Goal: Information Seeking & Learning: Learn about a topic

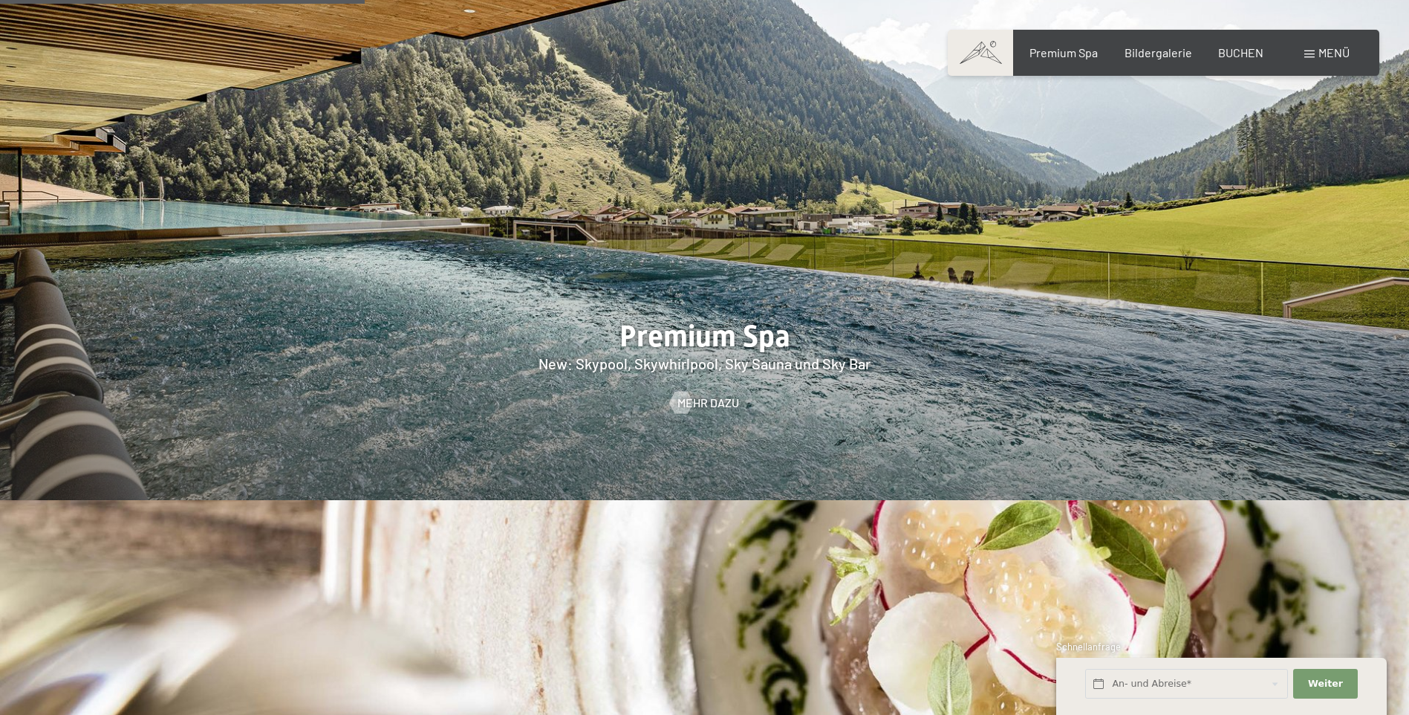
scroll to position [2155, 0]
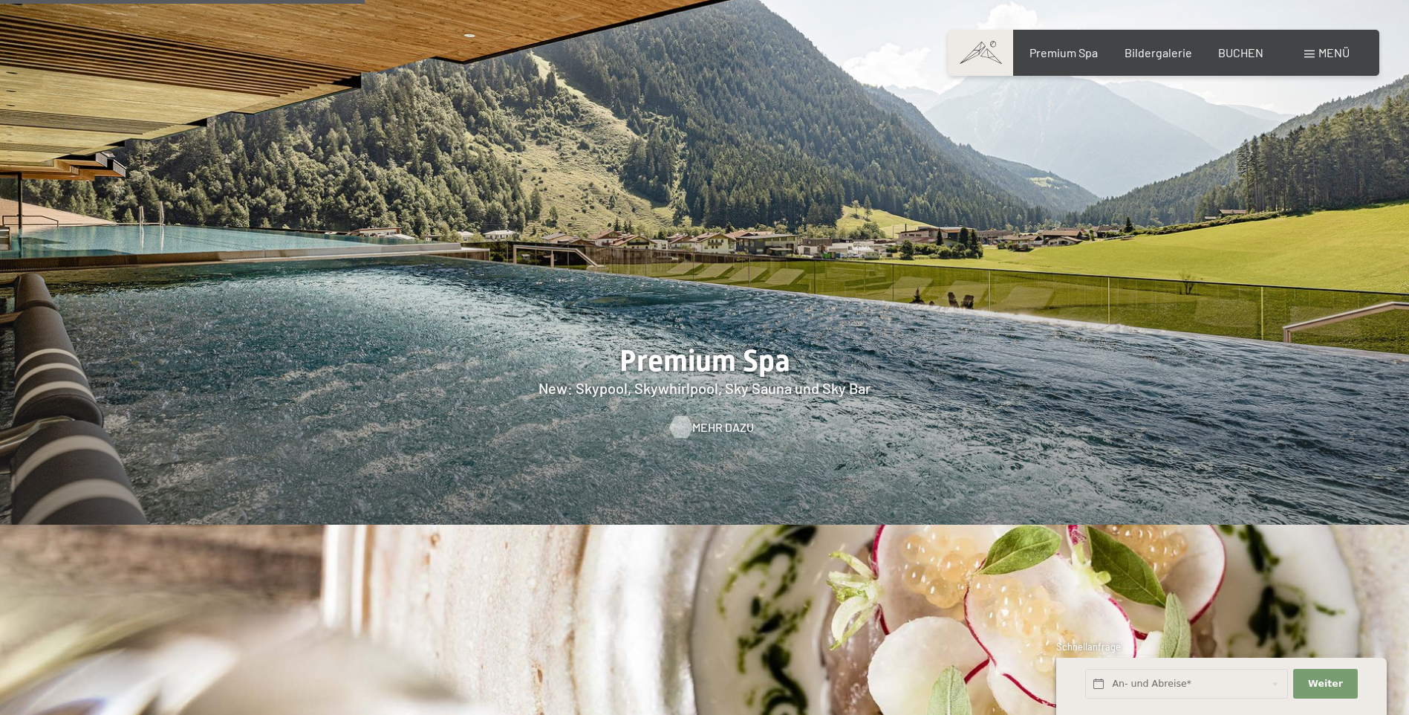
click at [683, 415] on div at bounding box center [681, 426] width 13 height 22
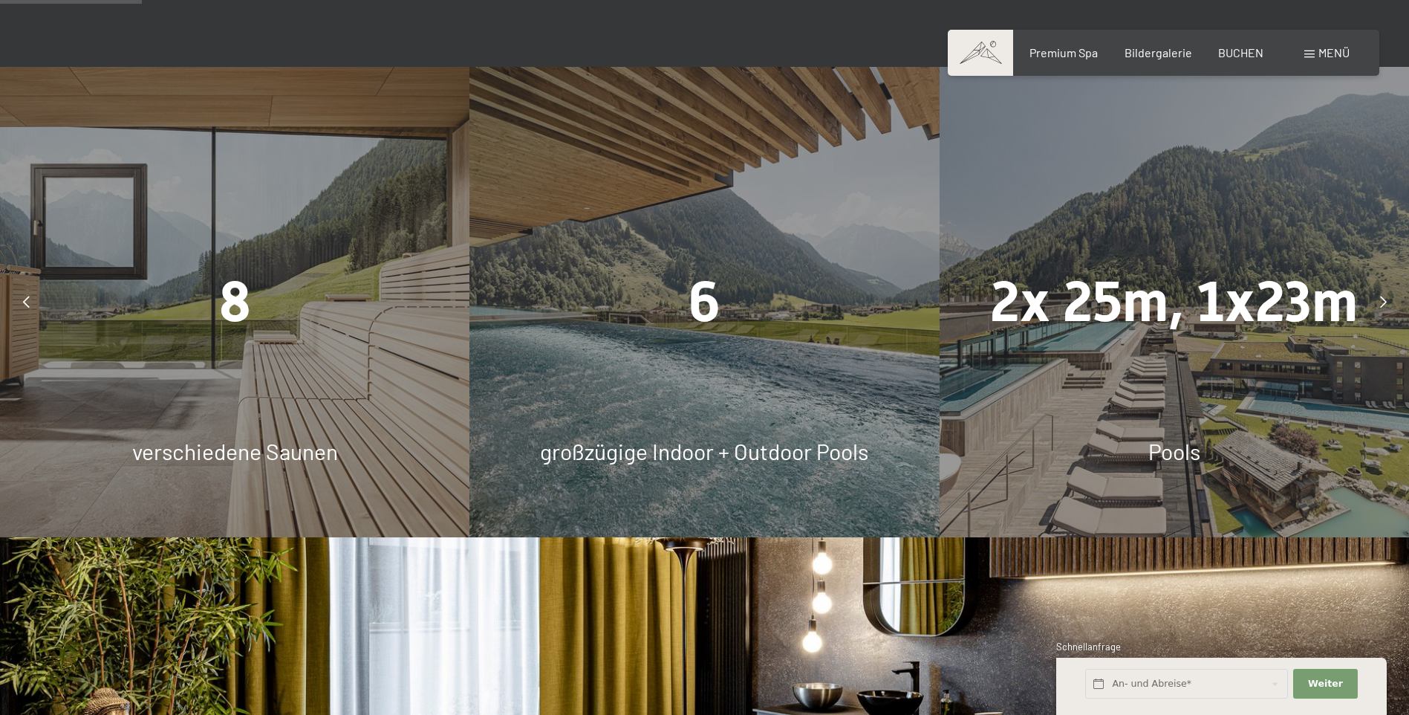
scroll to position [1114, 0]
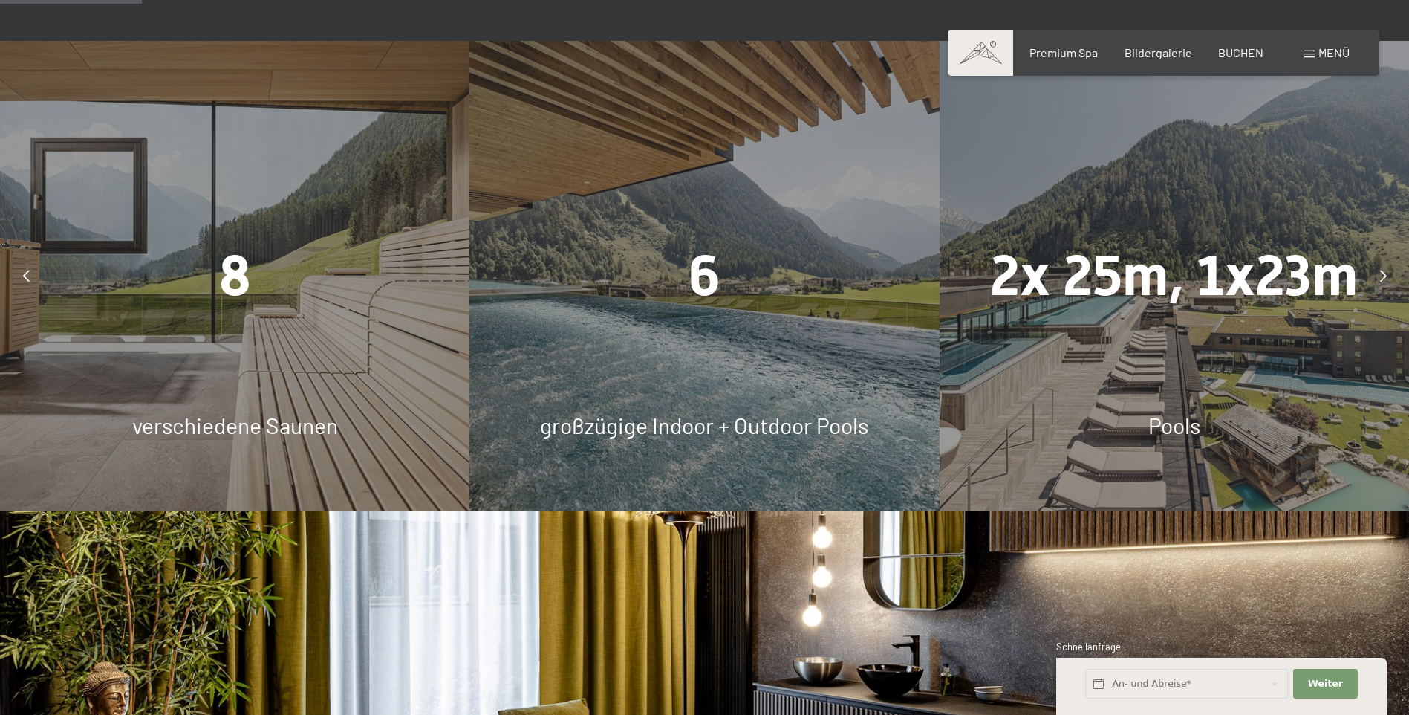
click at [1184, 301] on span "2x 25m, 1x23m" at bounding box center [1174, 275] width 368 height 65
click at [1156, 433] on span "Pools" at bounding box center [1175, 425] width 52 height 27
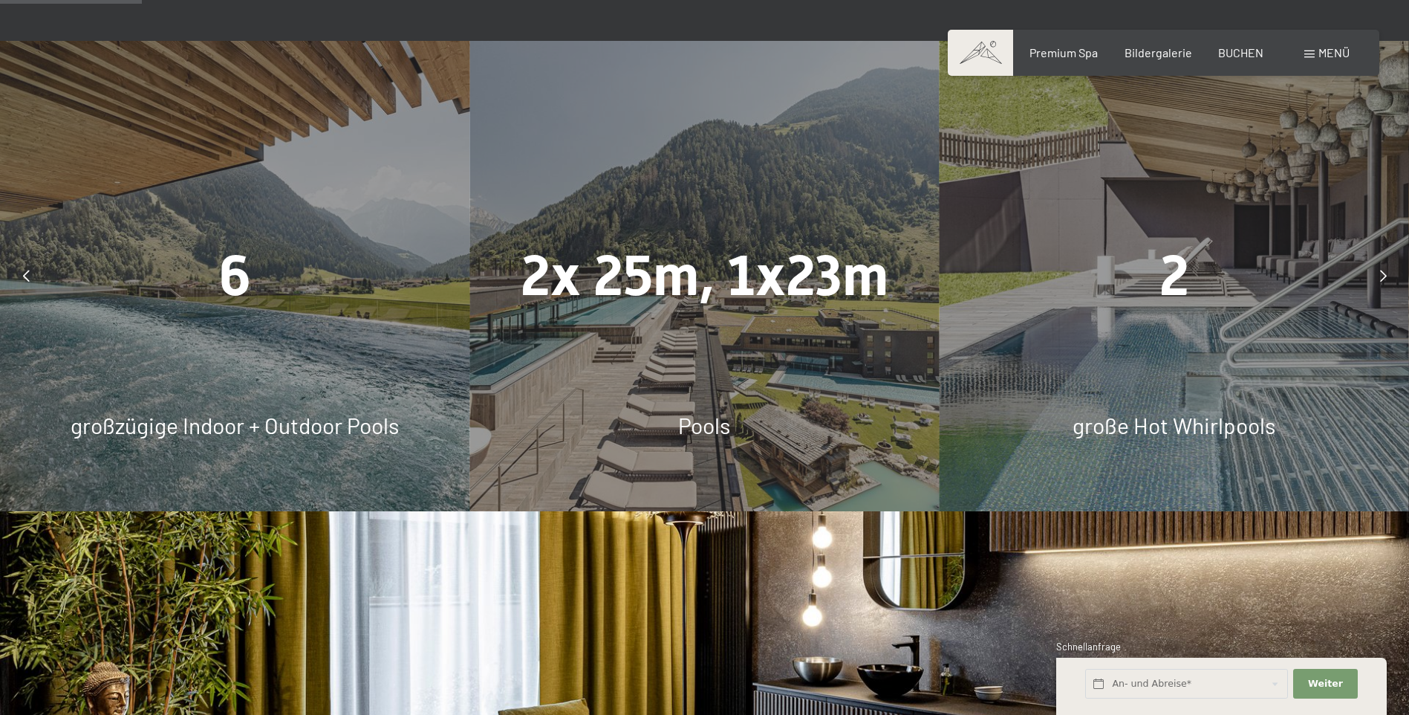
click at [822, 292] on span "2x 25m, 1x23m" at bounding box center [705, 275] width 368 height 65
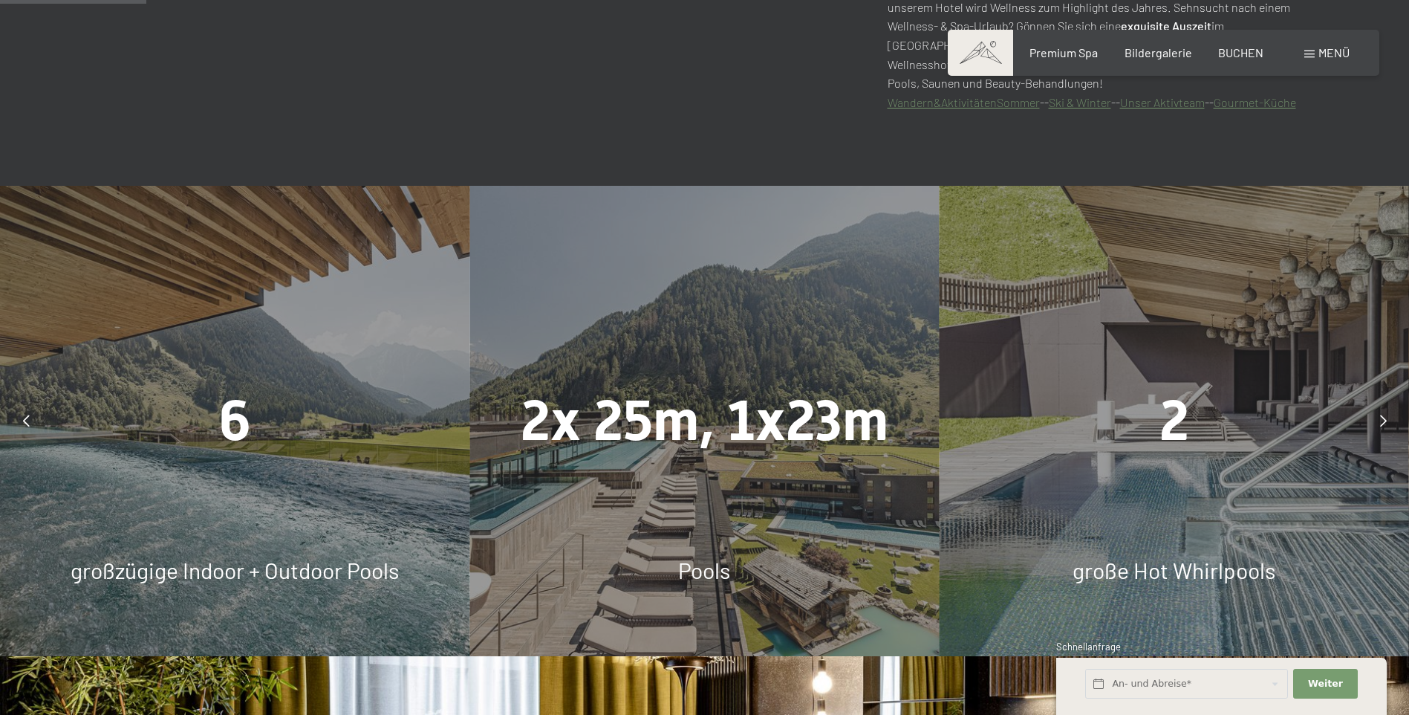
scroll to position [966, 0]
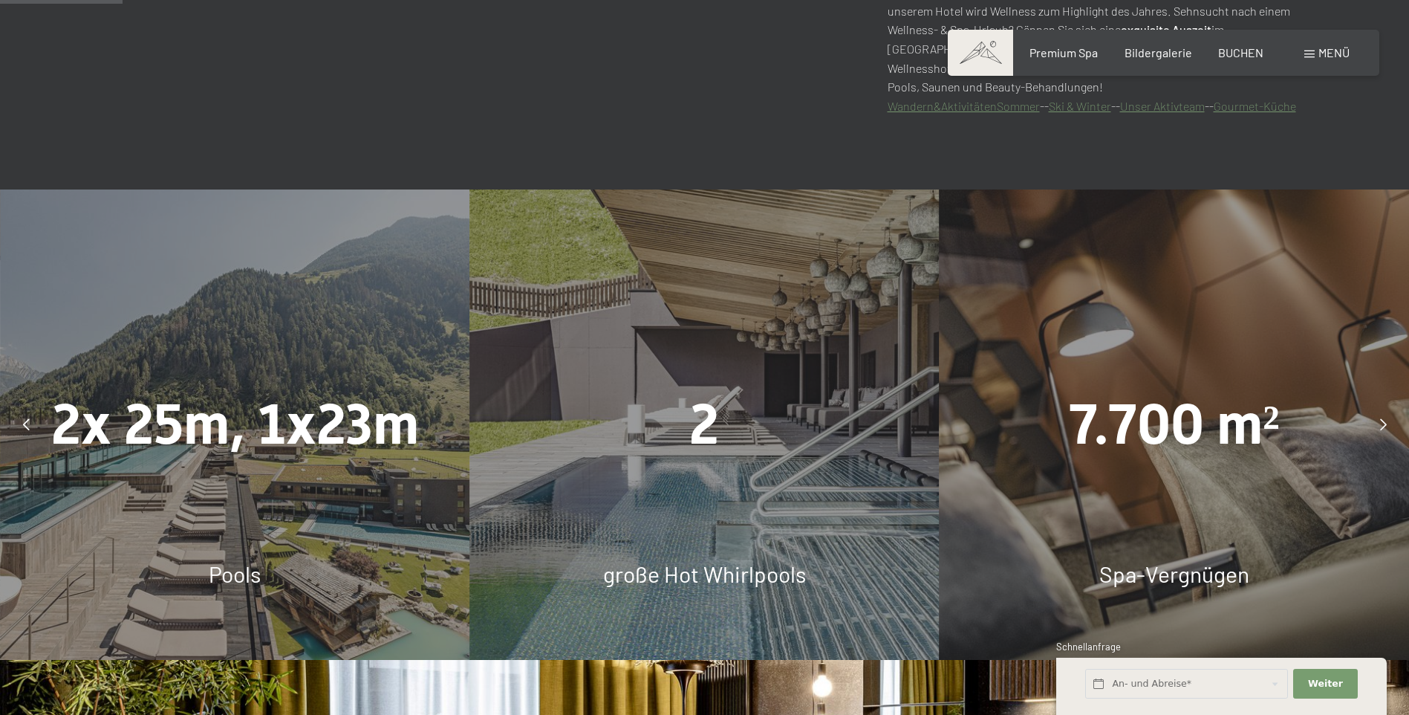
click at [470, 574] on div "Pools" at bounding box center [235, 573] width 470 height 31
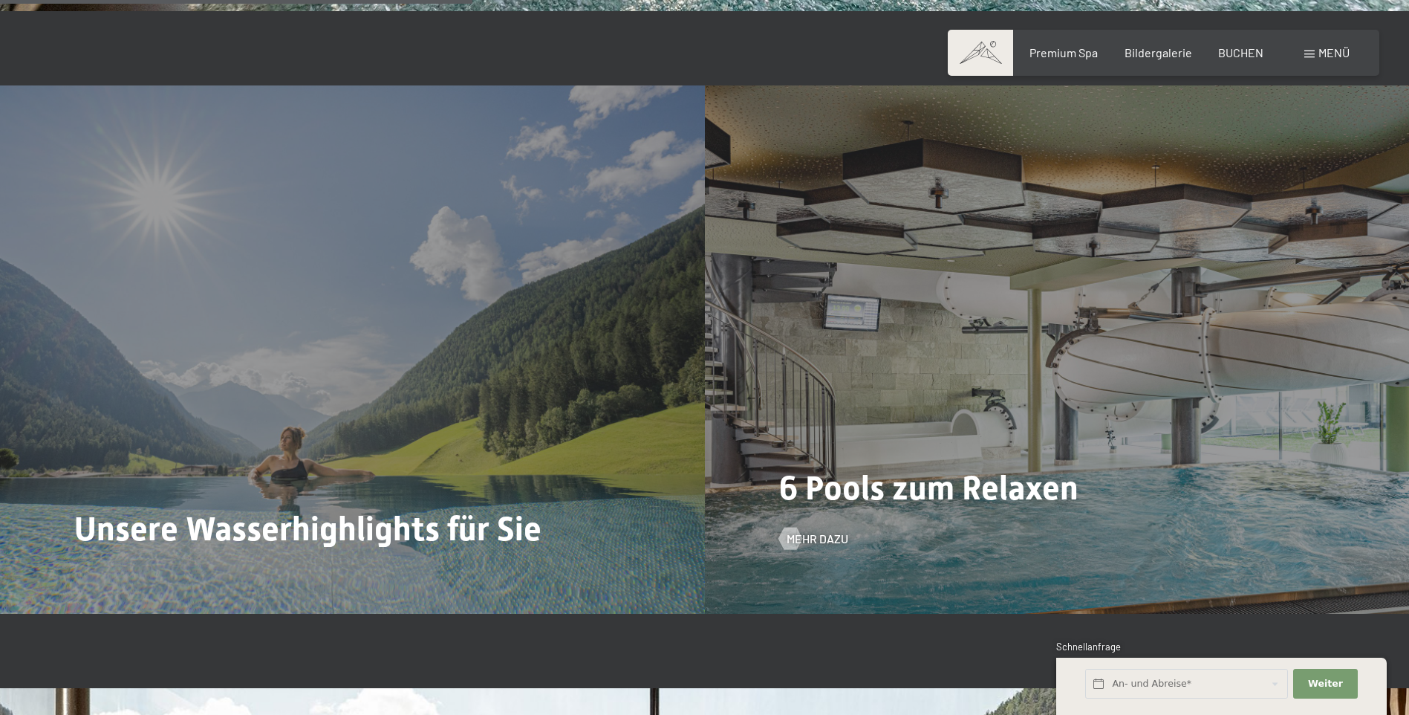
scroll to position [3715, 0]
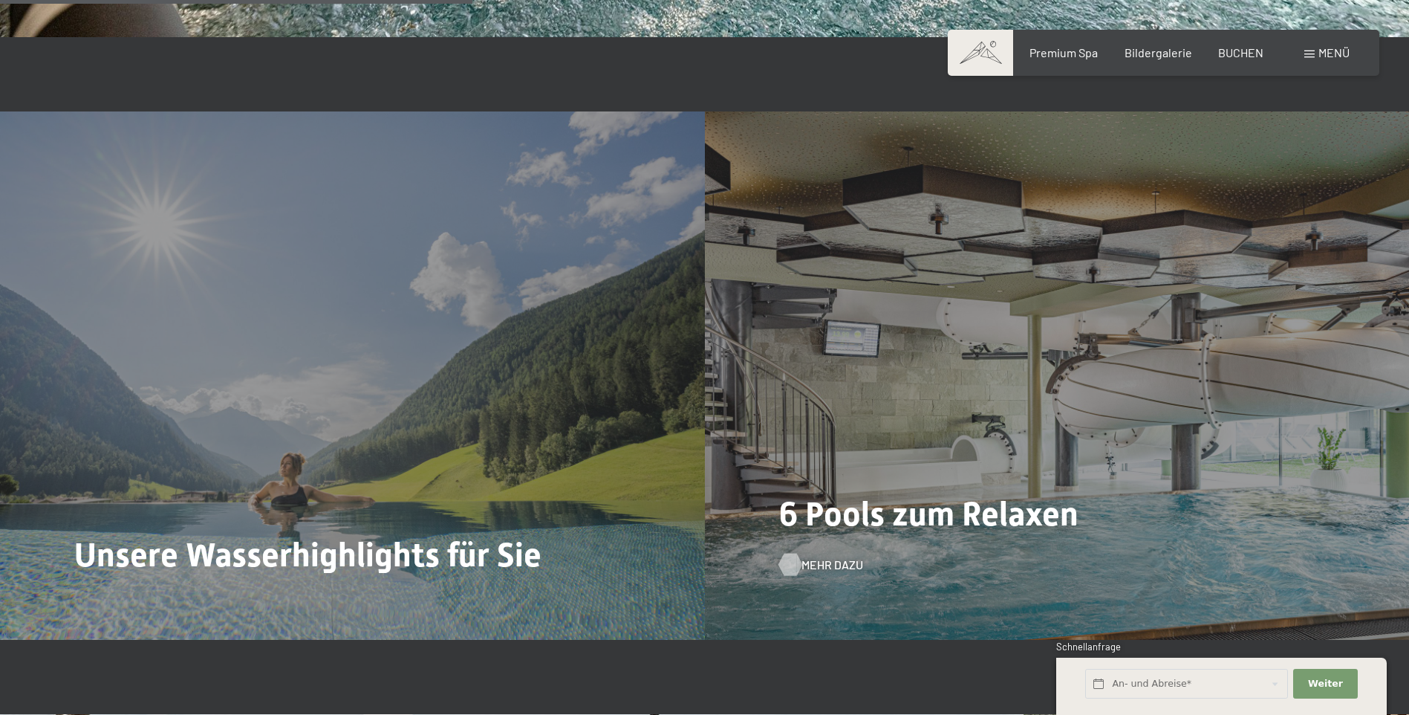
click at [815, 564] on span "Mehr dazu" at bounding box center [833, 564] width 62 height 16
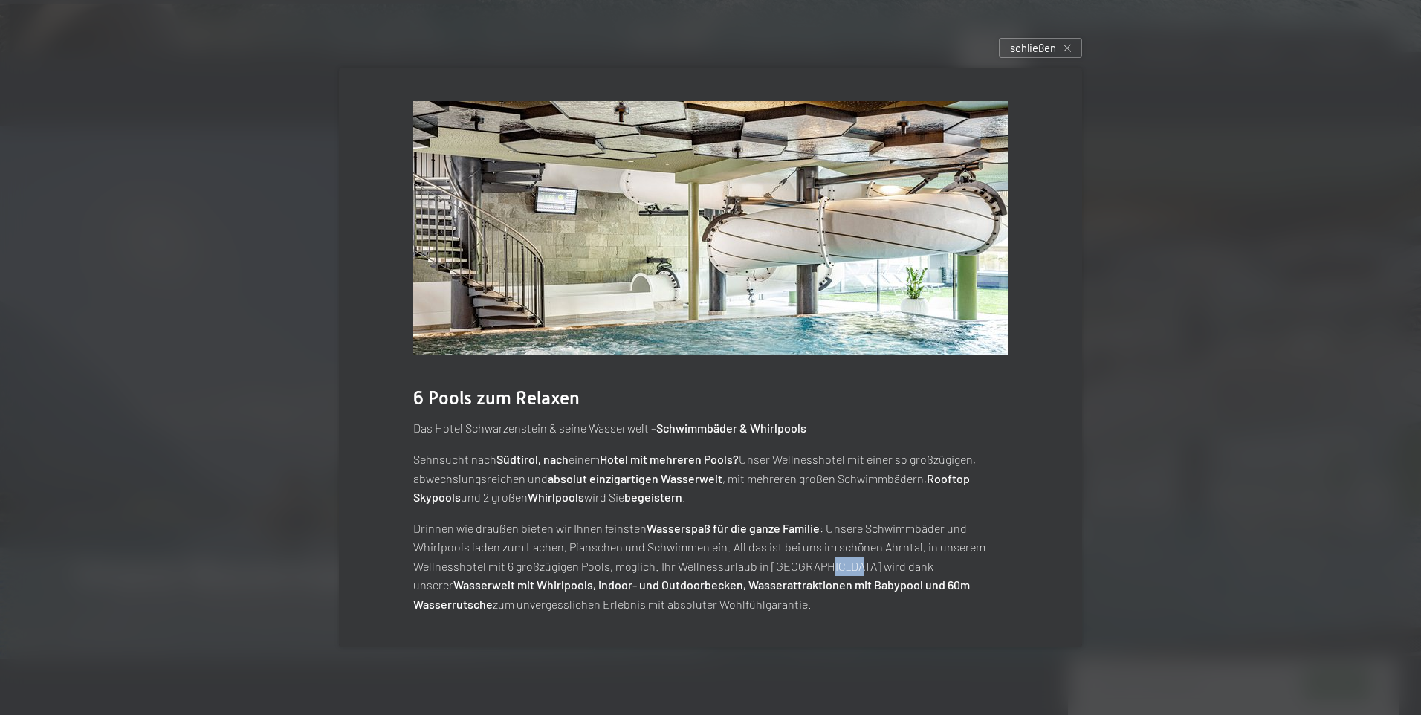
click at [815, 564] on p "Drinnen wie draußen bieten wir Ihnen feinsten Wasserspaß für die ganze Familie …" at bounding box center [710, 566] width 594 height 95
click at [1059, 42] on div "schließen" at bounding box center [1040, 48] width 83 height 20
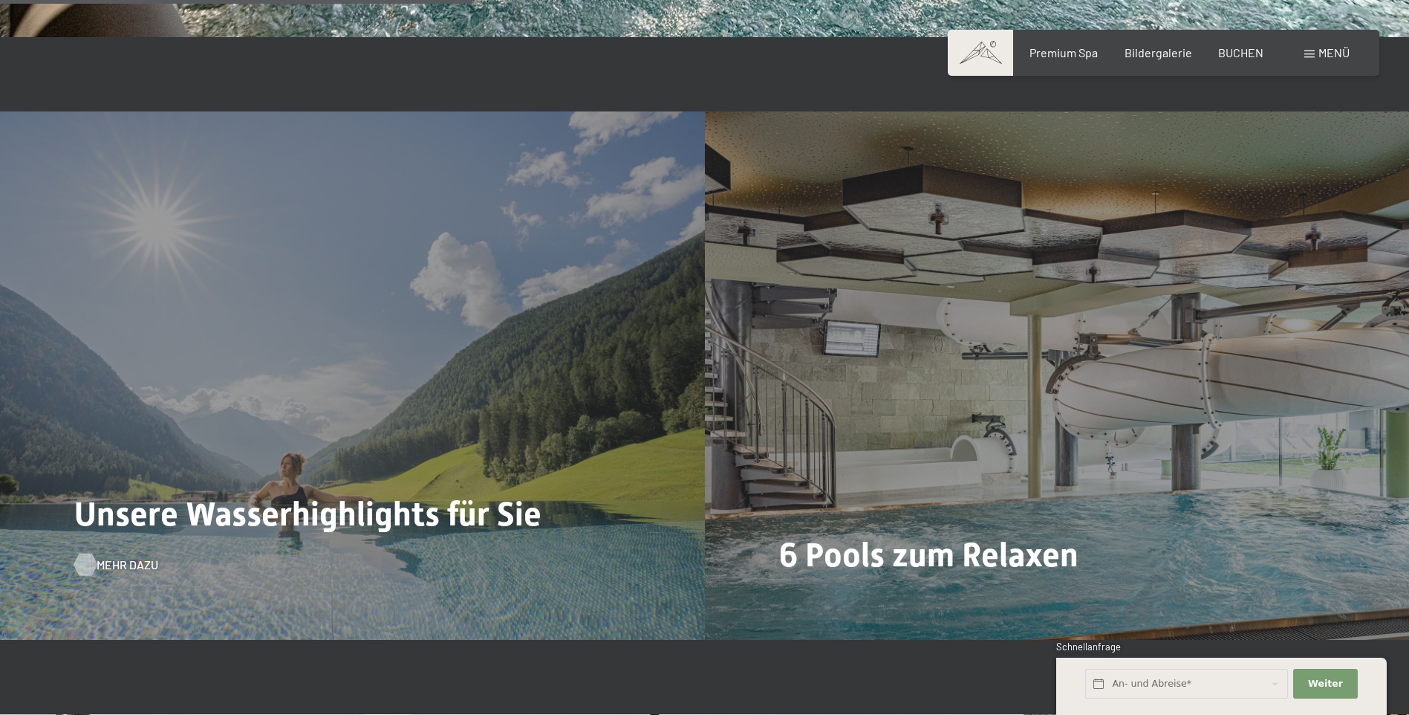
click at [98, 564] on span "Mehr dazu" at bounding box center [128, 564] width 62 height 16
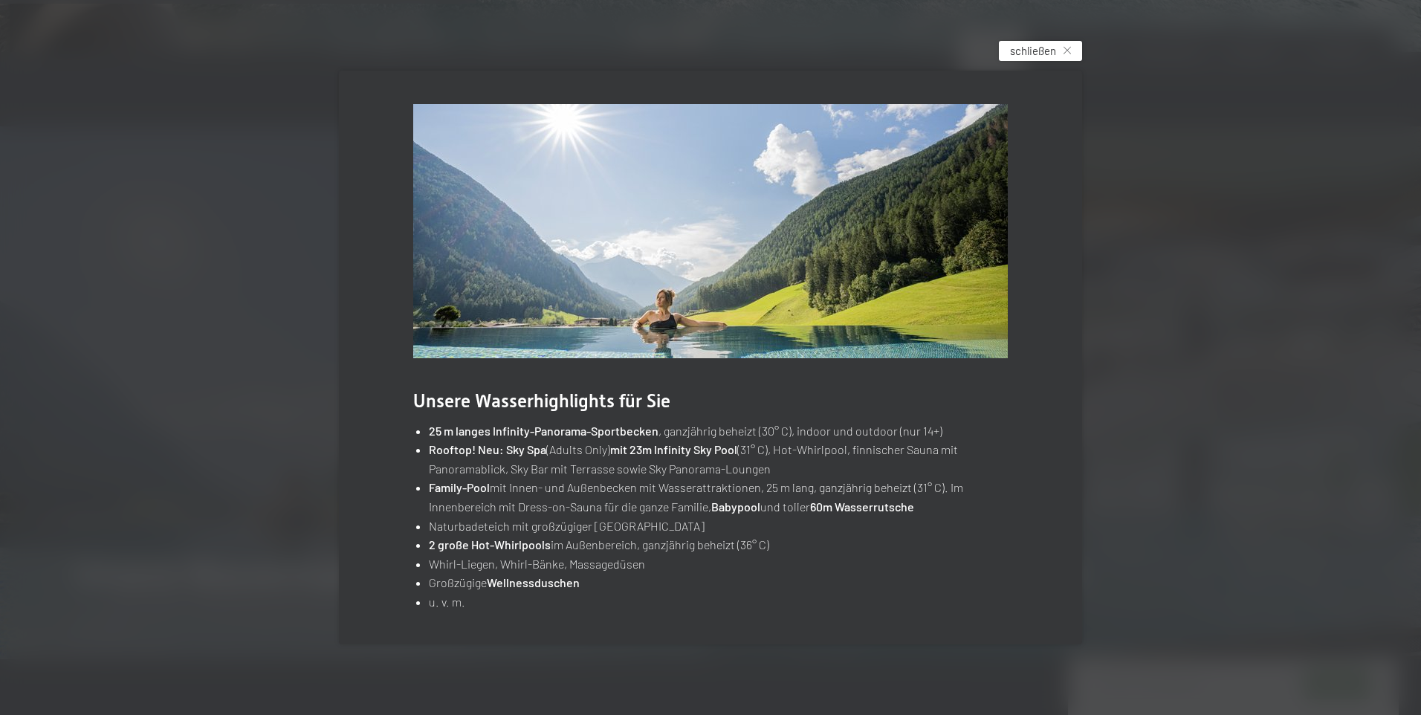
click at [1074, 51] on div "schließen" at bounding box center [1040, 51] width 83 height 20
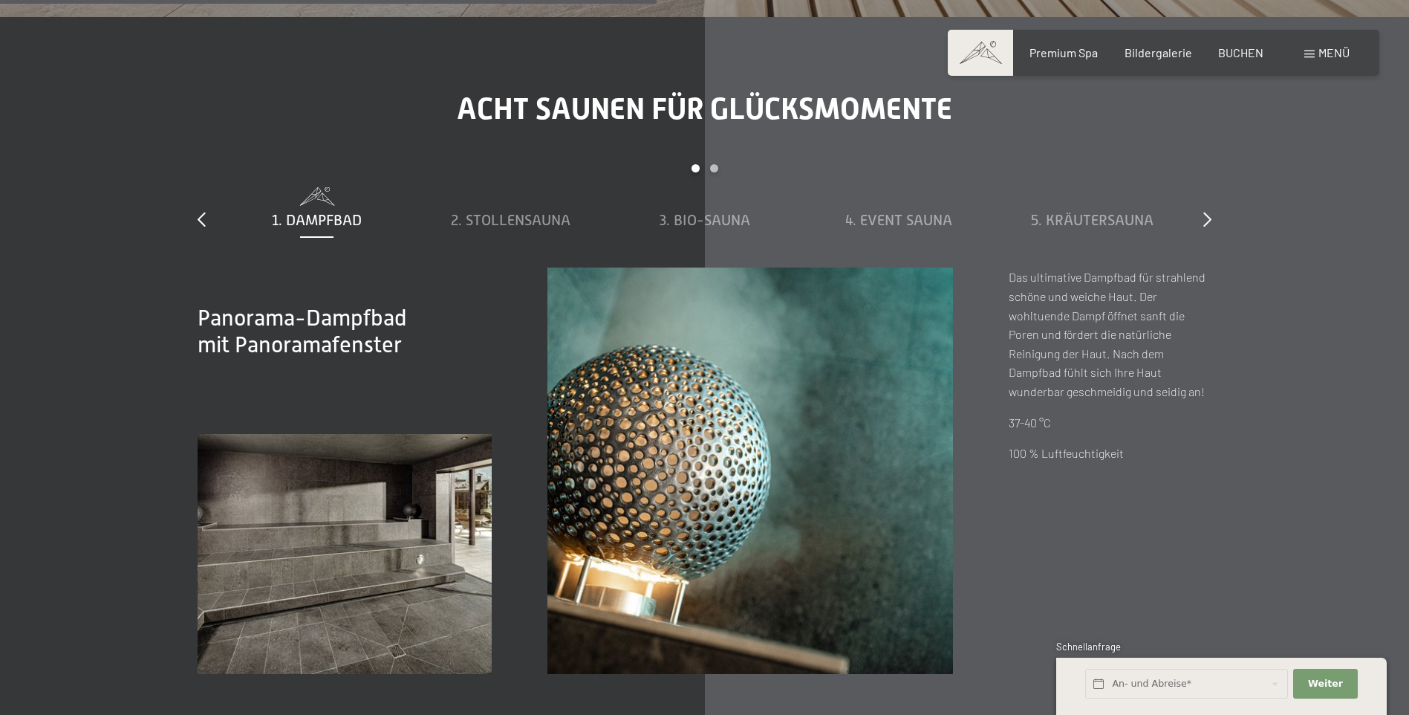
scroll to position [5201, 0]
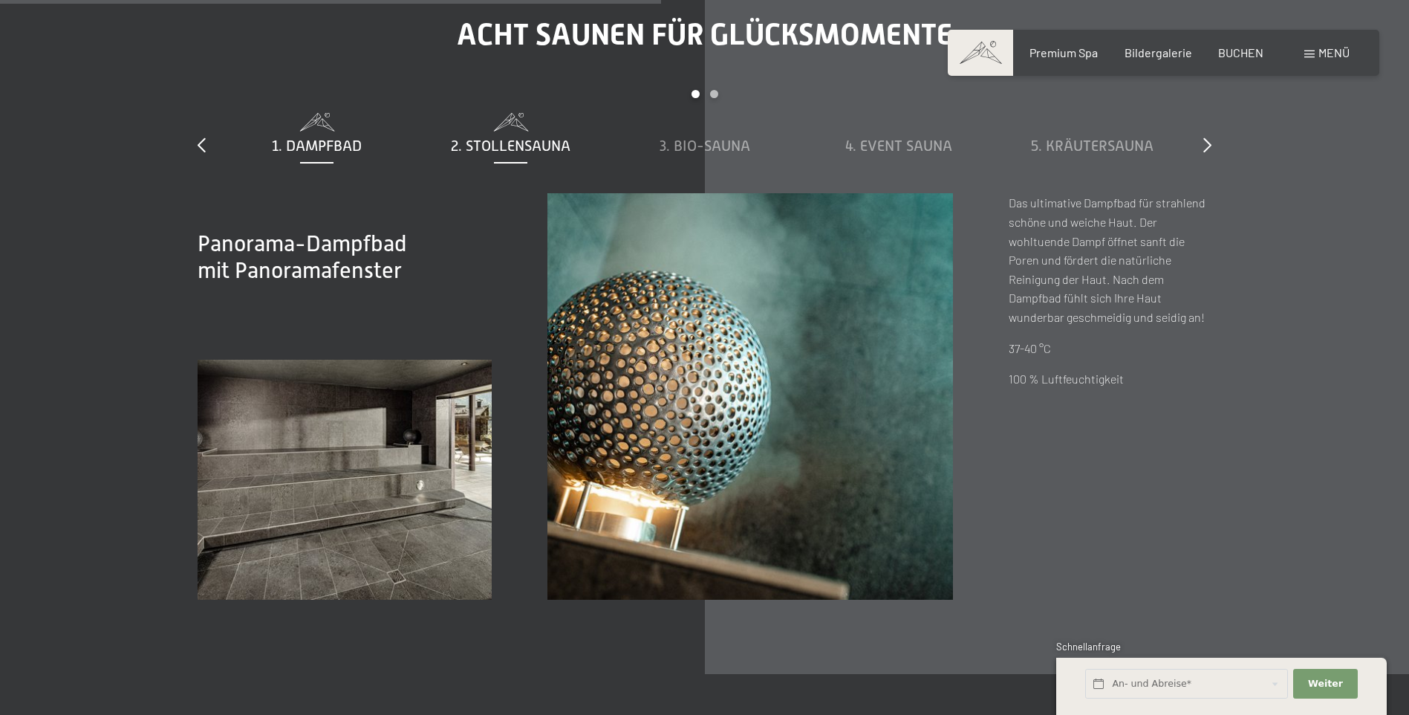
click at [525, 148] on span "2. Stollensauna" at bounding box center [511, 145] width 120 height 16
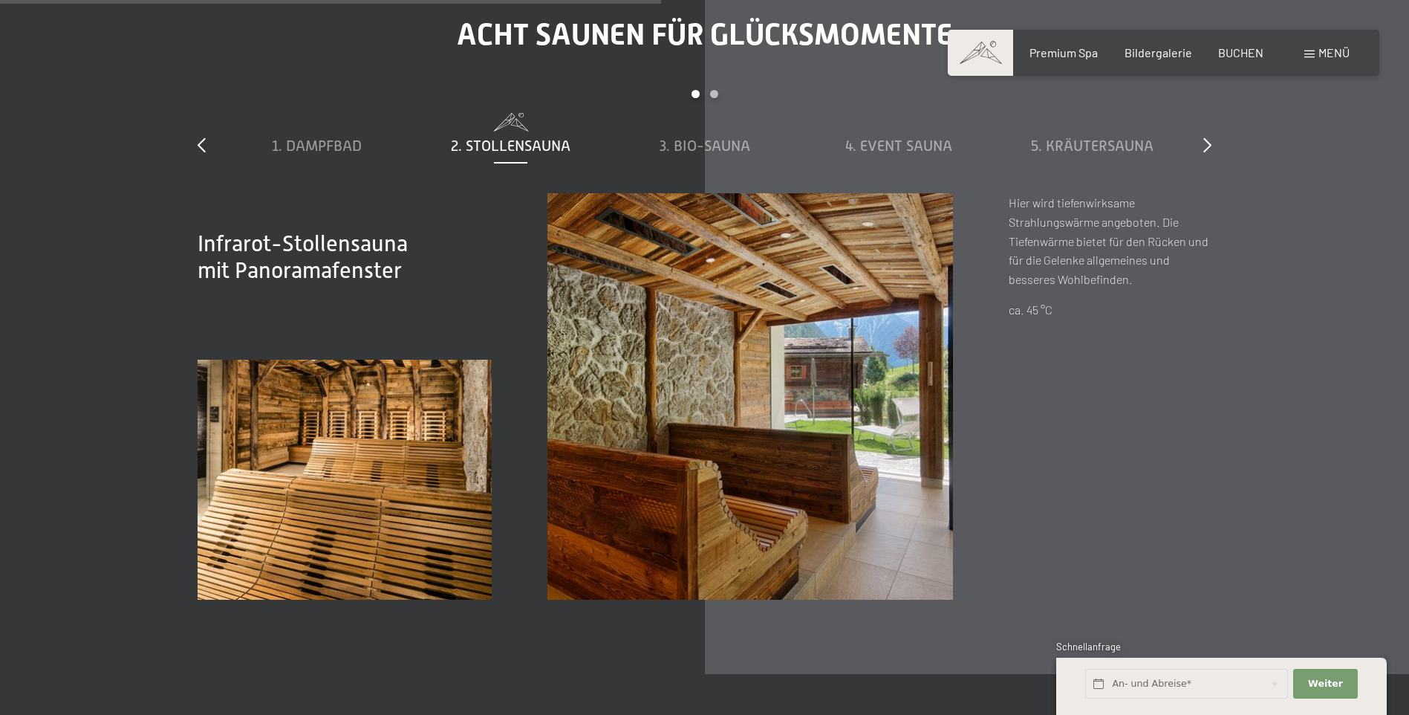
click at [525, 148] on span "2. Stollensauna" at bounding box center [511, 145] width 120 height 16
drag, startPoint x: 525, startPoint y: 148, endPoint x: 679, endPoint y: 145, distance: 154.6
click at [679, 145] on span "3. Bio-Sauna" at bounding box center [705, 145] width 91 height 16
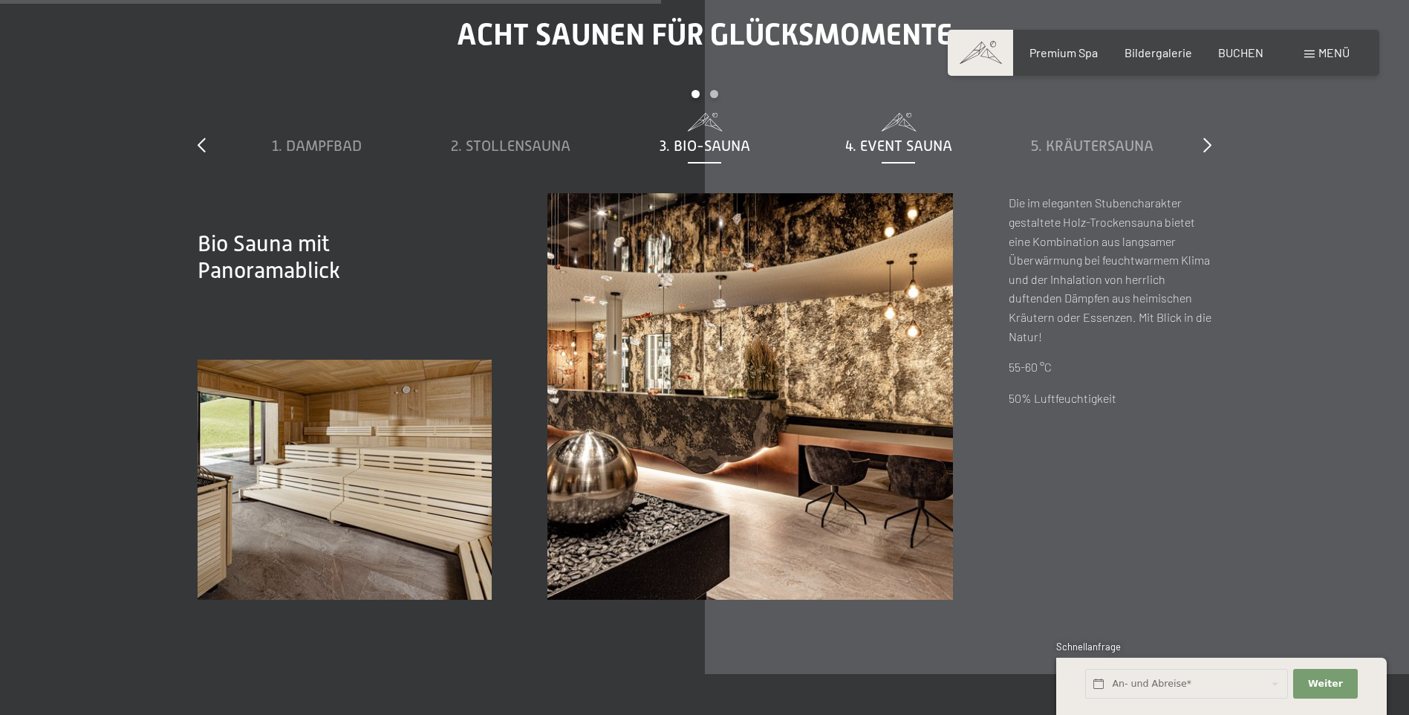
click at [877, 142] on span "4. Event Sauna" at bounding box center [899, 145] width 107 height 16
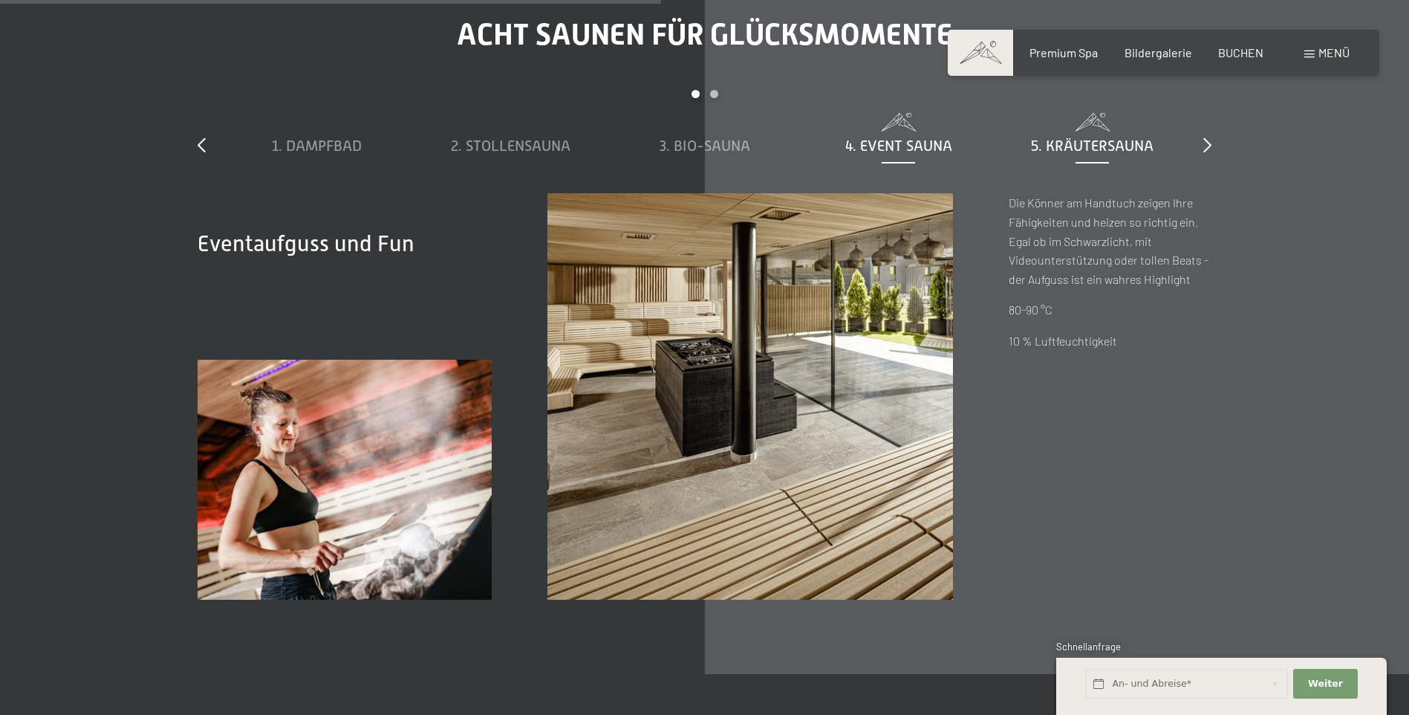
click at [1059, 143] on span "5. Kräutersauna" at bounding box center [1092, 145] width 123 height 16
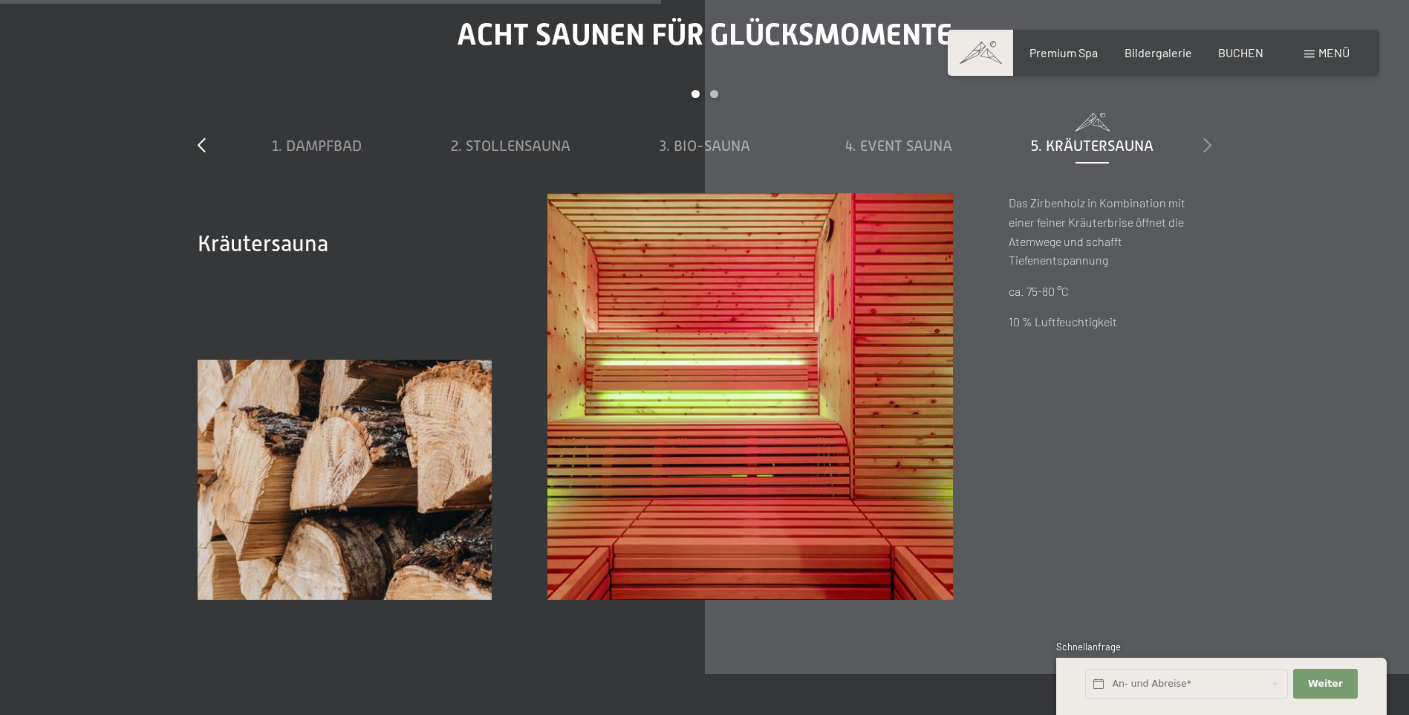
click at [1209, 146] on icon at bounding box center [1208, 144] width 8 height 15
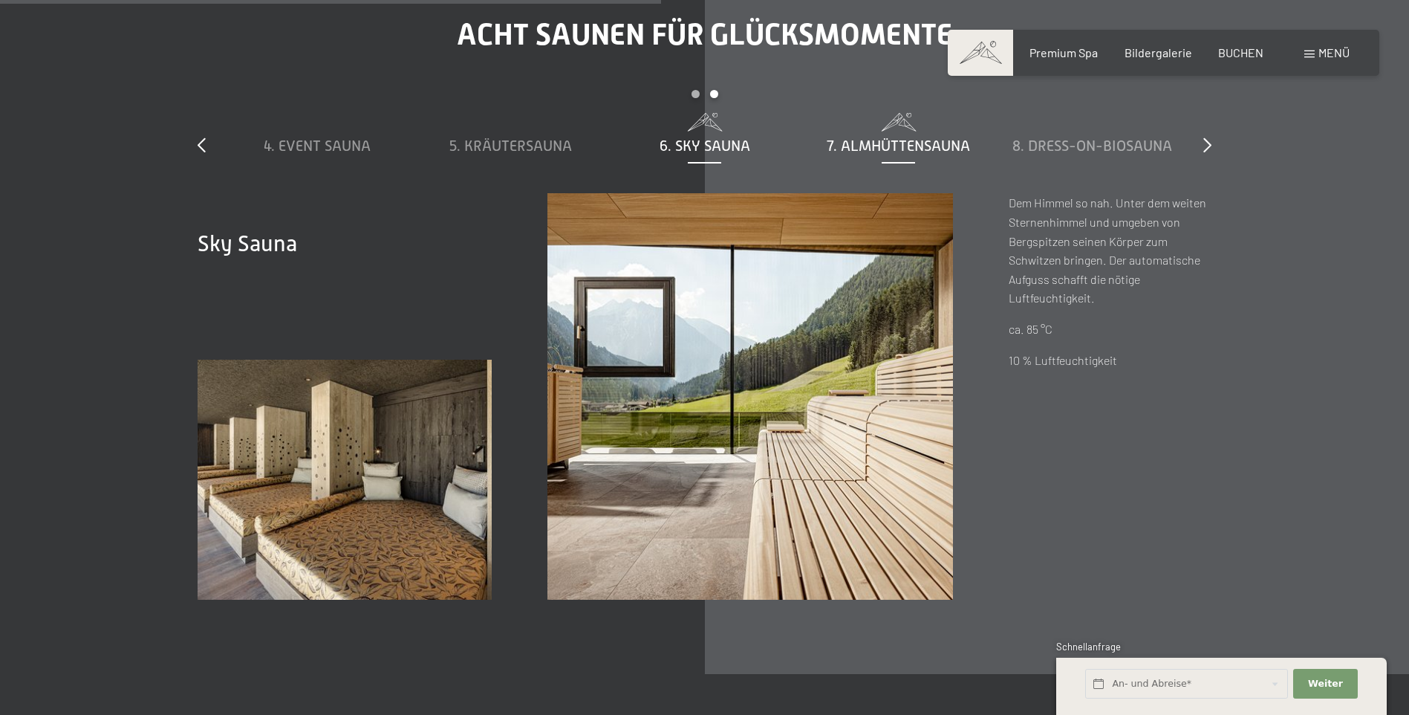
click at [958, 144] on span "7. Almhüttensauna" at bounding box center [898, 145] width 143 height 16
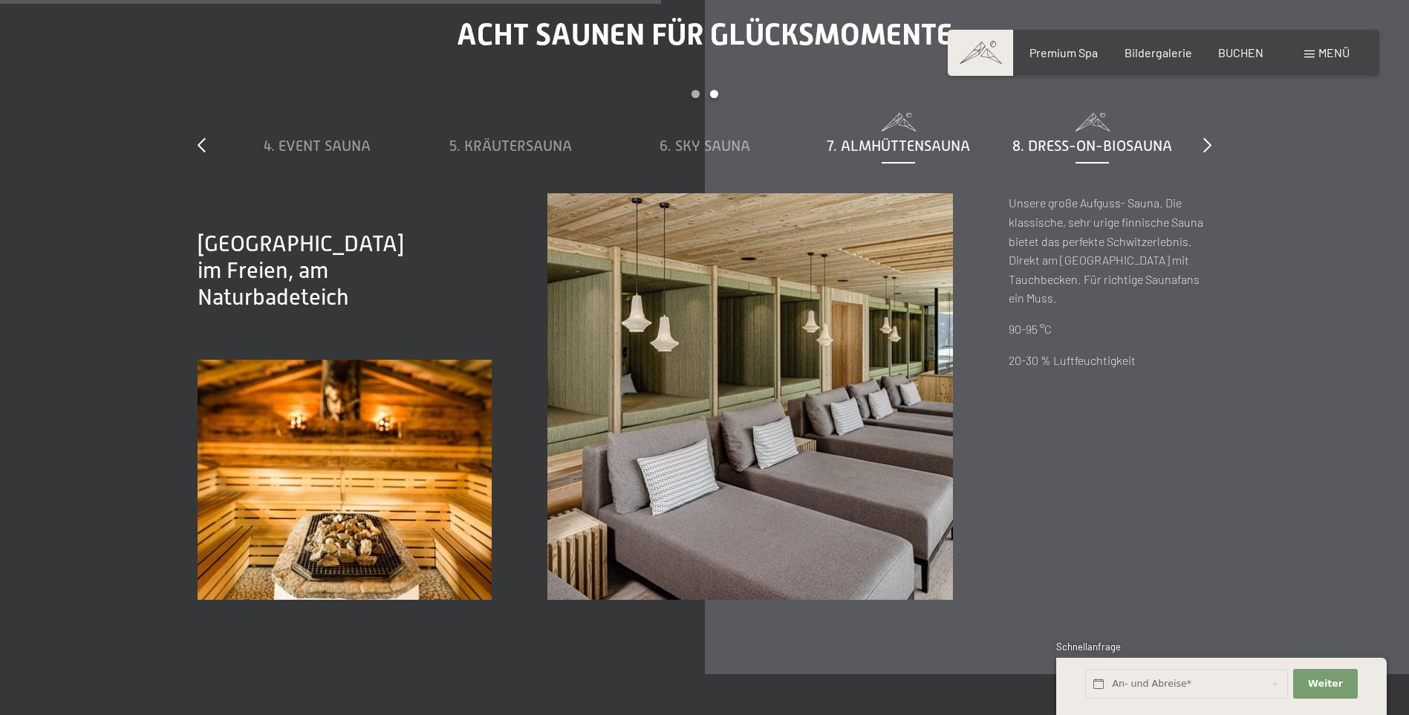
click at [1062, 138] on span "8. Dress-on-Biosauna" at bounding box center [1093, 145] width 160 height 16
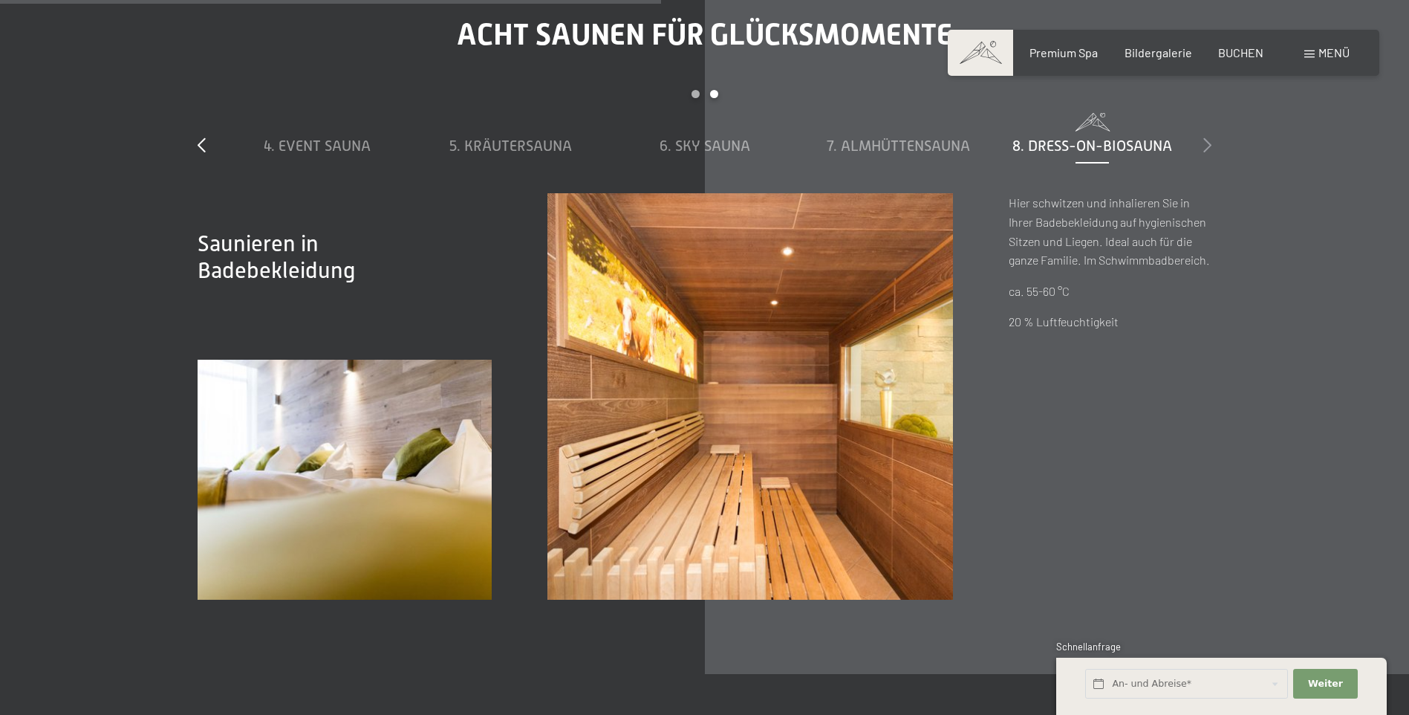
click at [1207, 148] on icon at bounding box center [1208, 144] width 8 height 15
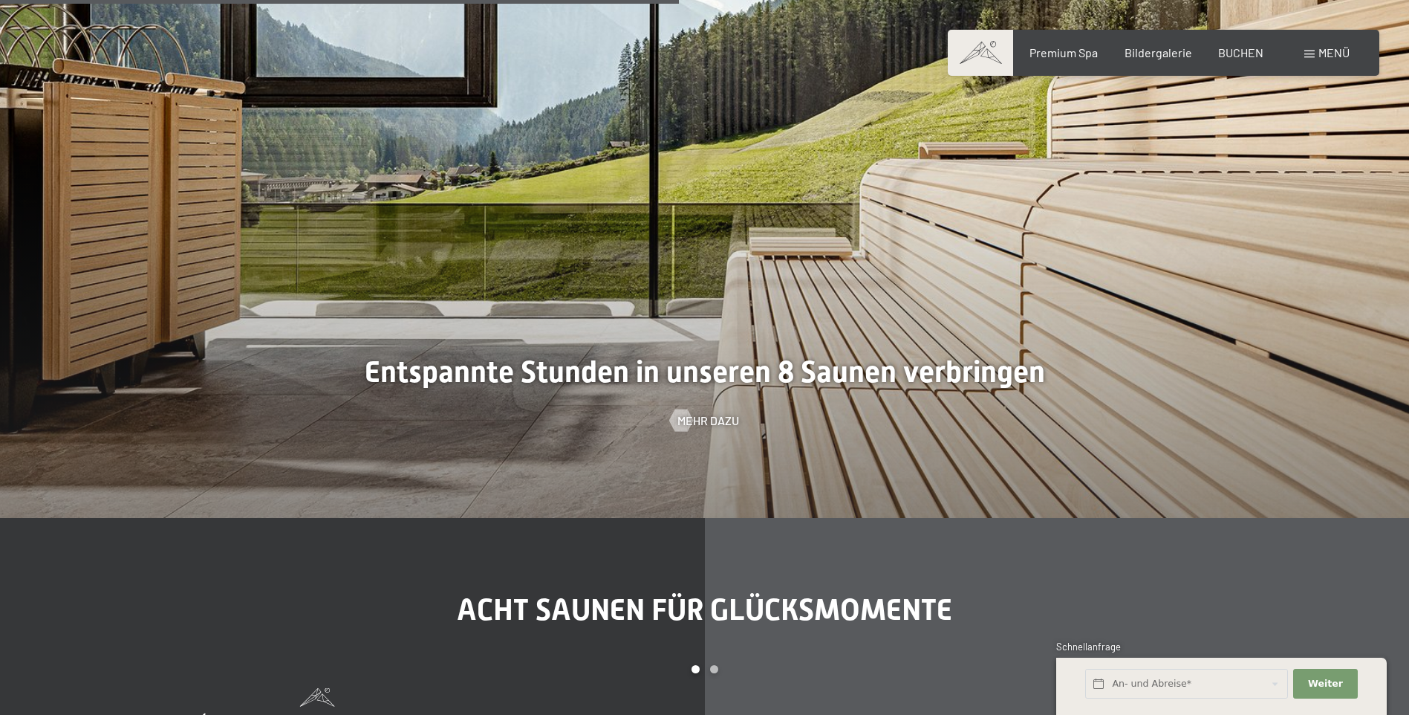
scroll to position [4606, 0]
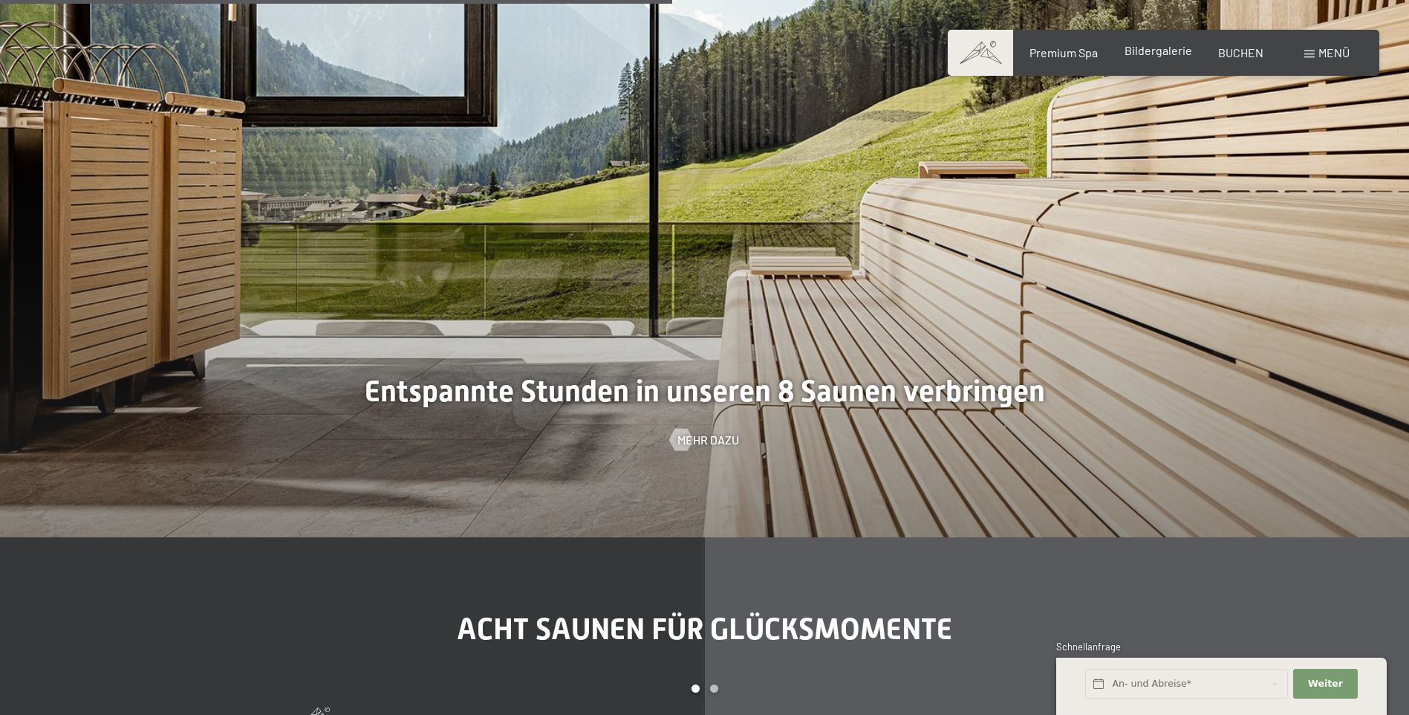
click at [1152, 56] on span "Bildergalerie" at bounding box center [1159, 50] width 68 height 14
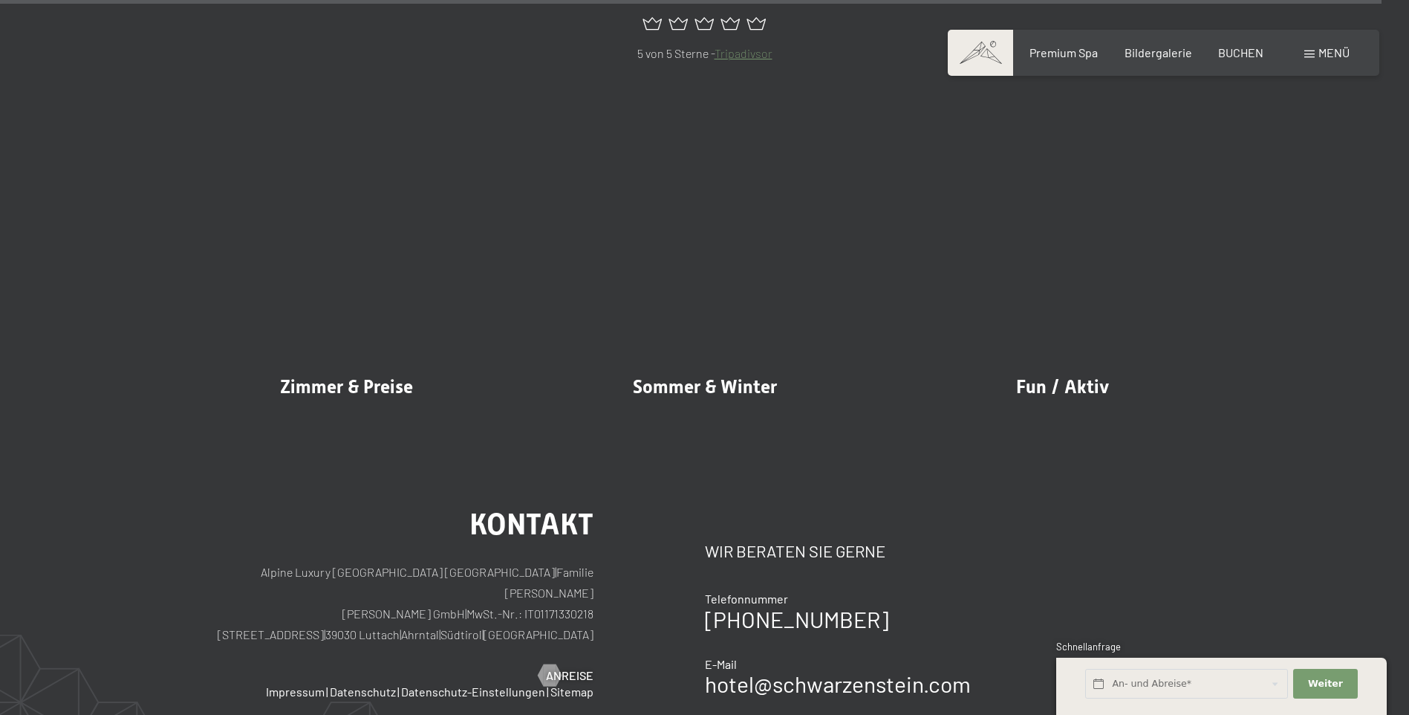
scroll to position [18575, 0]
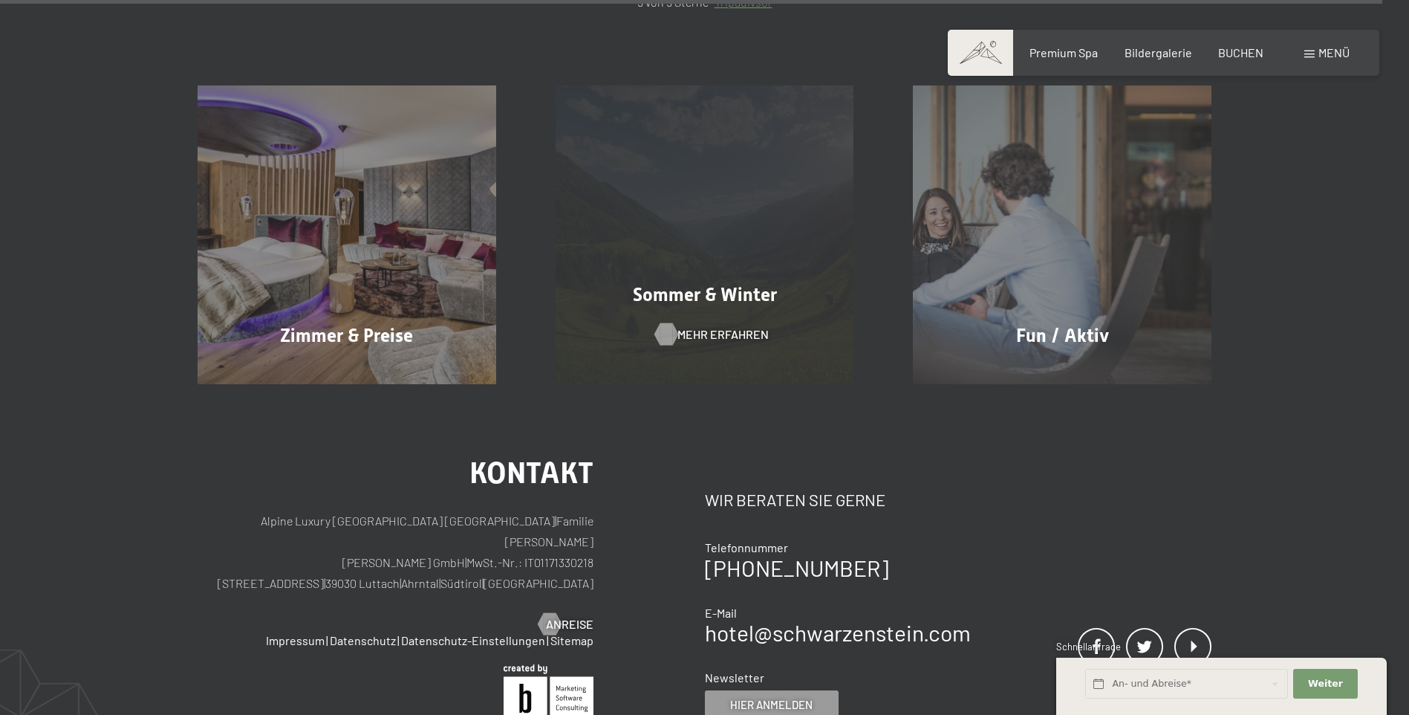
click at [728, 329] on span "Mehr erfahren" at bounding box center [723, 334] width 91 height 16
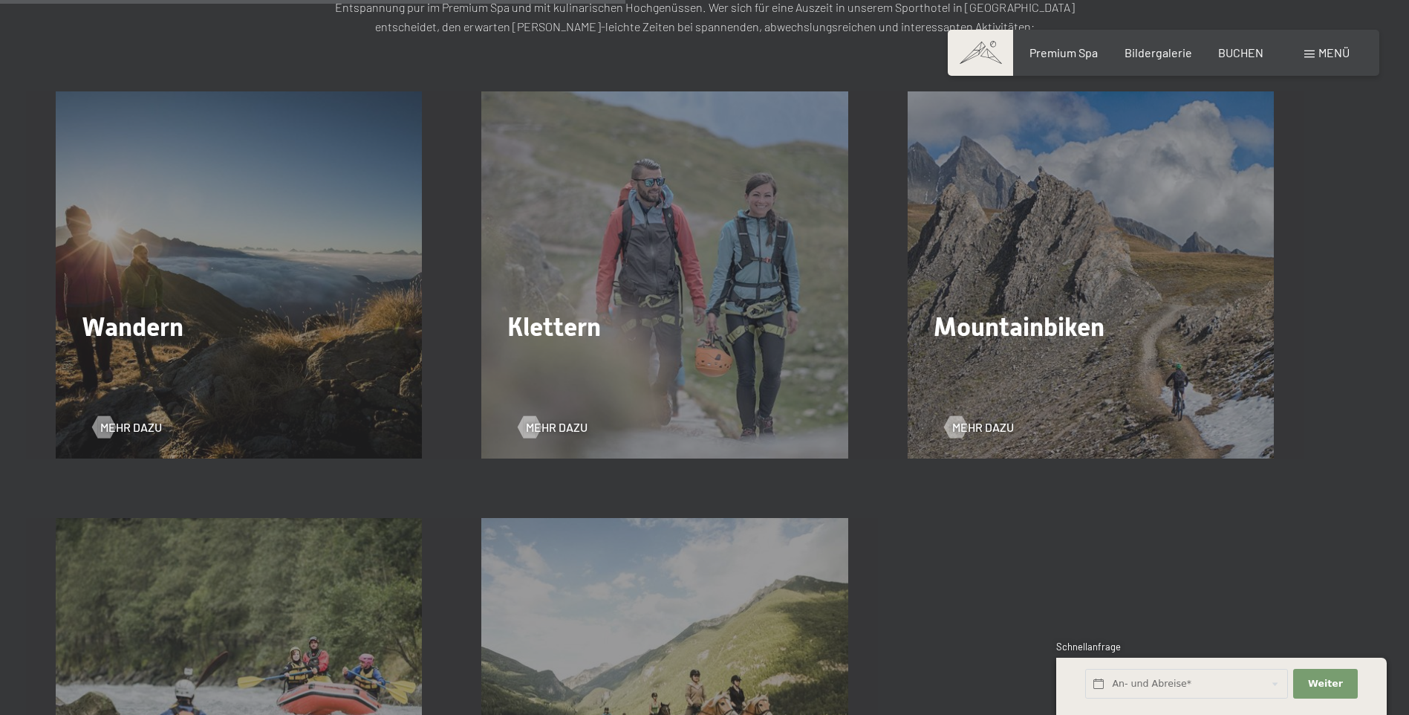
scroll to position [2378, 0]
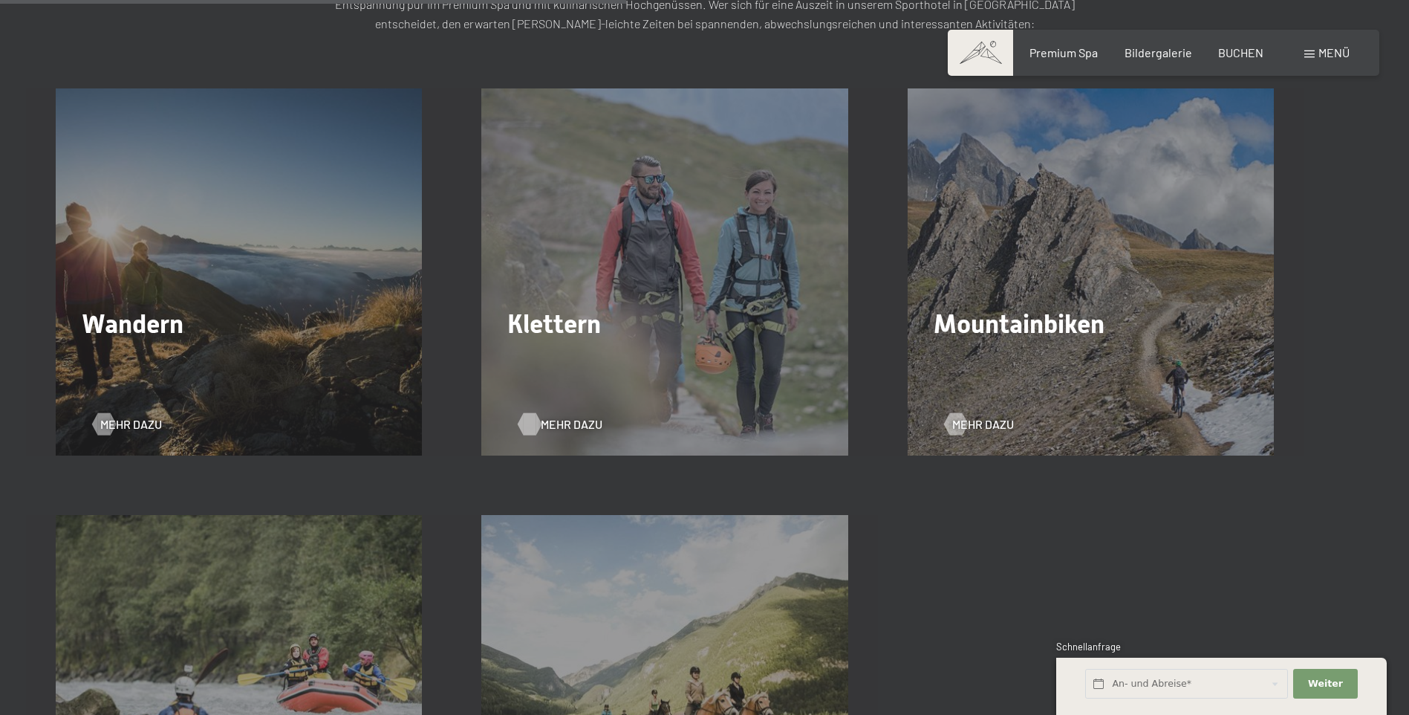
click at [556, 423] on span "Mehr dazu" at bounding box center [572, 424] width 62 height 16
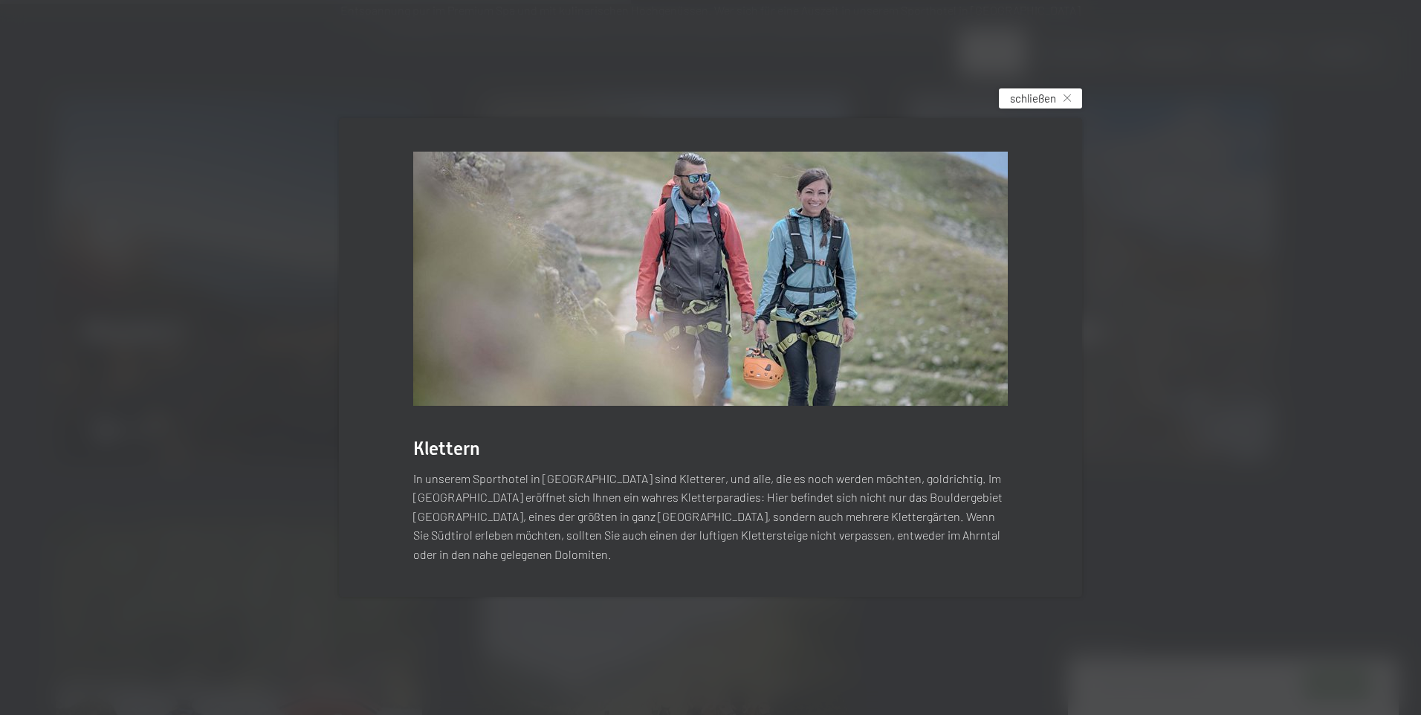
click at [1057, 108] on div "schließen" at bounding box center [1040, 98] width 83 height 20
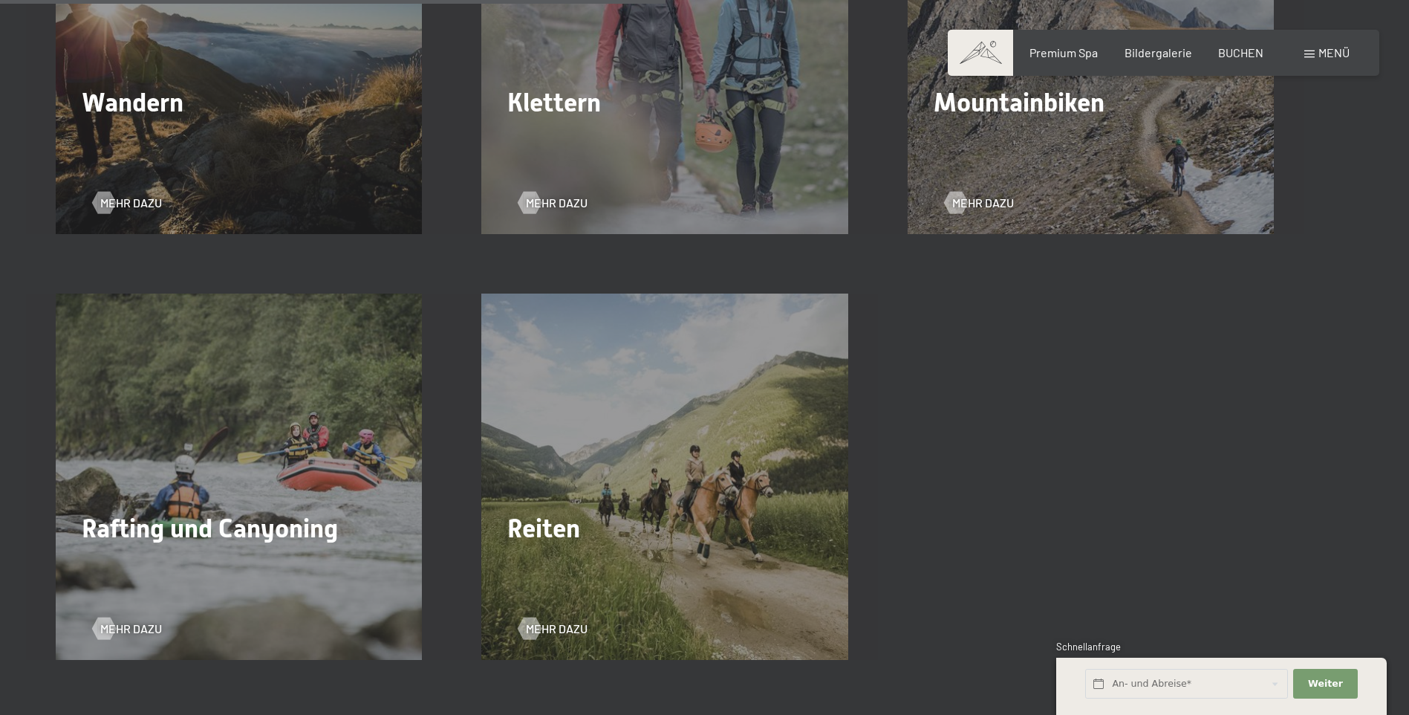
scroll to position [2600, 0]
click at [109, 201] on div at bounding box center [103, 201] width 13 height 22
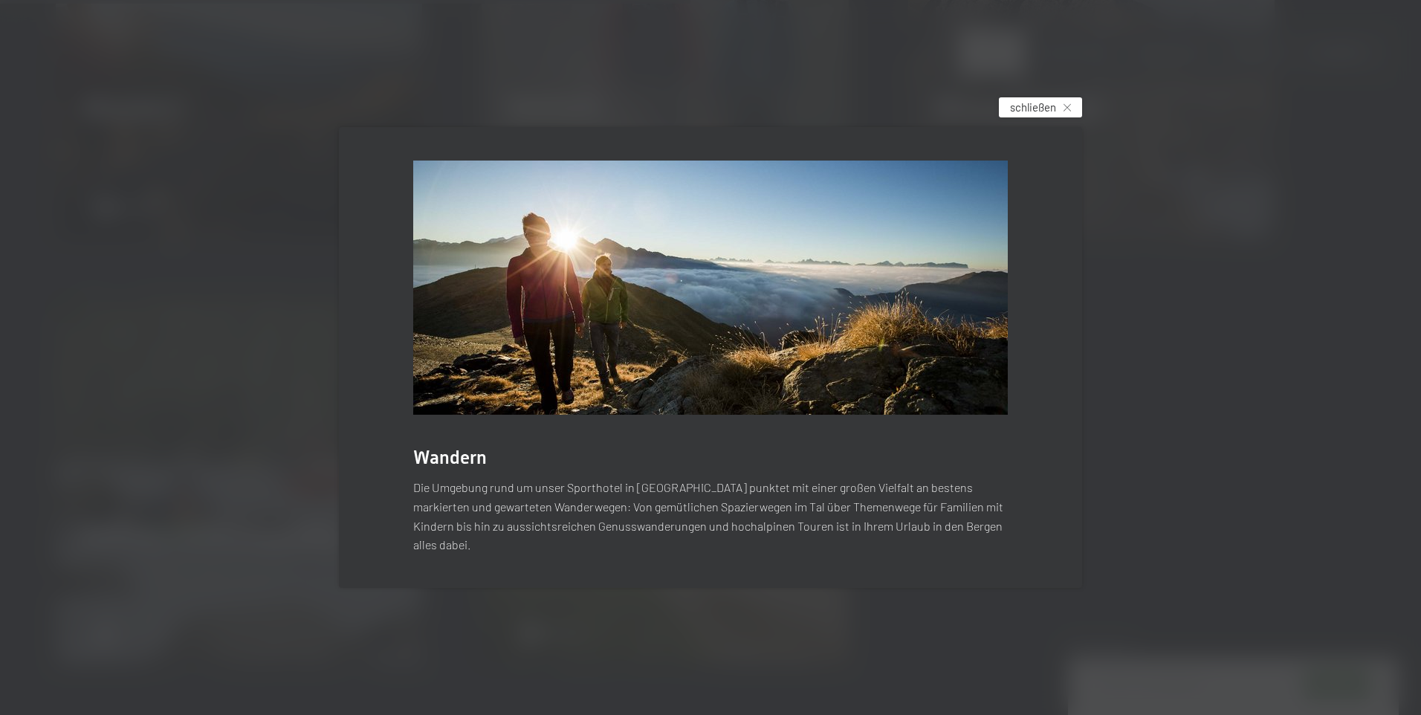
click at [1036, 115] on span "schließen" at bounding box center [1033, 108] width 46 height 16
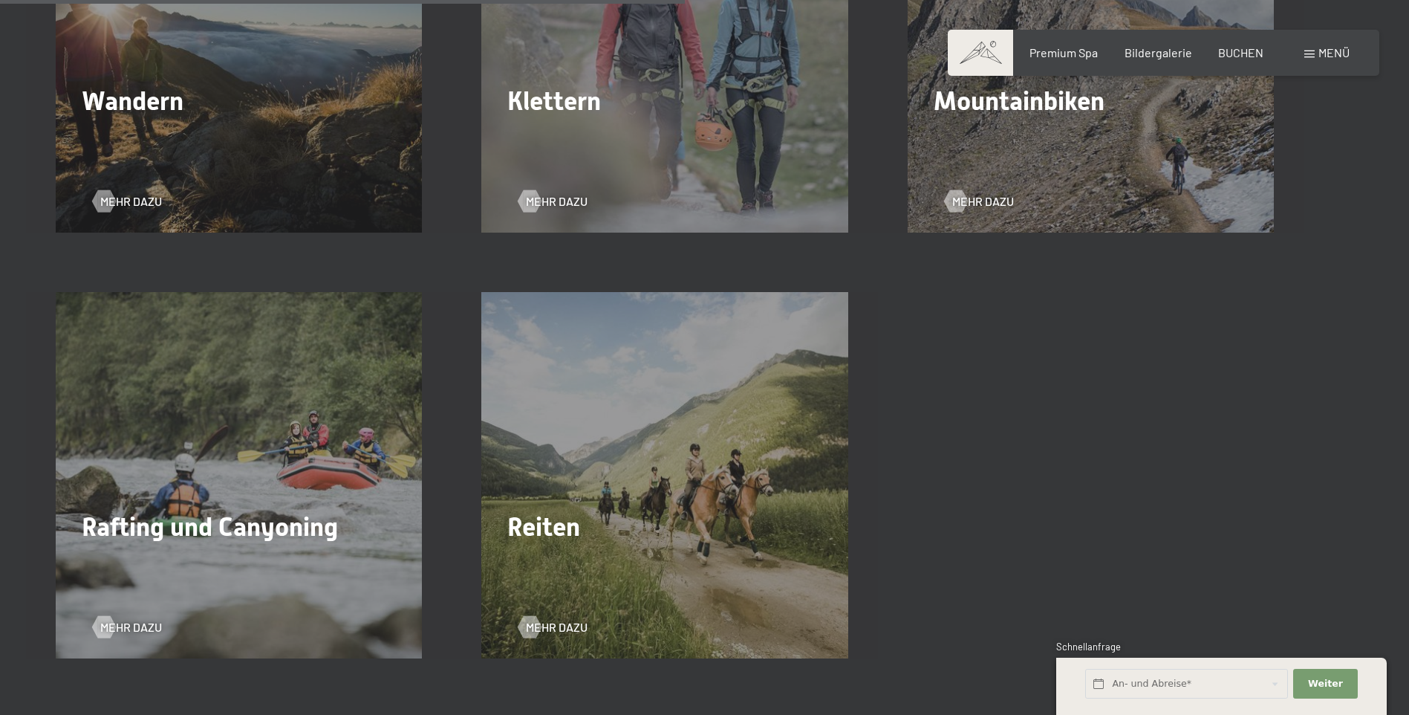
click at [1036, 117] on div "Mountainbiken Mehr dazu" at bounding box center [1091, 49] width 426 height 366
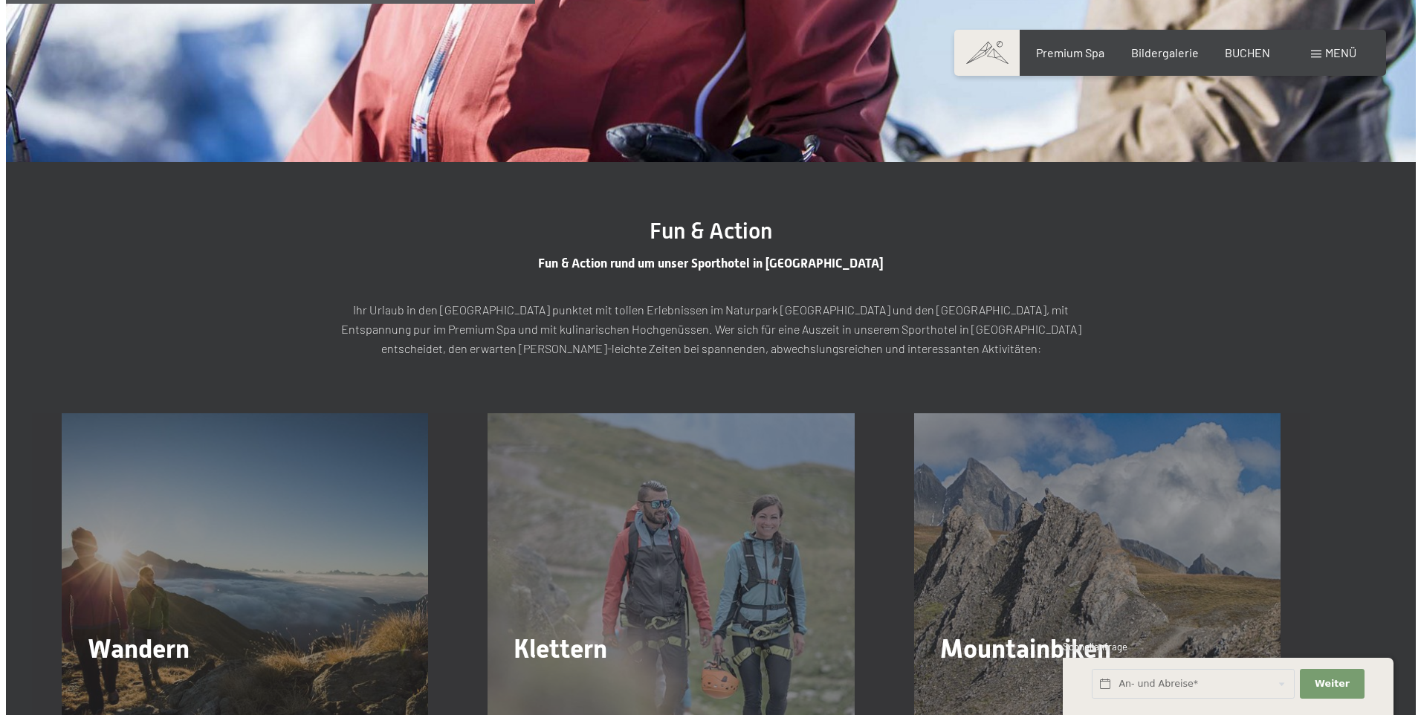
scroll to position [2006, 0]
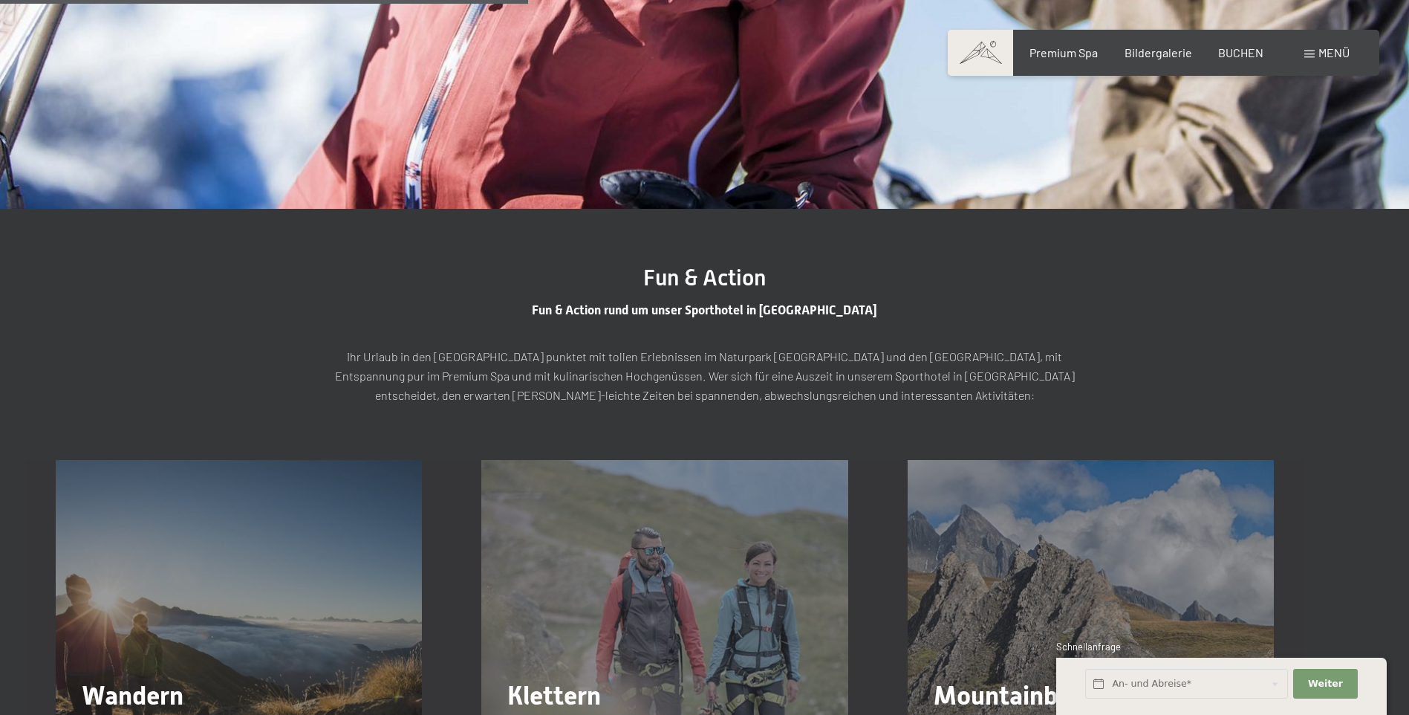
click at [1308, 52] on span at bounding box center [1310, 54] width 10 height 7
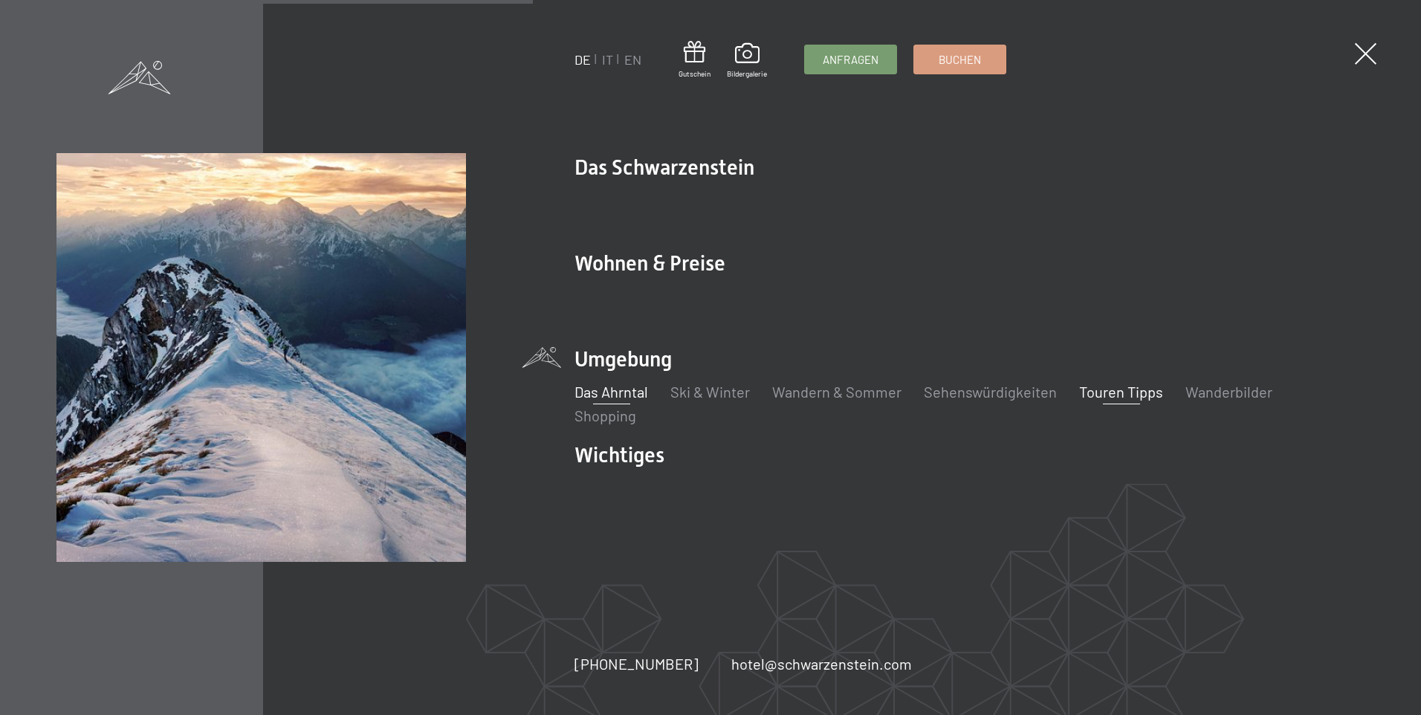
click at [1100, 395] on link "Touren Tipps" at bounding box center [1121, 392] width 84 height 18
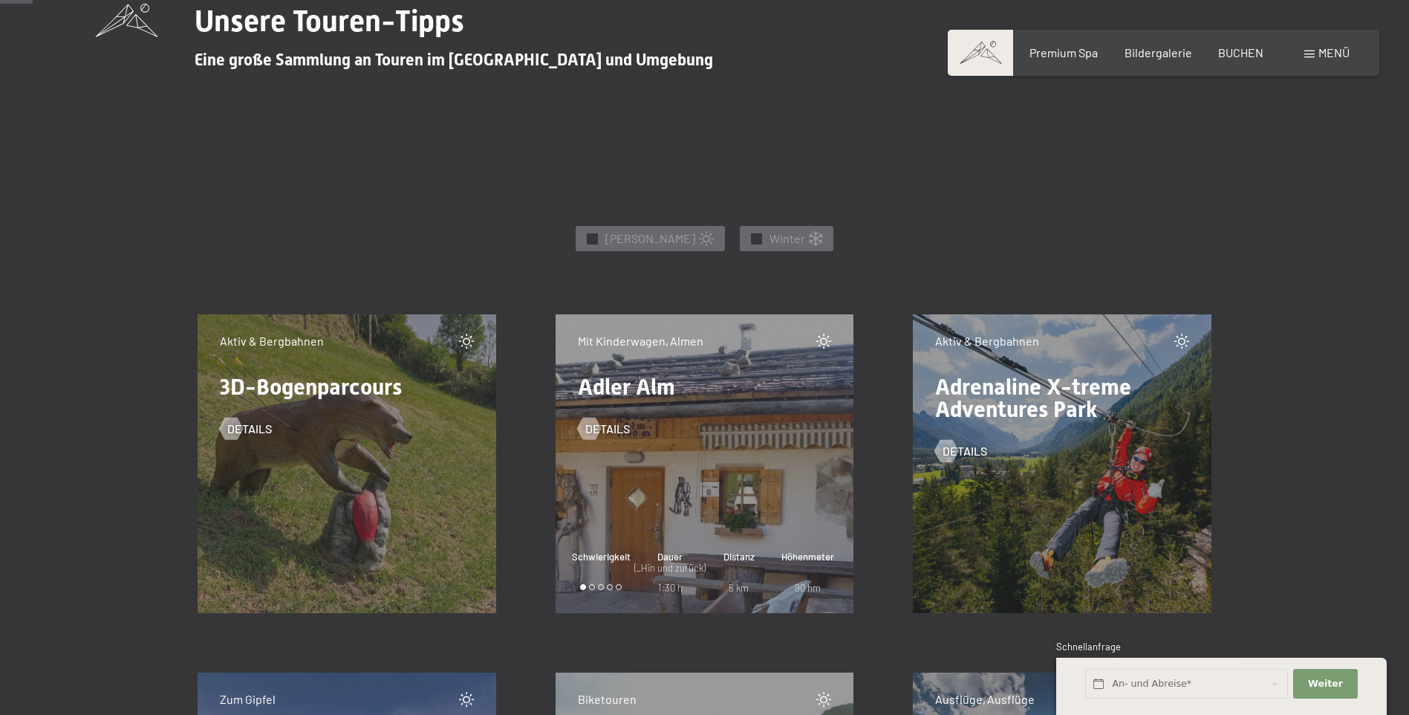
scroll to position [594, 0]
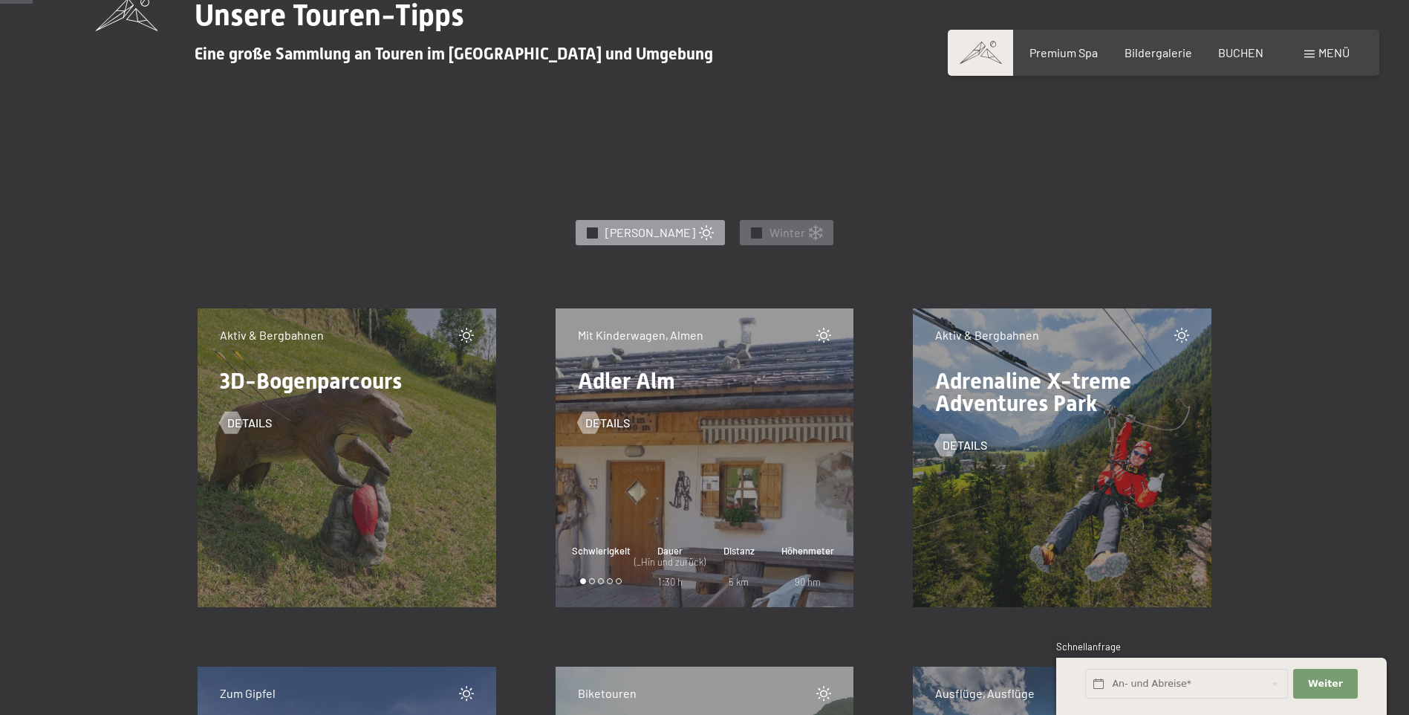
click at [596, 237] on span "✓" at bounding box center [593, 232] width 6 height 10
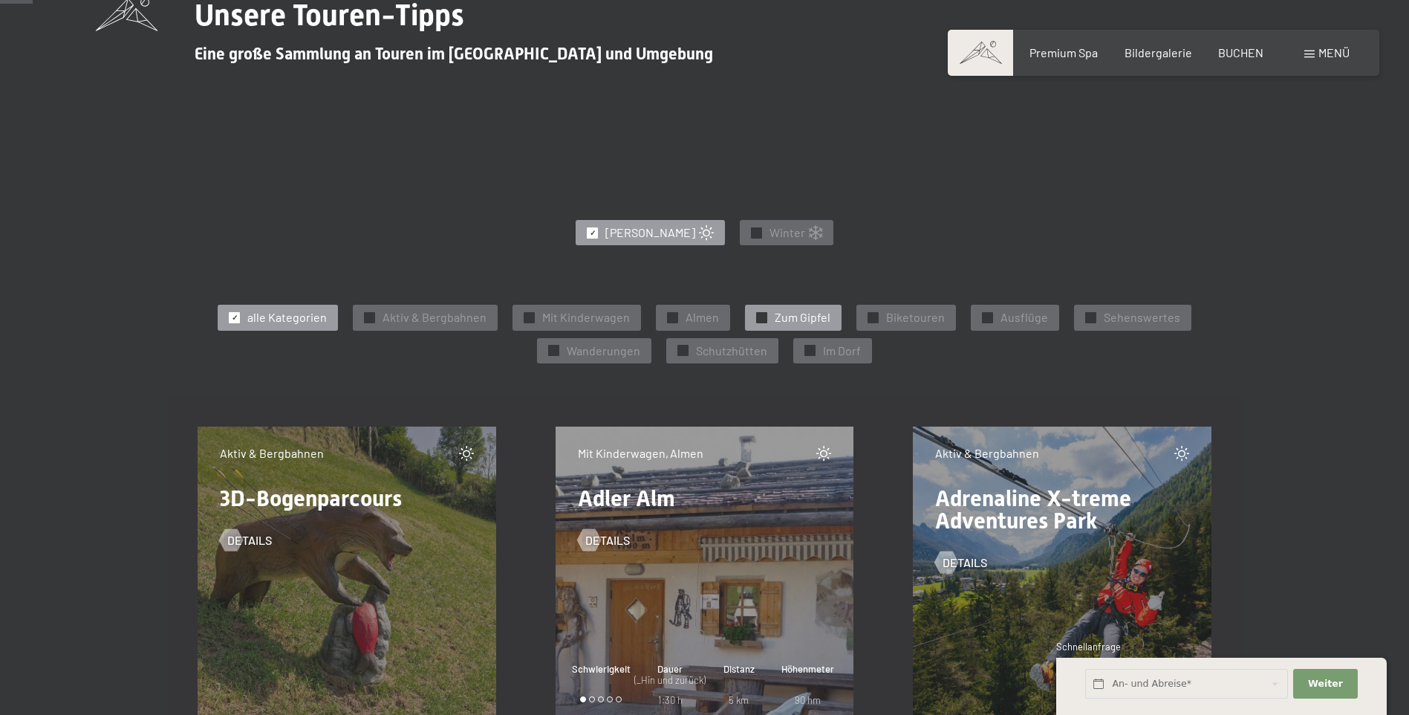
click at [761, 319] on span "✓" at bounding box center [762, 317] width 6 height 10
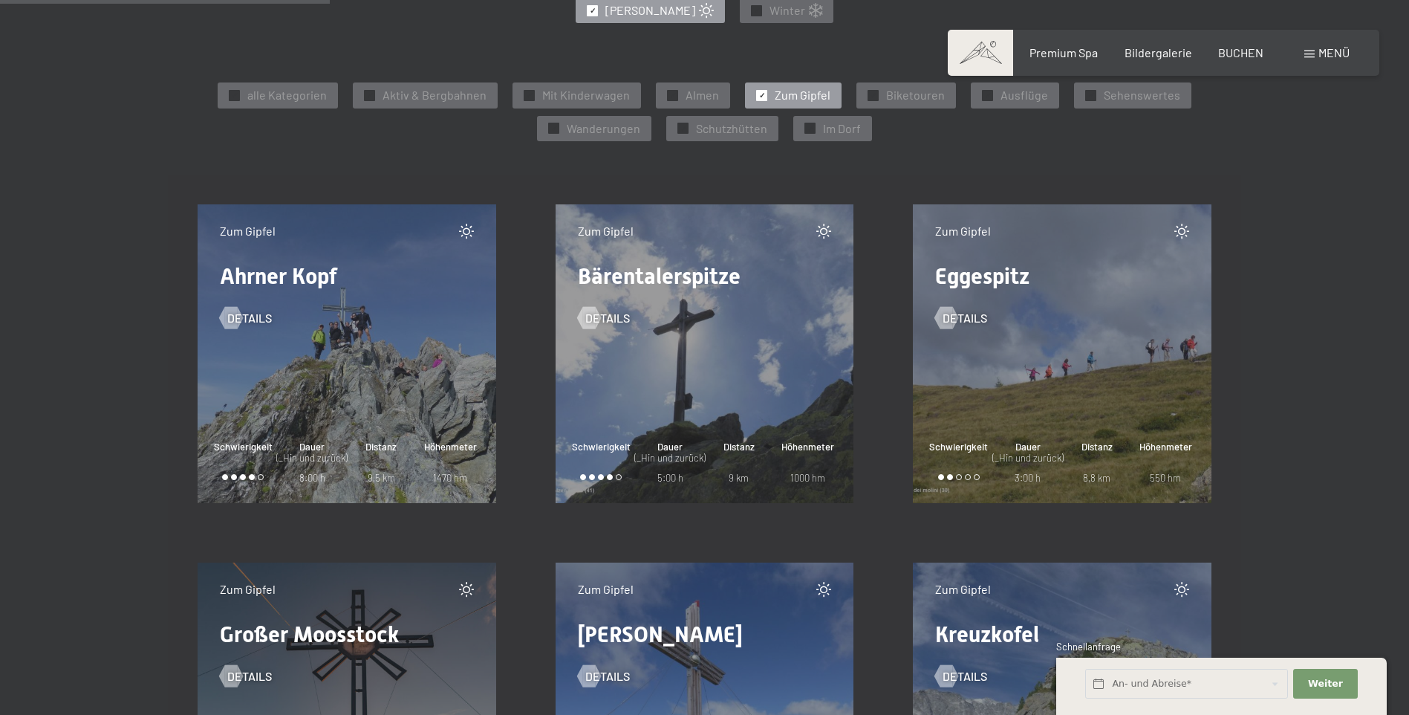
scroll to position [817, 0]
click at [237, 317] on div at bounding box center [230, 317] width 13 height 22
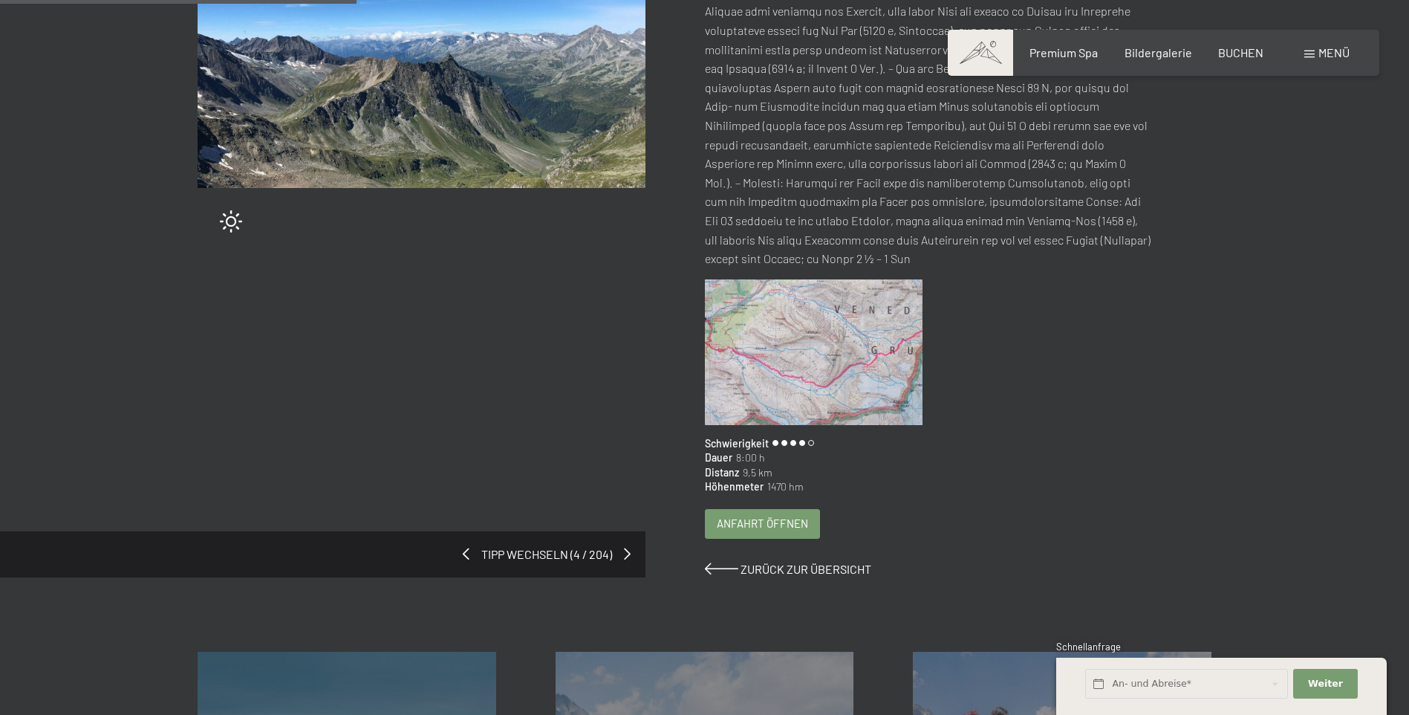
scroll to position [223, 0]
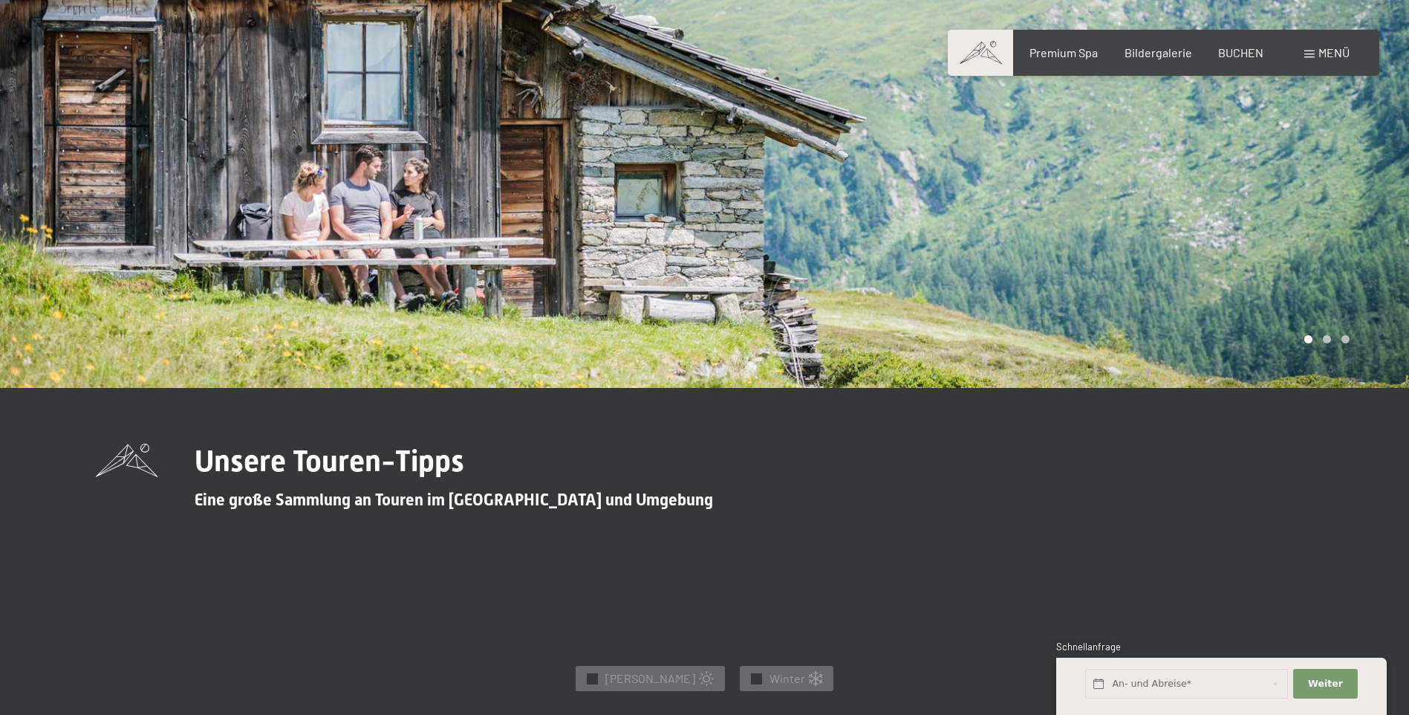
scroll to position [297, 0]
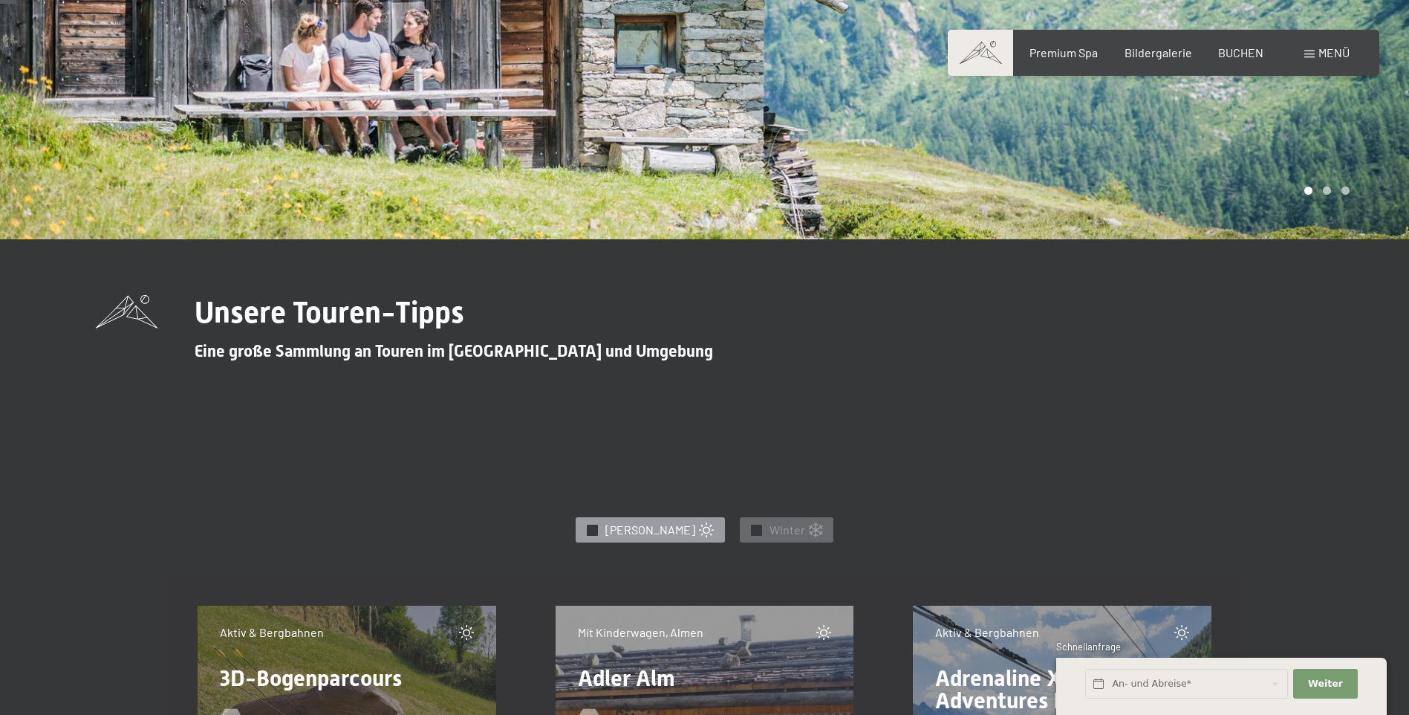
click at [596, 526] on span "✓" at bounding box center [593, 530] width 6 height 10
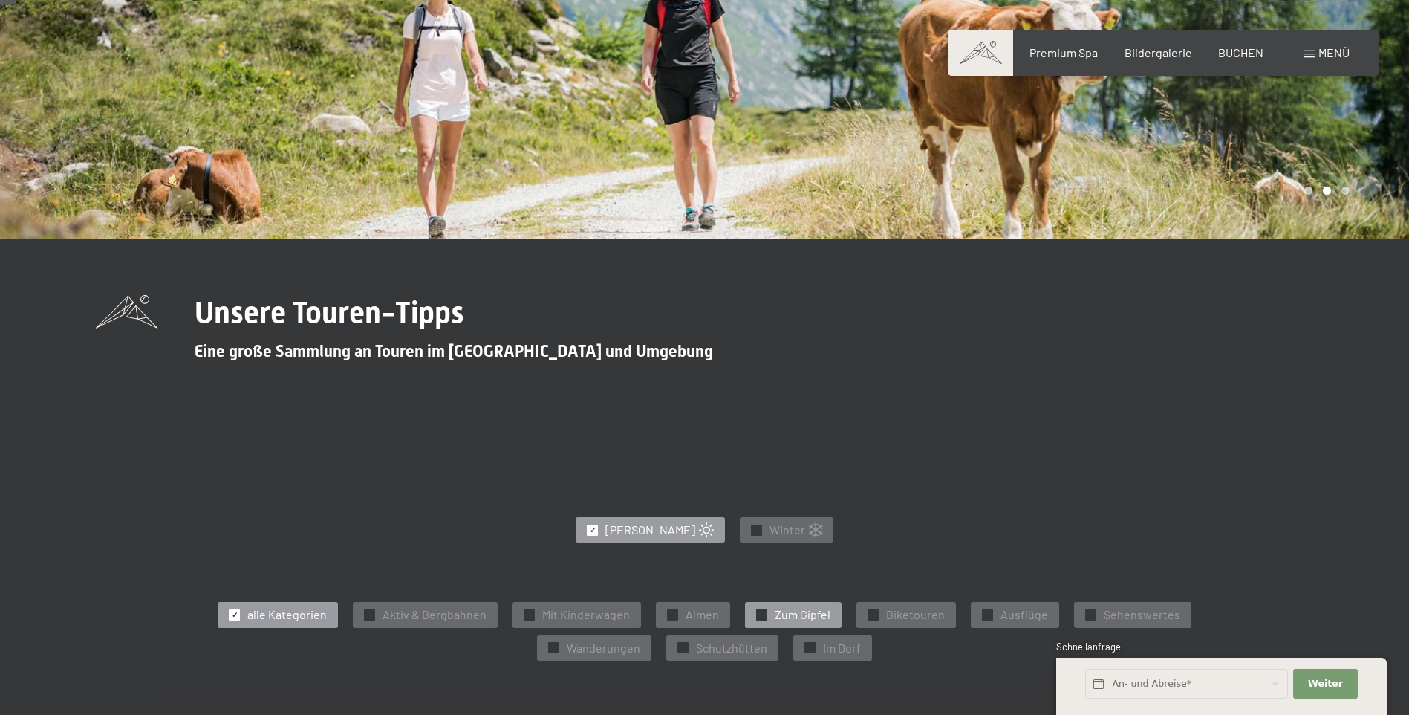
click at [765, 614] on span "✓" at bounding box center [762, 614] width 6 height 10
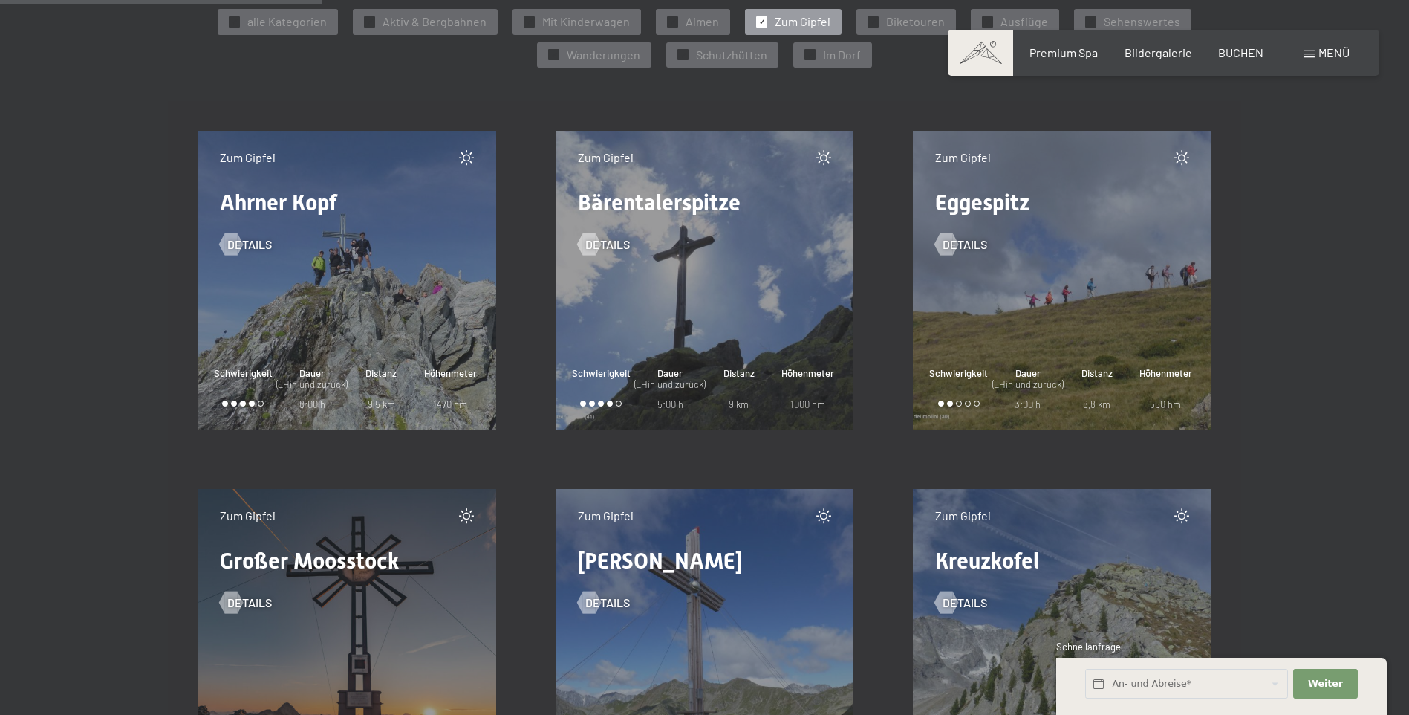
scroll to position [892, 0]
click at [595, 244] on div at bounding box center [588, 243] width 13 height 22
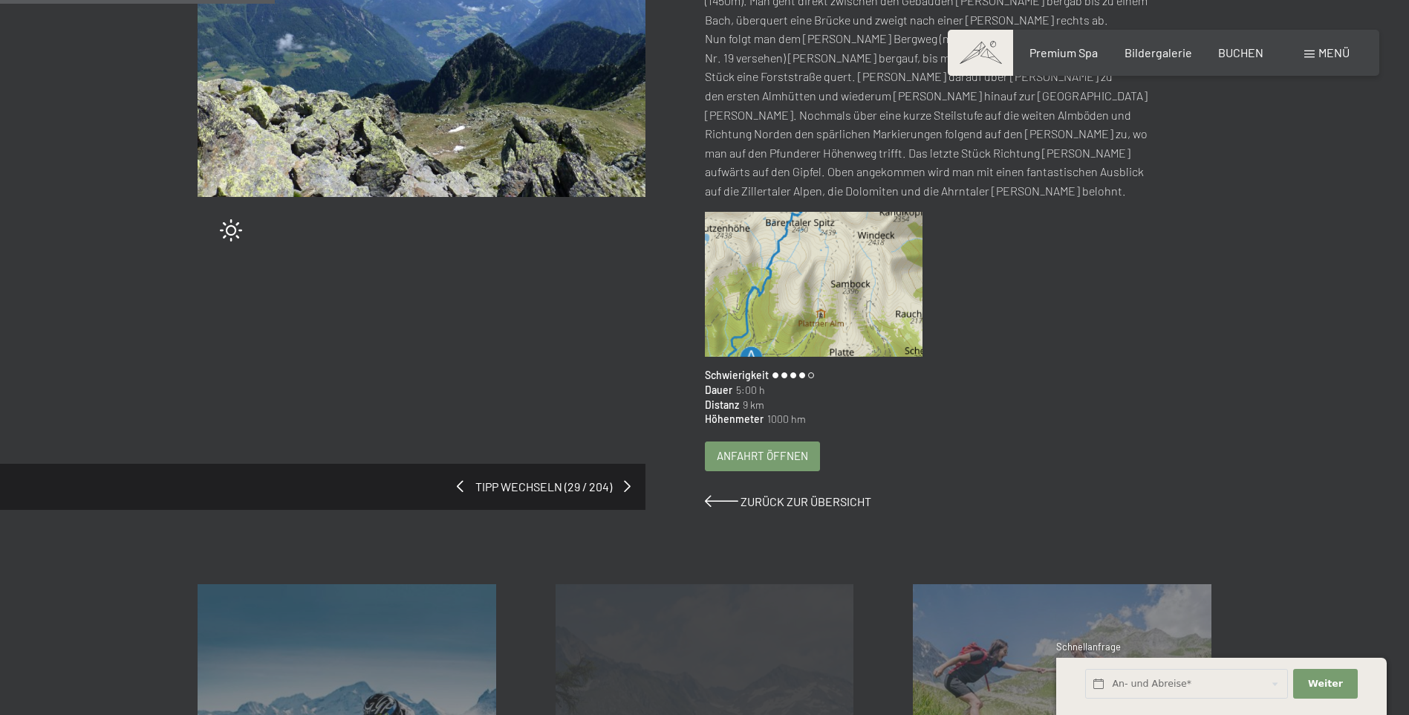
scroll to position [223, 0]
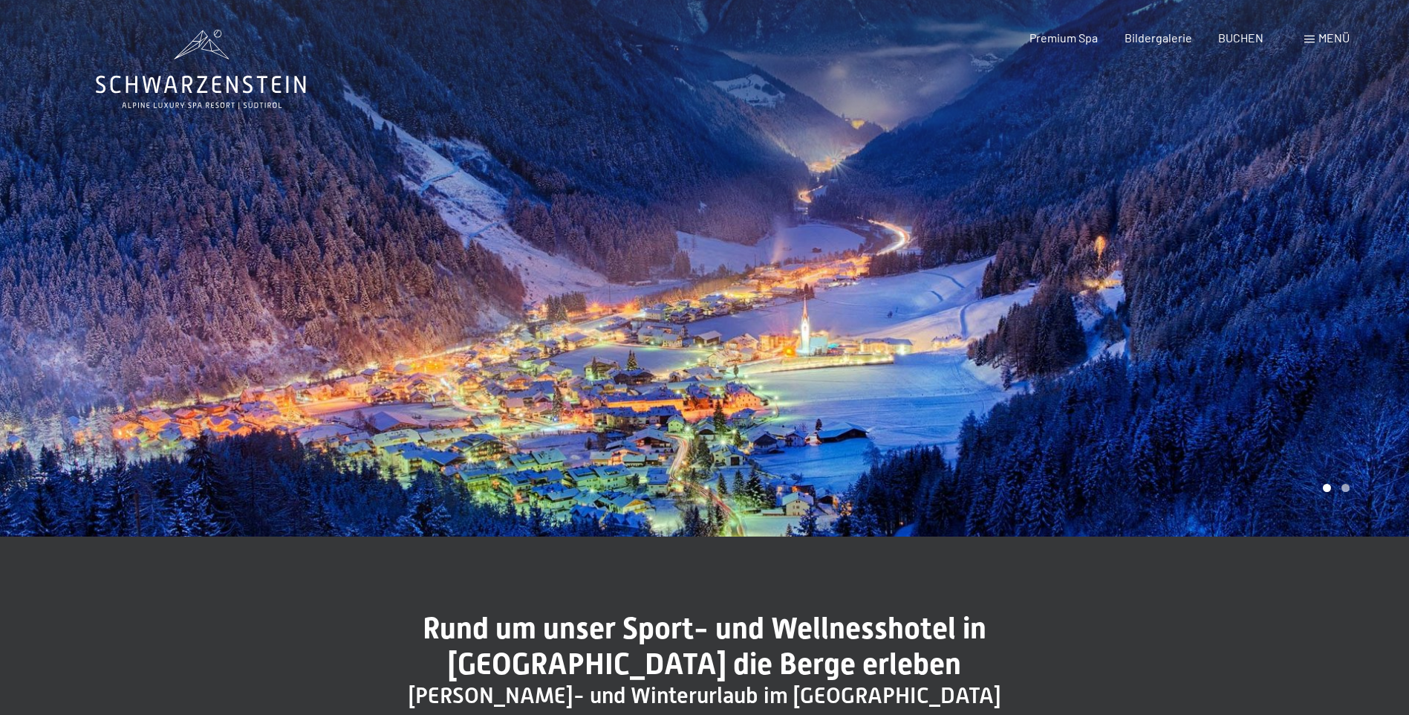
click at [1337, 40] on span "Menü" at bounding box center [1334, 37] width 31 height 14
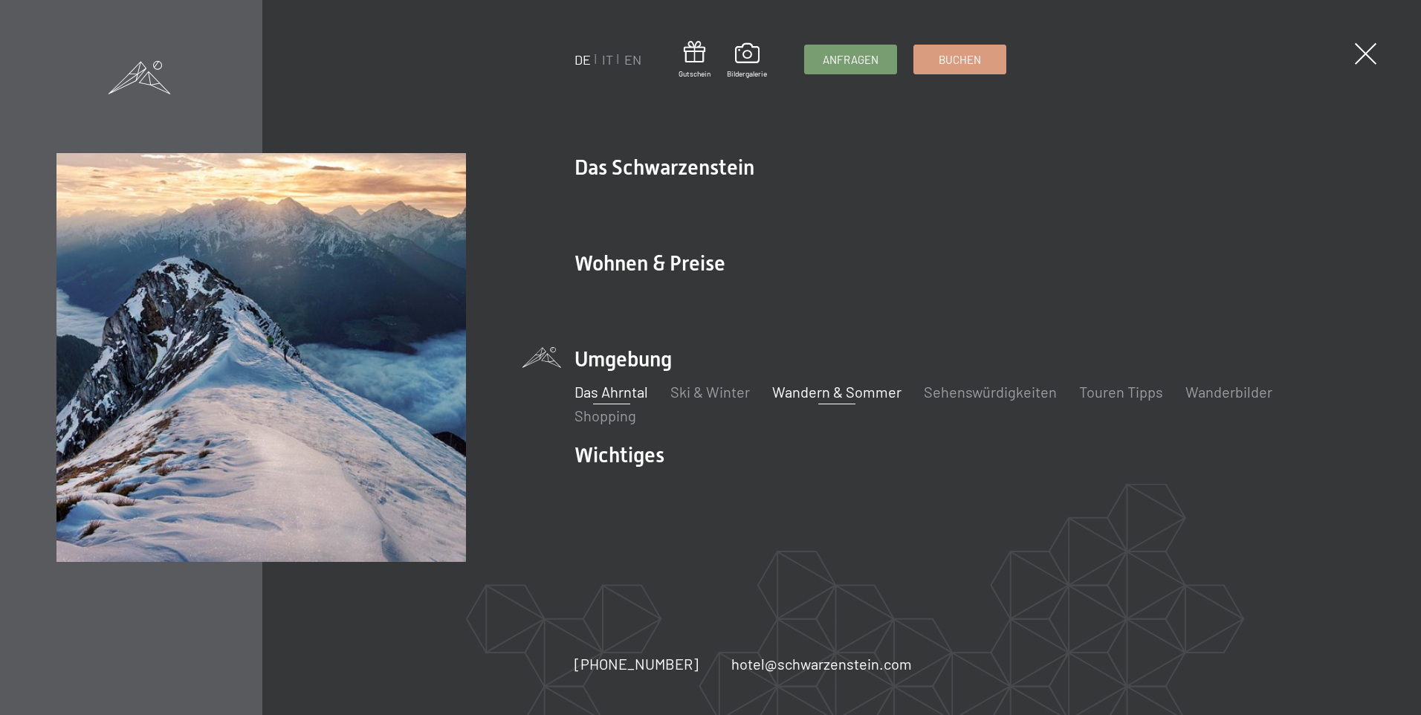
click at [823, 395] on link "Wandern & Sommer" at bounding box center [836, 392] width 129 height 18
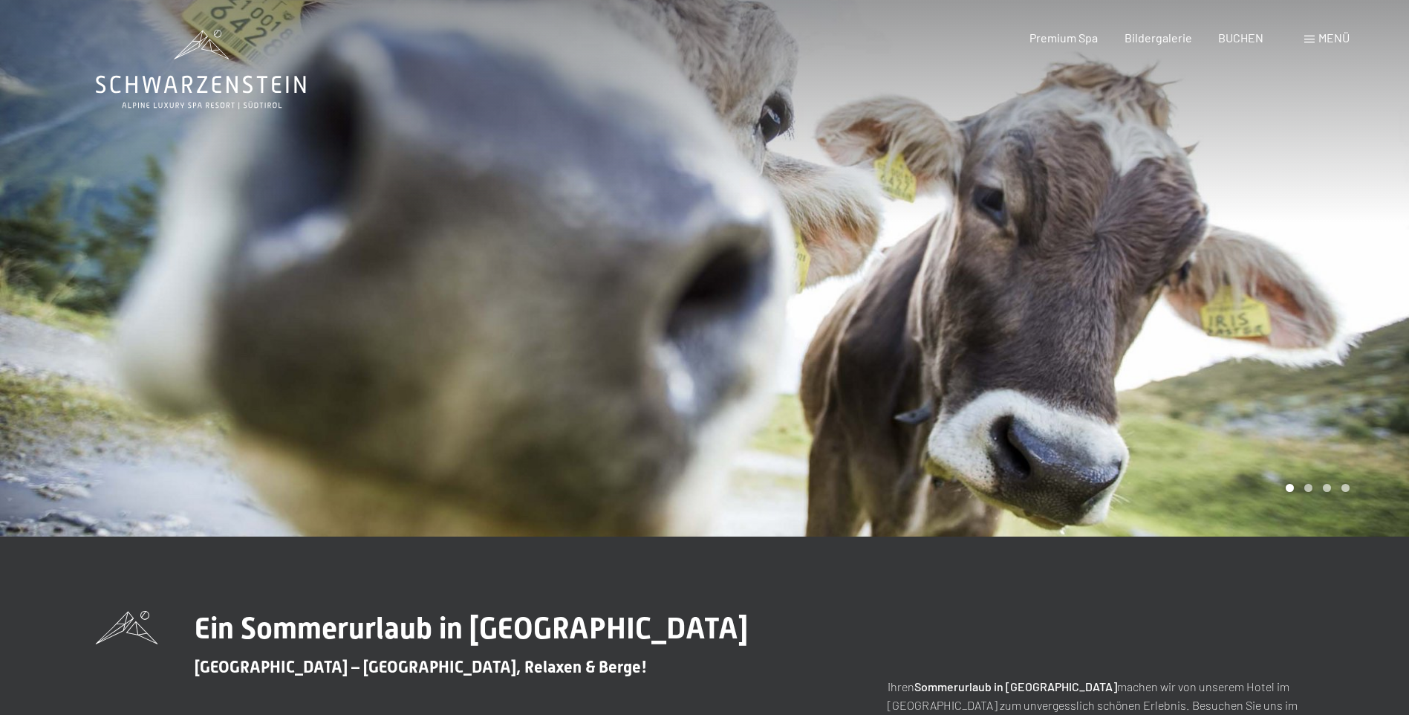
click at [1314, 35] on div "Menü" at bounding box center [1327, 38] width 45 height 16
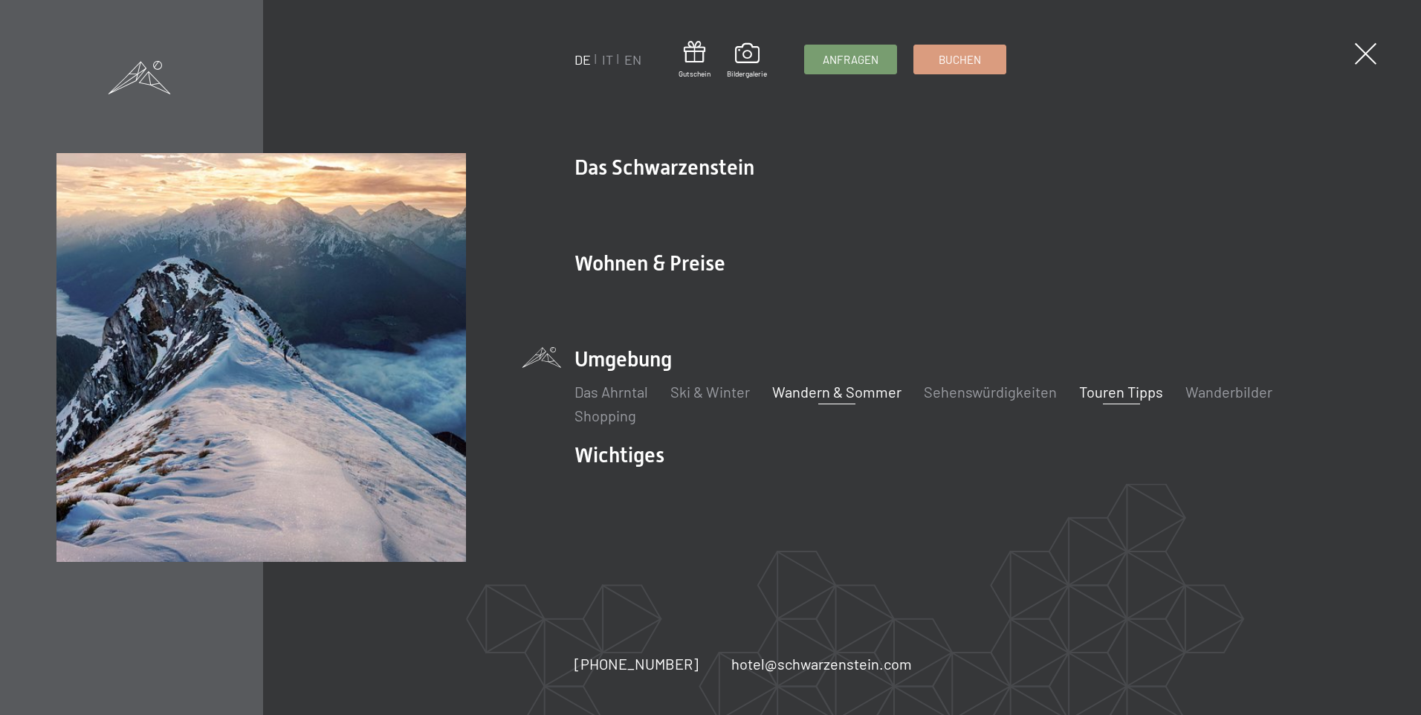
click at [1122, 392] on link "Touren Tipps" at bounding box center [1121, 392] width 84 height 18
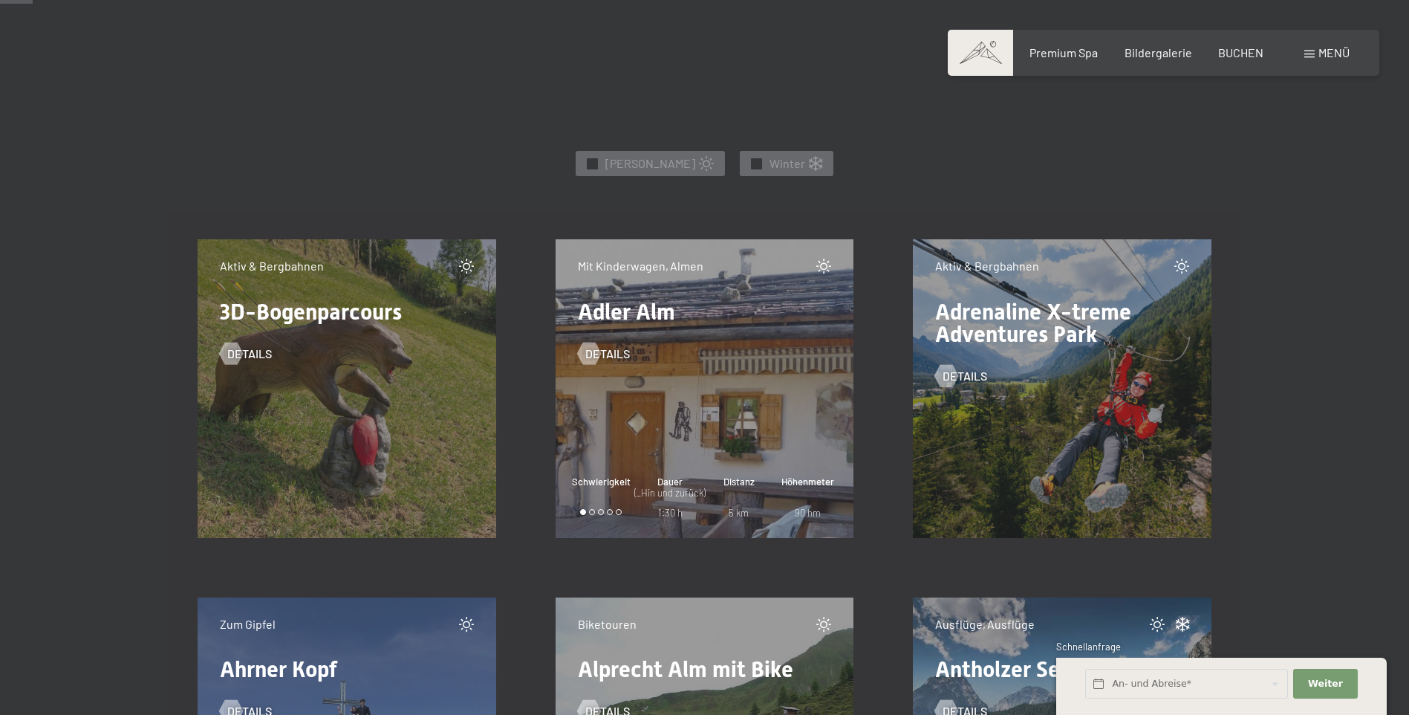
scroll to position [594, 0]
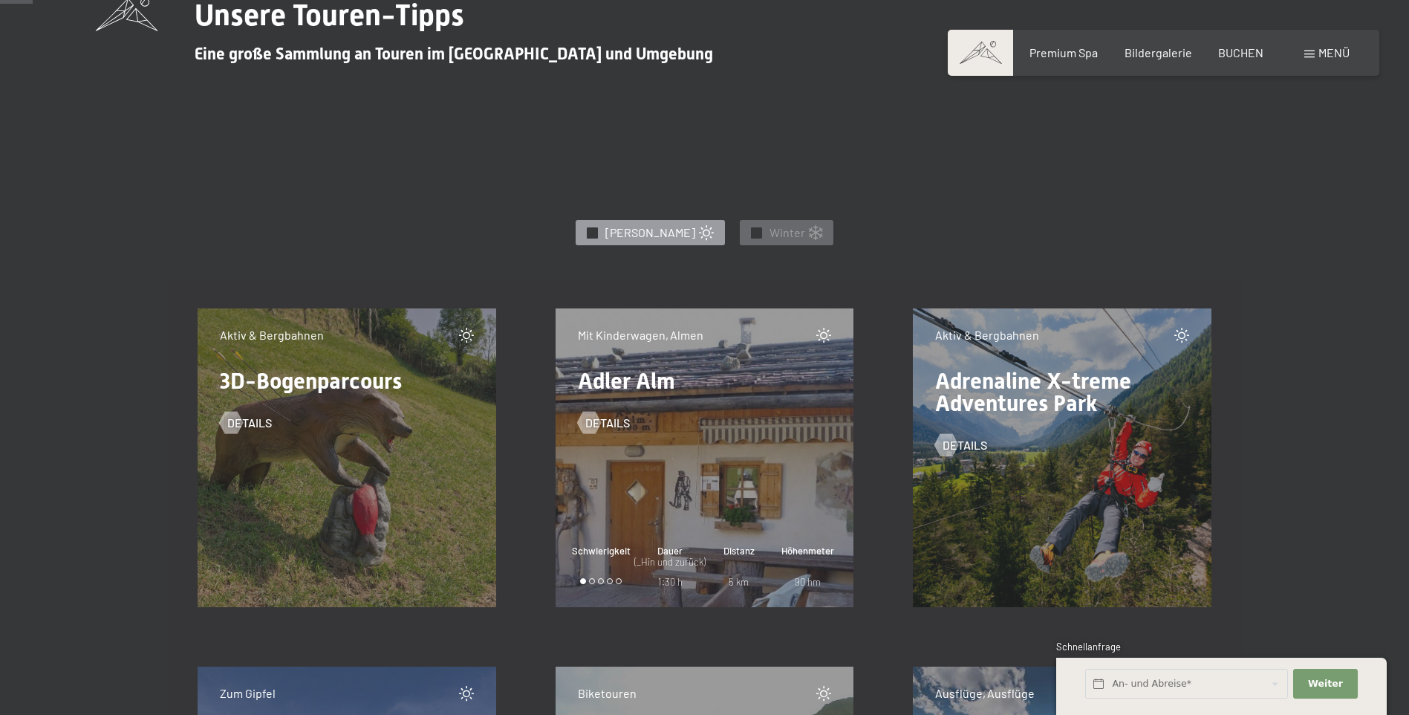
click at [596, 231] on span "✓" at bounding box center [593, 232] width 6 height 10
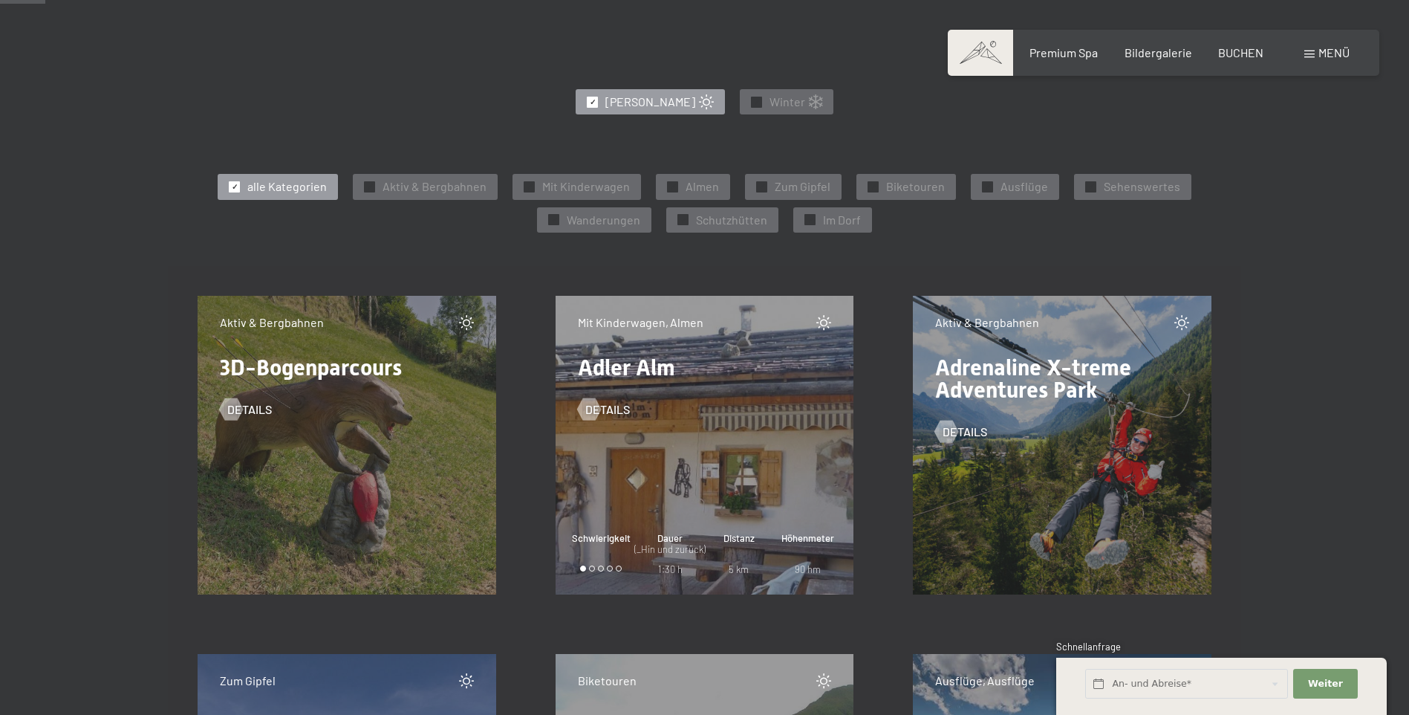
scroll to position [743, 0]
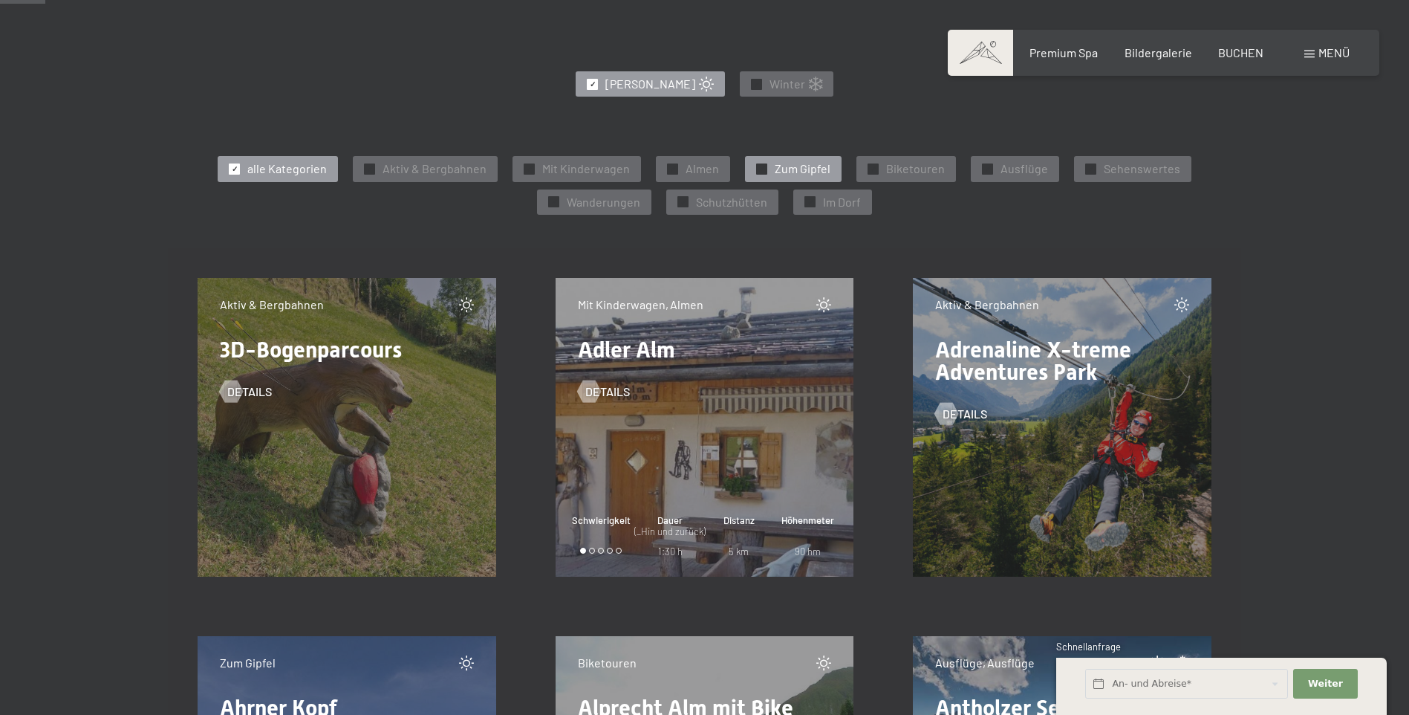
click at [764, 172] on span "✓" at bounding box center [762, 168] width 6 height 10
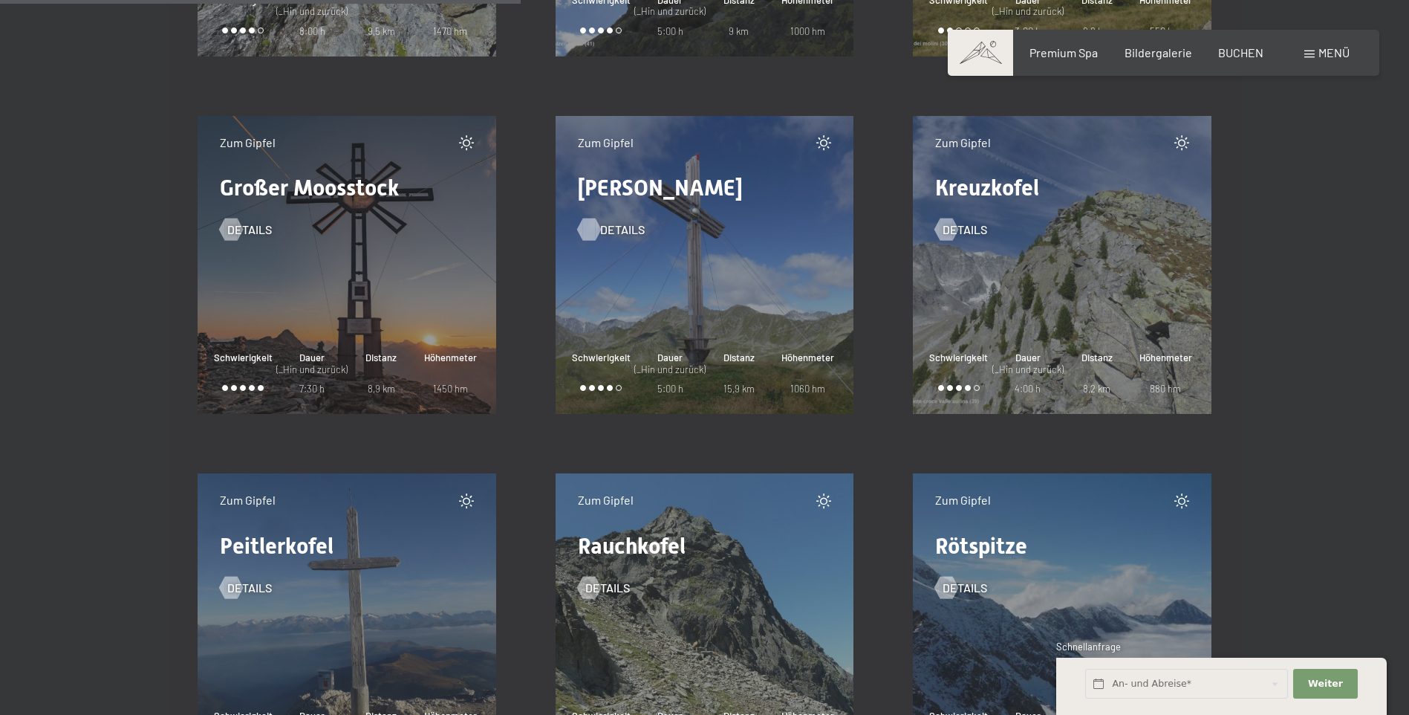
scroll to position [1337, 0]
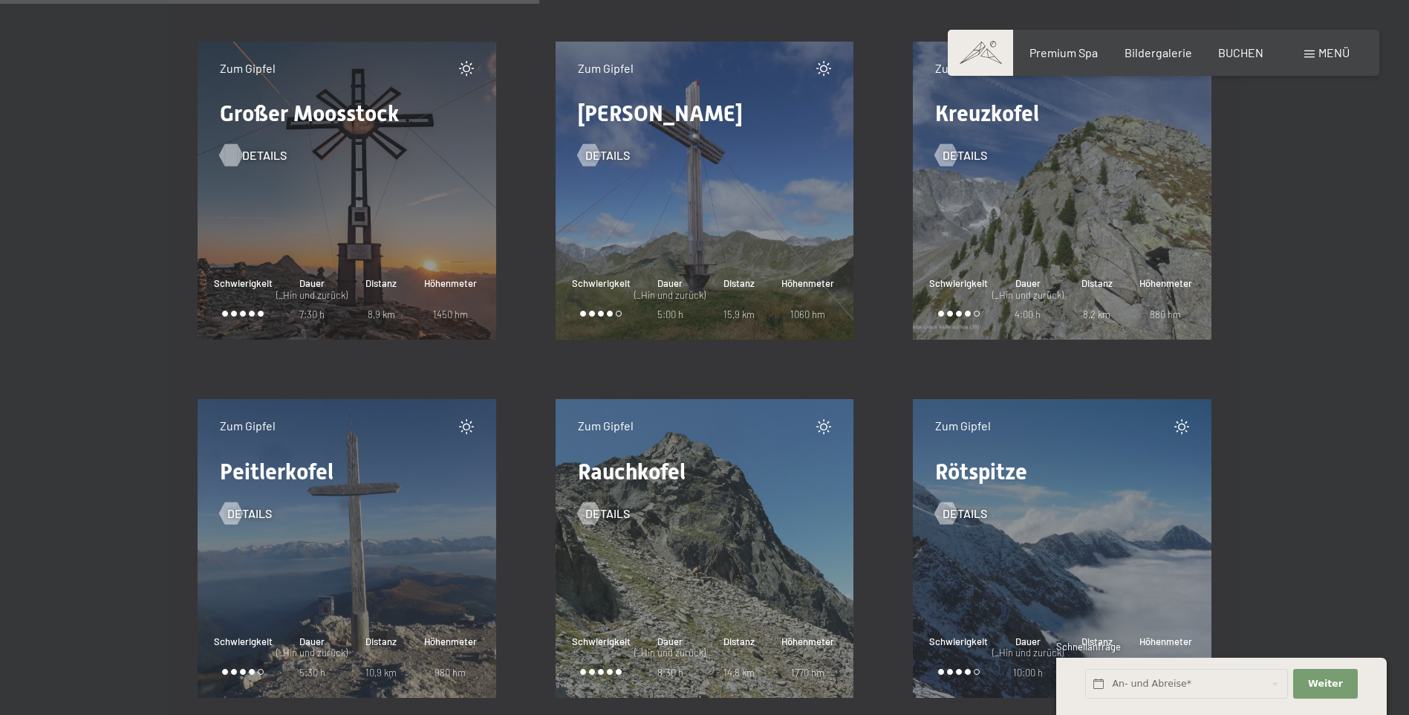
click at [249, 158] on span "Details" at bounding box center [264, 155] width 45 height 16
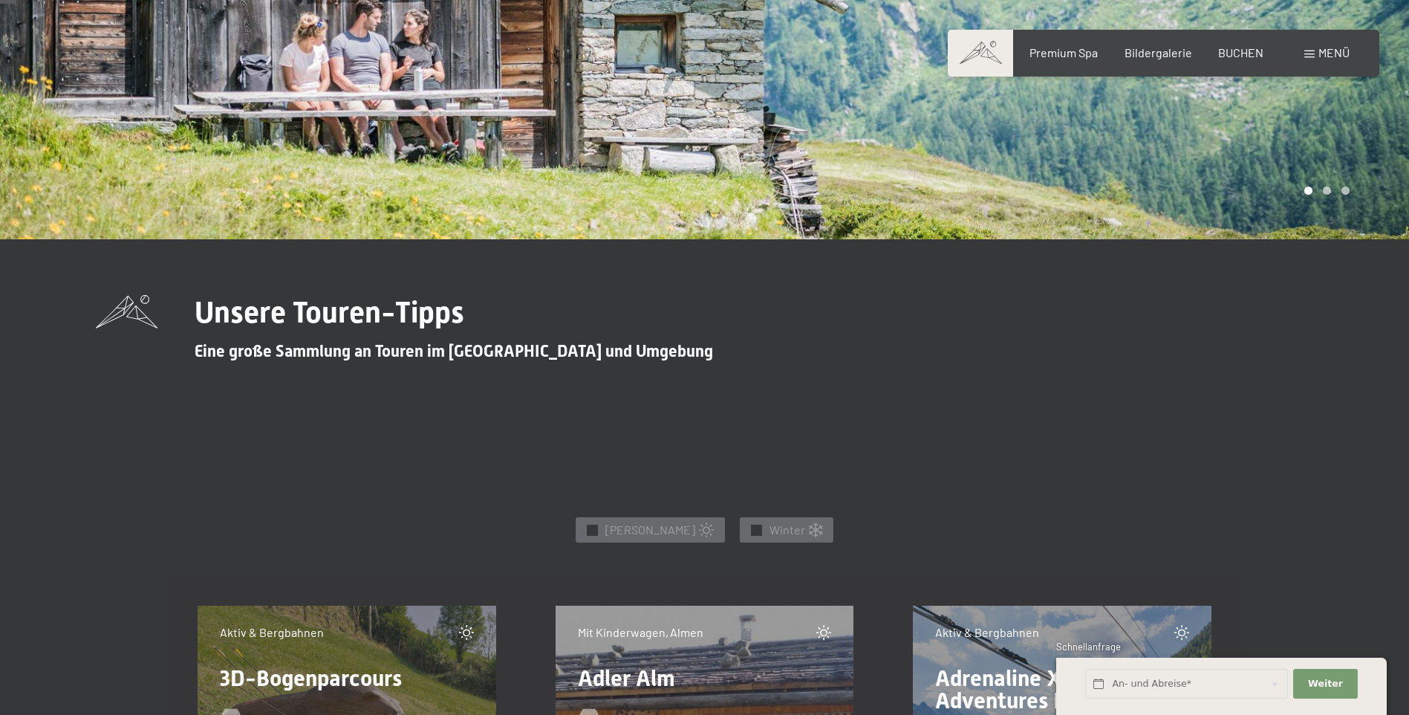
scroll to position [520, 0]
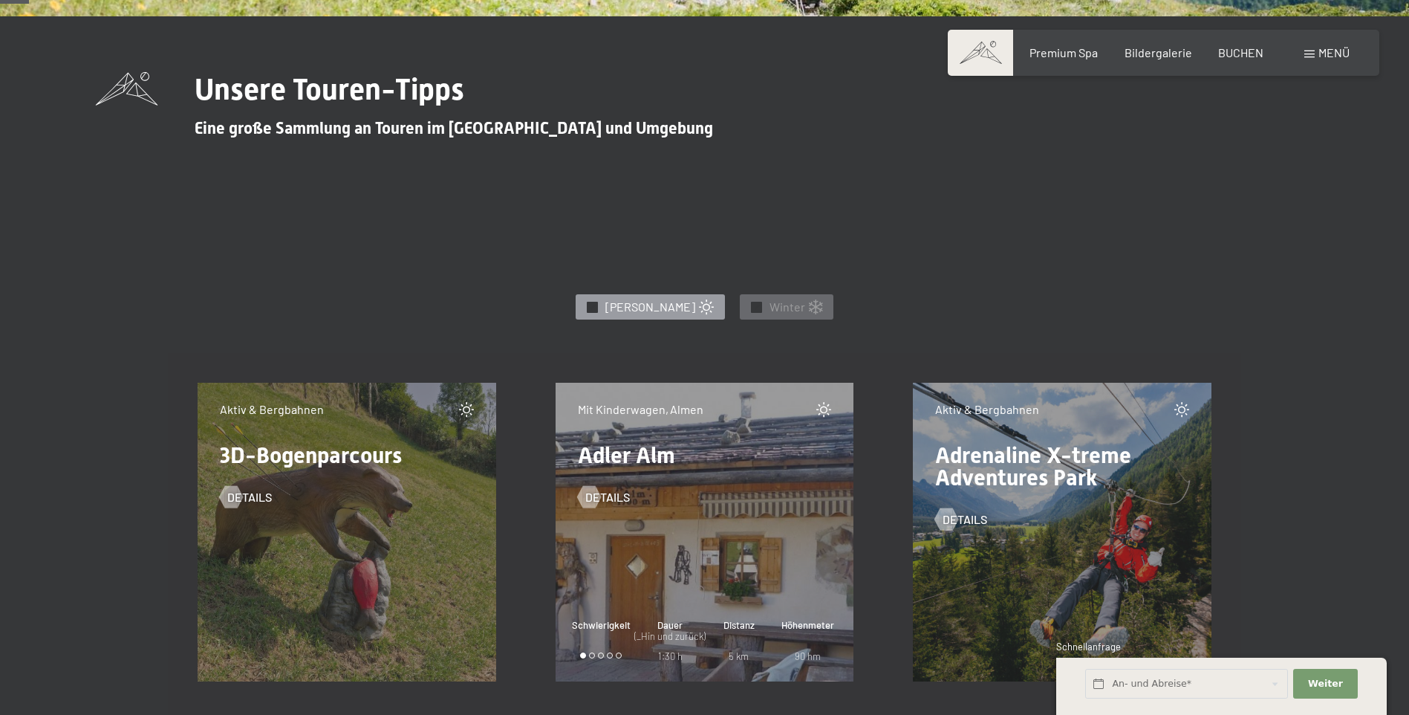
click at [596, 306] on span "✓" at bounding box center [593, 307] width 6 height 10
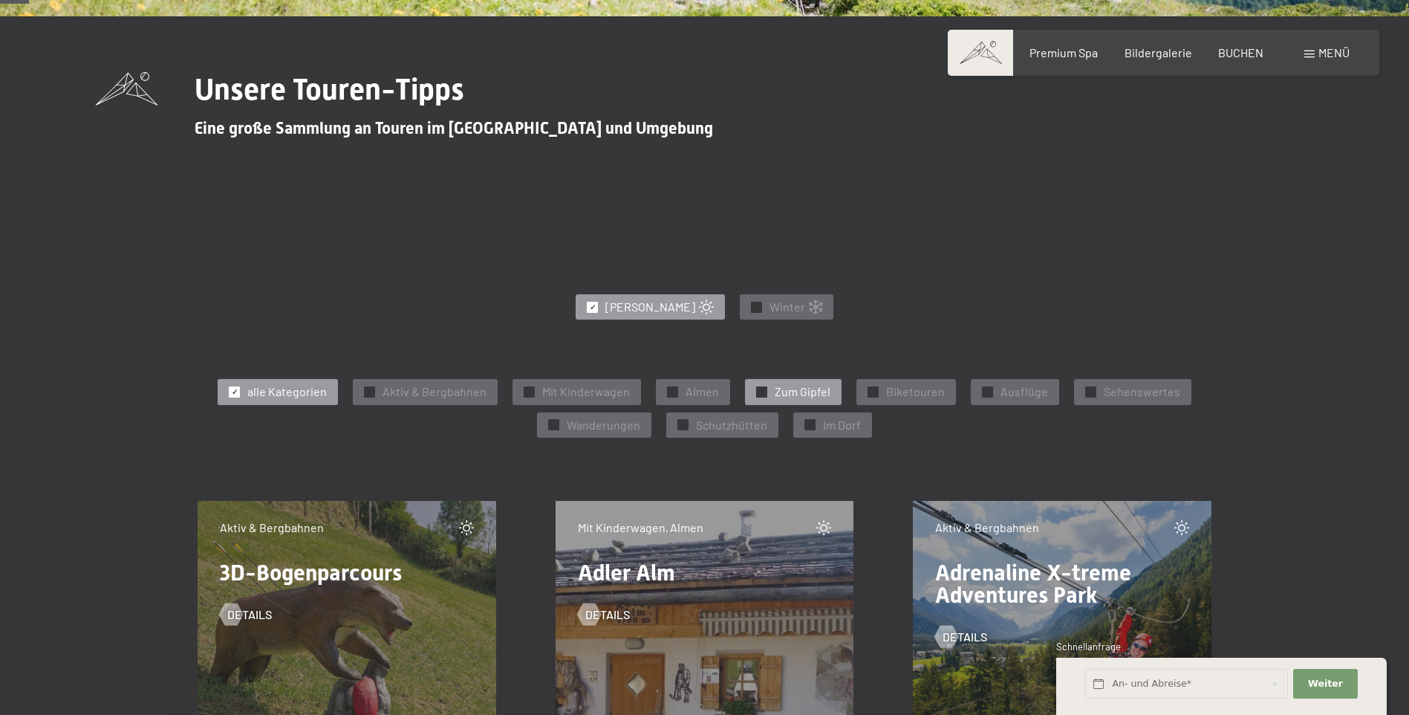
click at [760, 395] on span "✓" at bounding box center [762, 391] width 6 height 10
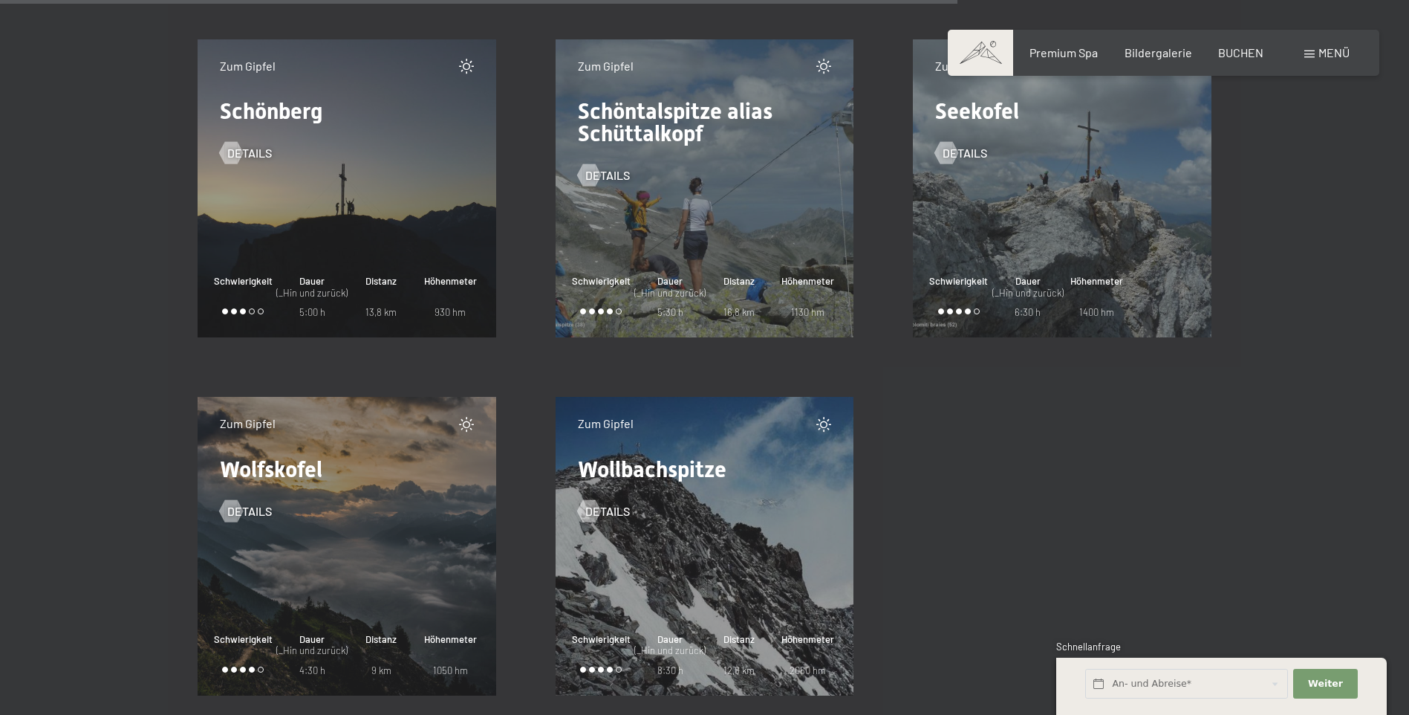
scroll to position [2452, 0]
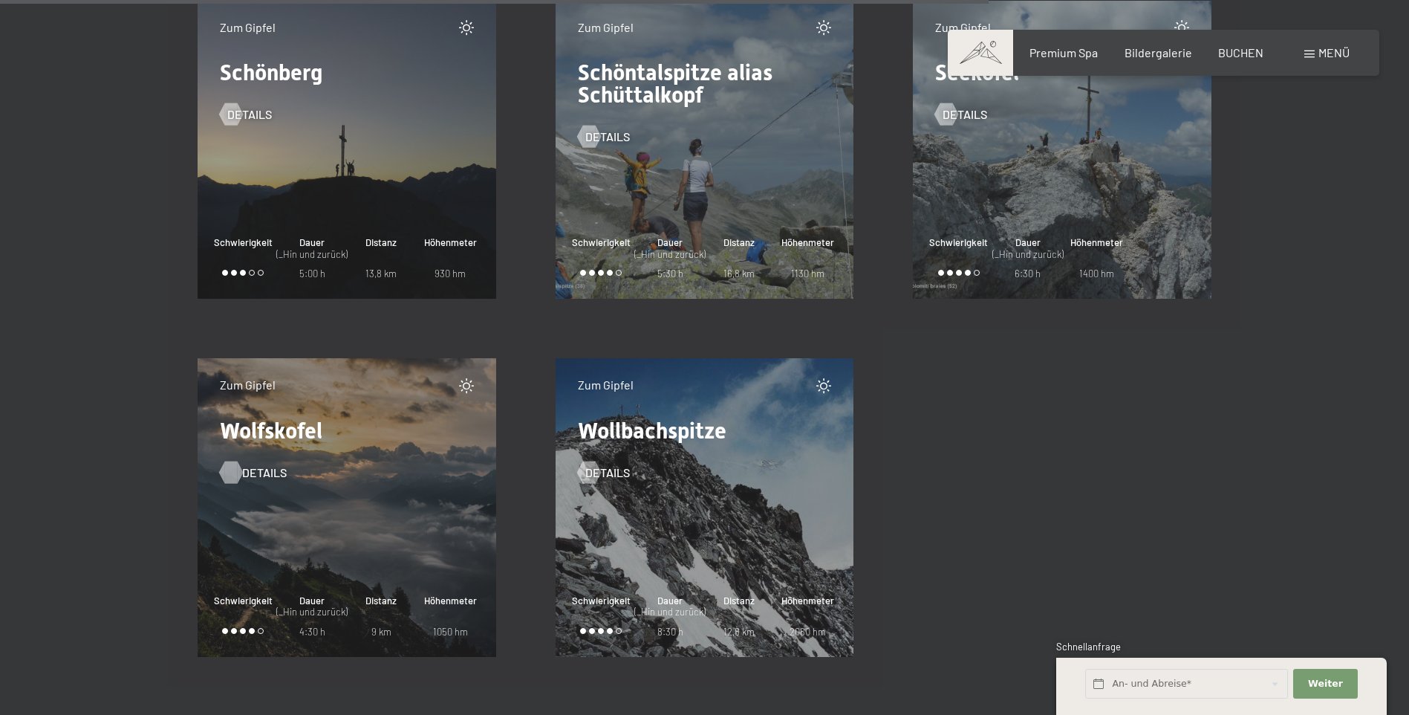
click at [236, 474] on div at bounding box center [230, 472] width 13 height 22
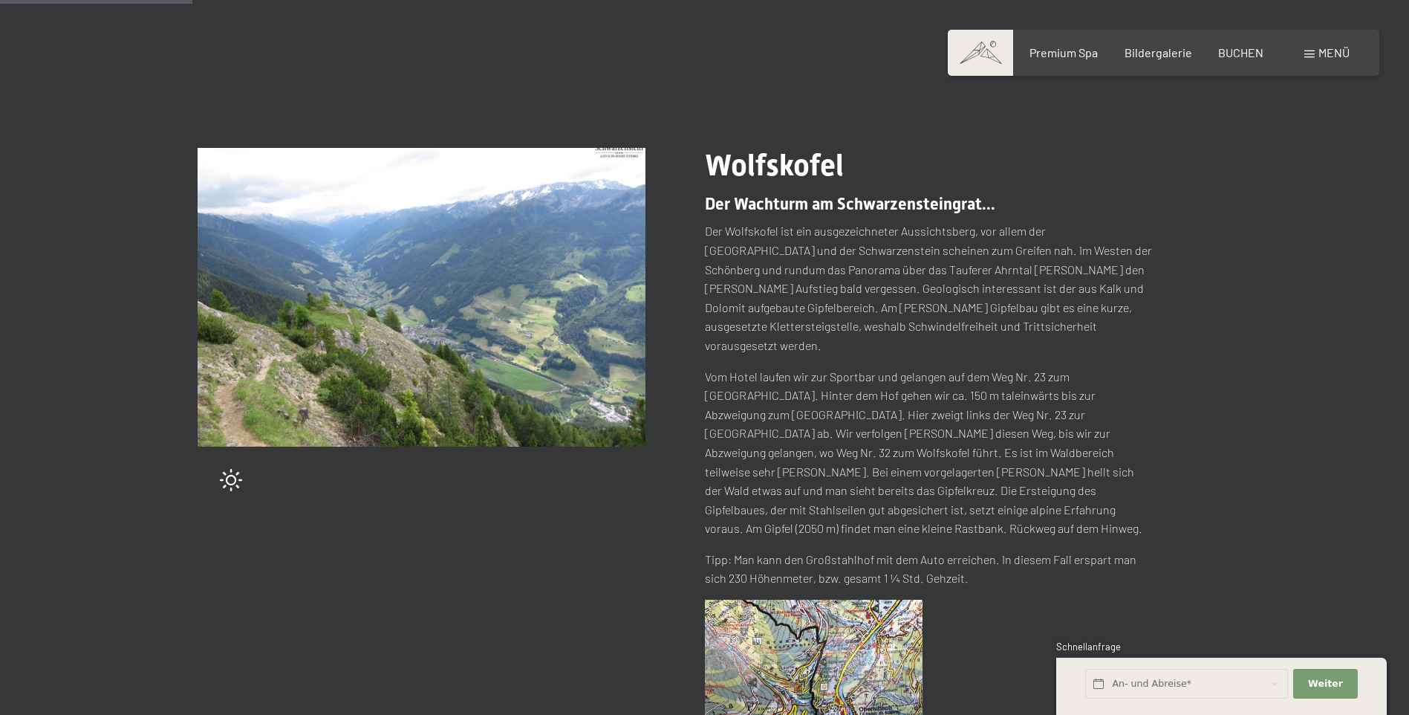
scroll to position [74, 0]
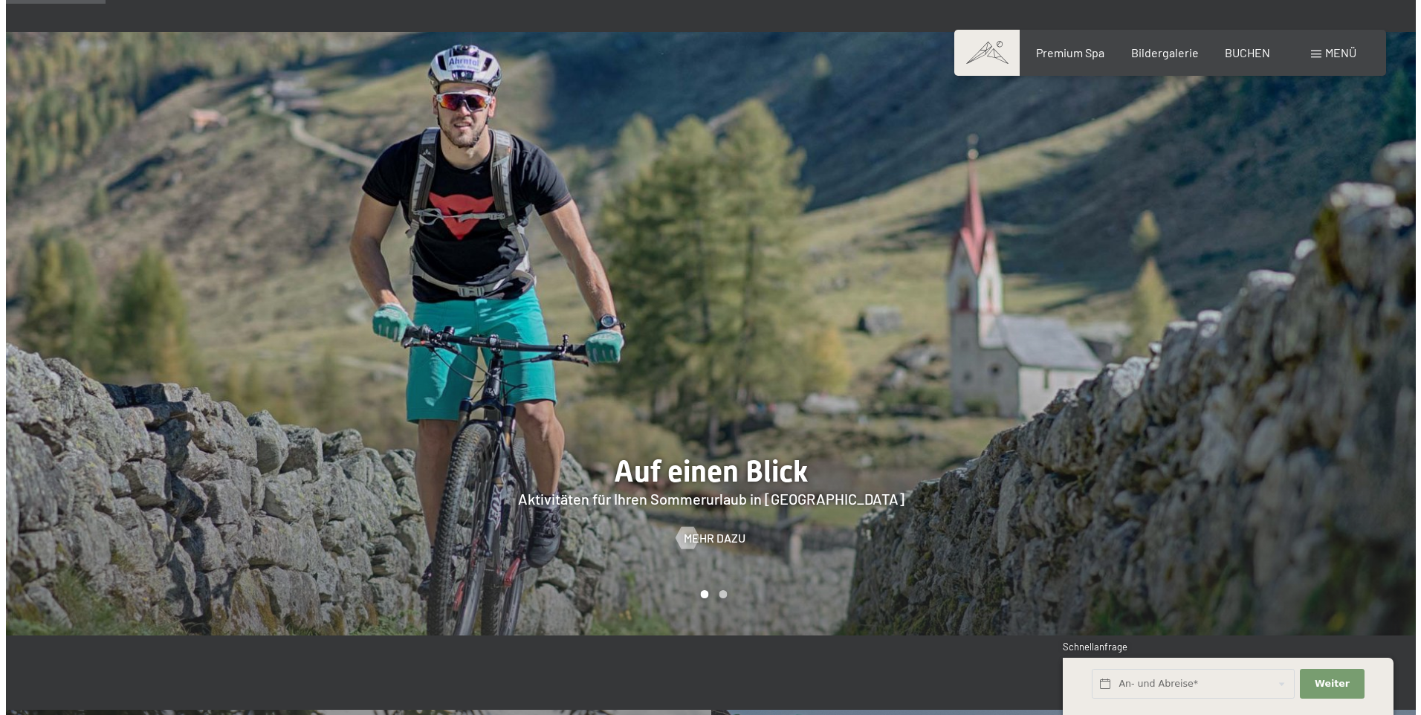
scroll to position [669, 0]
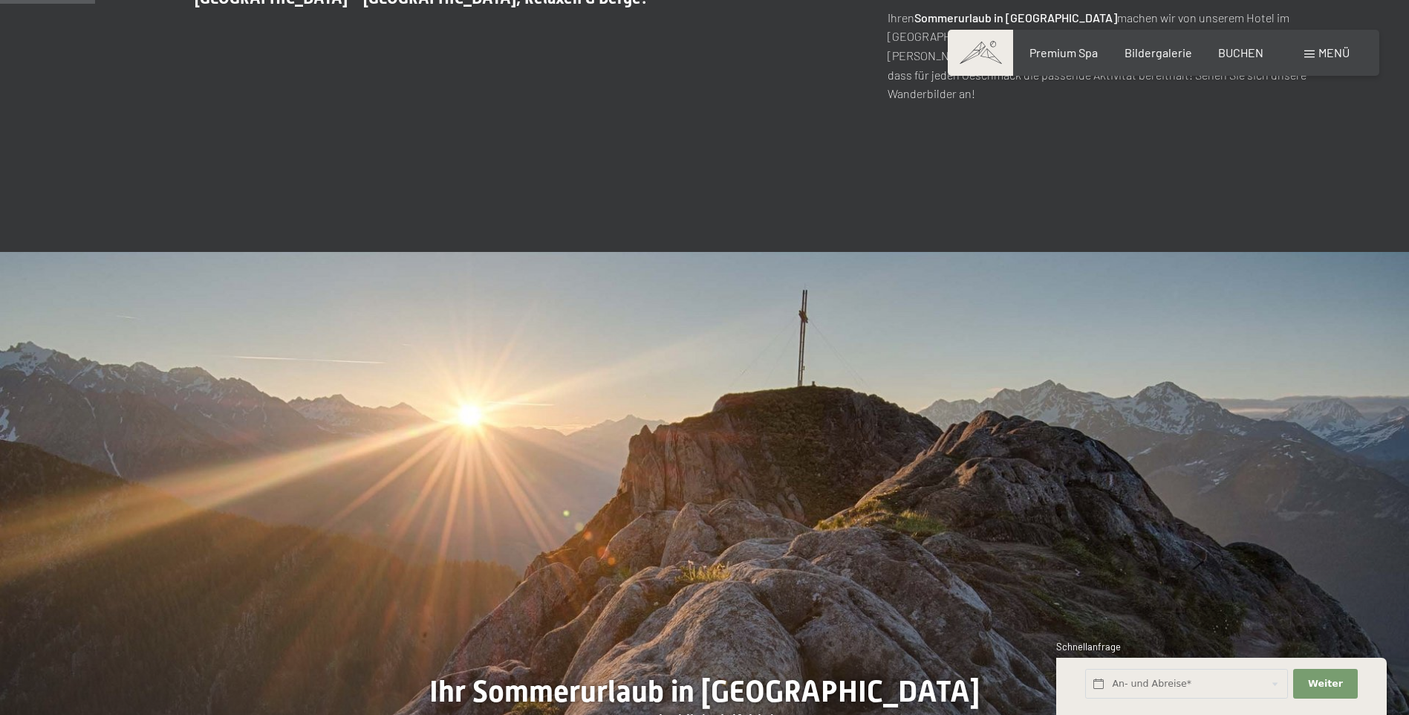
click at [1305, 52] on div "Menü" at bounding box center [1327, 53] width 45 height 16
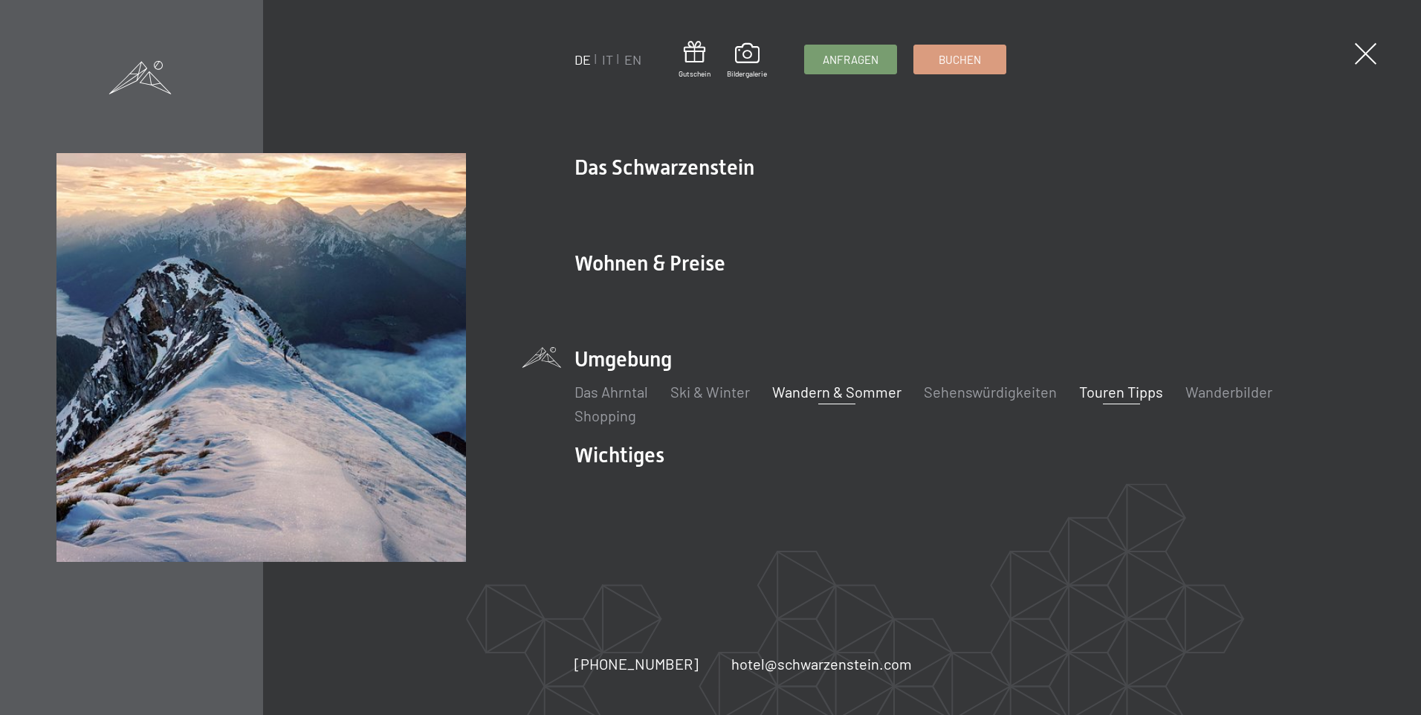
click at [1106, 391] on link "Touren Tipps" at bounding box center [1121, 392] width 84 height 18
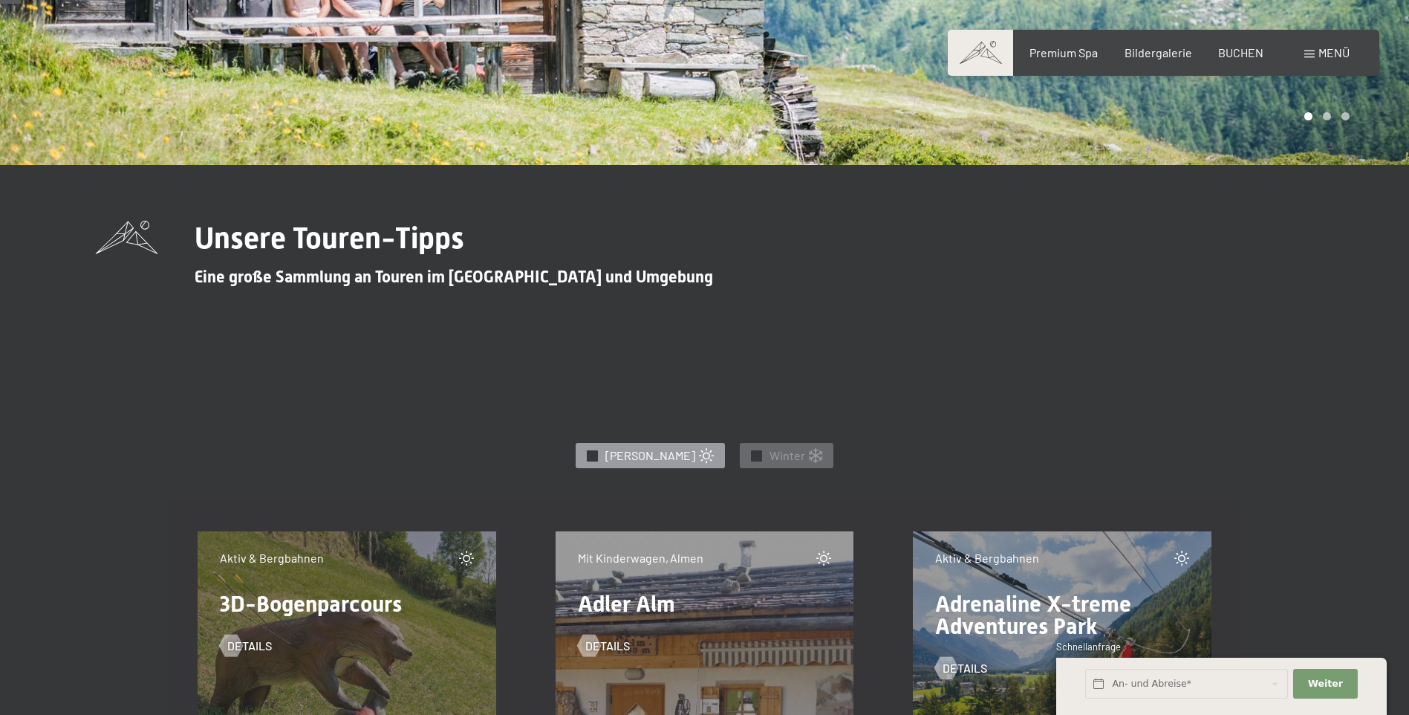
click at [596, 450] on span "✓" at bounding box center [593, 455] width 6 height 10
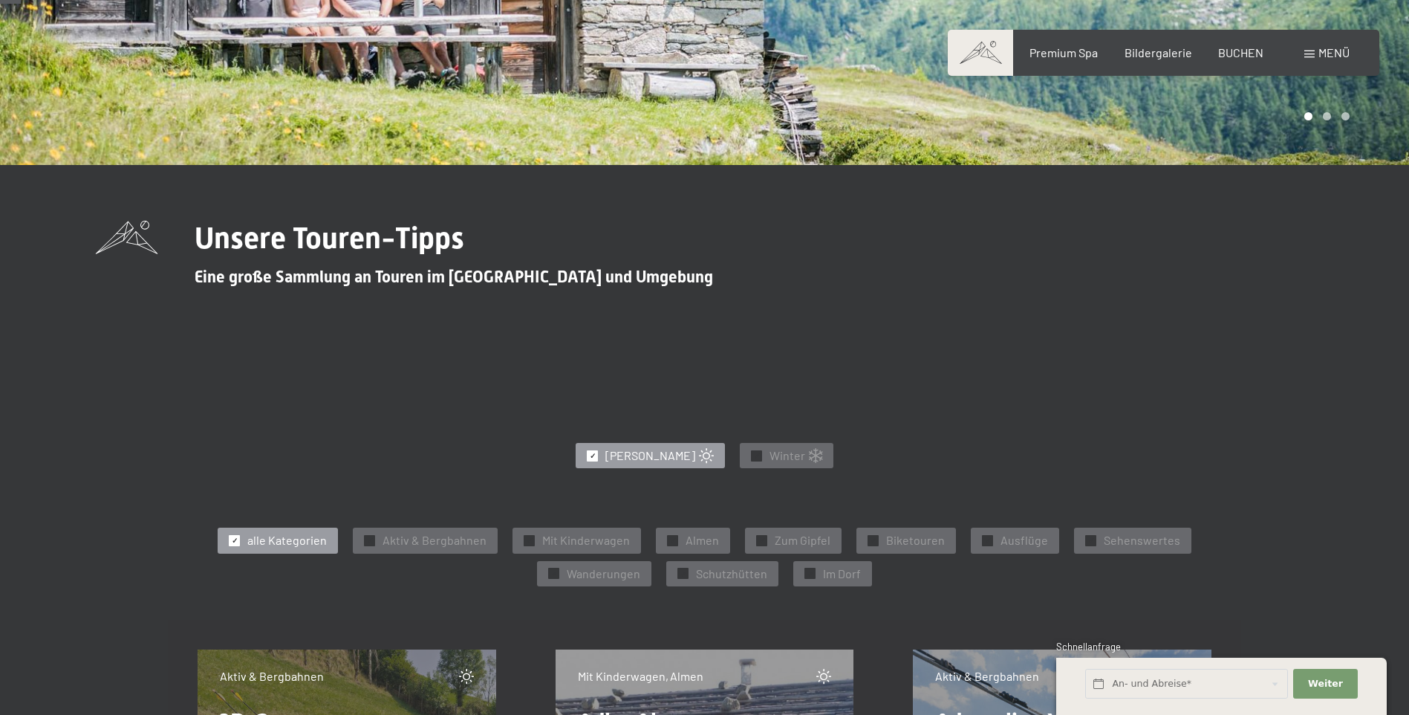
click at [596, 452] on span "✓" at bounding box center [593, 455] width 6 height 10
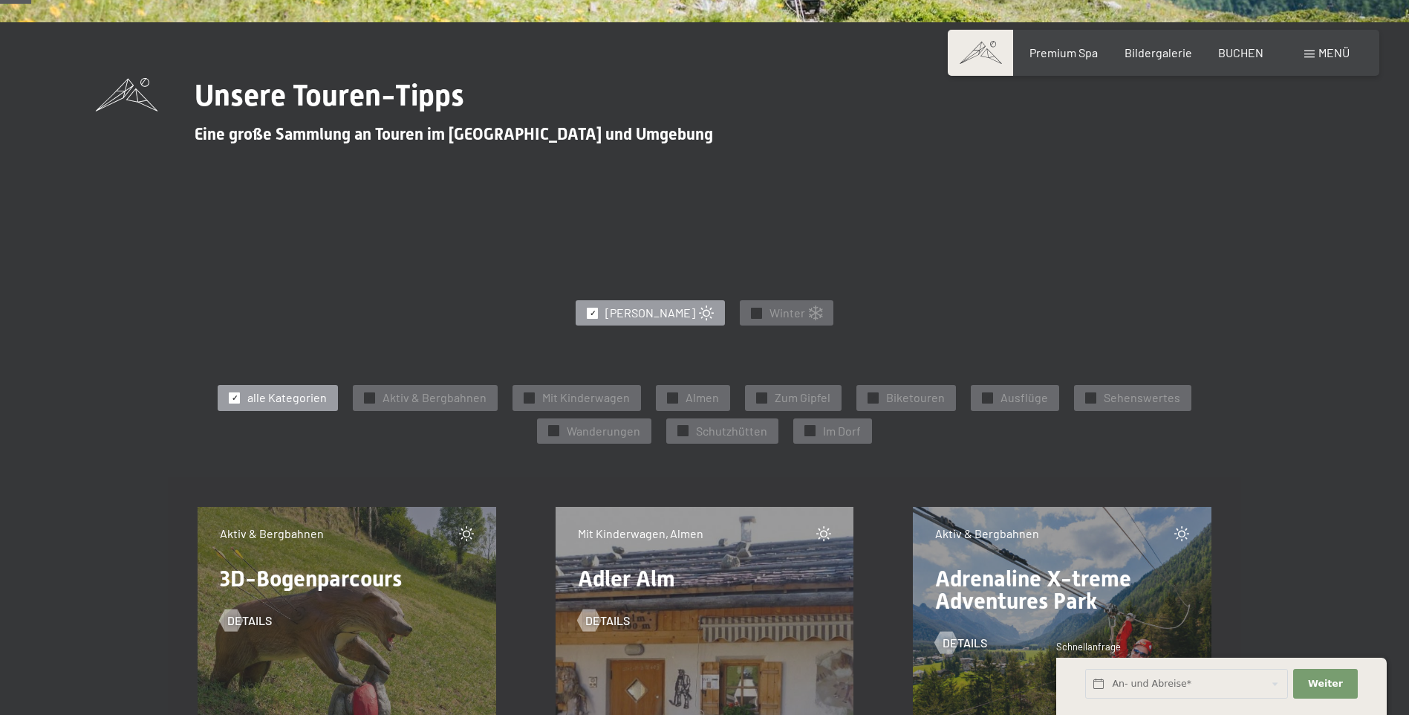
scroll to position [520, 0]
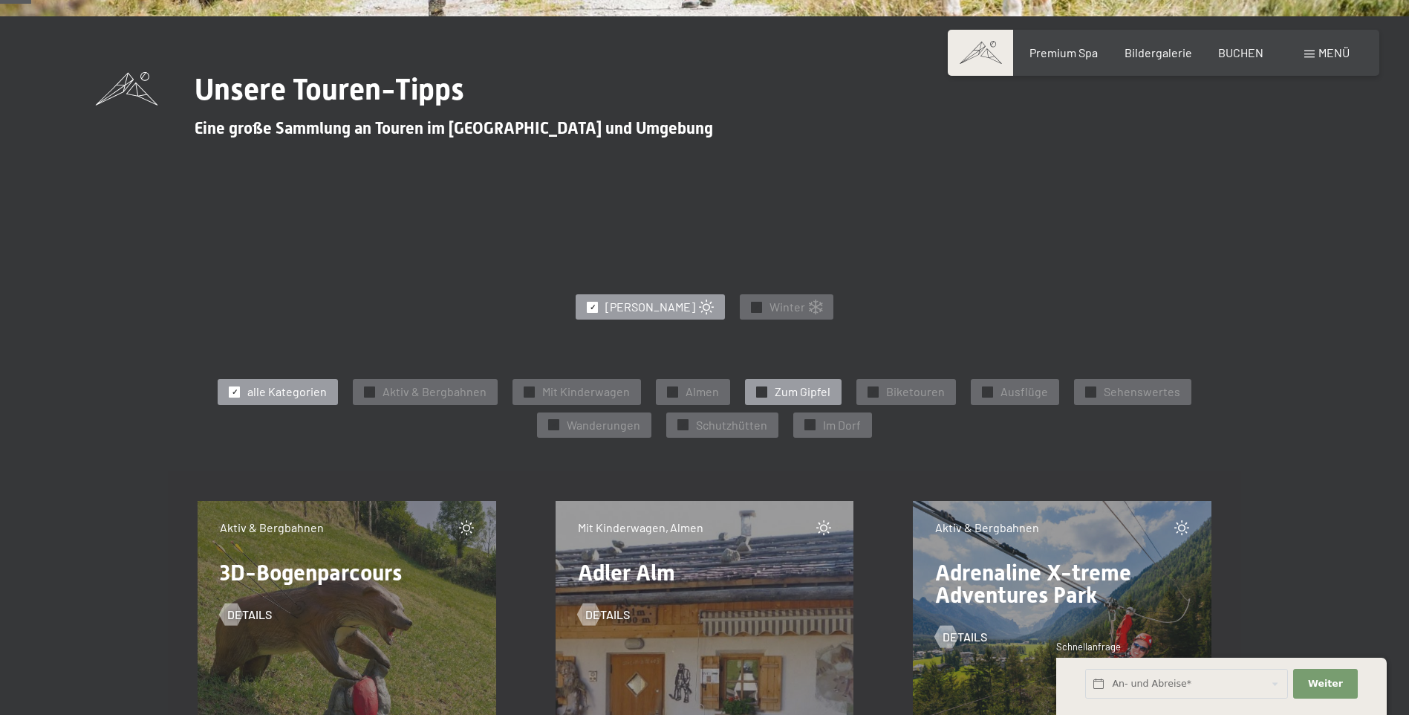
click at [767, 394] on div at bounding box center [761, 391] width 11 height 11
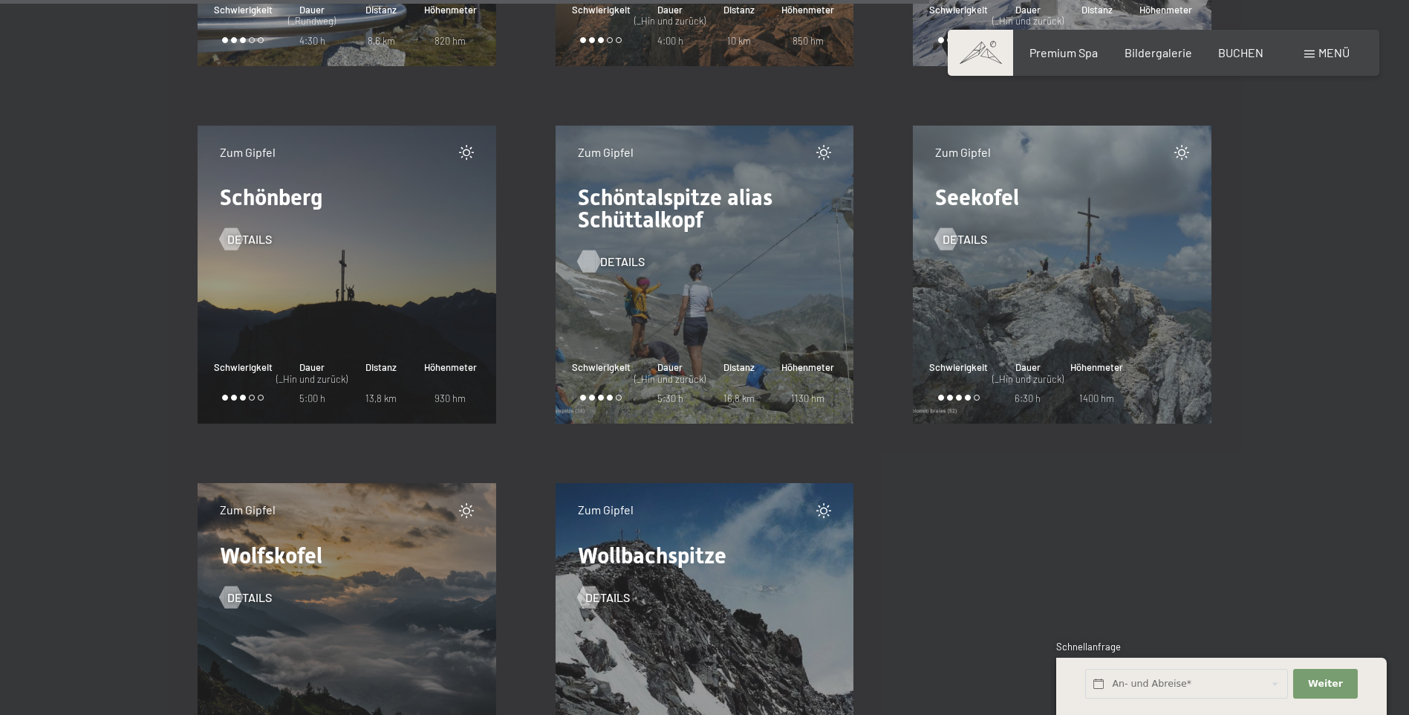
scroll to position [2303, 0]
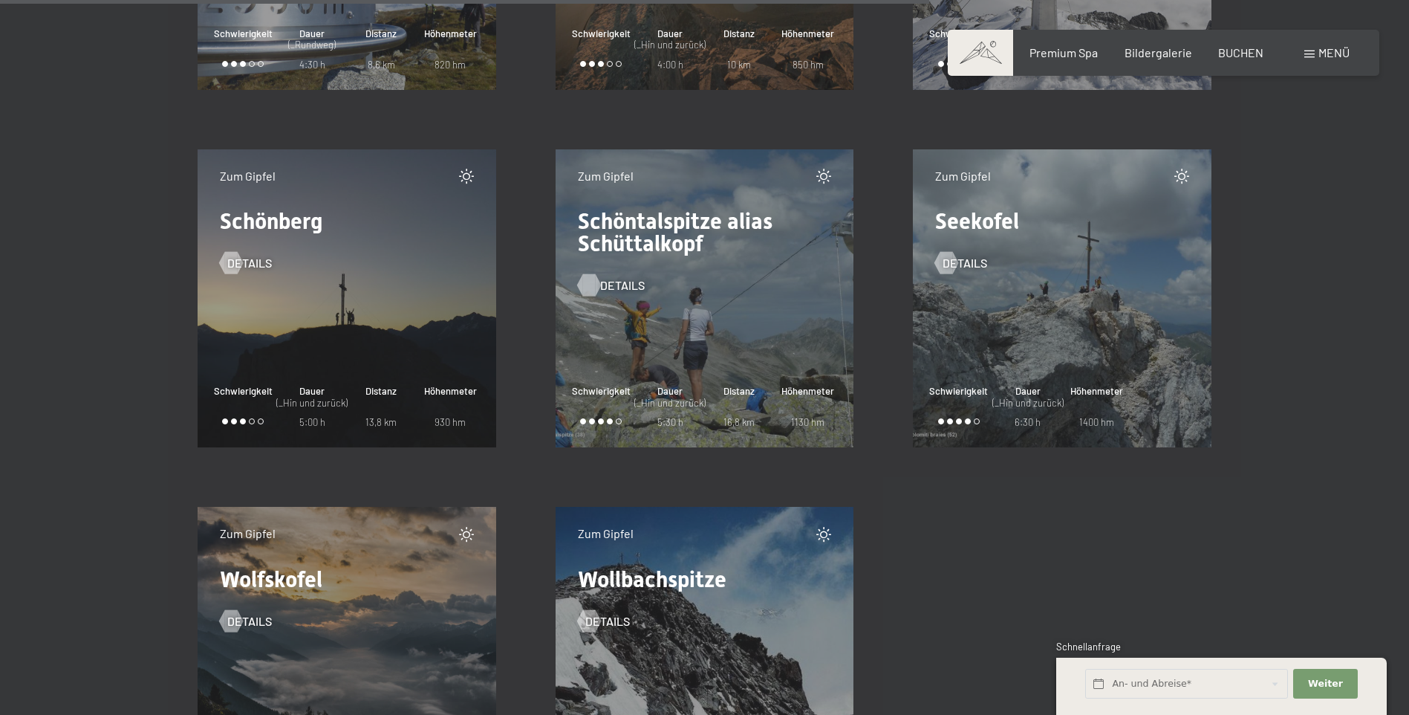
click at [611, 285] on span "Details" at bounding box center [622, 285] width 45 height 16
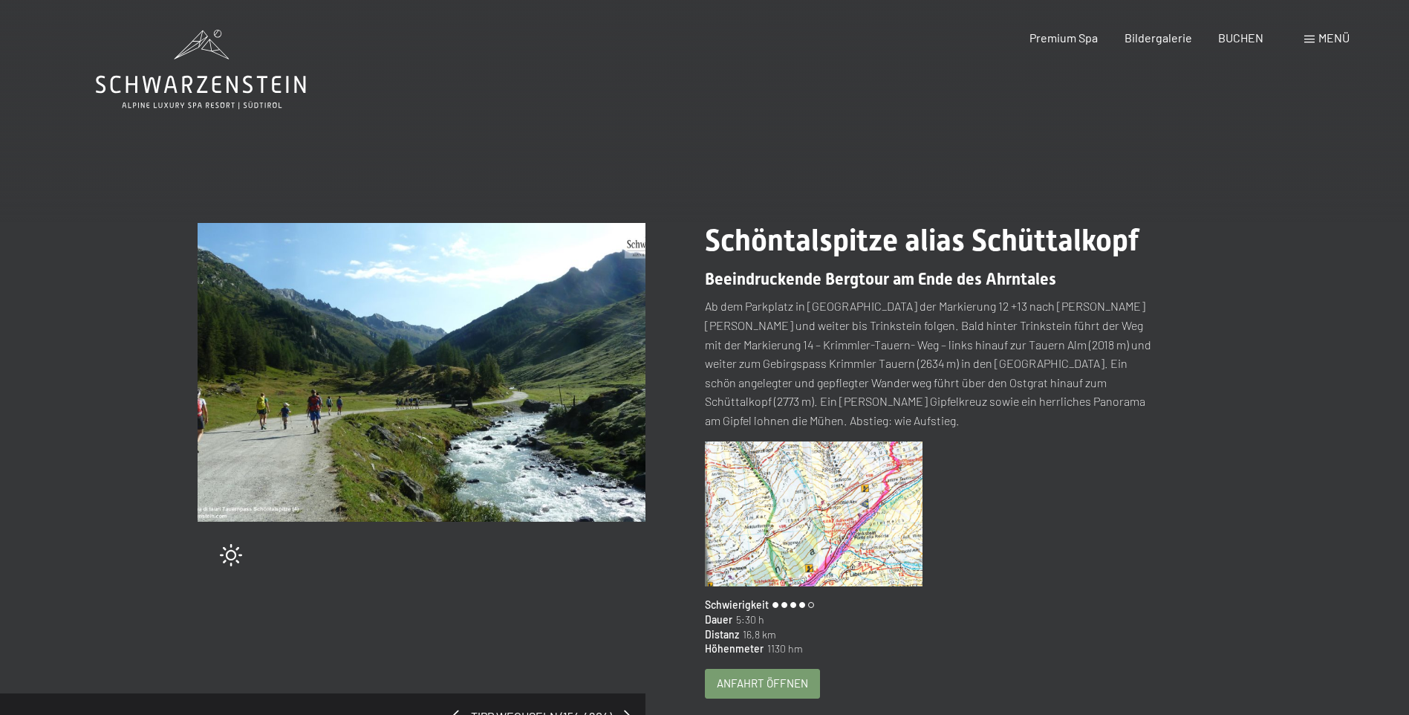
click at [743, 680] on span "Anfahrt öffnen" at bounding box center [762, 683] width 91 height 16
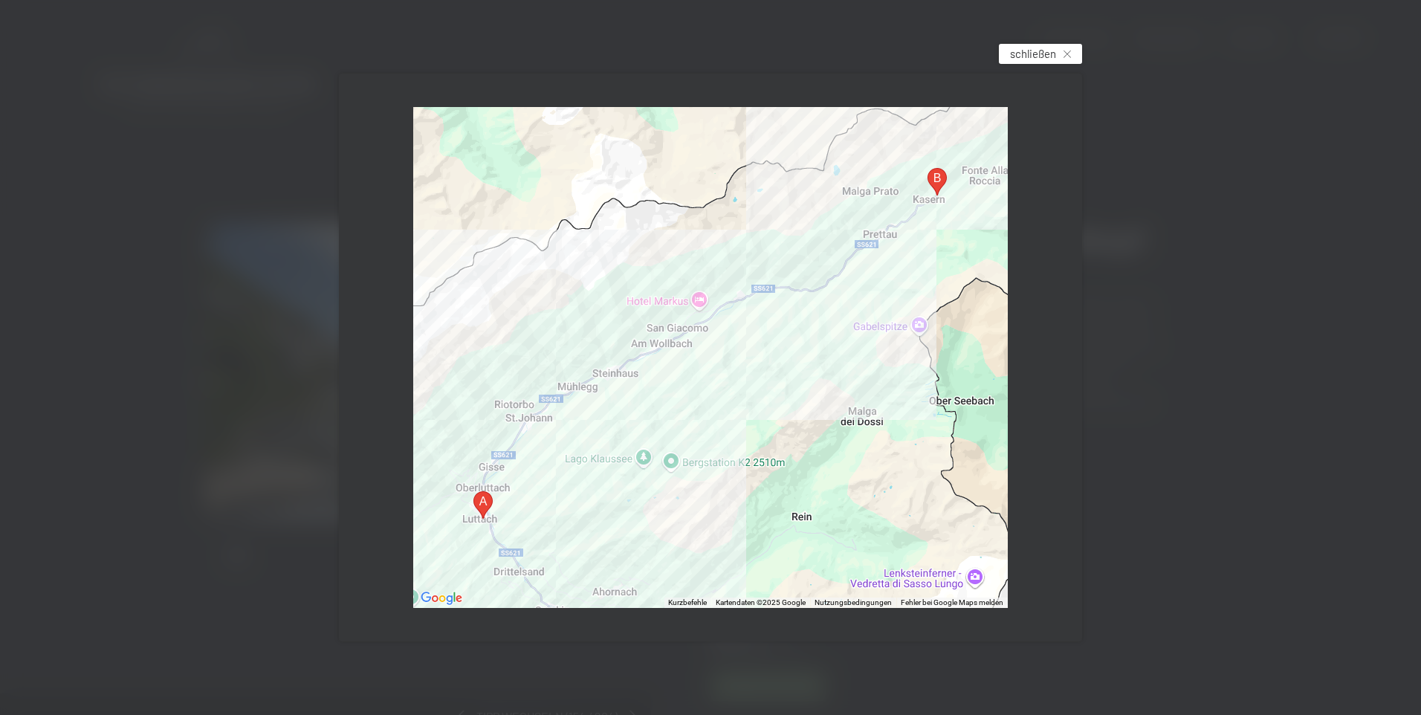
click at [1070, 55] on icon at bounding box center [1066, 54] width 7 height 7
click at [1070, 46] on div "Buchen Anfragen Premium Spa Bildergalerie BUCHEN Menü DE IT EN Gutschein Bilder…" at bounding box center [1175, 38] width 372 height 16
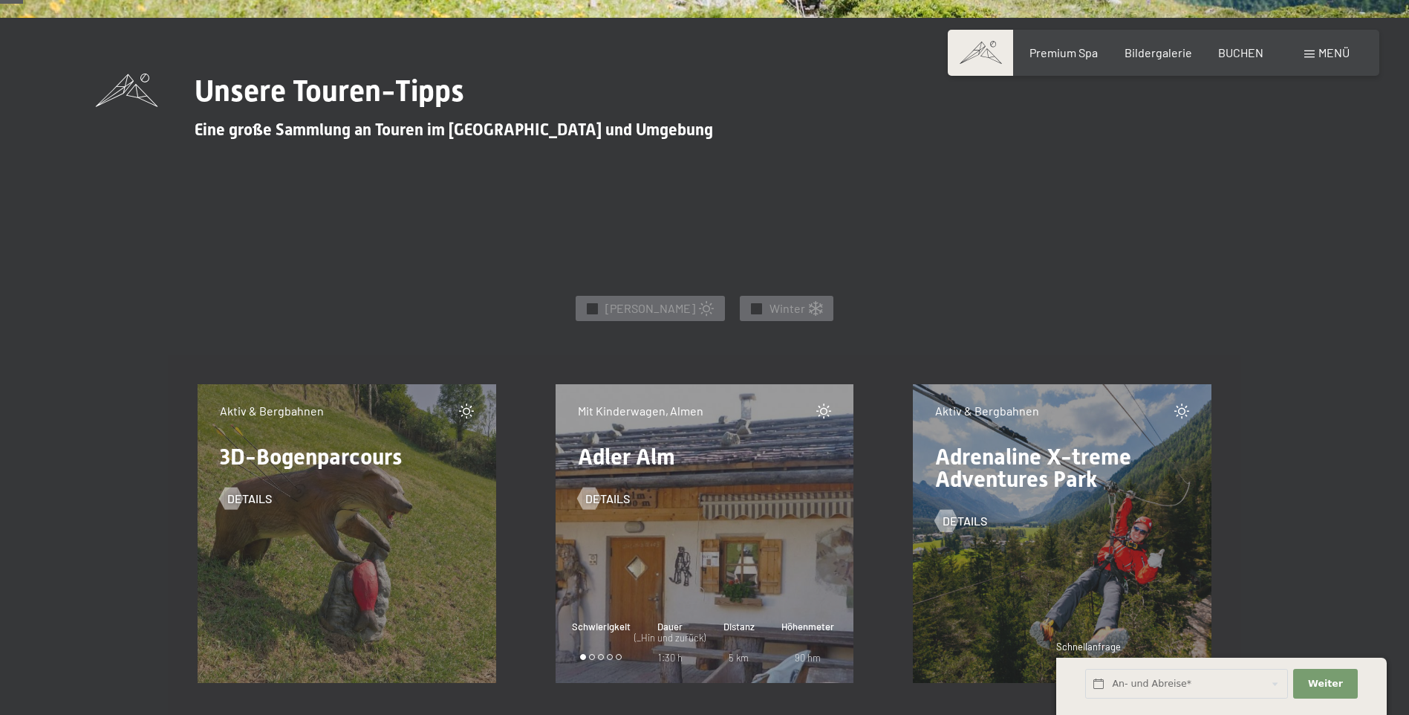
scroll to position [520, 0]
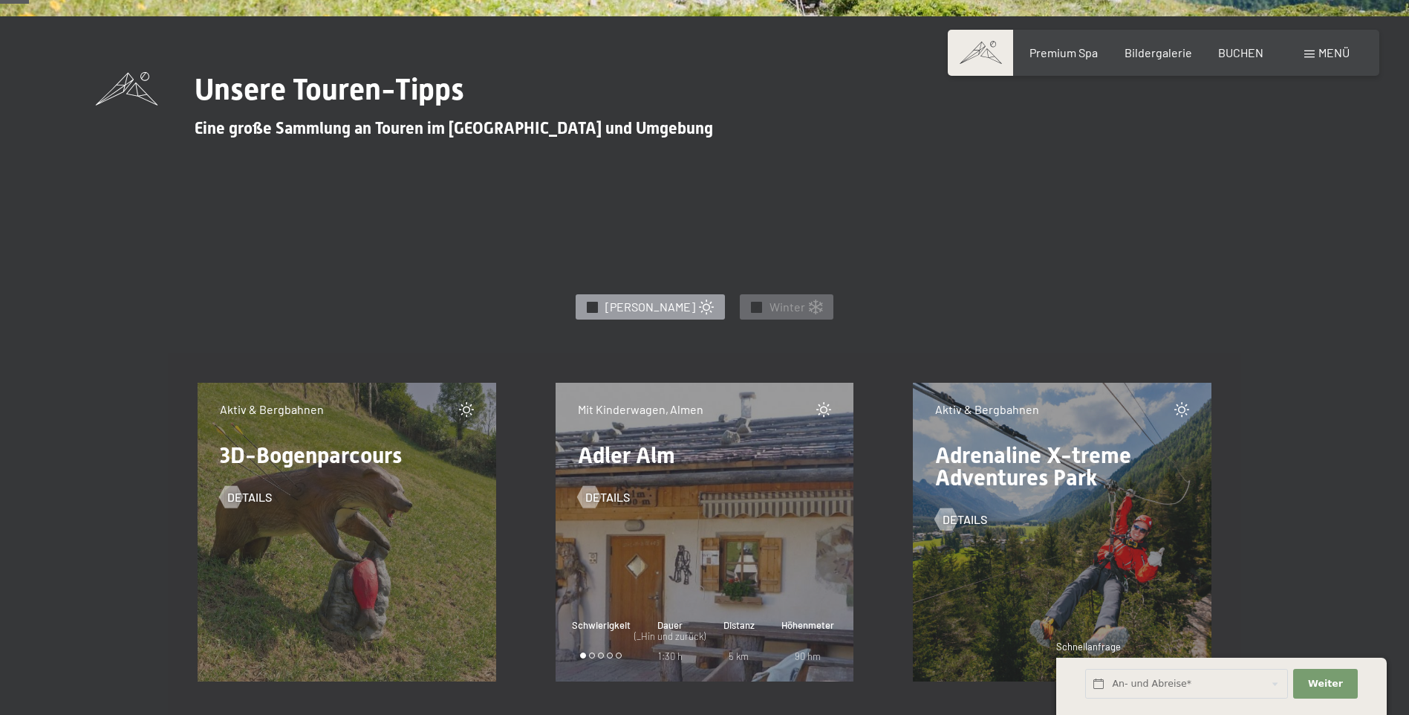
click at [596, 311] on span "✓" at bounding box center [593, 307] width 6 height 10
click at [598, 311] on div at bounding box center [592, 307] width 11 height 11
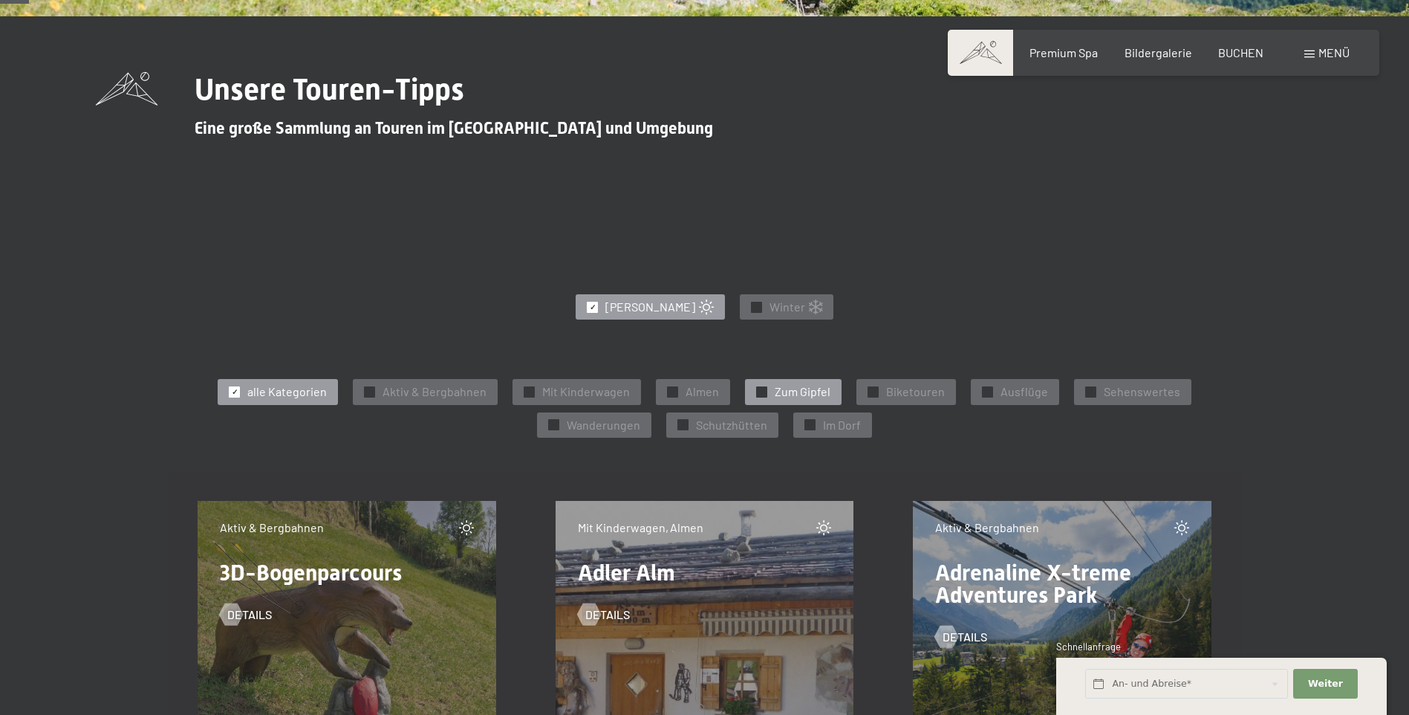
click at [772, 392] on div "✓ Zum Gipfel" at bounding box center [793, 391] width 97 height 25
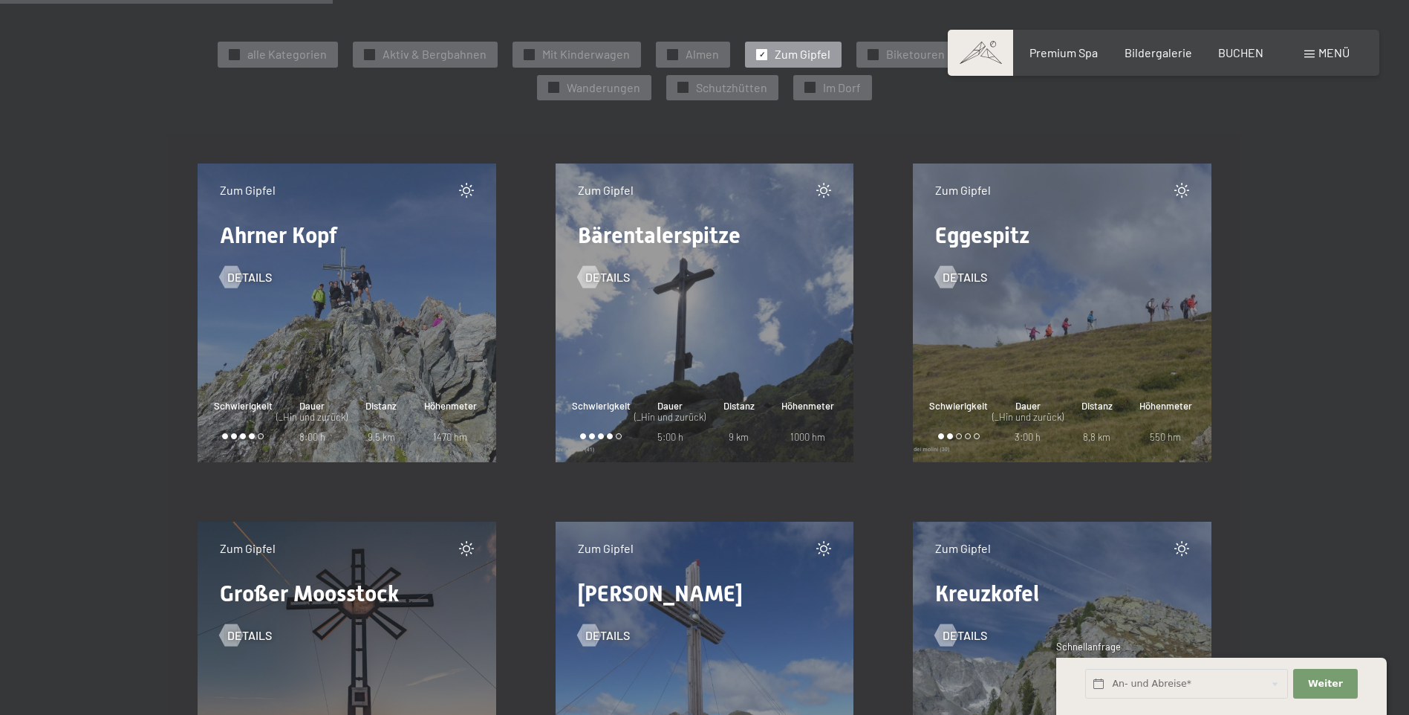
scroll to position [892, 0]
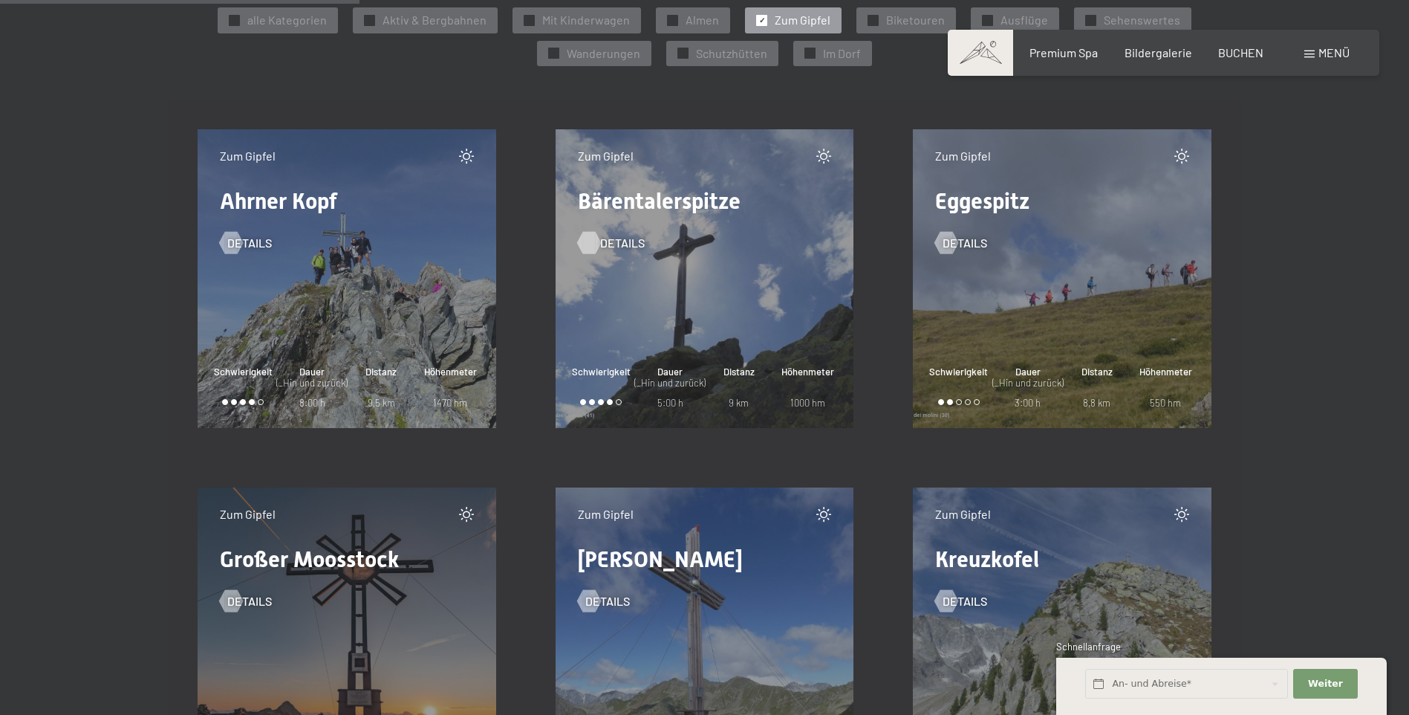
click at [611, 247] on span "Details" at bounding box center [622, 243] width 45 height 16
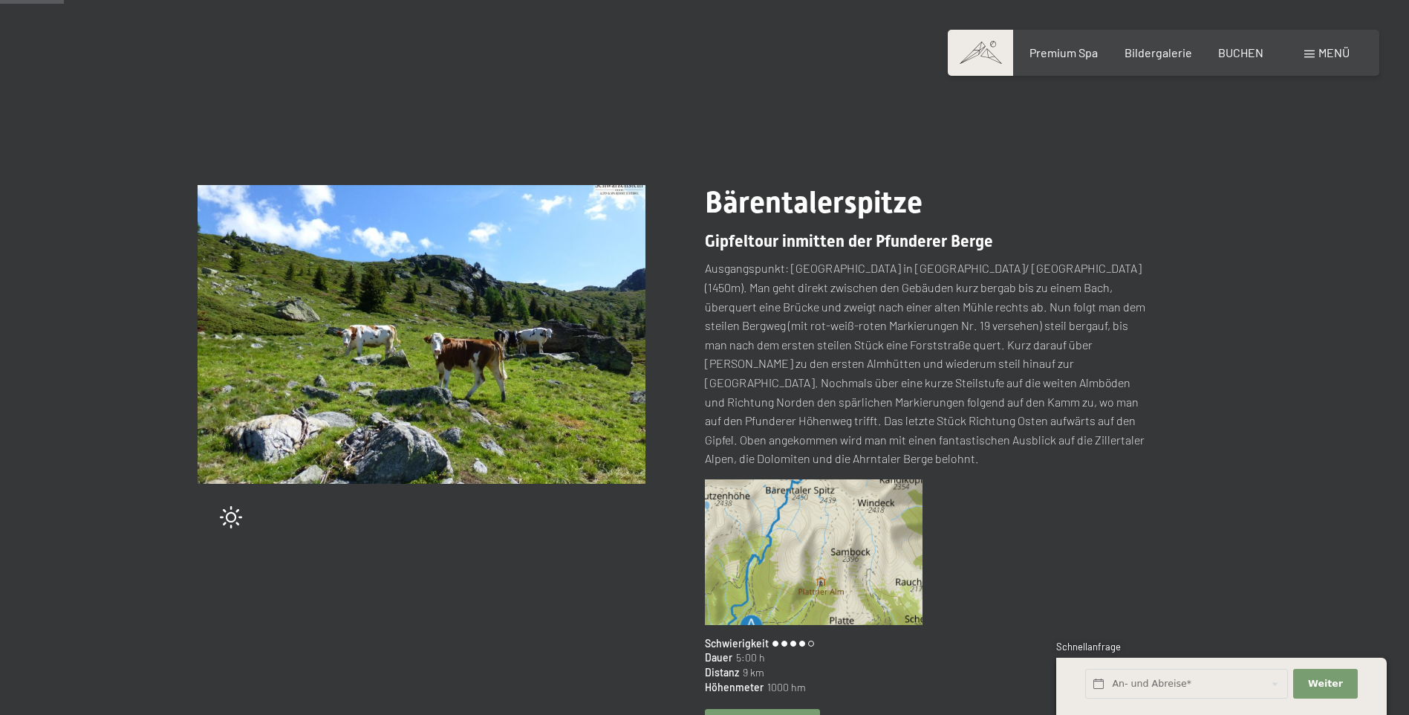
scroll to position [74, 0]
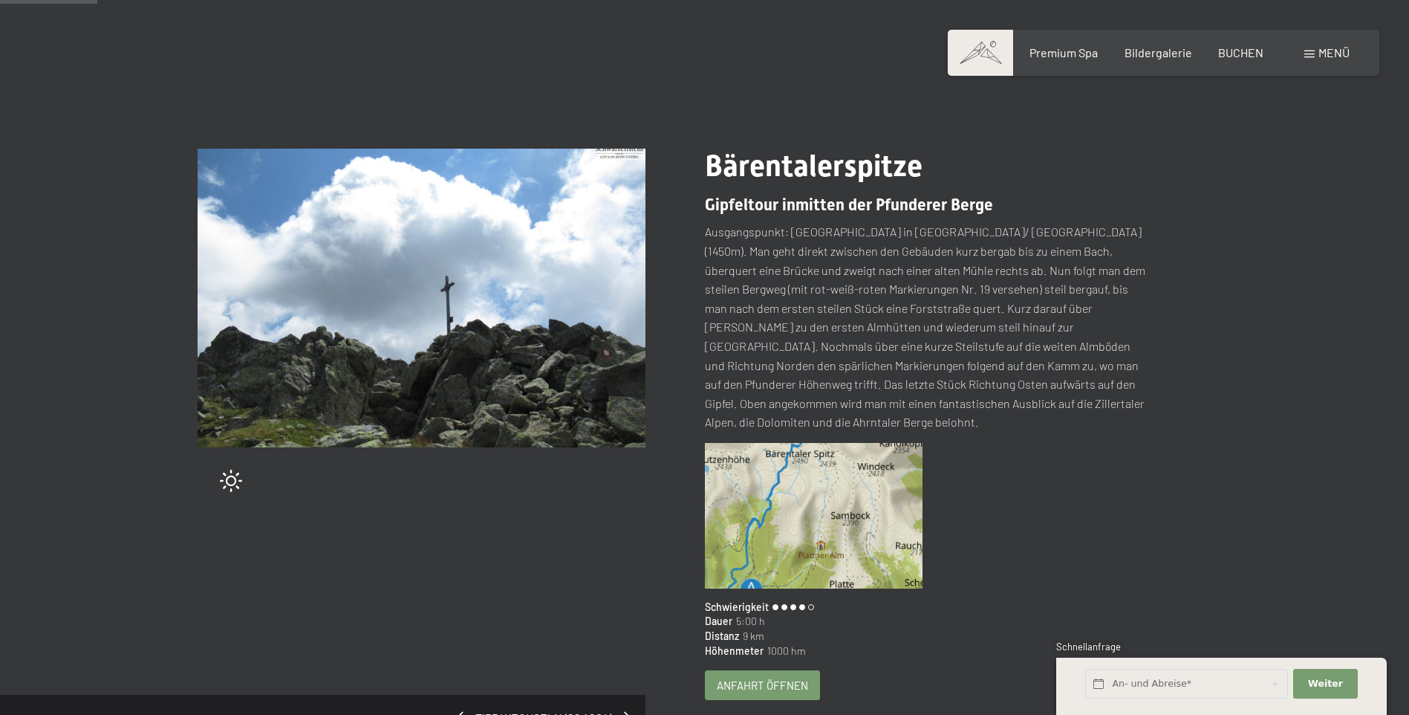
click at [776, 678] on span "Anfahrt öffnen" at bounding box center [762, 686] width 91 height 16
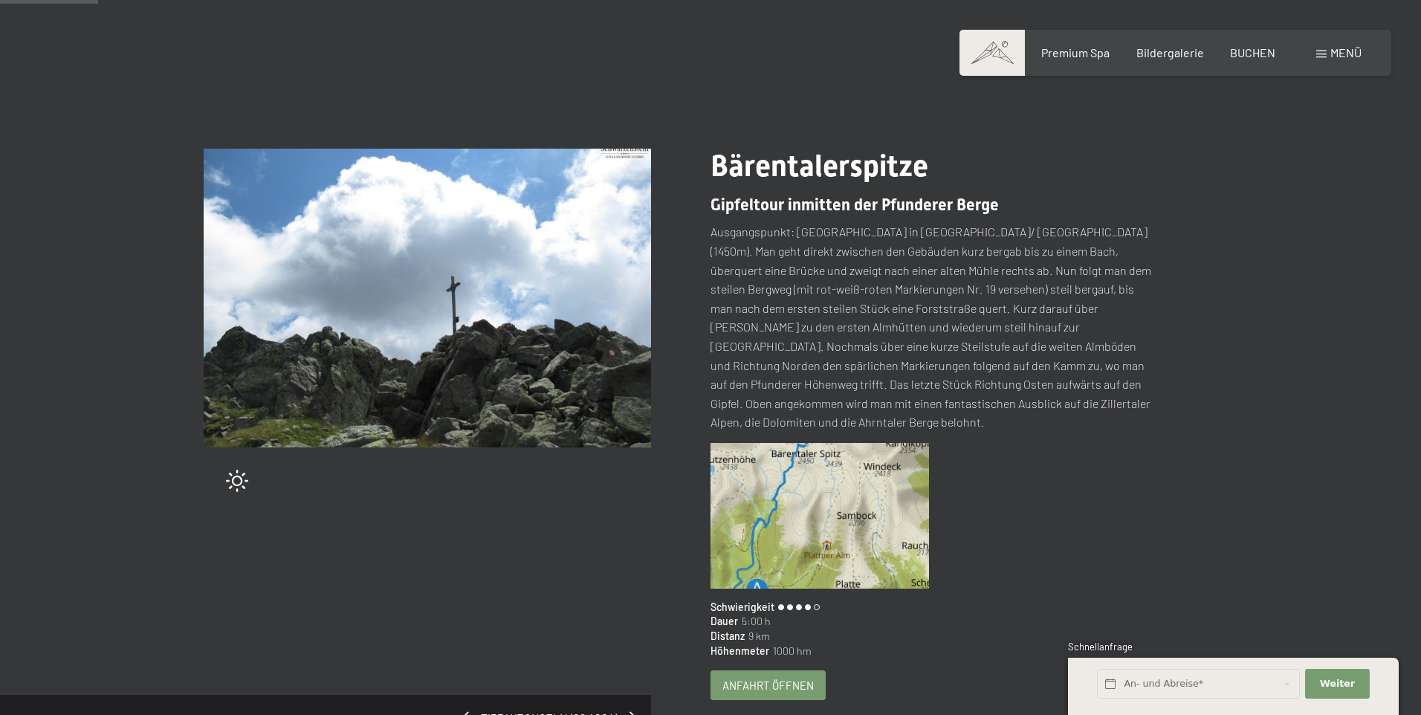
click at [776, 663] on div "← Nach links → Nach rechts ↑ Nach oben ↓ Nach unten + Heranzoomen - Herauszoome…" at bounding box center [711, 356] width 788 height 611
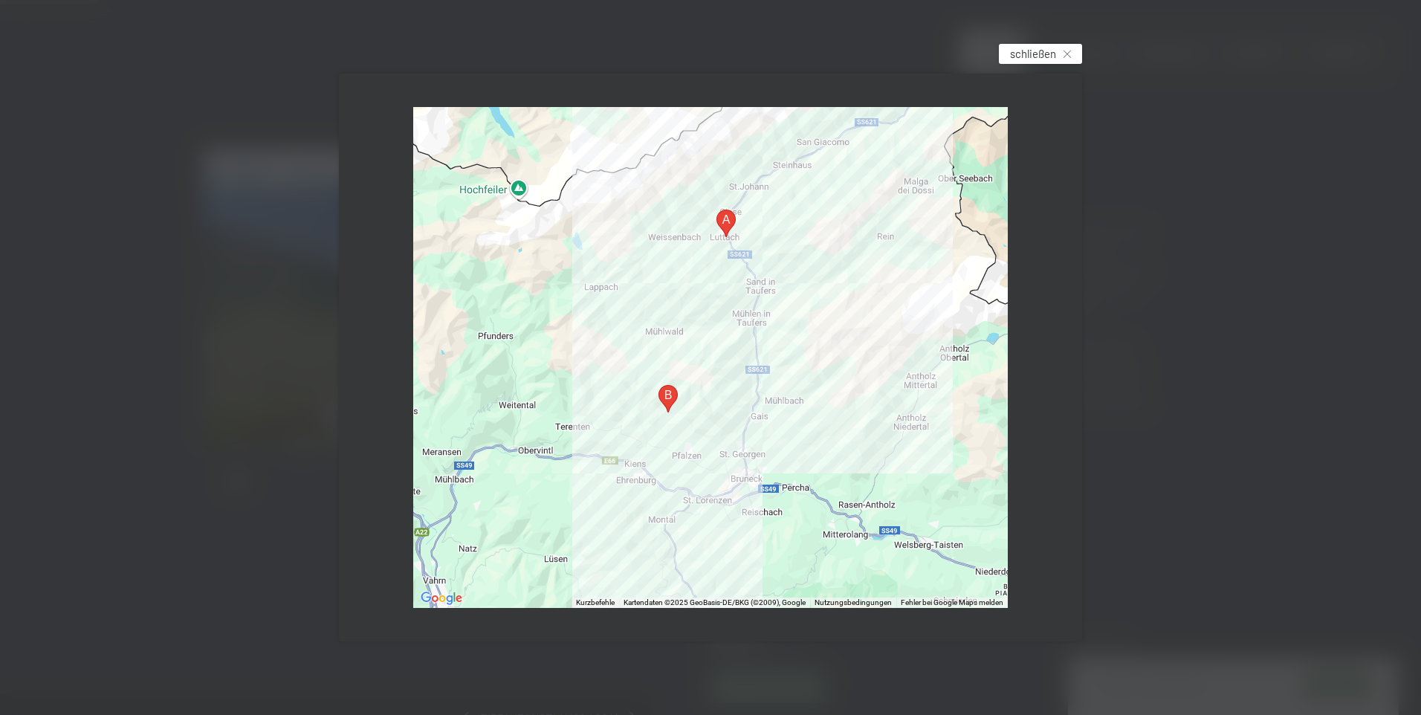
click at [1056, 51] on div "schließen" at bounding box center [1040, 54] width 83 height 20
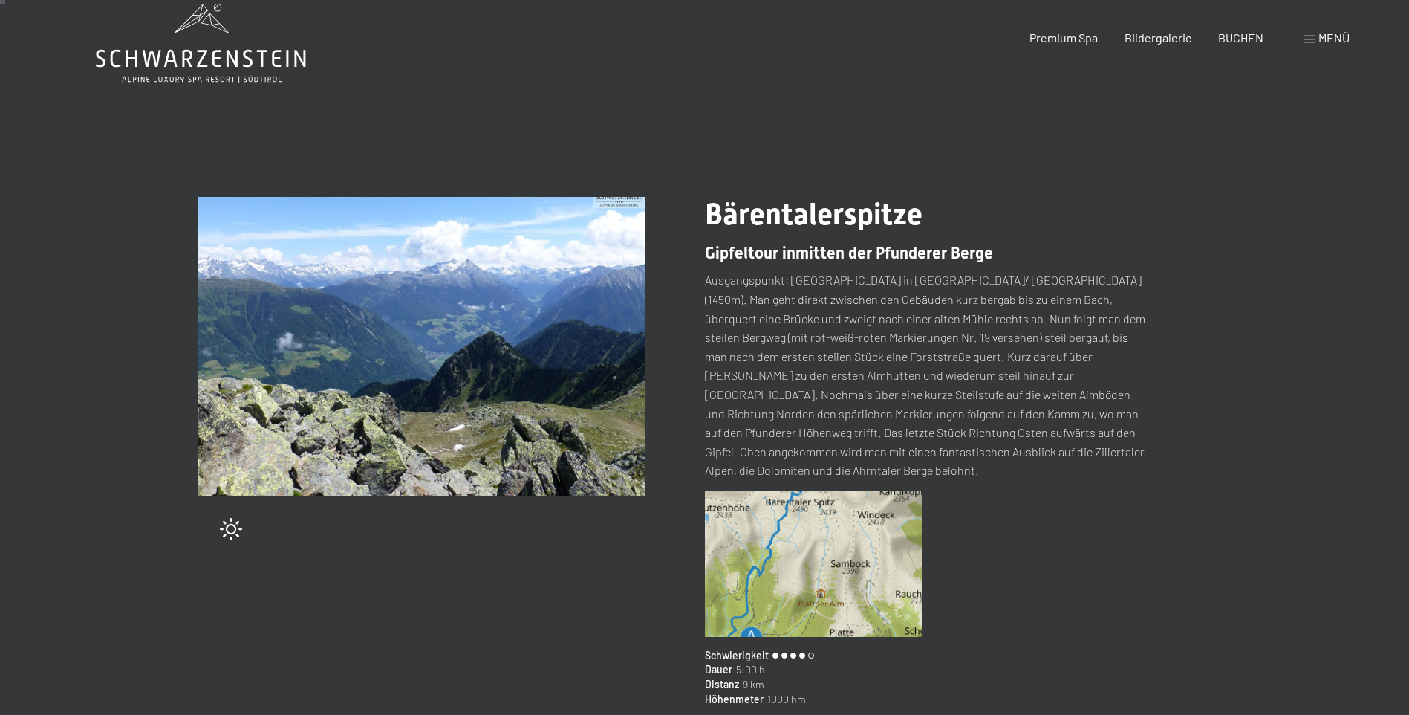
scroll to position [0, 0]
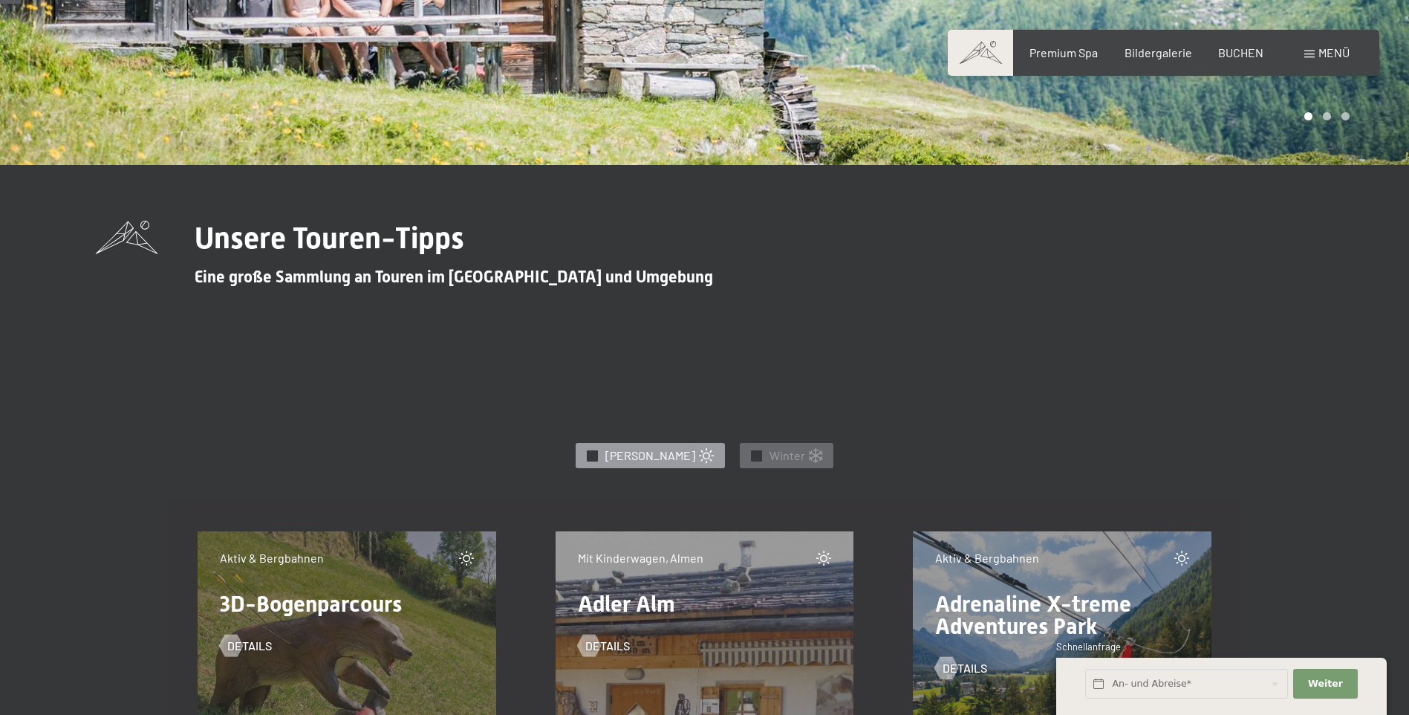
click at [596, 454] on span "✓" at bounding box center [593, 455] width 6 height 10
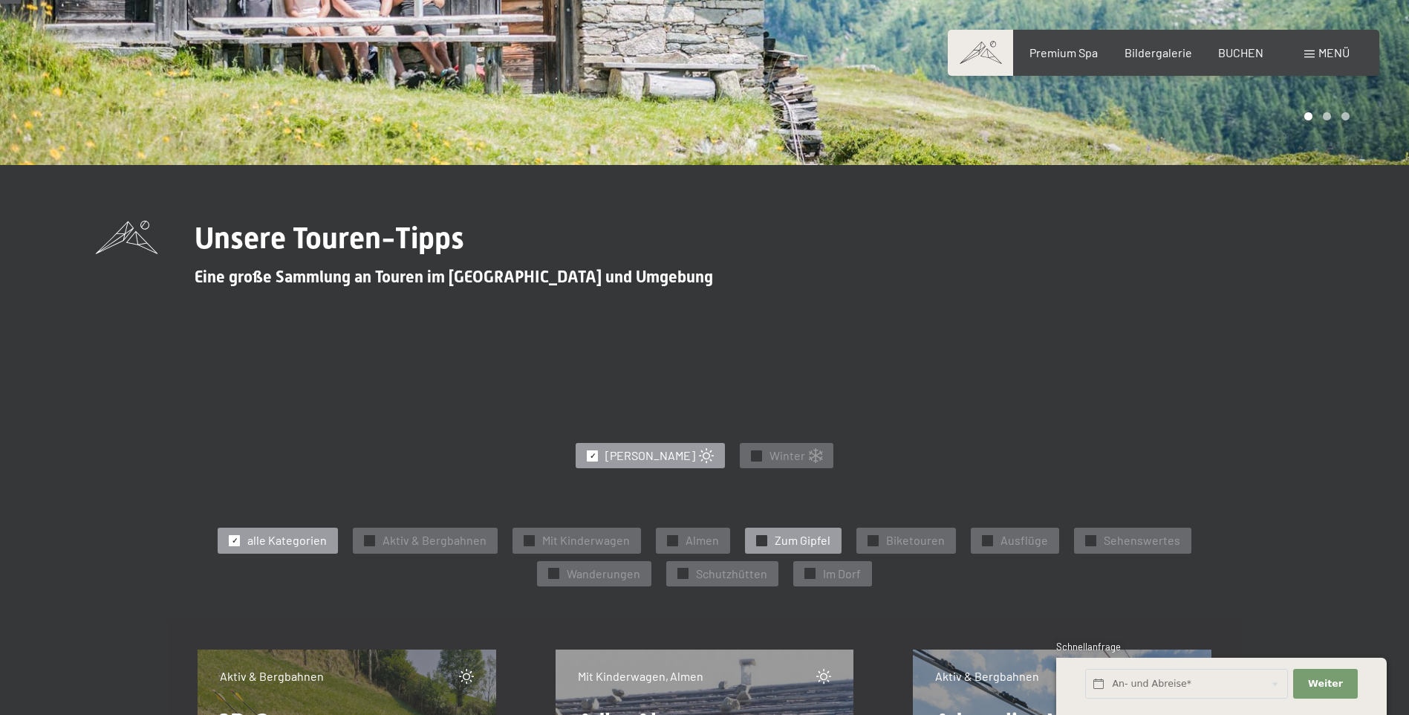
click at [761, 539] on span "✓" at bounding box center [762, 540] width 6 height 10
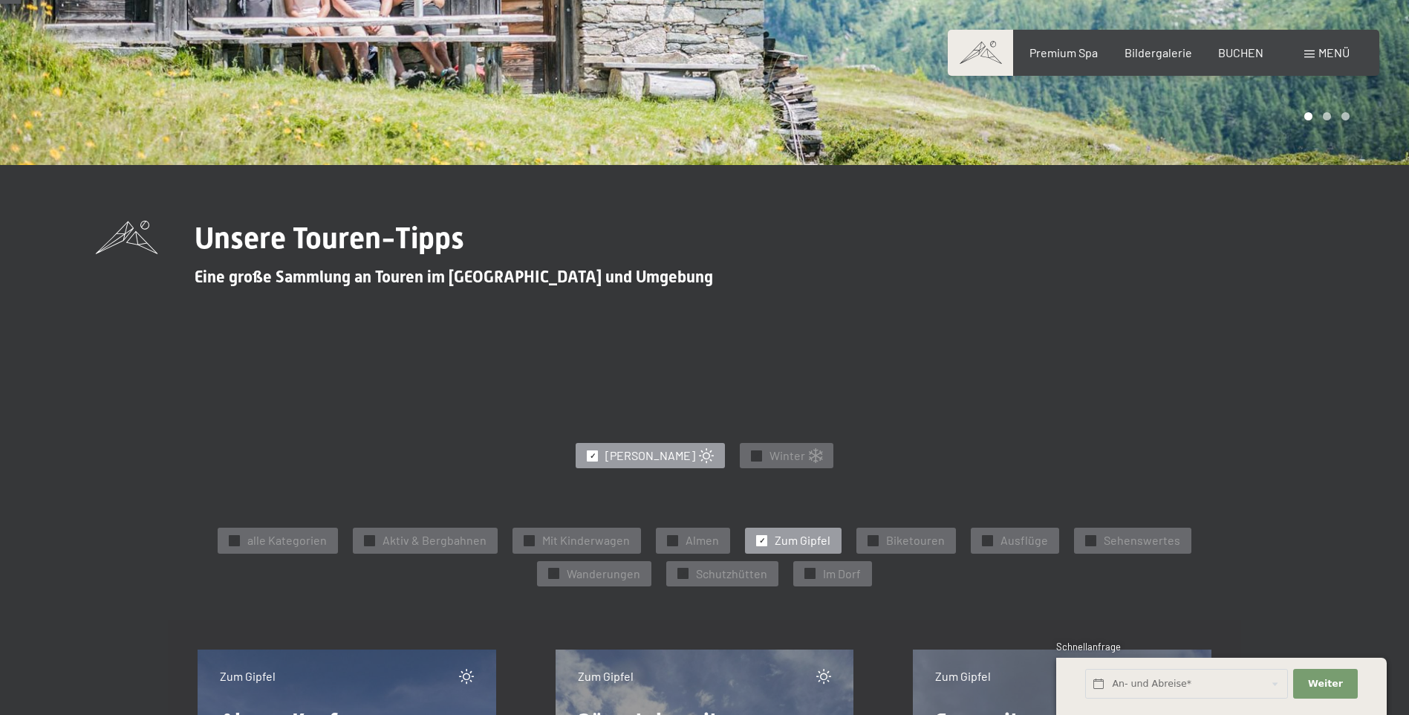
click at [761, 539] on div "✓" at bounding box center [761, 540] width 11 height 11
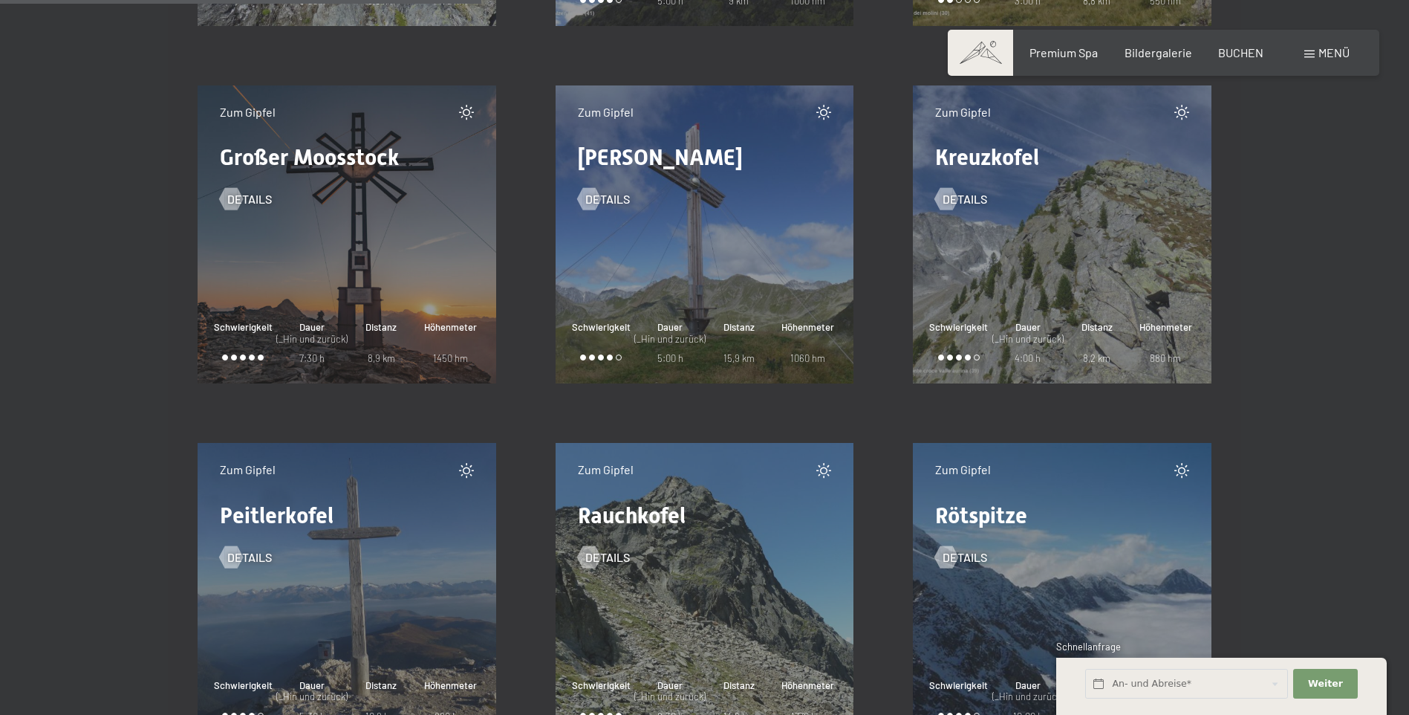
scroll to position [1337, 0]
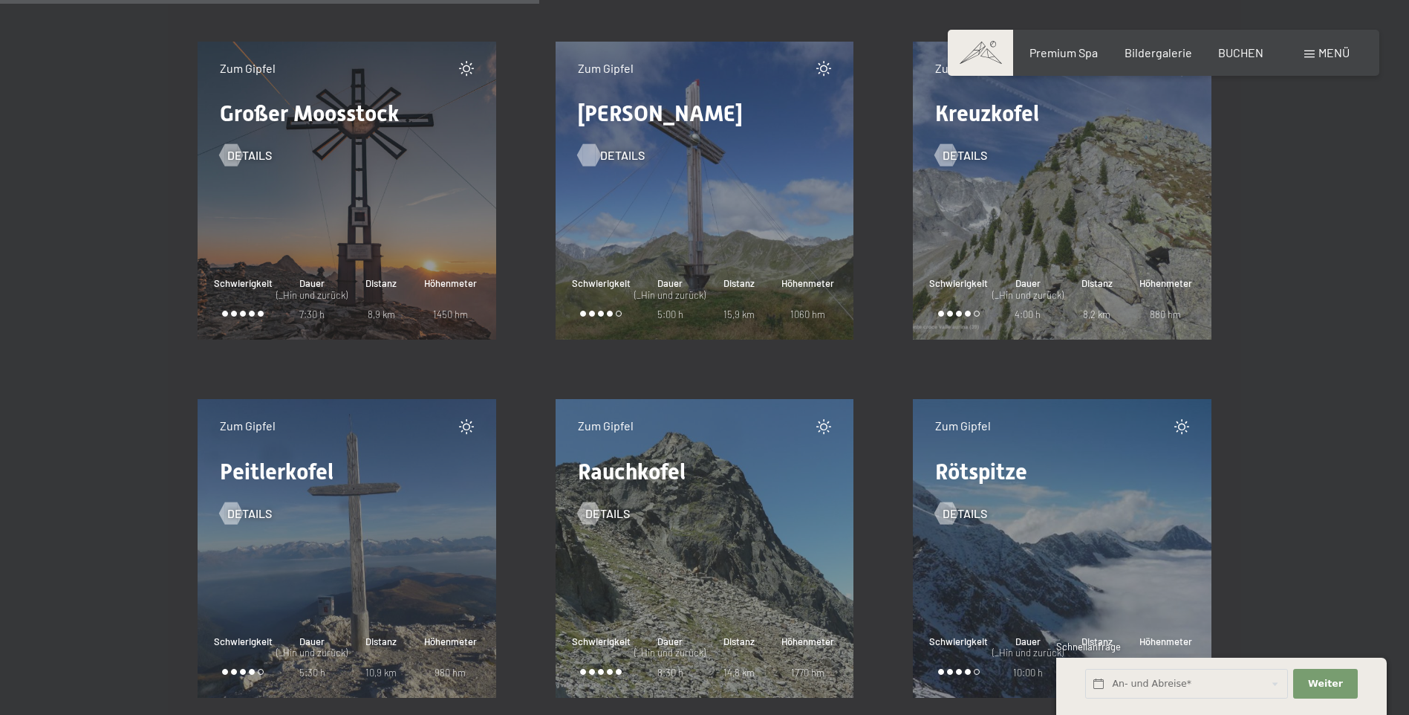
click at [617, 158] on span "Details" at bounding box center [622, 155] width 45 height 16
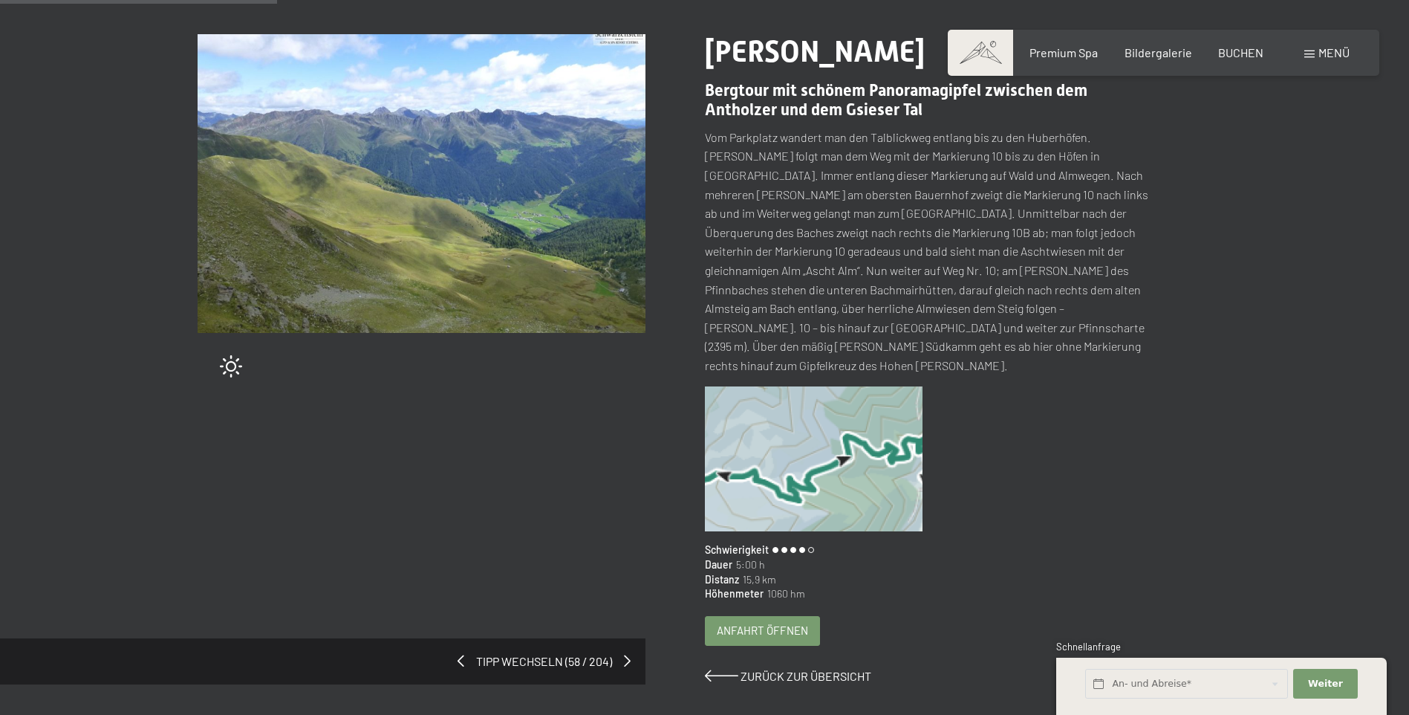
scroll to position [223, 0]
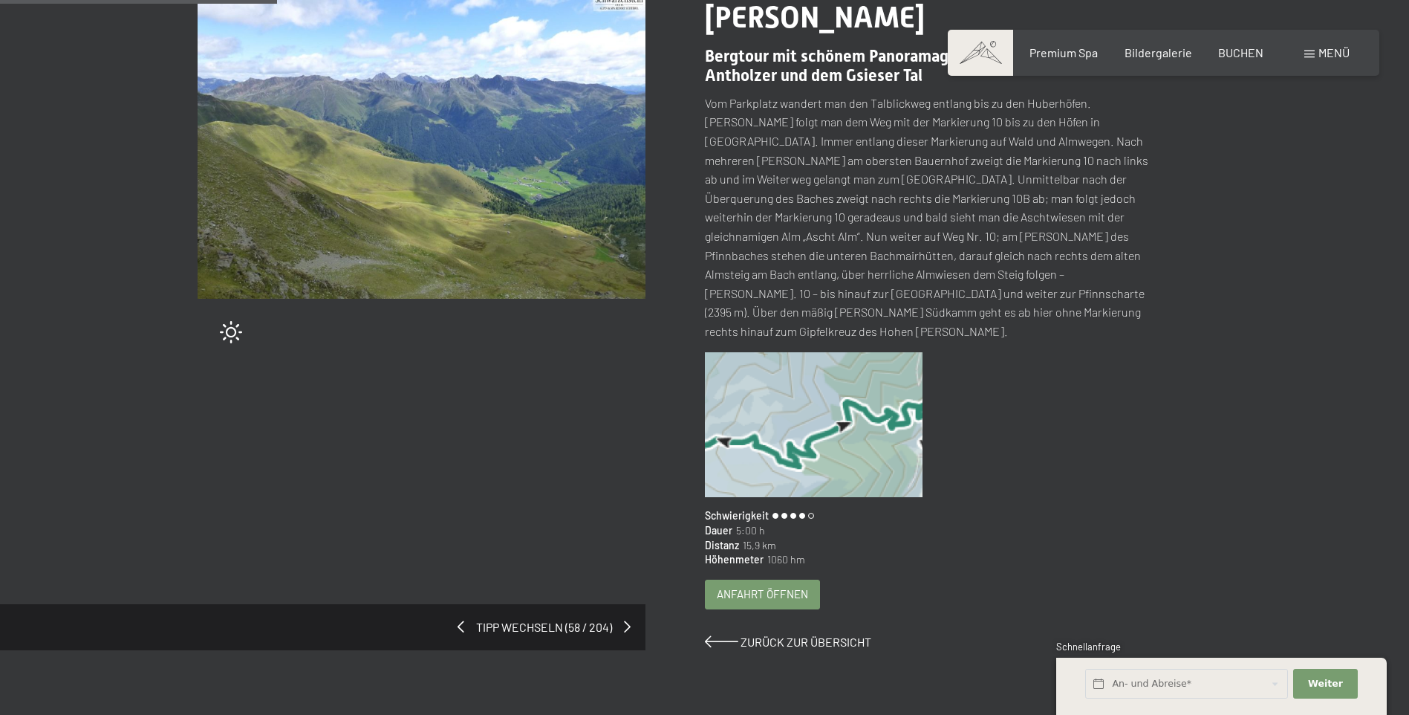
click at [760, 586] on span "Anfahrt öffnen" at bounding box center [762, 594] width 91 height 16
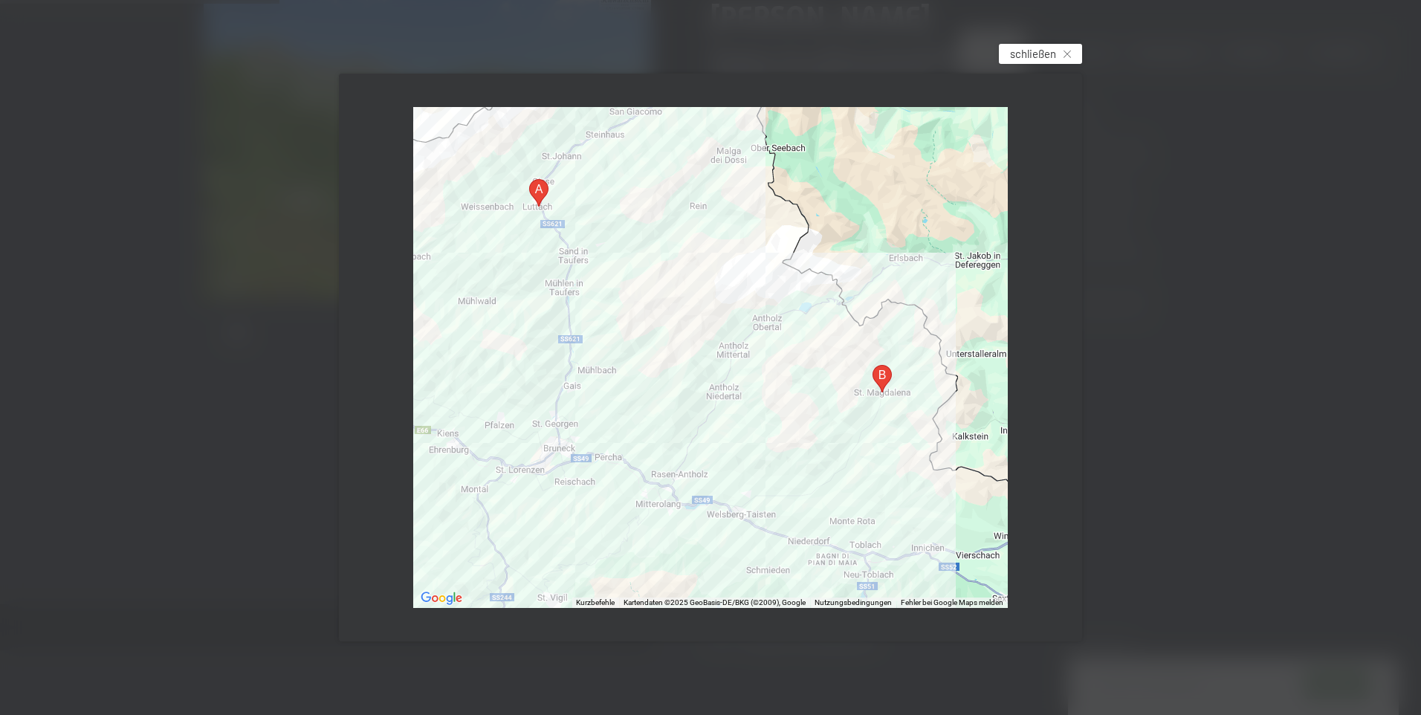
click at [1056, 56] on div "schließen" at bounding box center [1040, 54] width 83 height 20
click at [1056, 56] on span "Premium Spa" at bounding box center [1075, 52] width 68 height 14
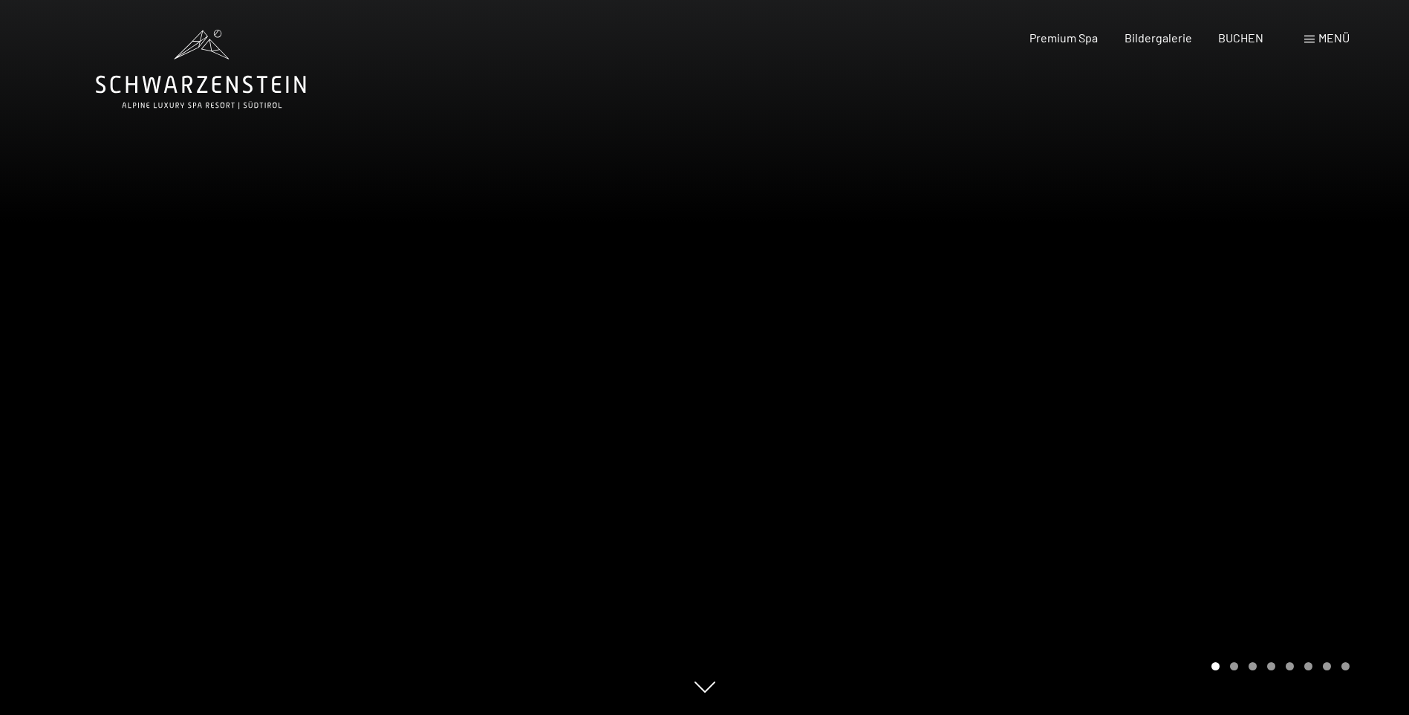
click at [1325, 37] on span "Menü" at bounding box center [1334, 37] width 31 height 14
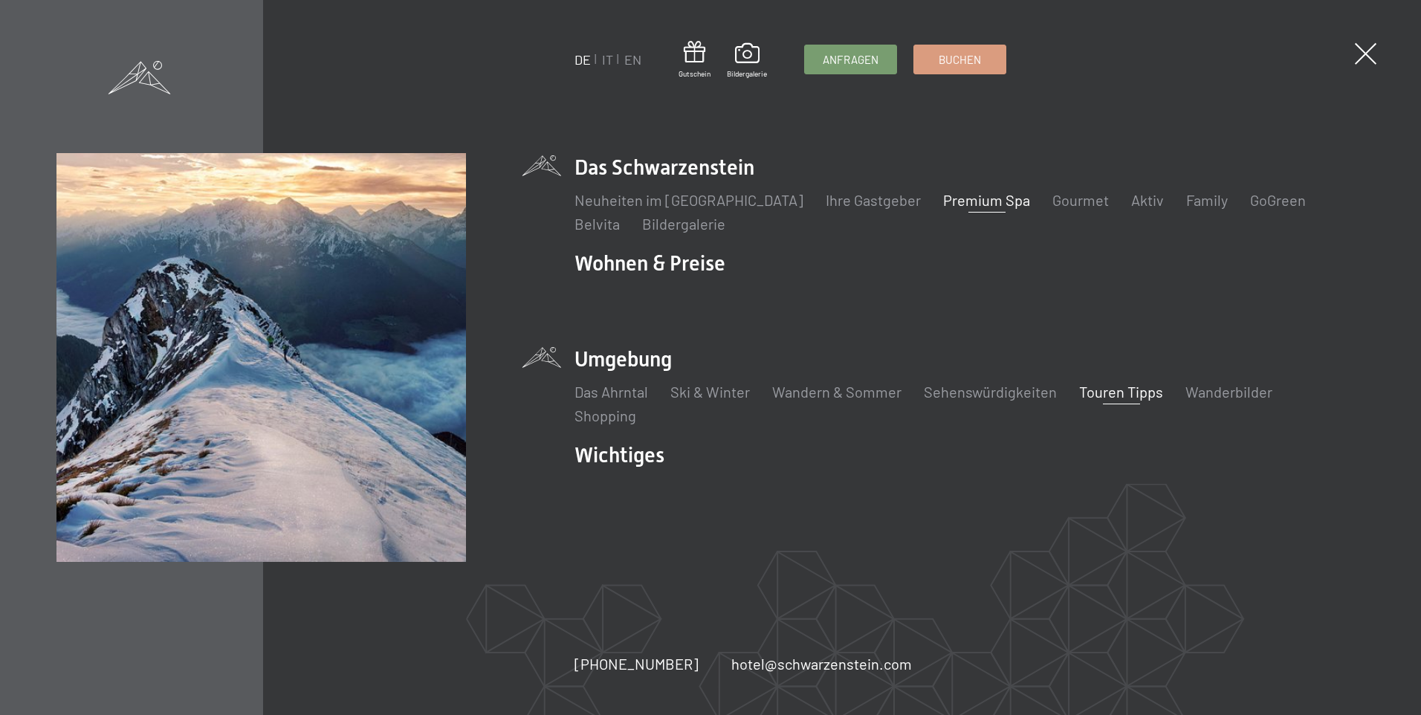
click at [1115, 391] on link "Touren Tipps" at bounding box center [1121, 392] width 84 height 18
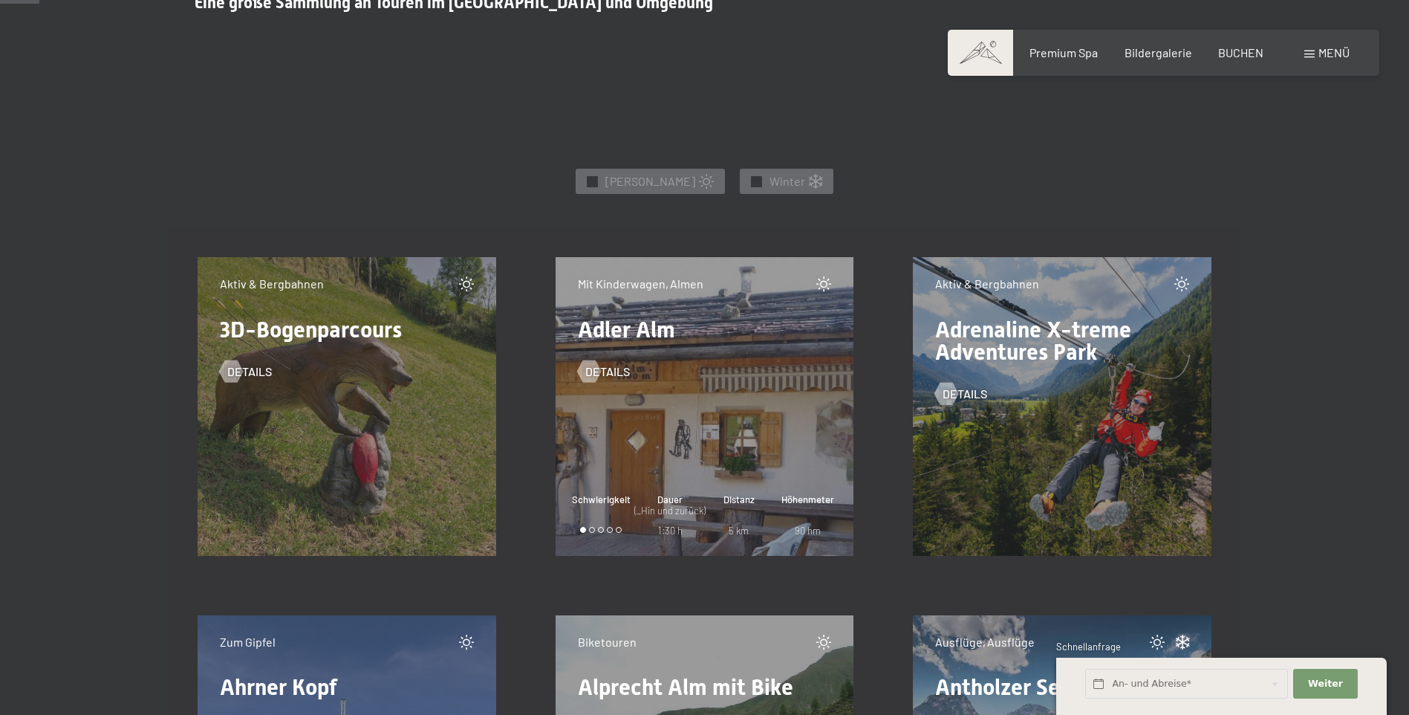
scroll to position [446, 0]
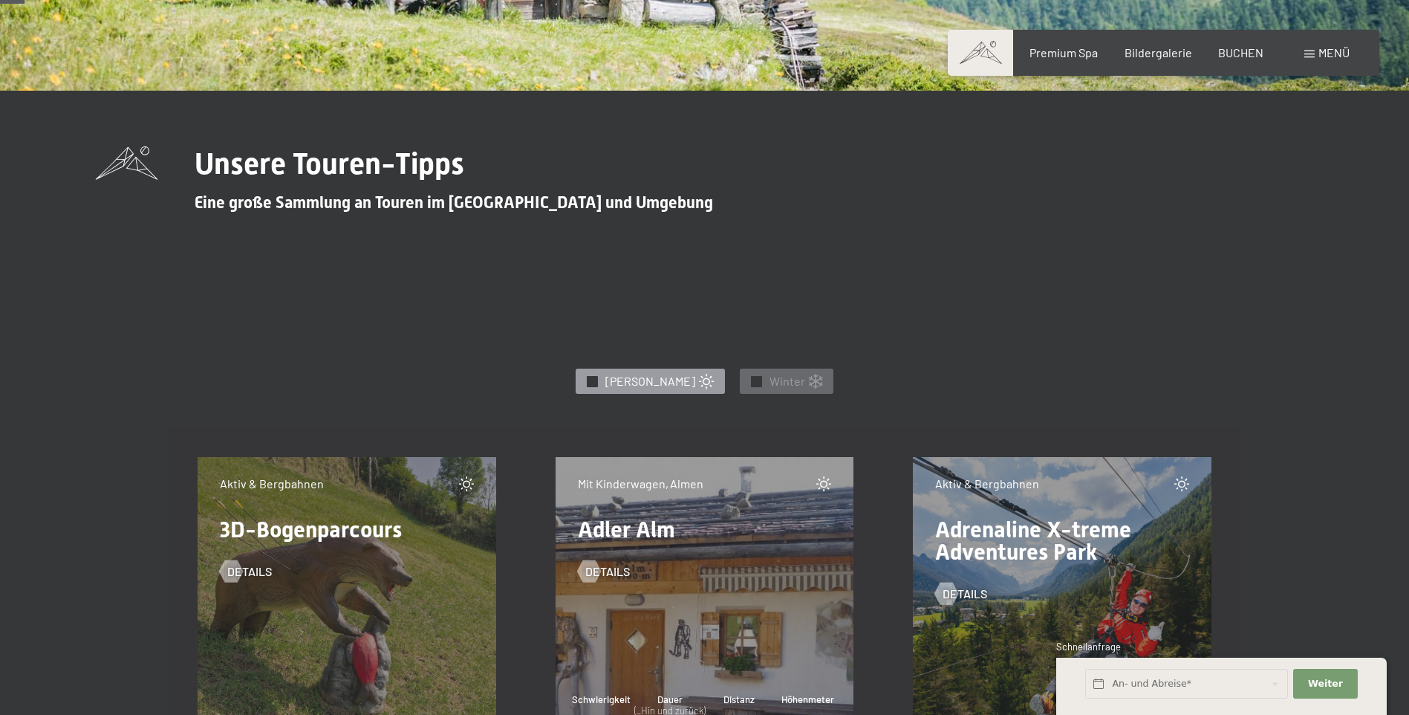
click at [596, 385] on span "✓" at bounding box center [593, 381] width 6 height 10
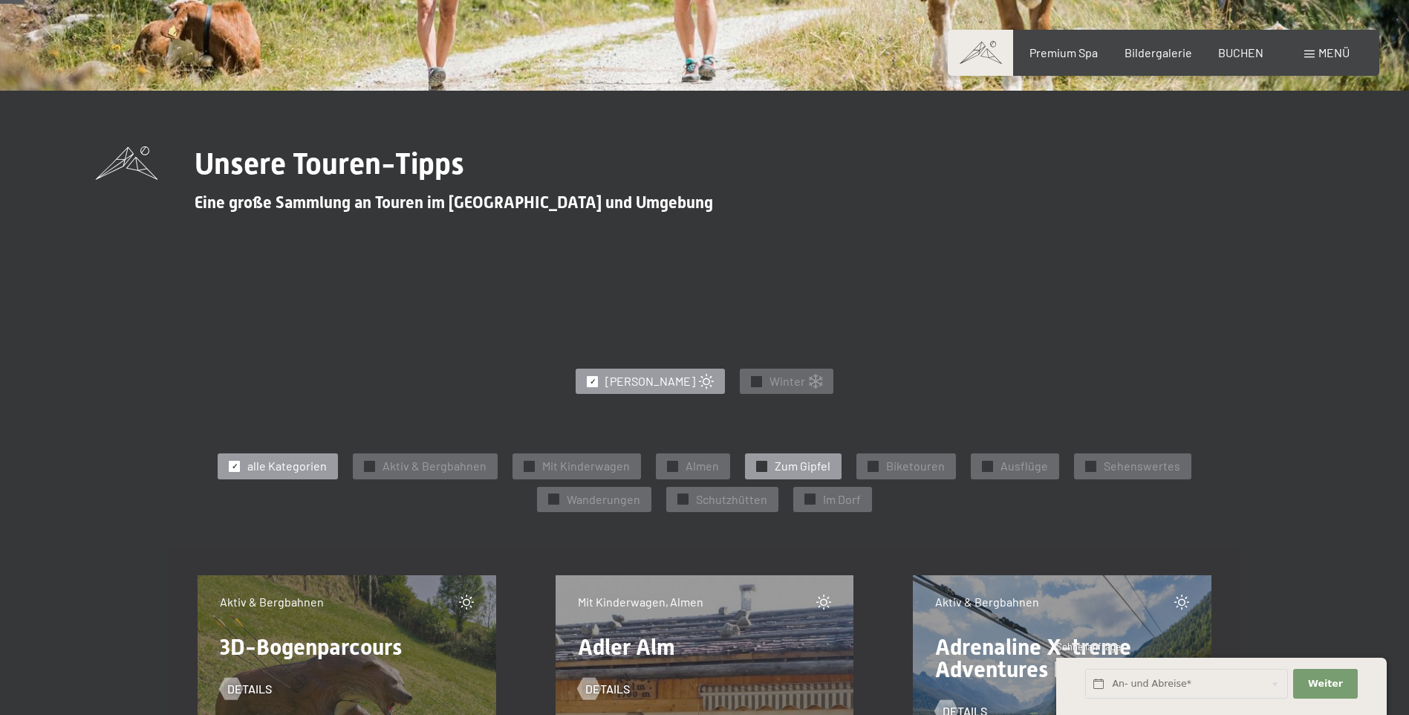
click at [770, 464] on div "✓ Zum Gipfel" at bounding box center [793, 465] width 97 height 25
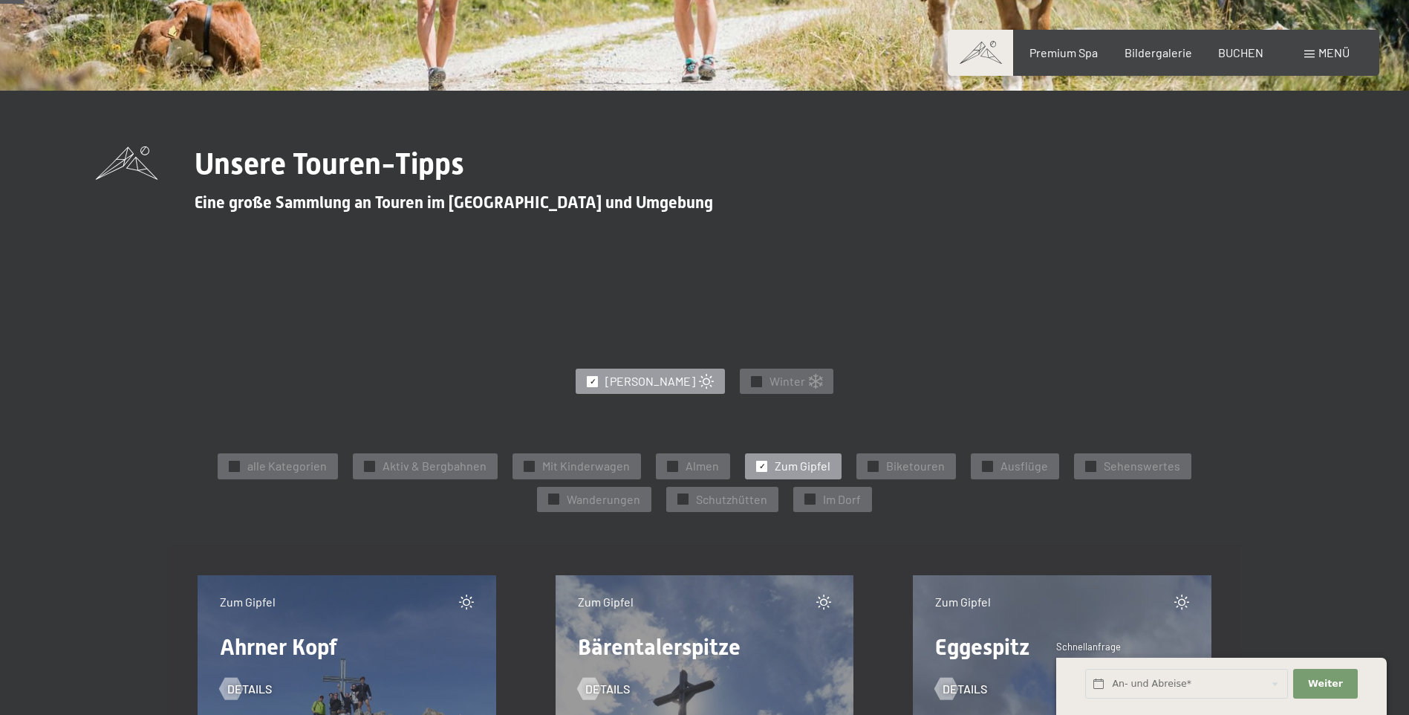
click at [767, 464] on div at bounding box center [761, 466] width 11 height 11
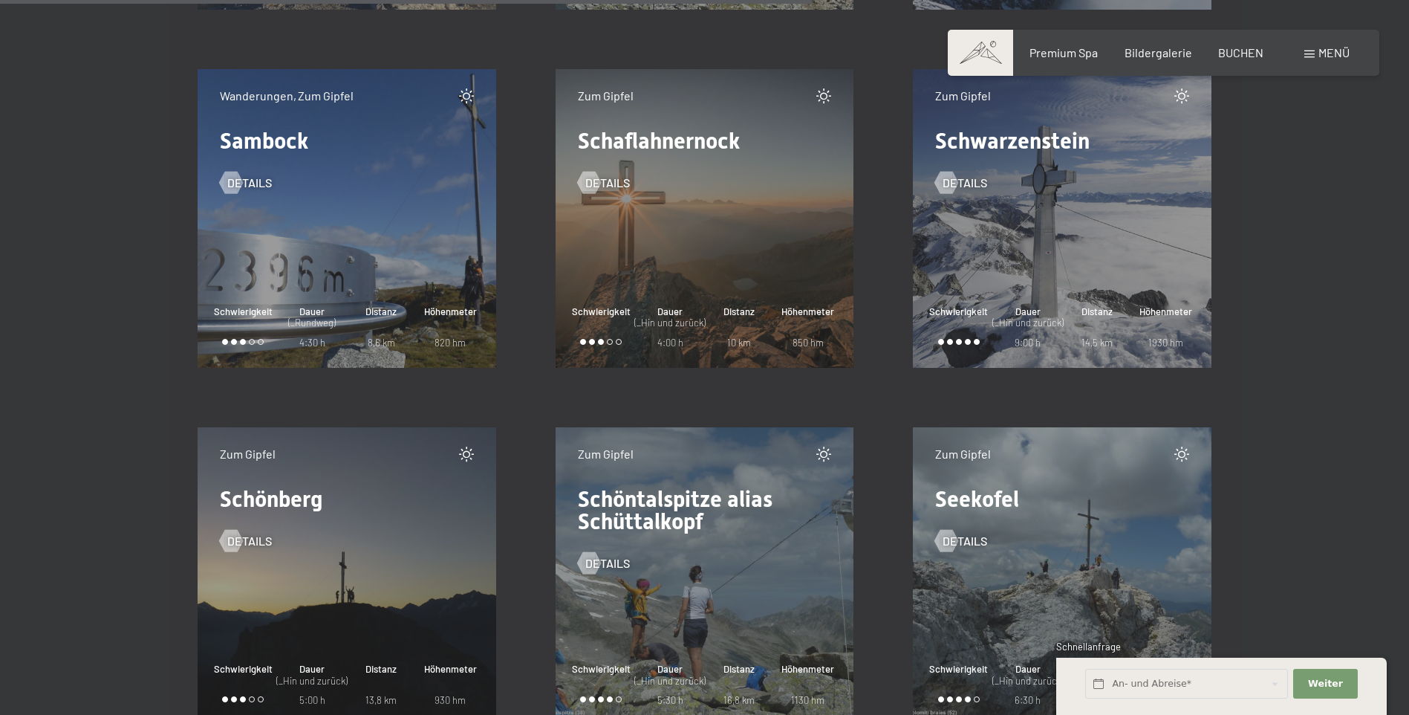
scroll to position [2080, 0]
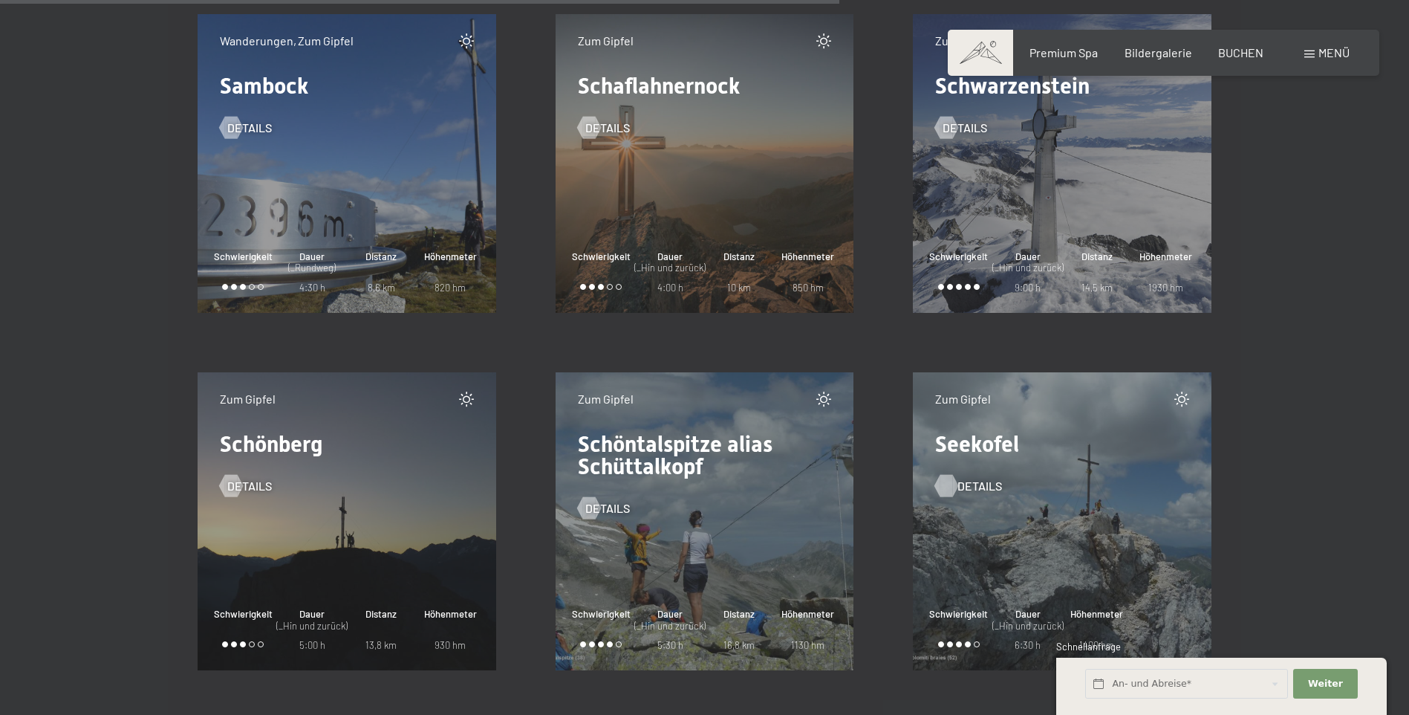
click at [963, 478] on span "Details" at bounding box center [980, 486] width 45 height 16
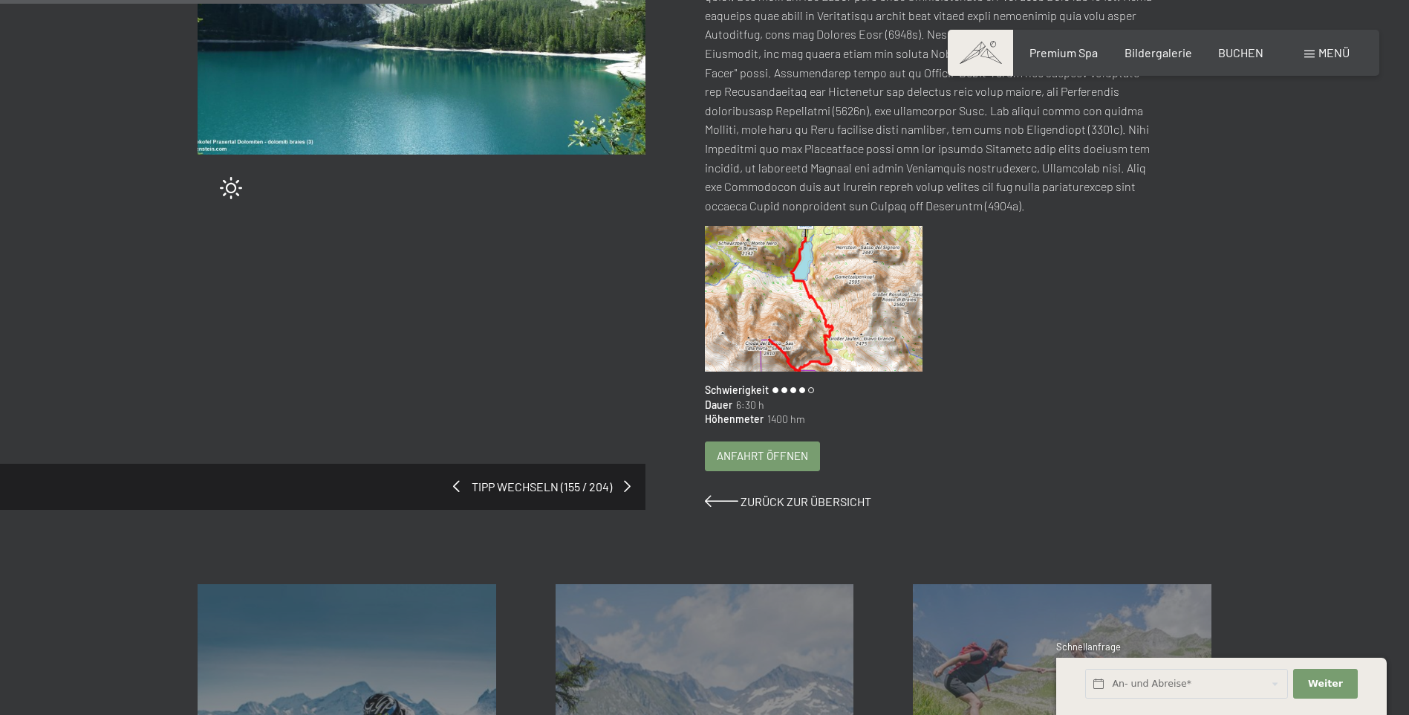
scroll to position [371, 0]
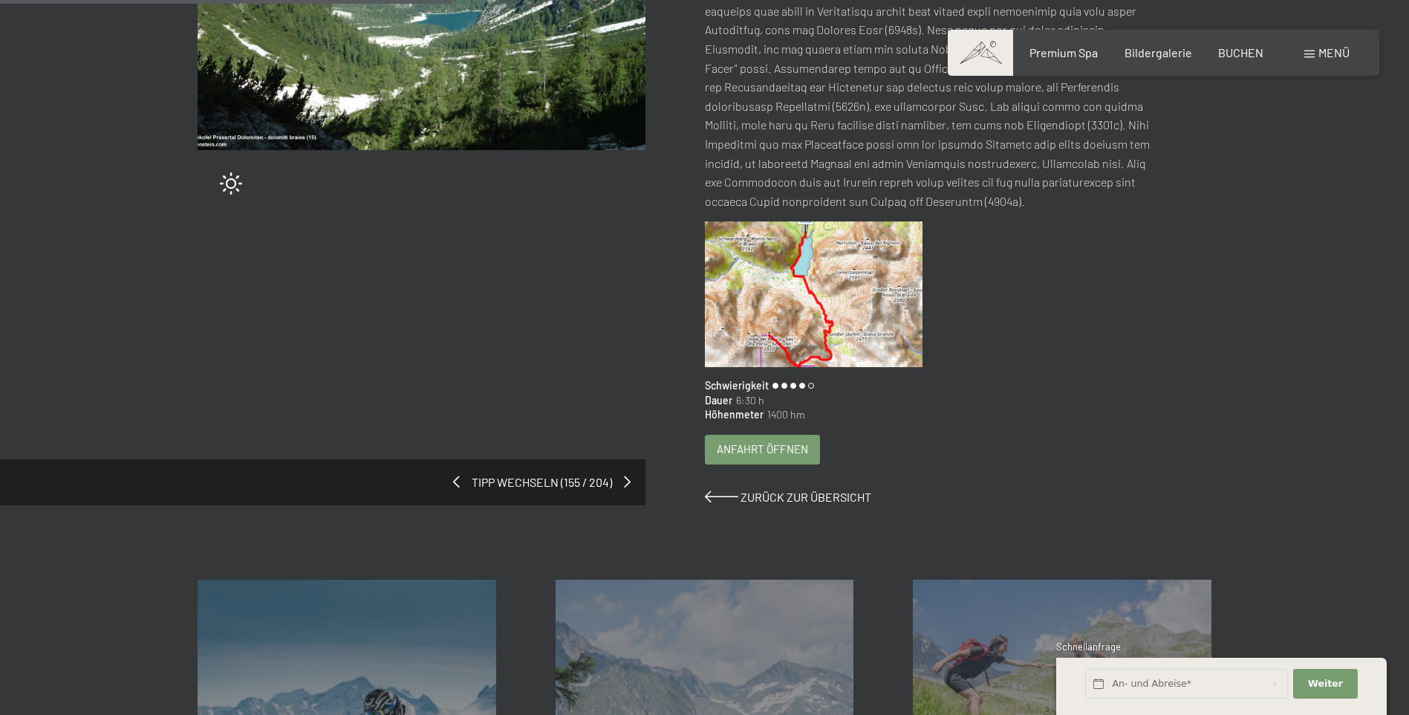
click at [808, 451] on div "Anfahrt öffnen" at bounding box center [763, 449] width 114 height 28
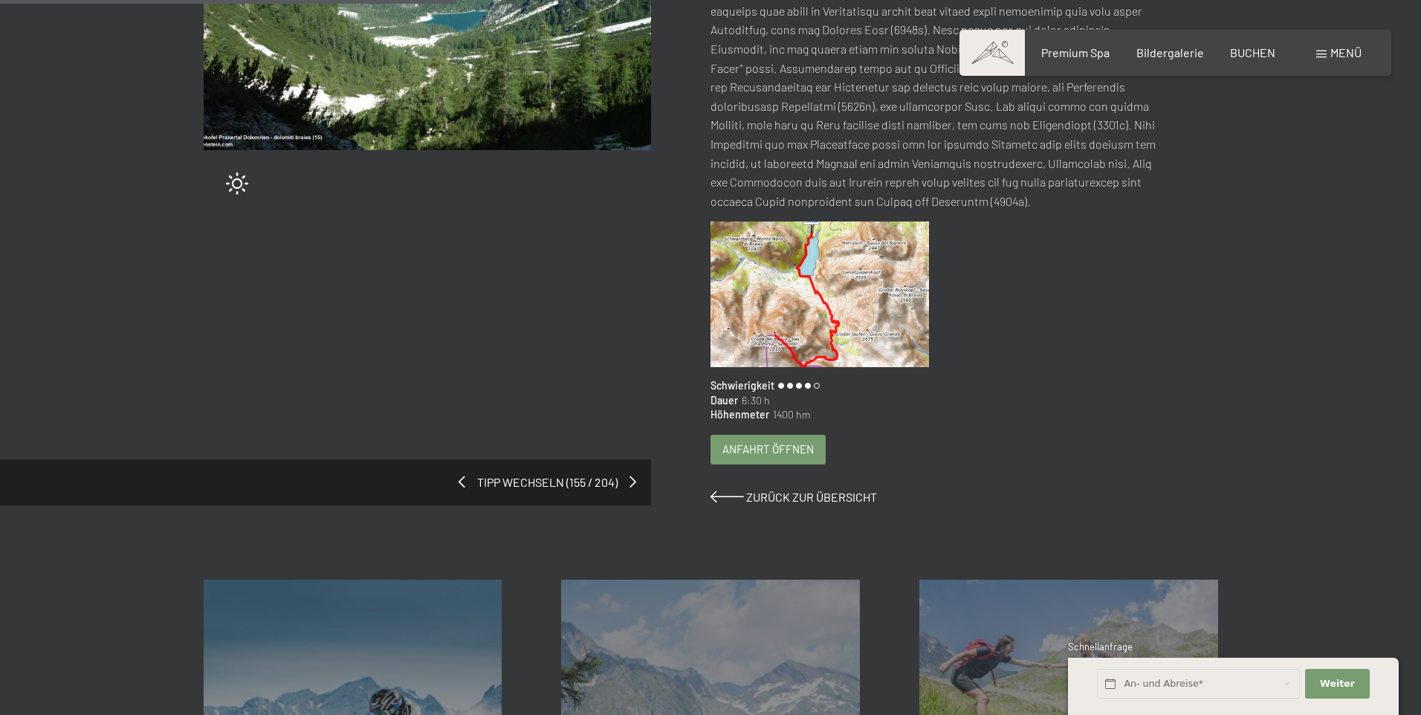
click at [808, 451] on div at bounding box center [710, 357] width 594 height 500
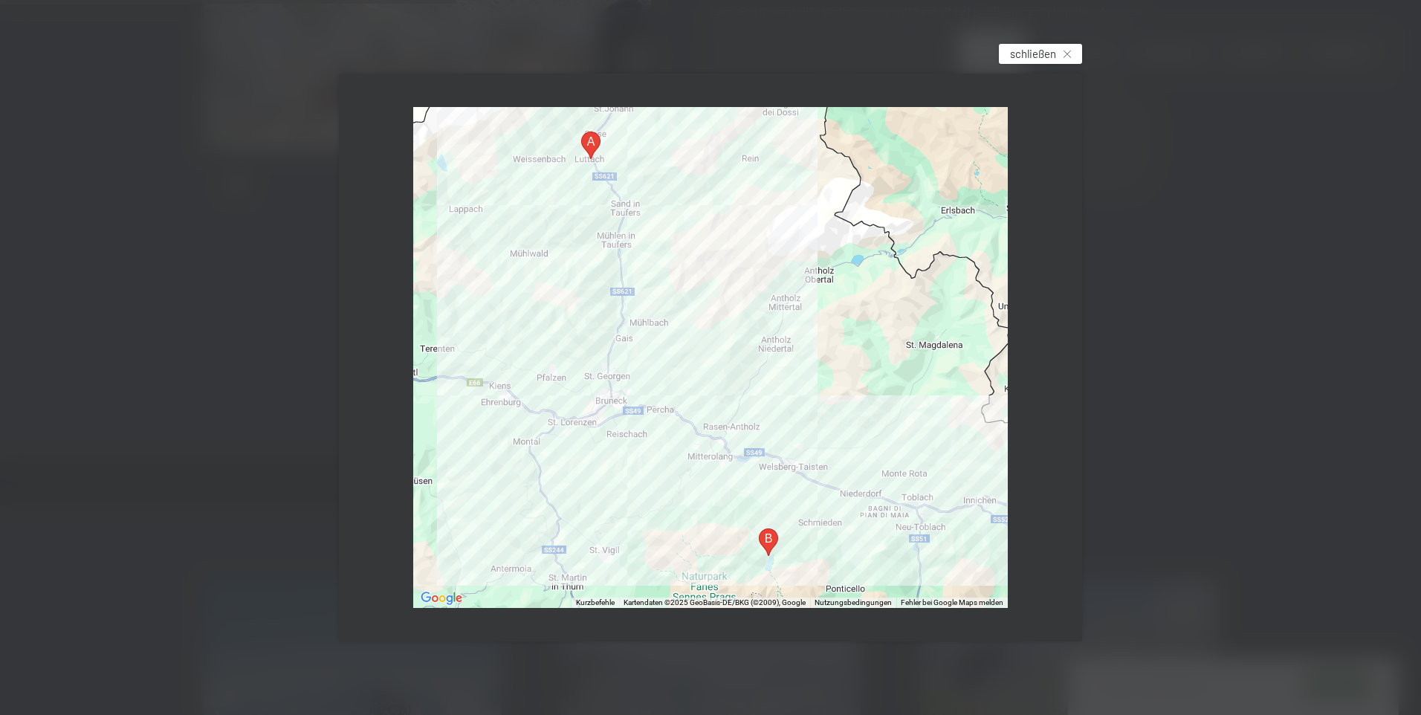
click at [1055, 55] on span "schließen" at bounding box center [1033, 54] width 46 height 16
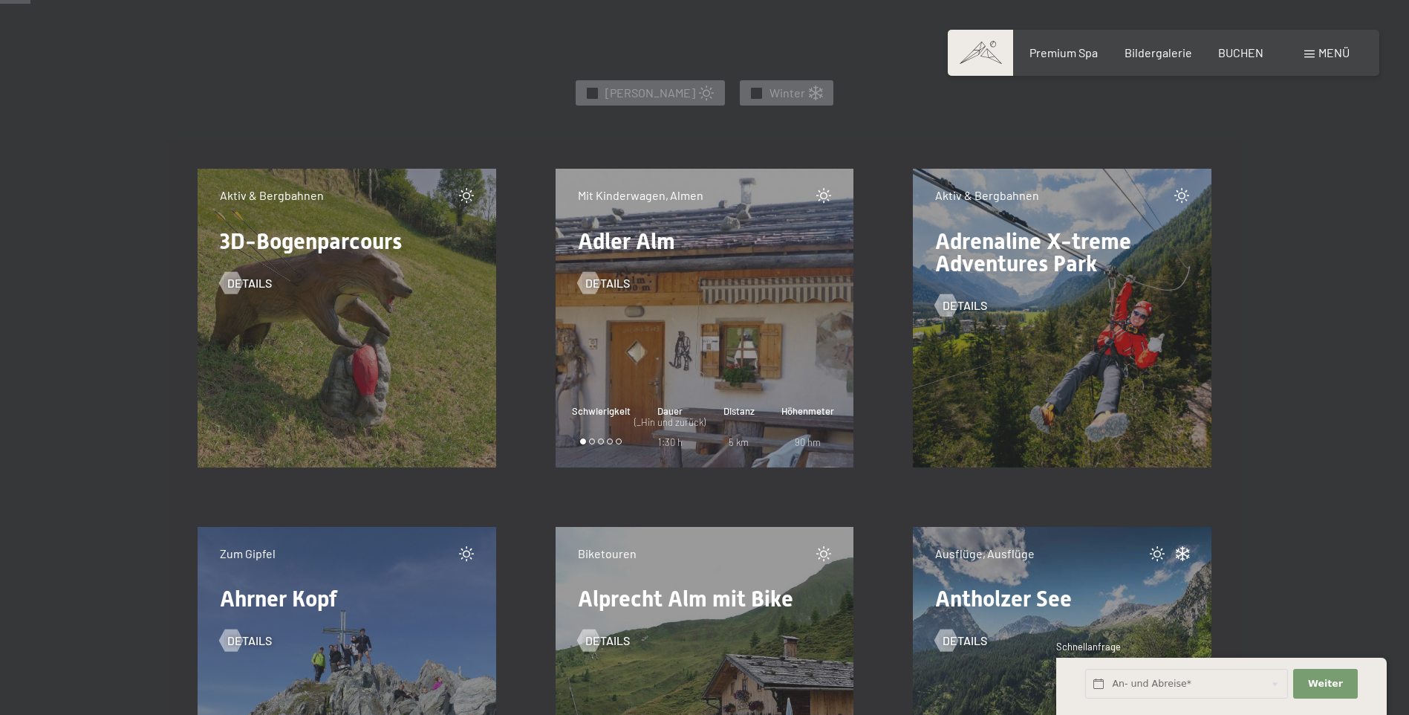
scroll to position [520, 0]
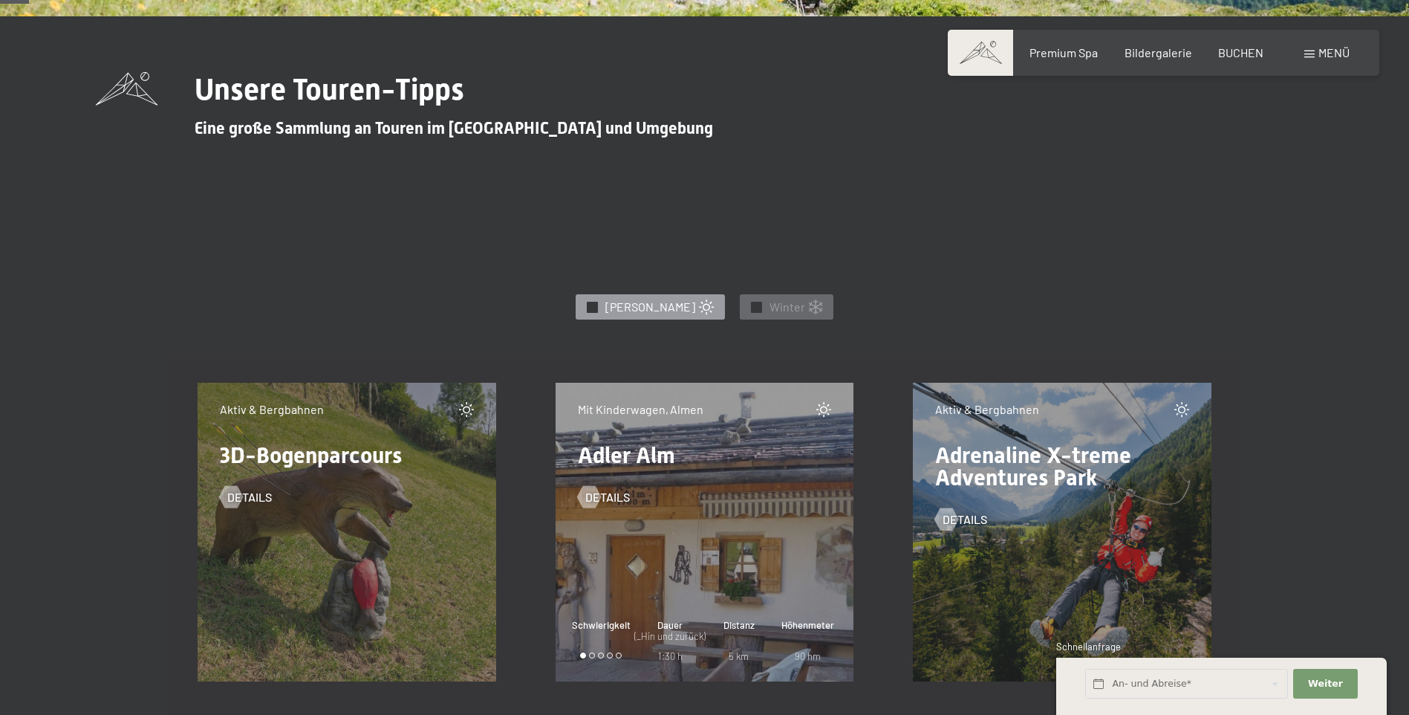
click at [624, 302] on div "✓ Sommer" at bounding box center [650, 306] width 149 height 25
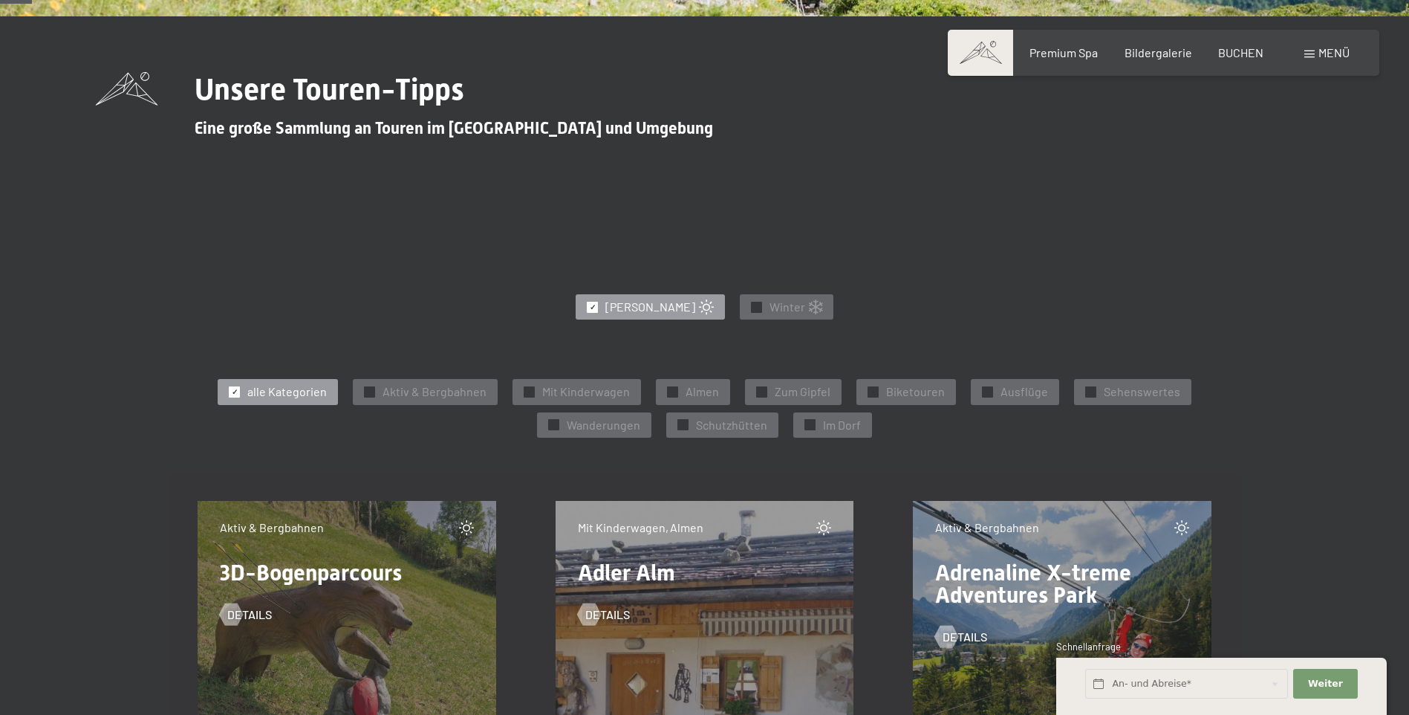
scroll to position [669, 0]
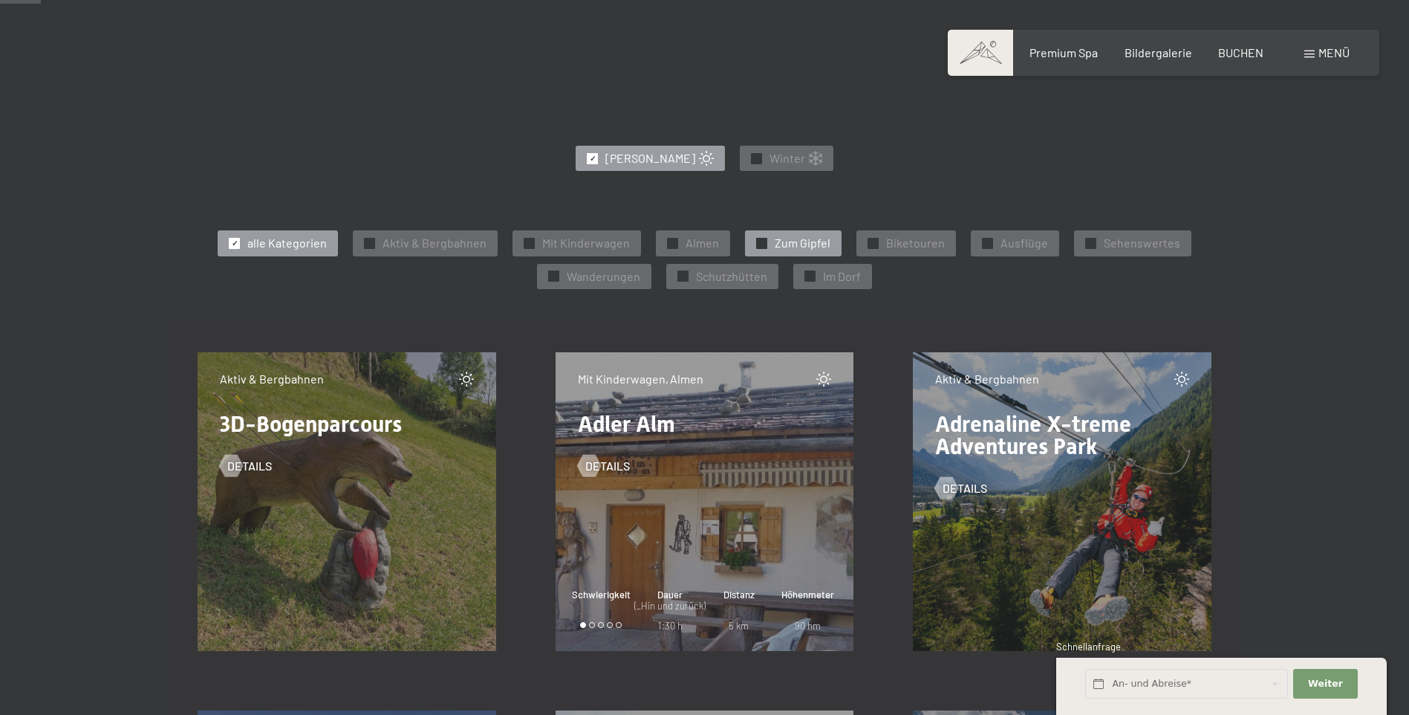
click at [770, 237] on div "✓ Zum Gipfel" at bounding box center [793, 242] width 97 height 25
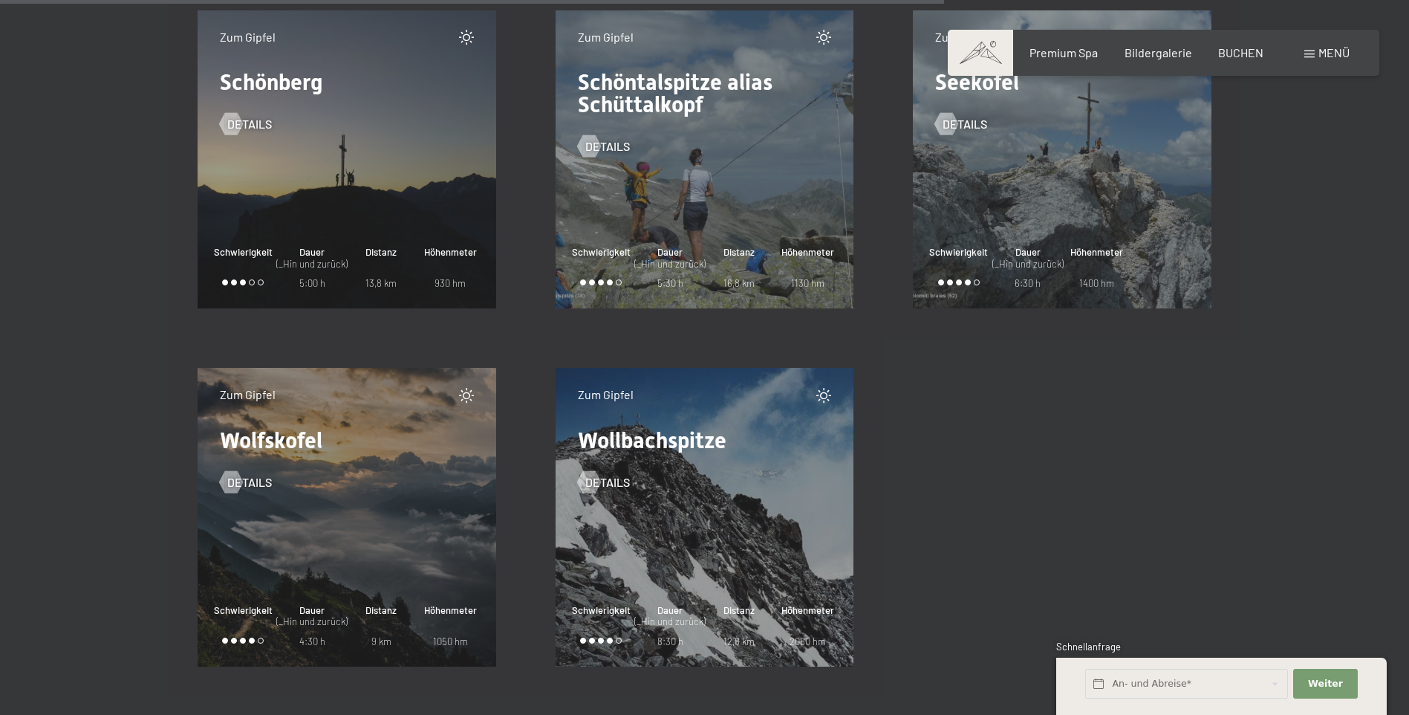
scroll to position [2452, 0]
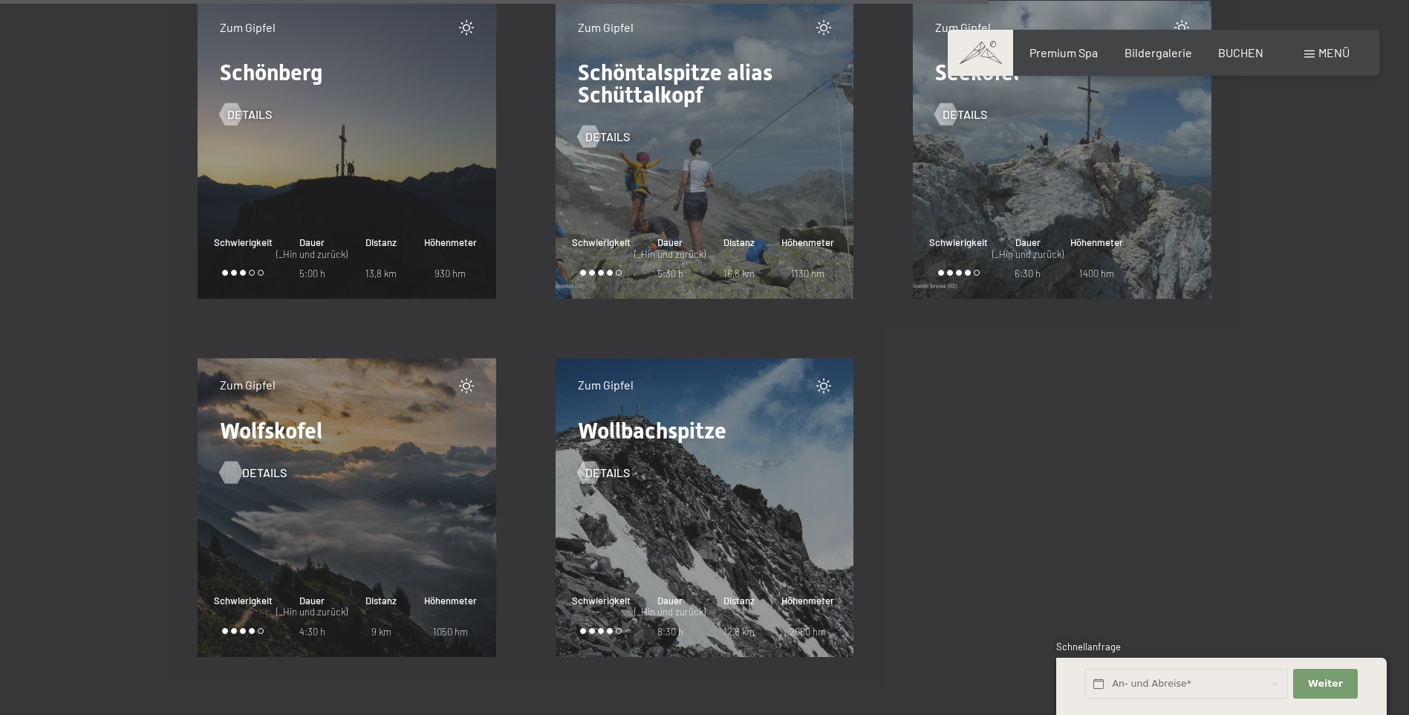
click at [254, 478] on span "Details" at bounding box center [264, 472] width 45 height 16
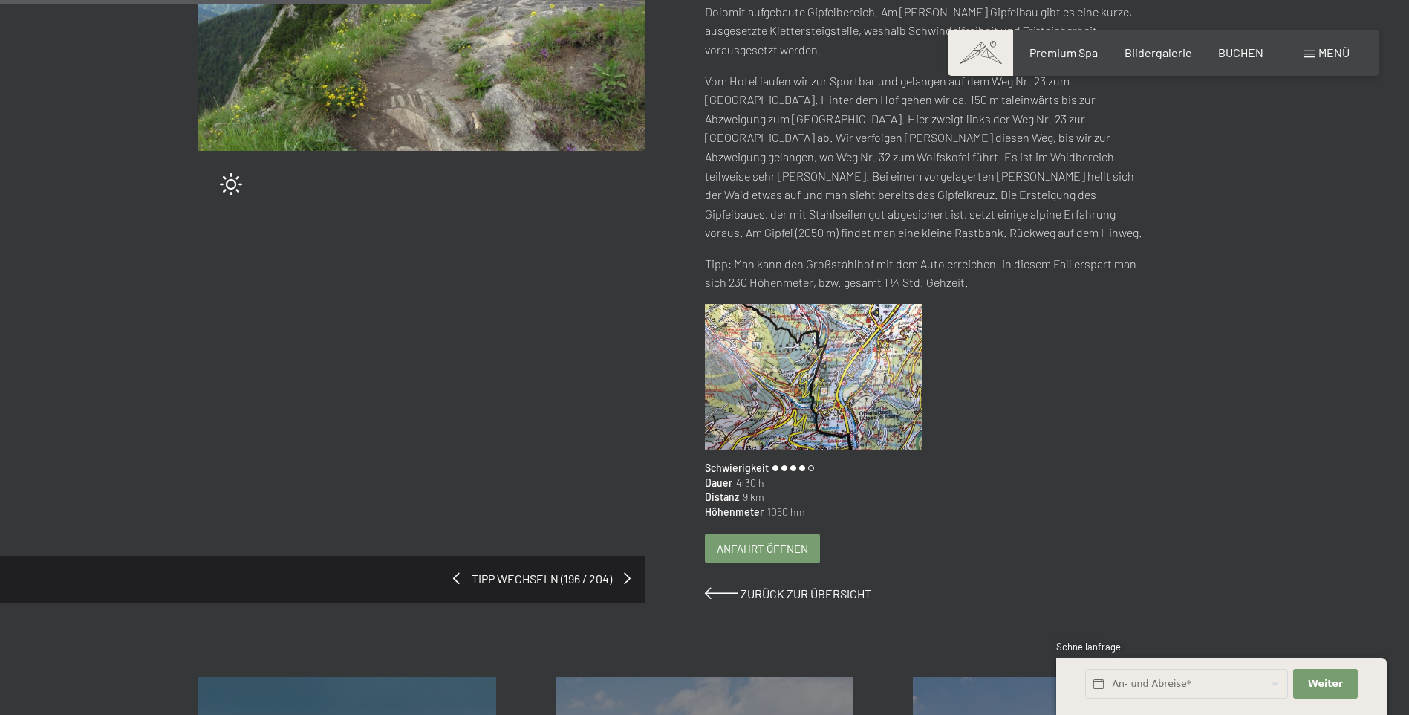
scroll to position [371, 0]
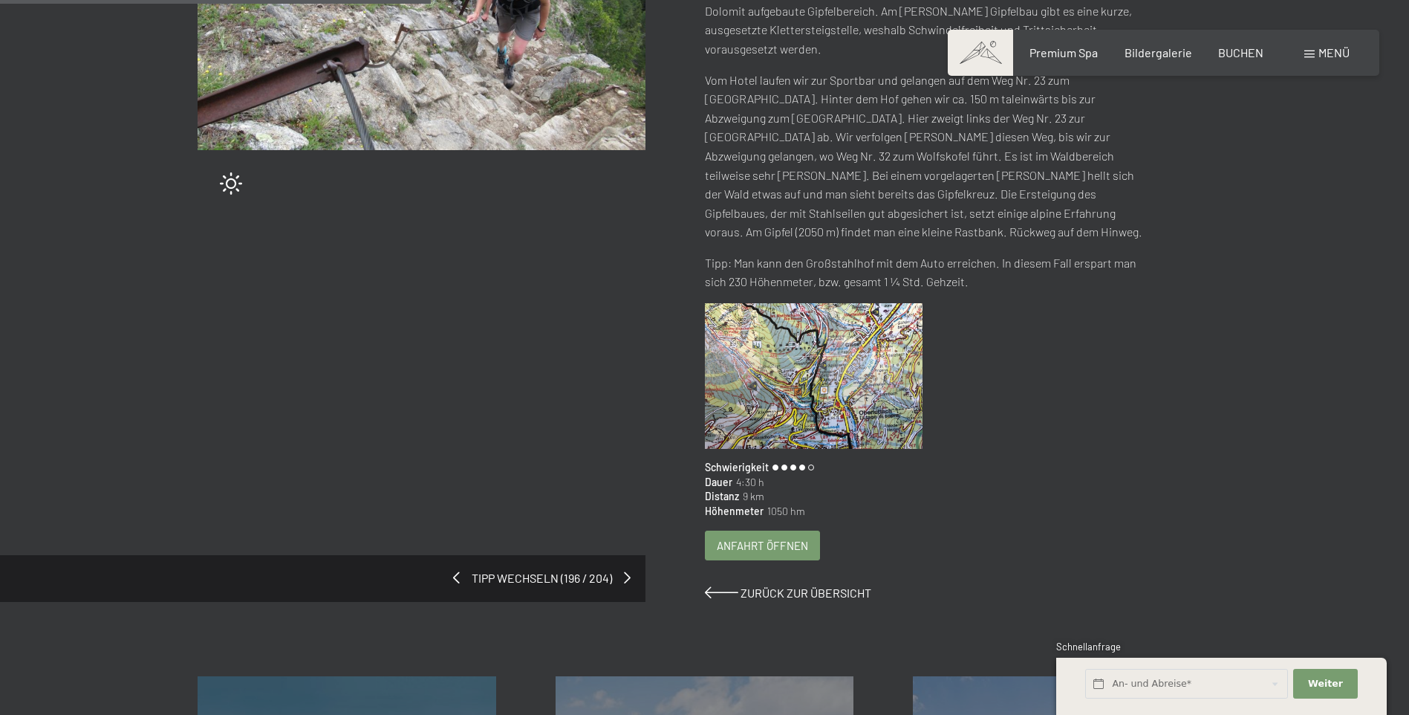
click at [774, 538] on span "Anfahrt öffnen" at bounding box center [762, 546] width 91 height 16
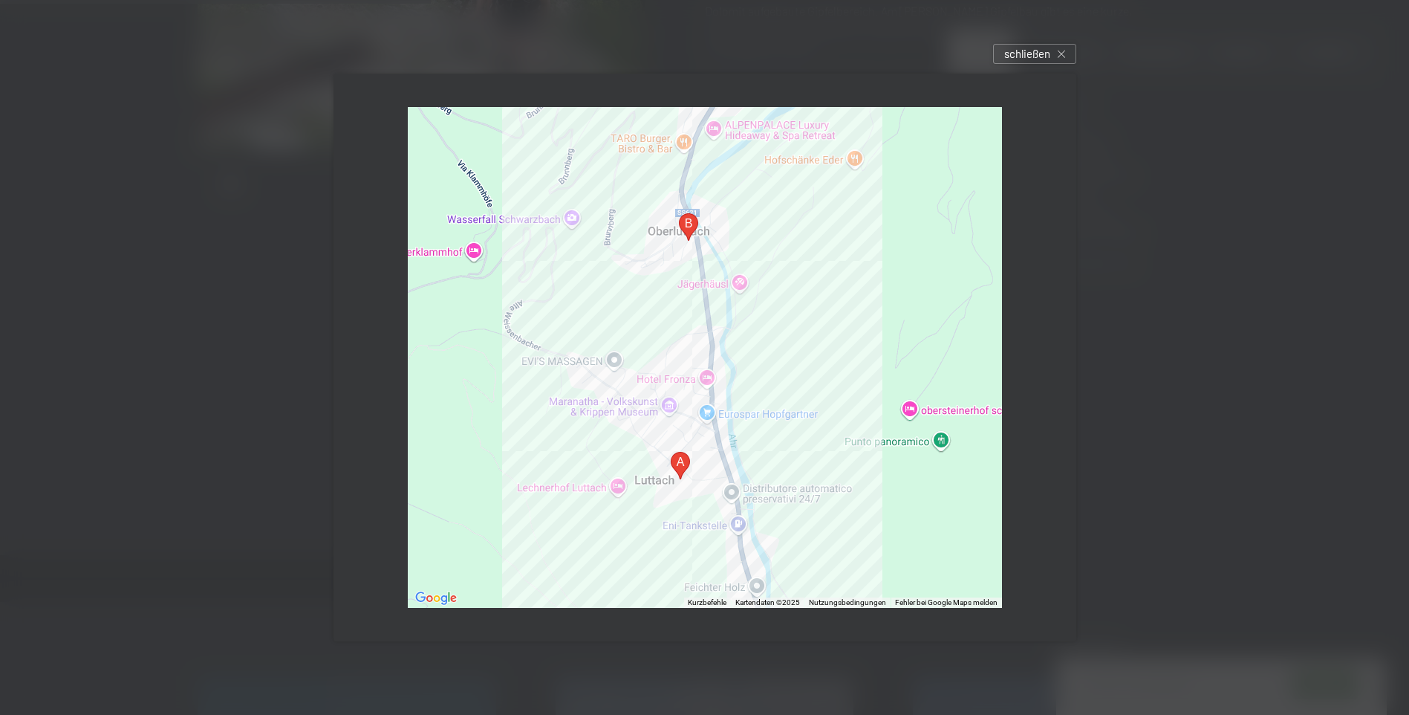
click at [774, 506] on div at bounding box center [705, 357] width 594 height 500
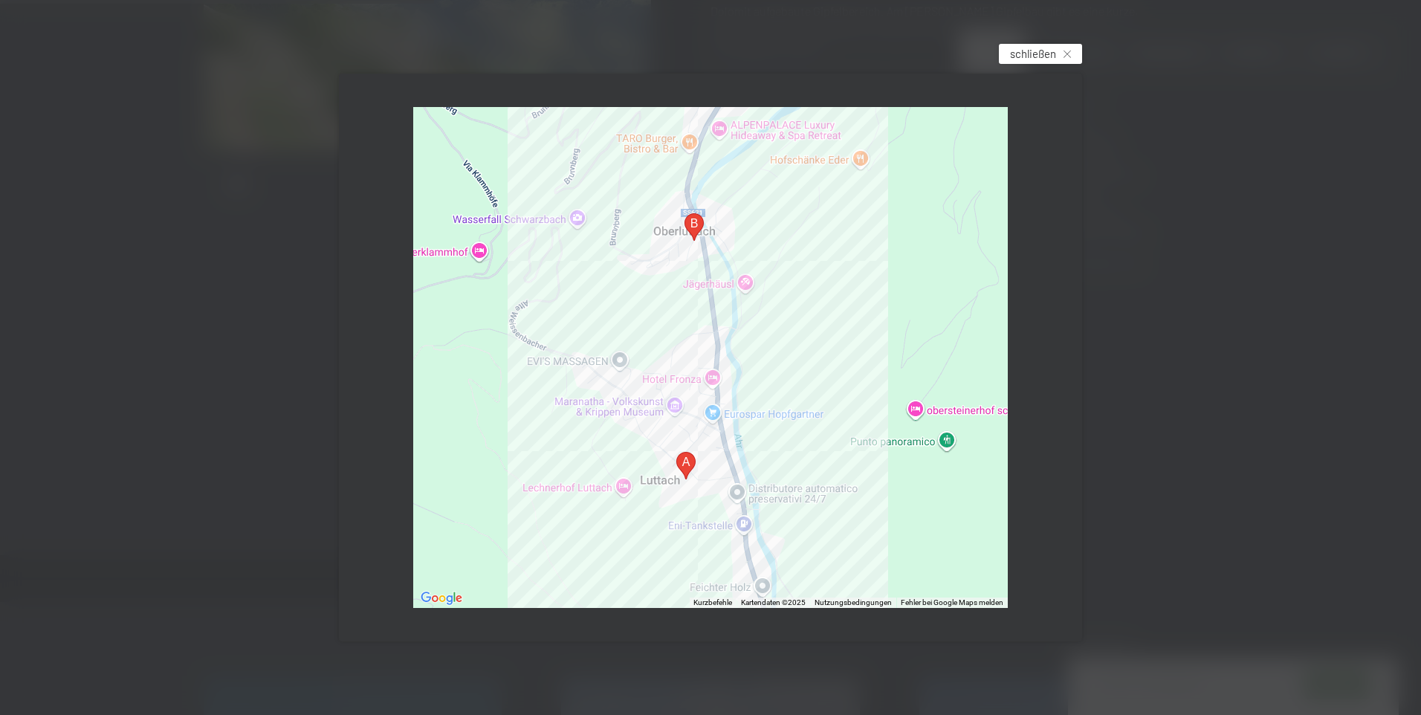
click at [1072, 60] on div "schließen" at bounding box center [1040, 54] width 83 height 20
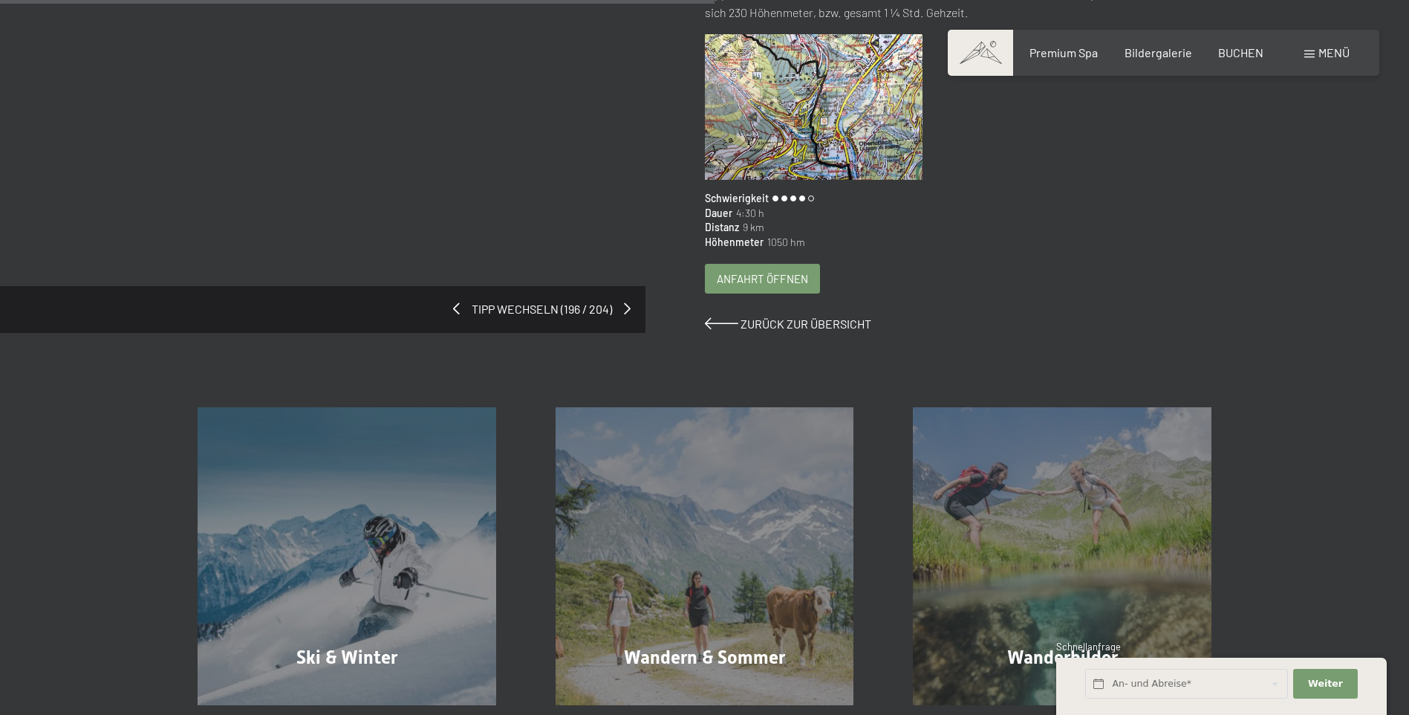
scroll to position [594, 0]
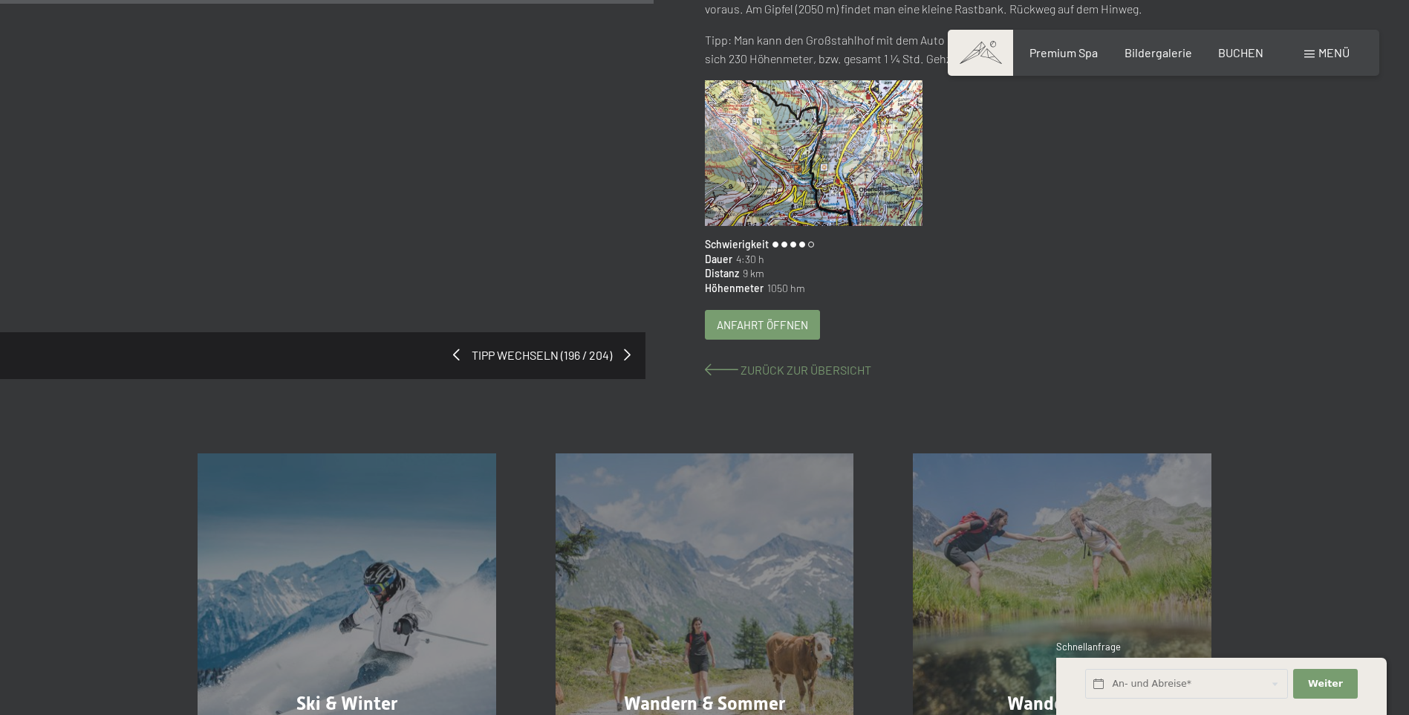
click at [719, 363] on span at bounding box center [721, 369] width 33 height 12
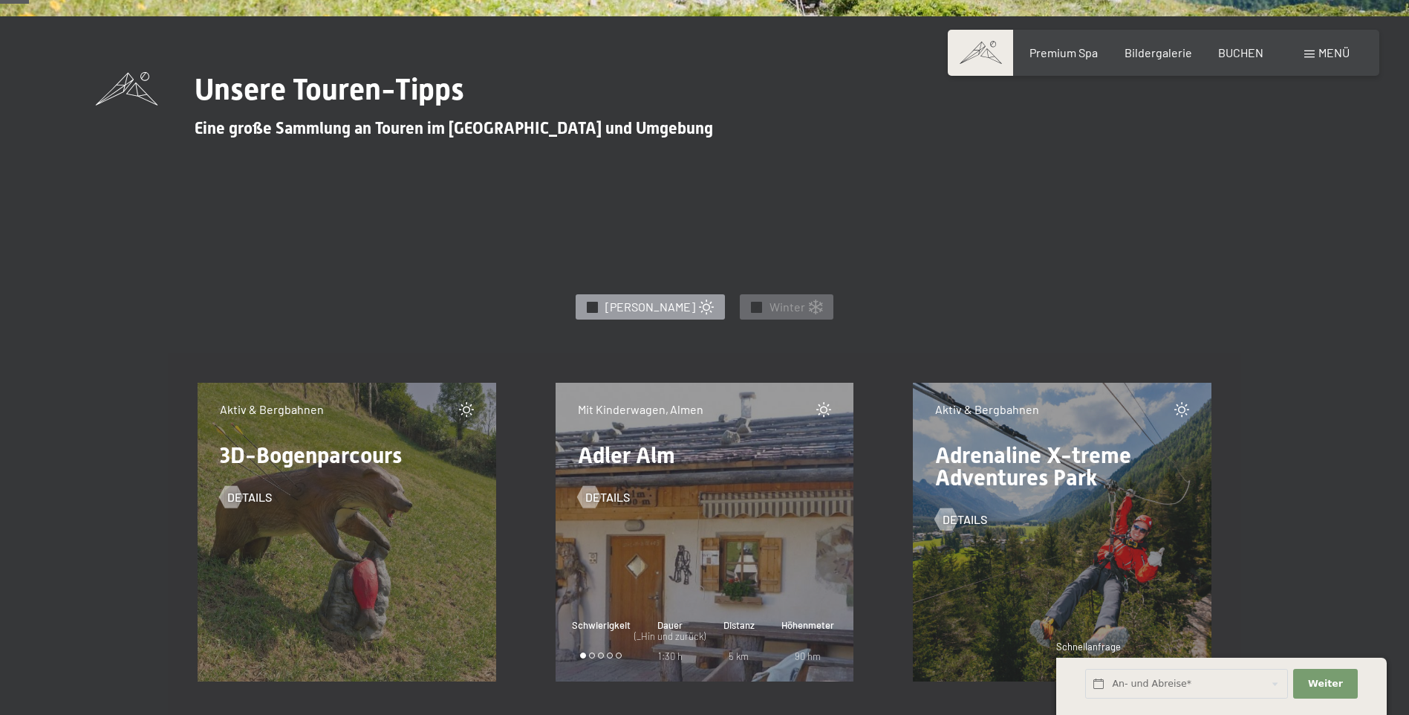
click at [598, 307] on div at bounding box center [592, 307] width 11 height 11
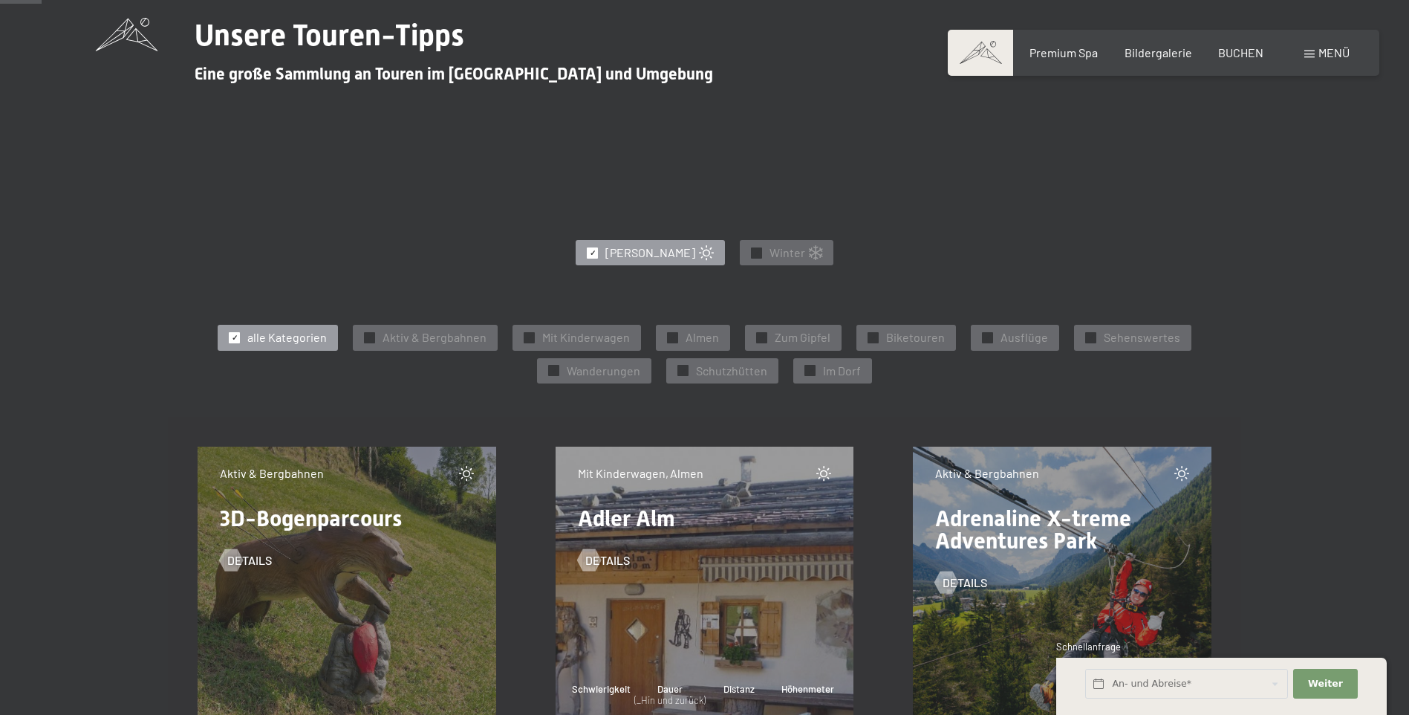
scroll to position [743, 0]
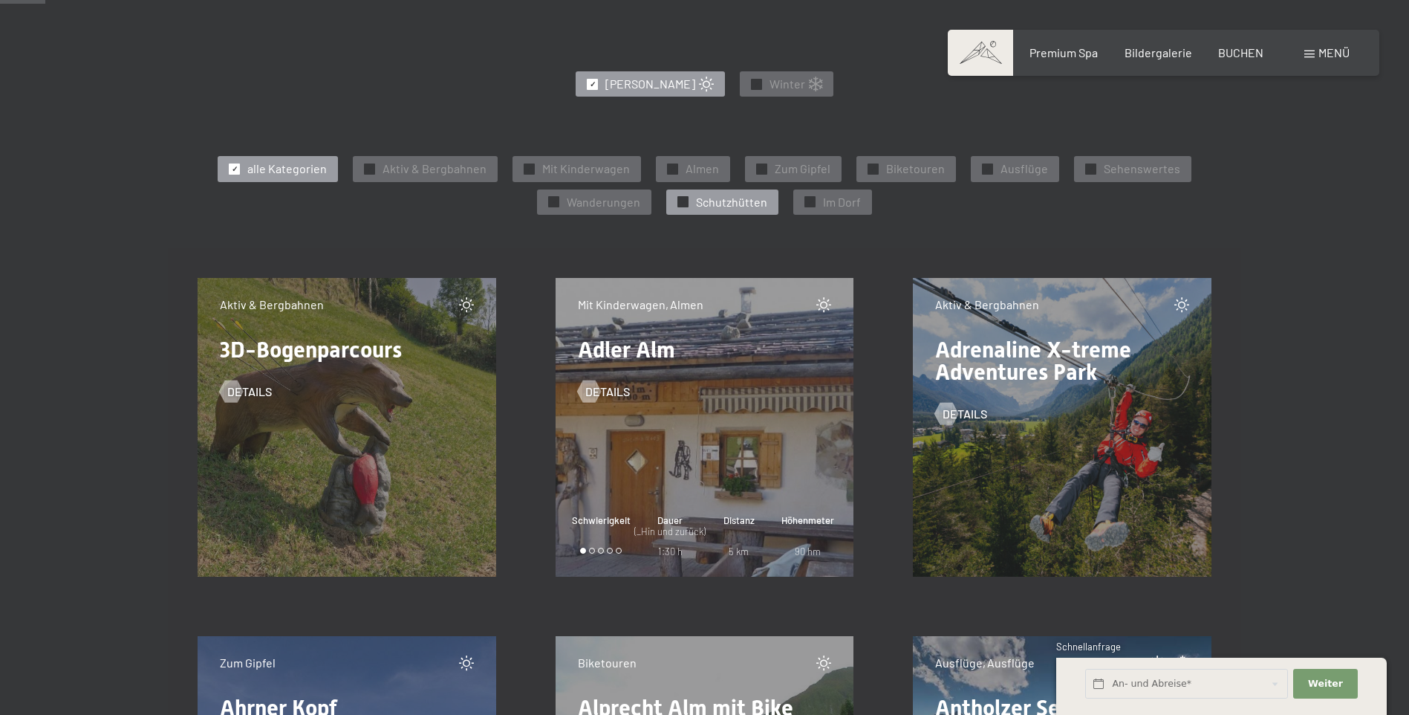
click at [687, 208] on div "✓ Schutzhütten" at bounding box center [722, 201] width 112 height 25
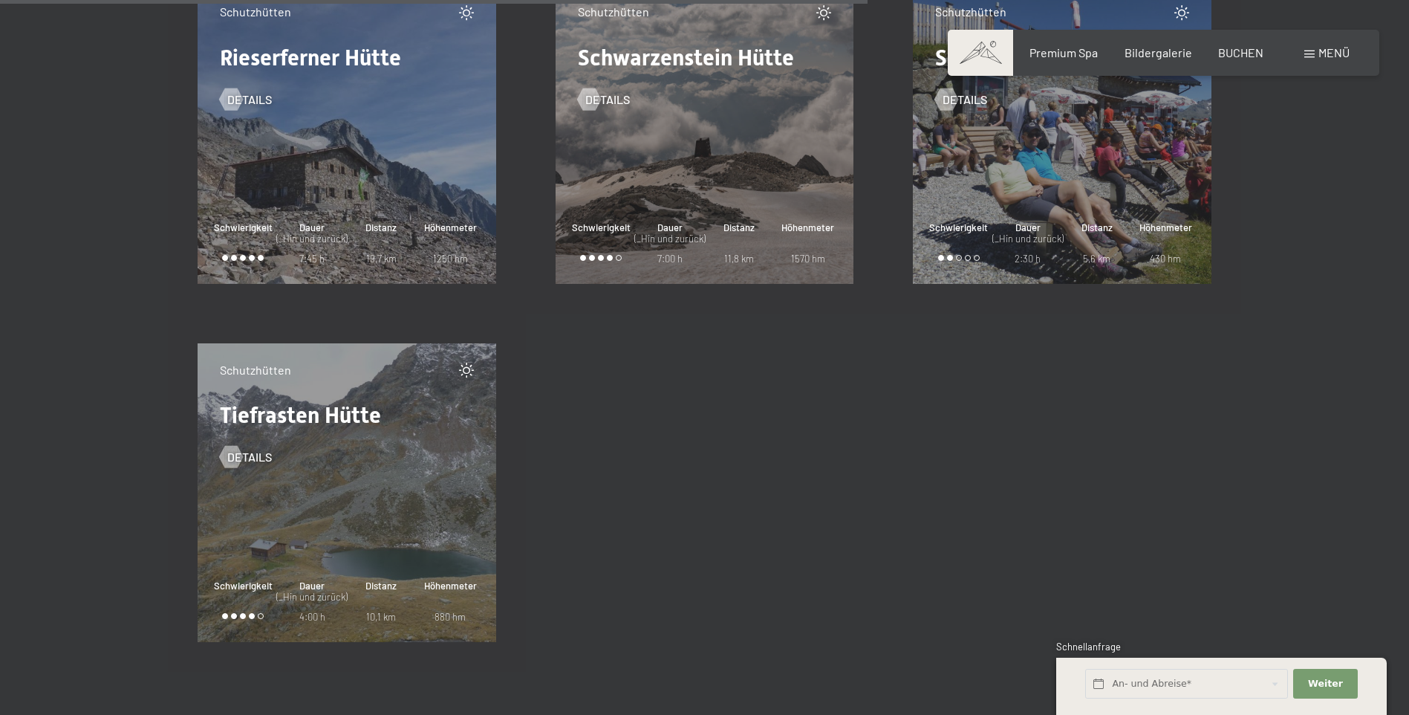
scroll to position [1783, 0]
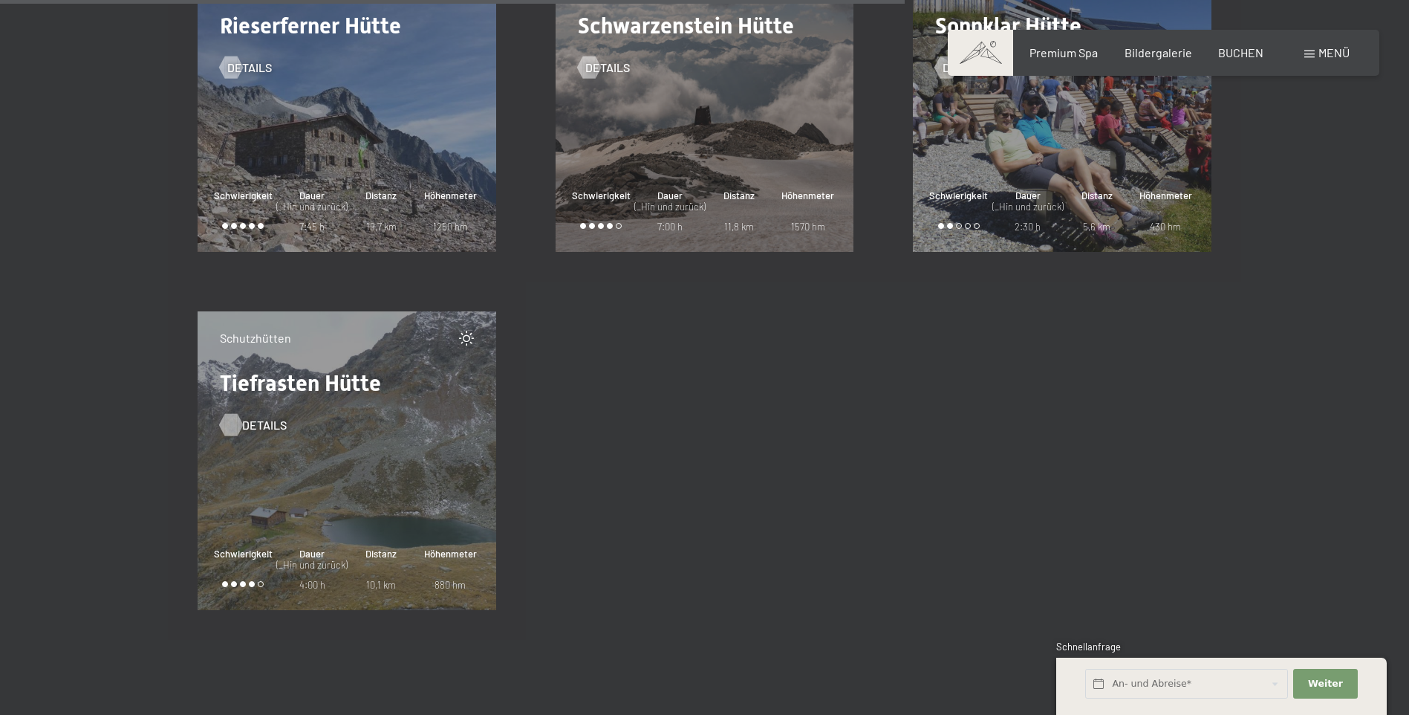
click at [256, 417] on span "Details" at bounding box center [264, 425] width 45 height 16
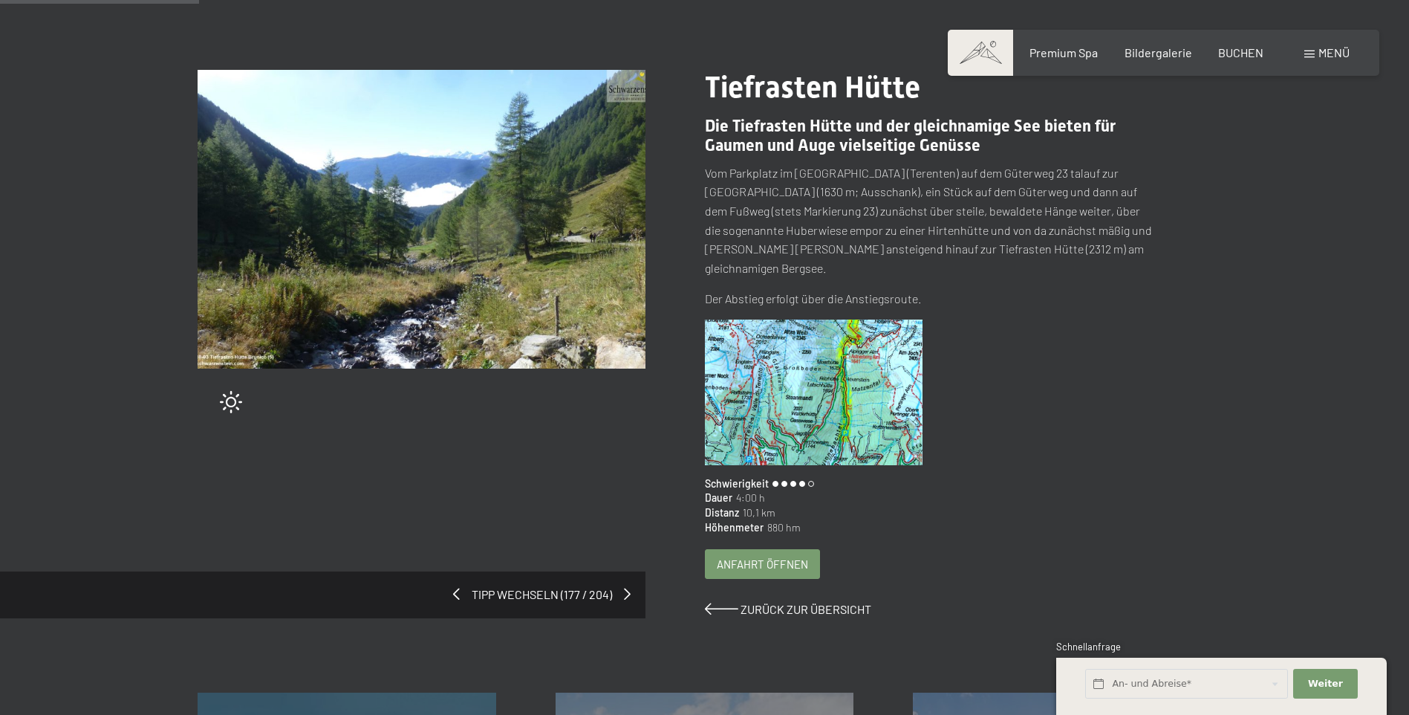
scroll to position [223, 0]
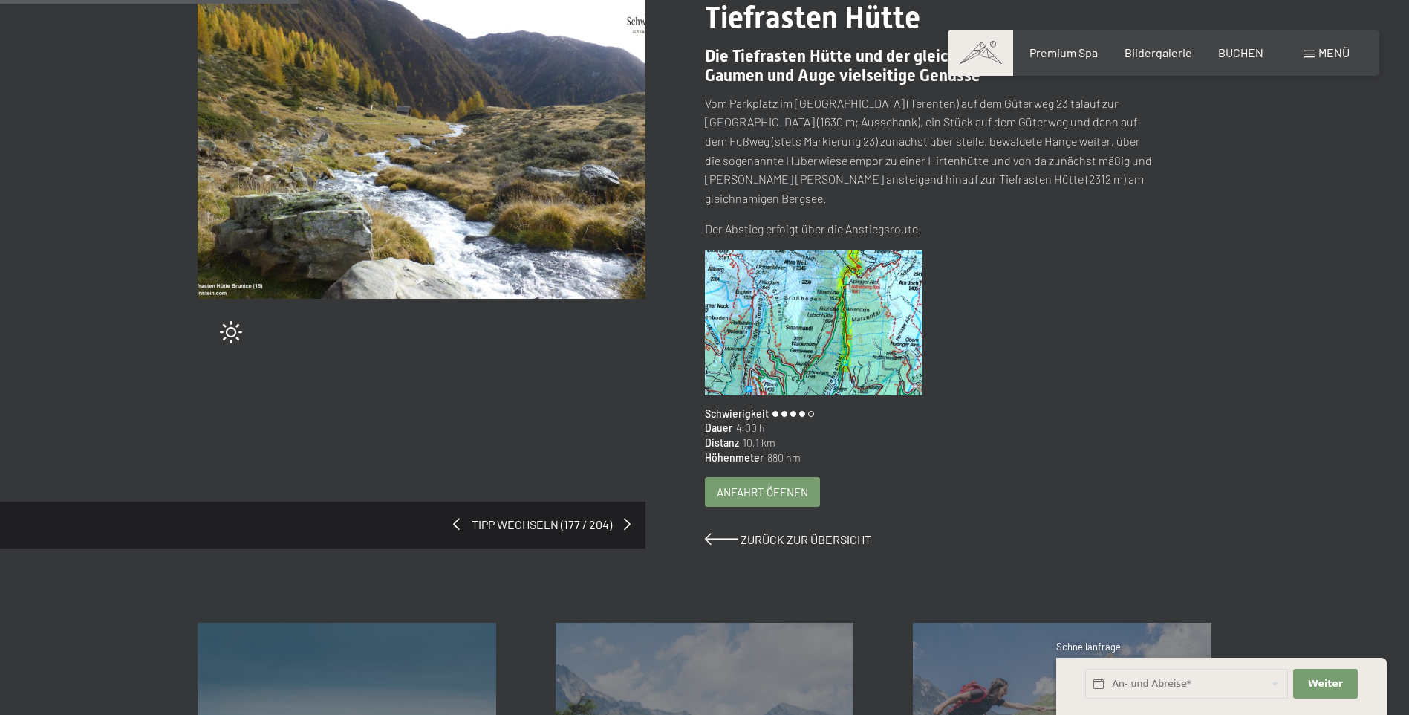
click at [760, 497] on span "Anfahrt öffnen" at bounding box center [762, 492] width 91 height 16
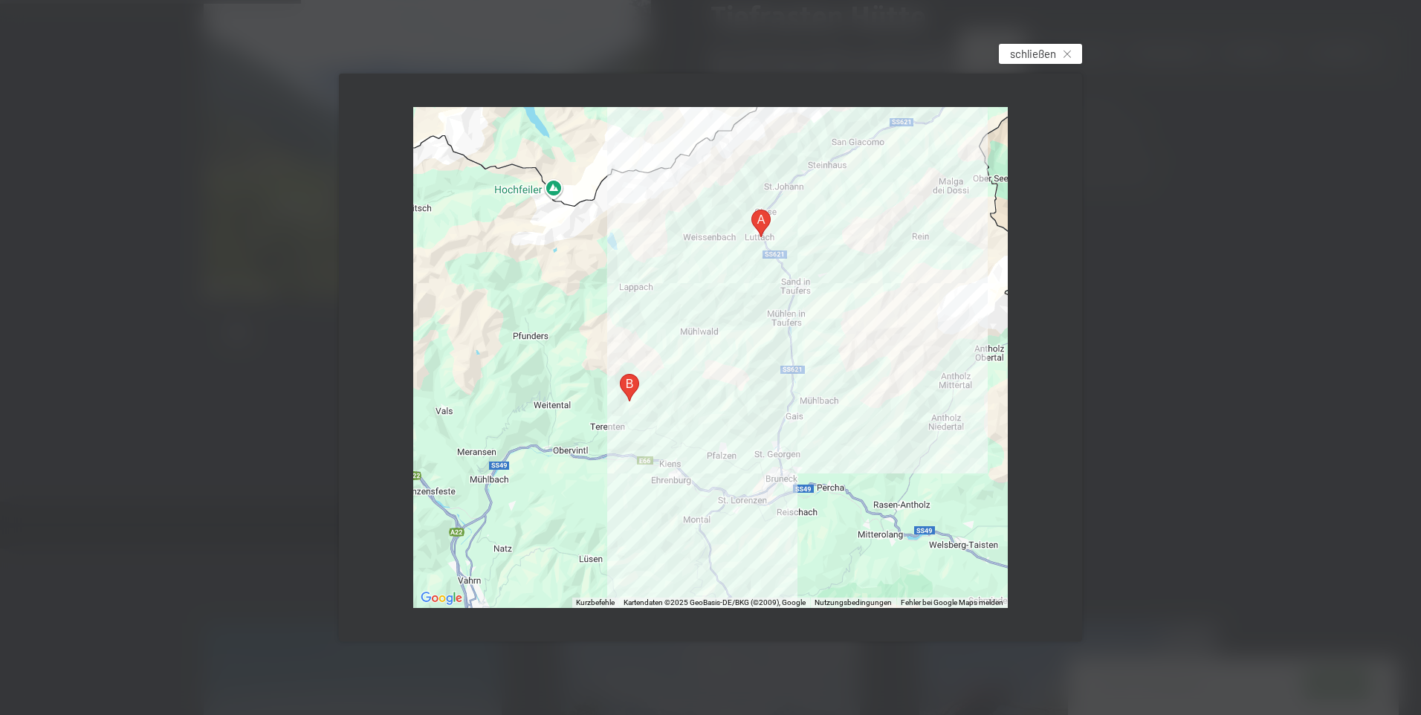
click at [1033, 62] on span "schließen" at bounding box center [1033, 54] width 46 height 16
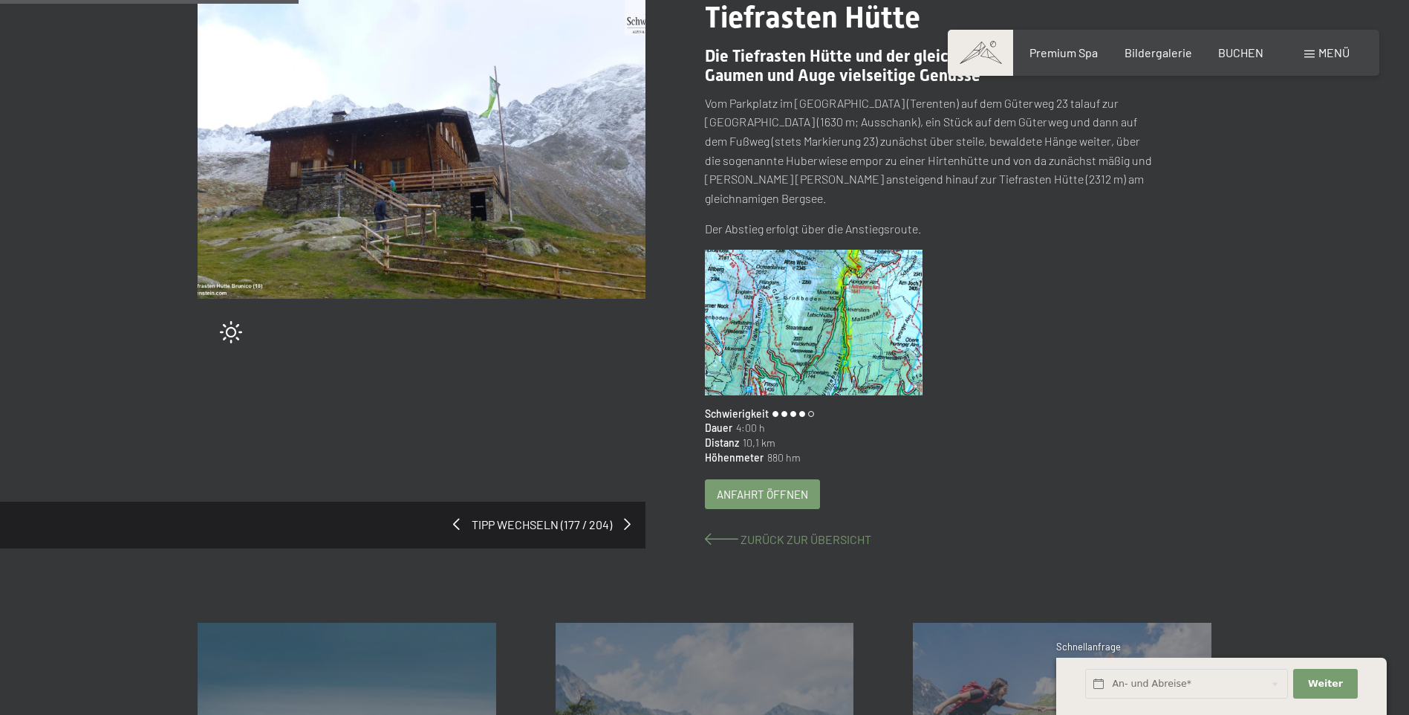
click at [789, 542] on span "Zurück zur Übersicht" at bounding box center [806, 539] width 131 height 14
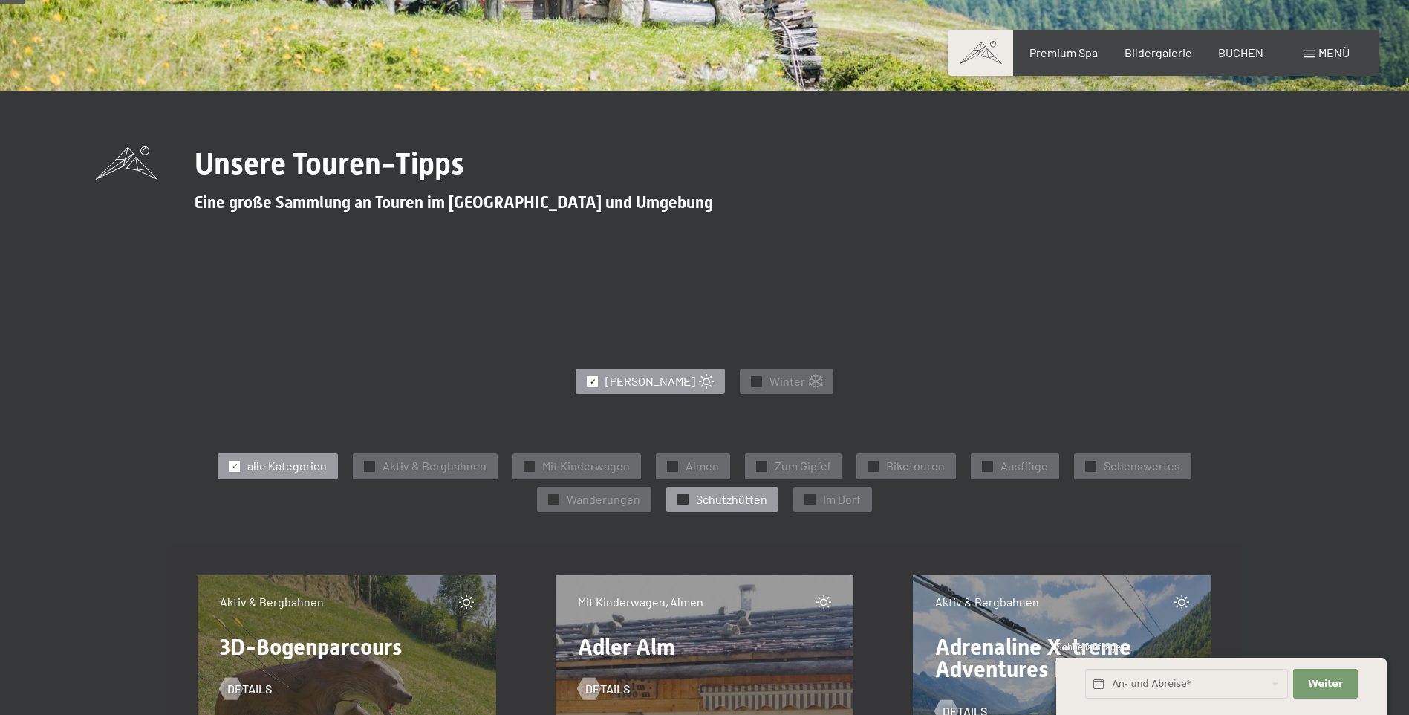
click at [682, 501] on span "✓" at bounding box center [684, 499] width 6 height 10
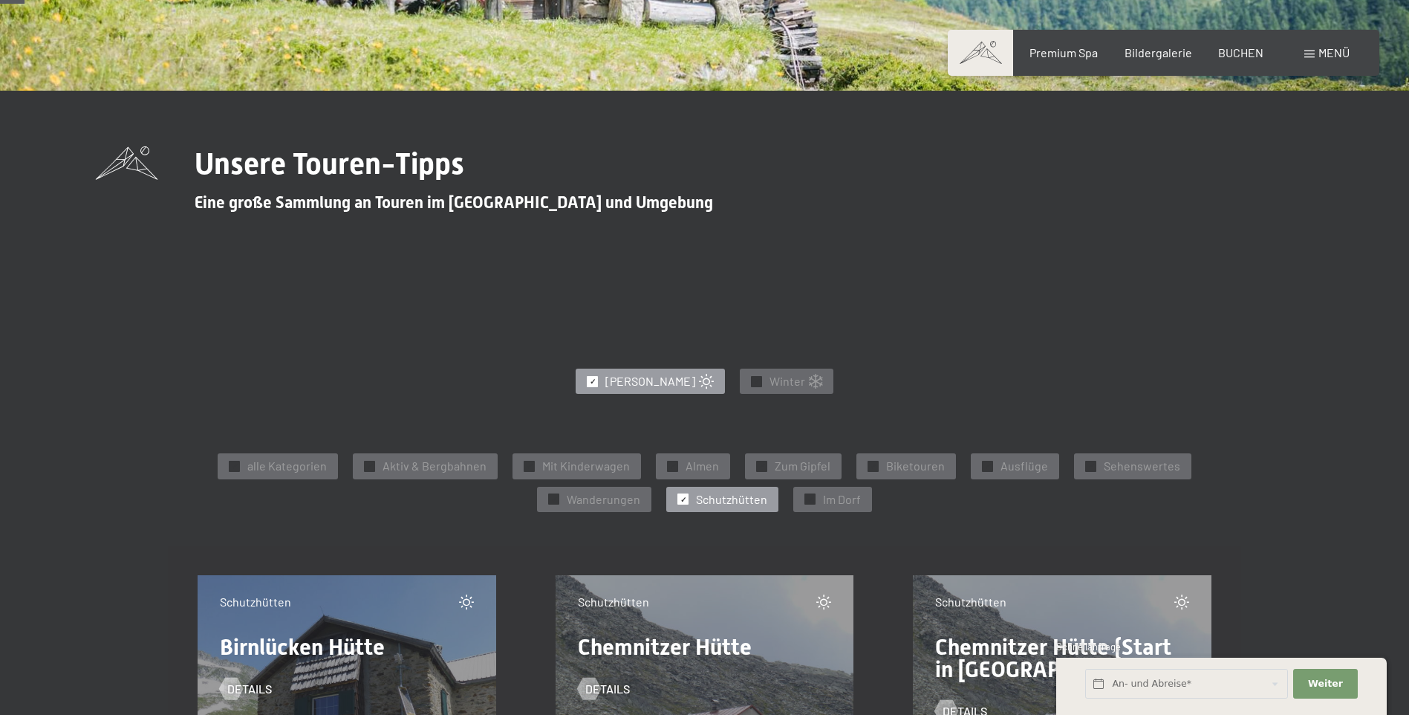
click at [682, 501] on div at bounding box center [683, 498] width 11 height 11
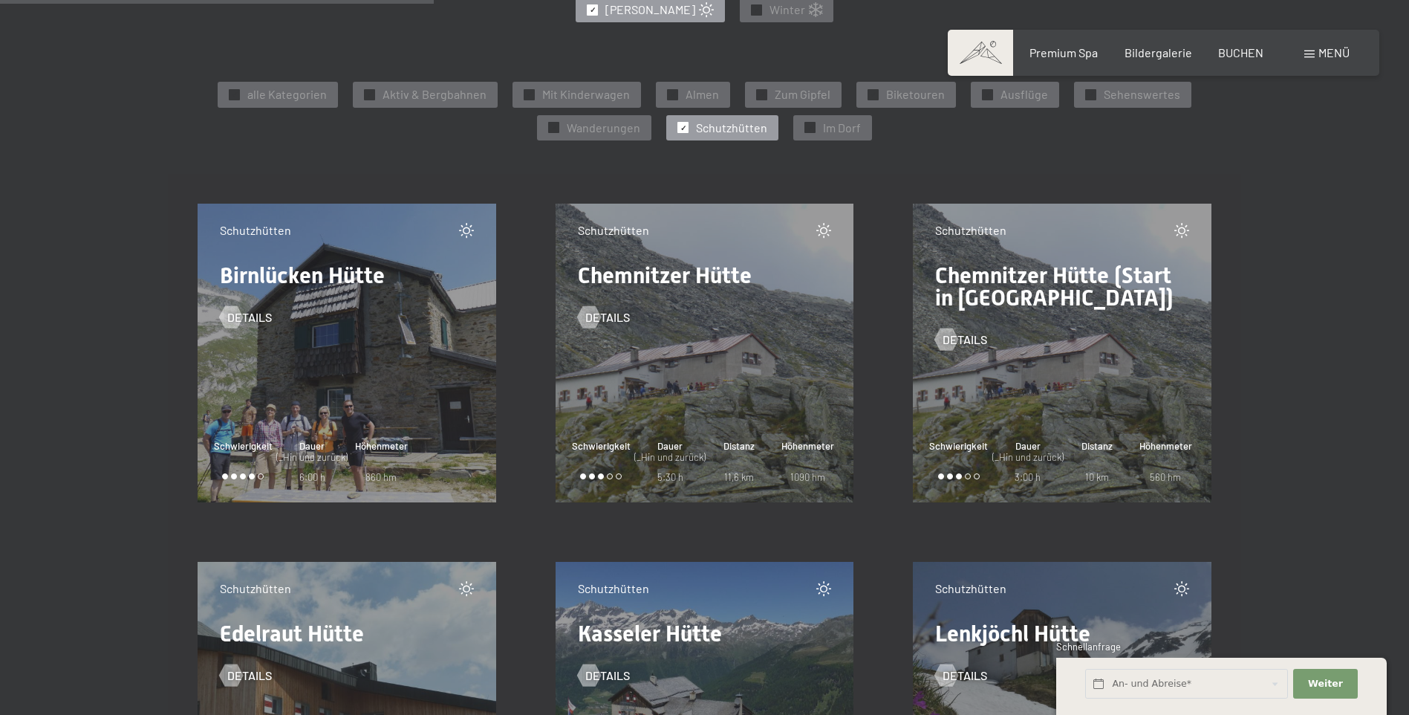
scroll to position [892, 0]
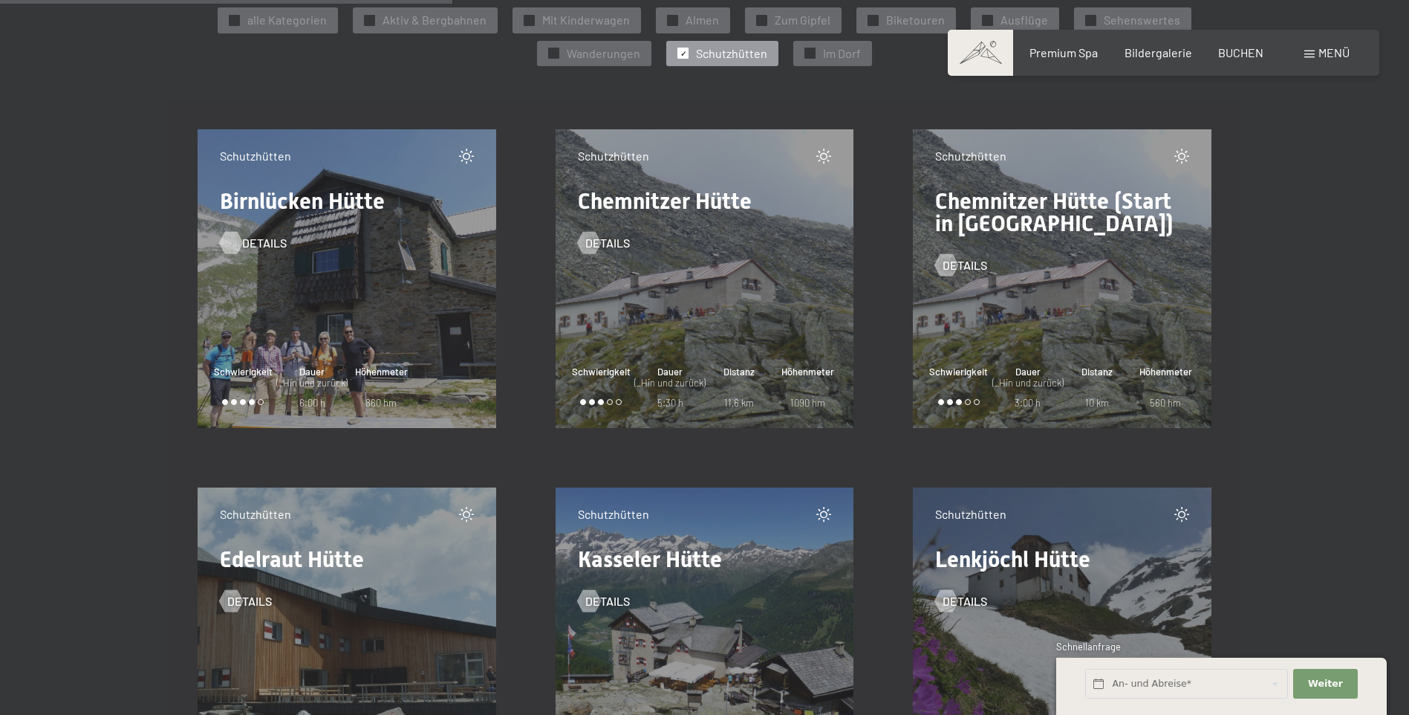
click at [237, 244] on div at bounding box center [230, 243] width 13 height 22
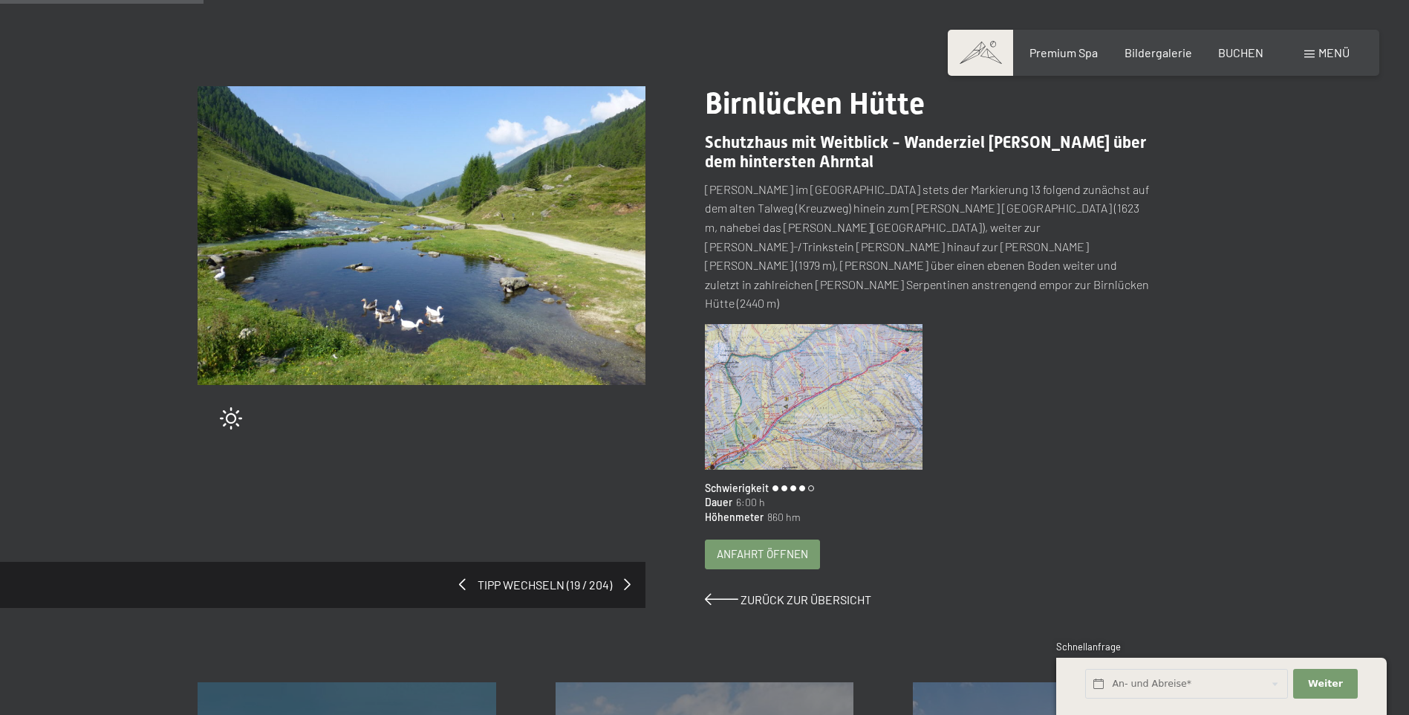
scroll to position [149, 0]
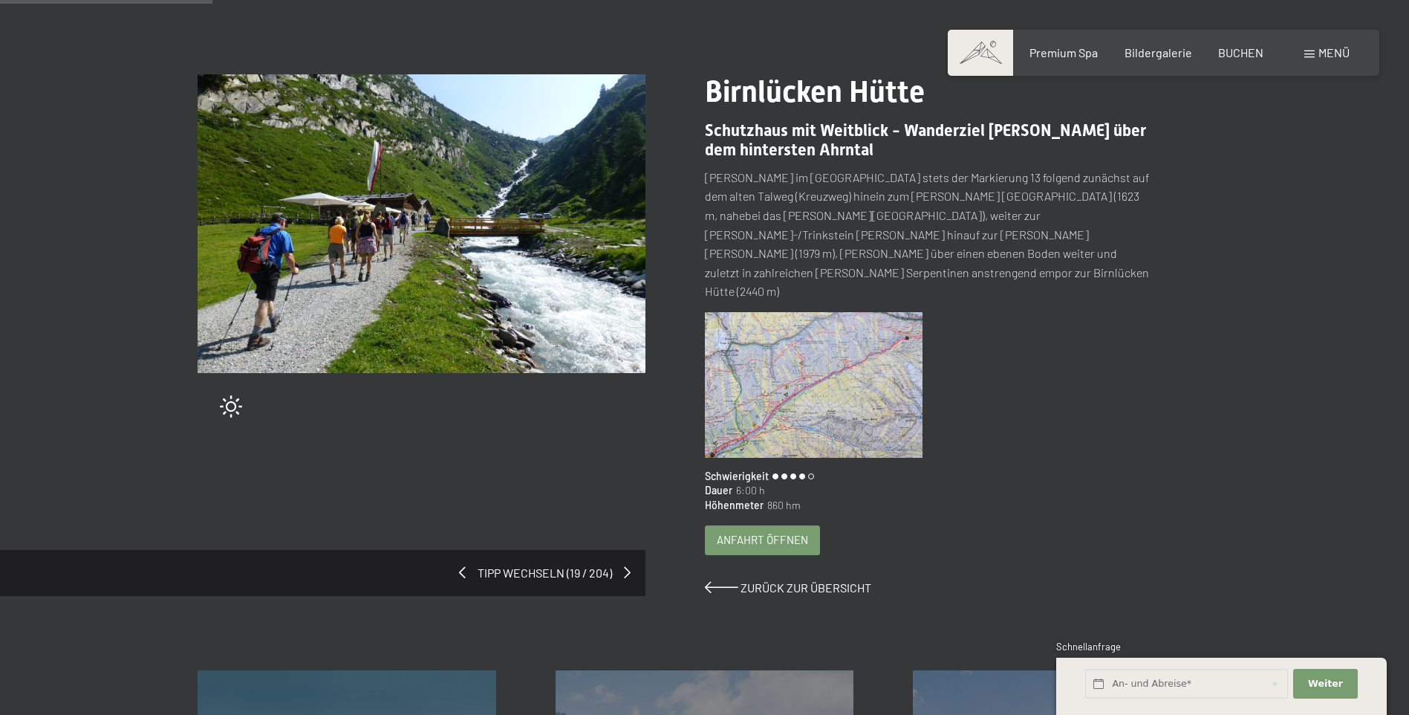
click at [777, 532] on span "Anfahrt öffnen" at bounding box center [762, 540] width 91 height 16
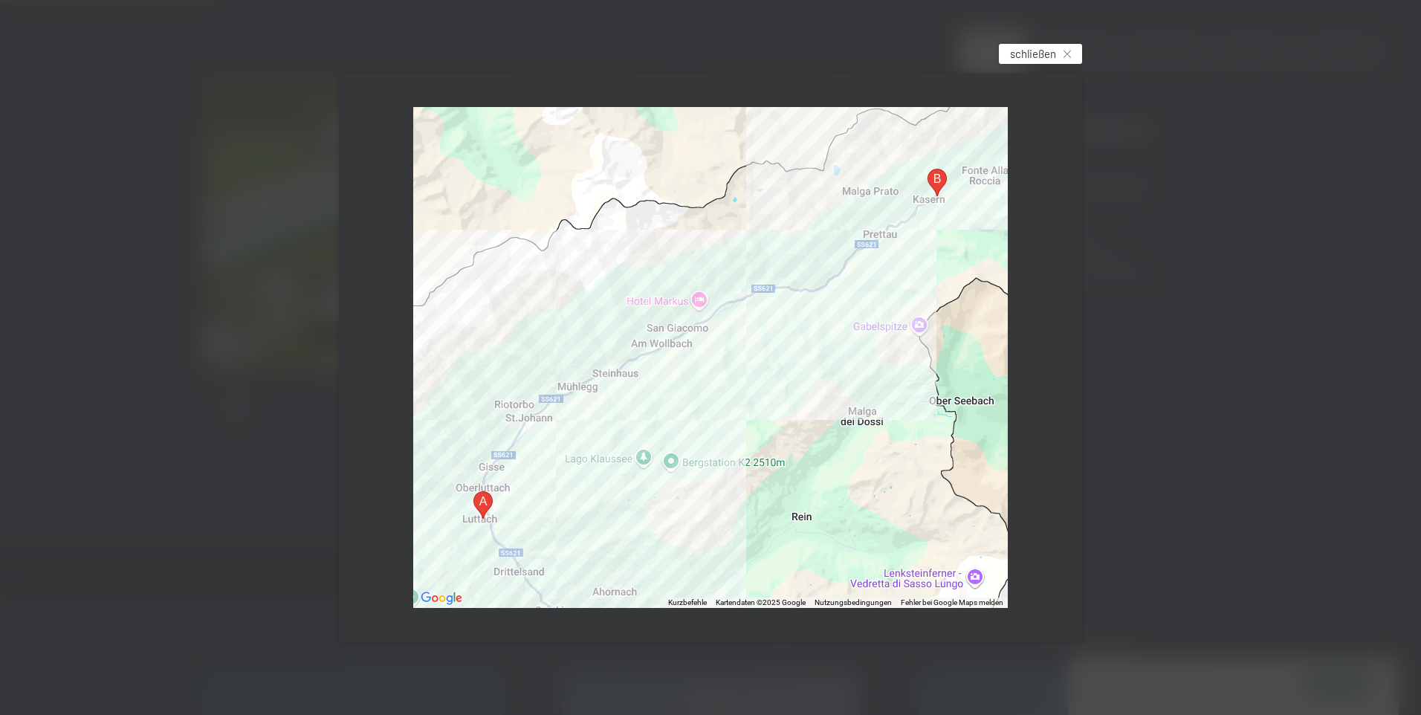
click at [1057, 62] on div "schließen" at bounding box center [1040, 54] width 83 height 20
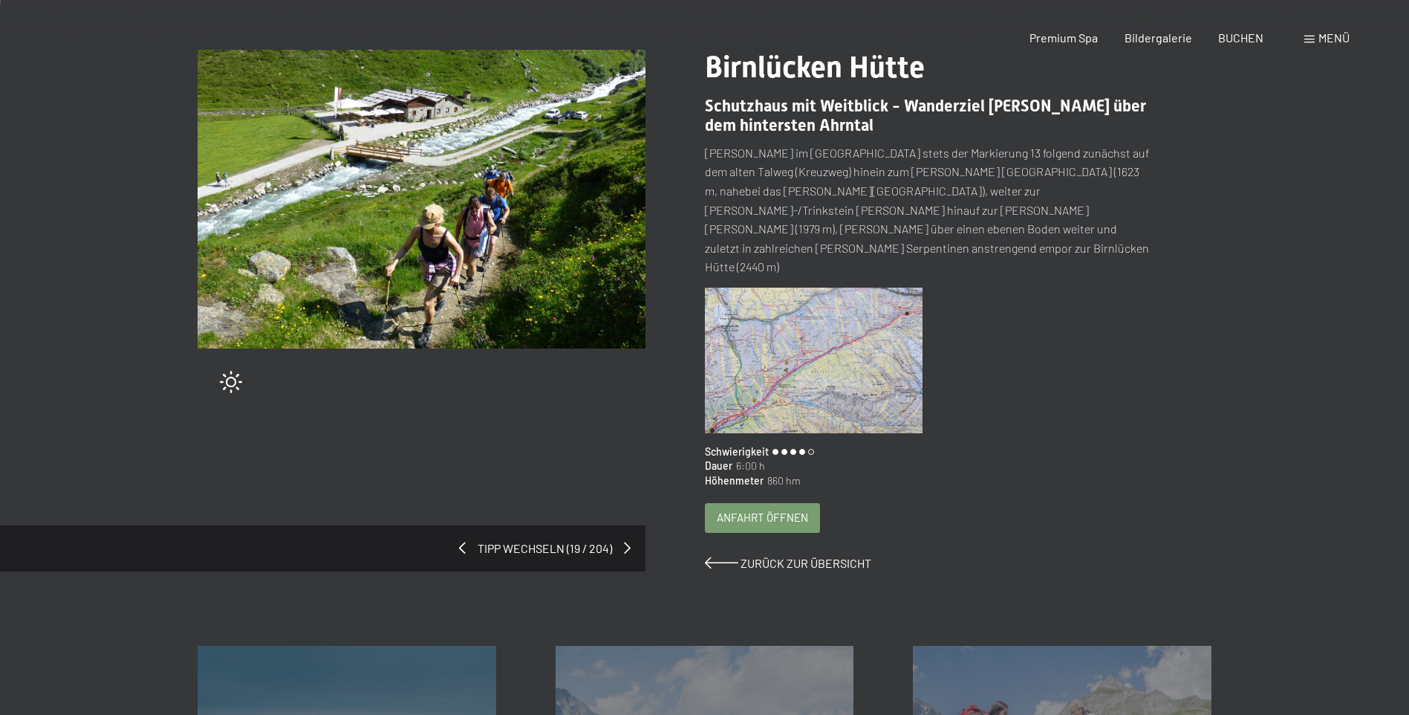
scroll to position [297, 0]
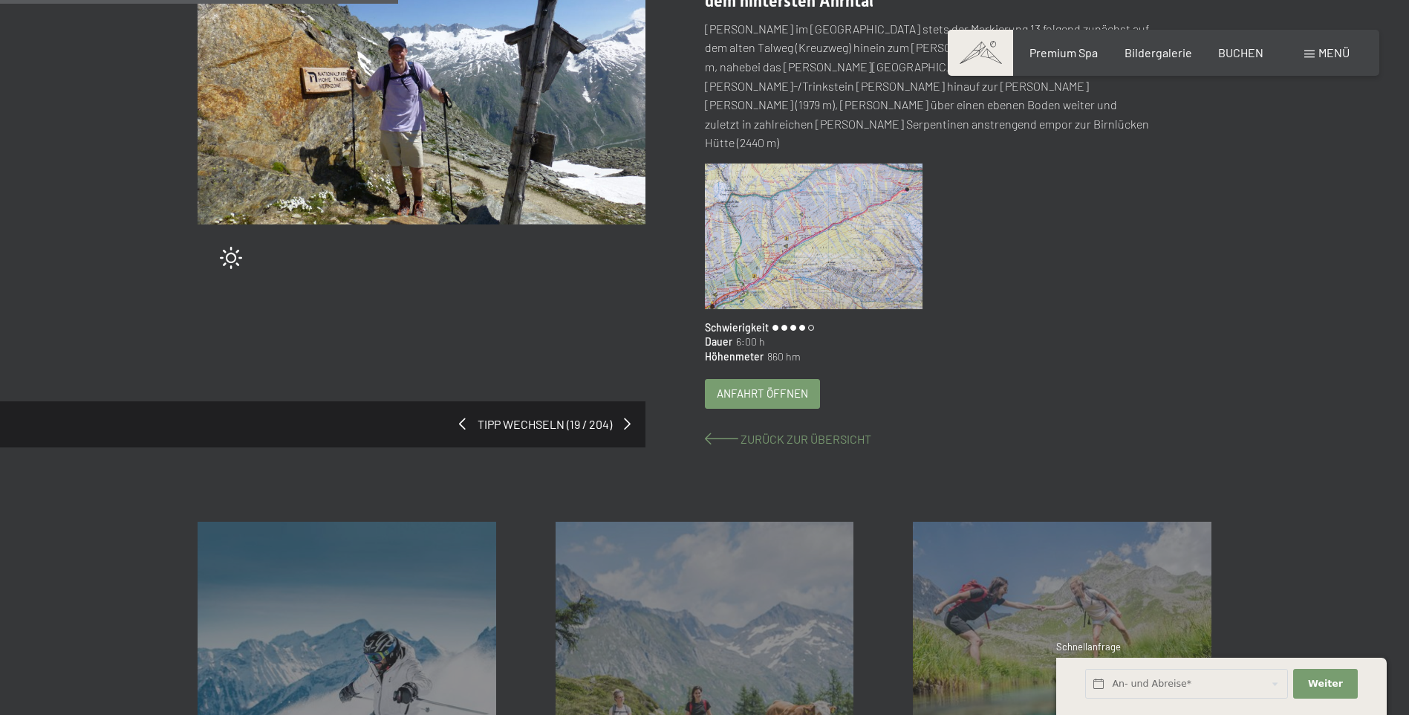
click at [727, 432] on span at bounding box center [721, 438] width 33 height 12
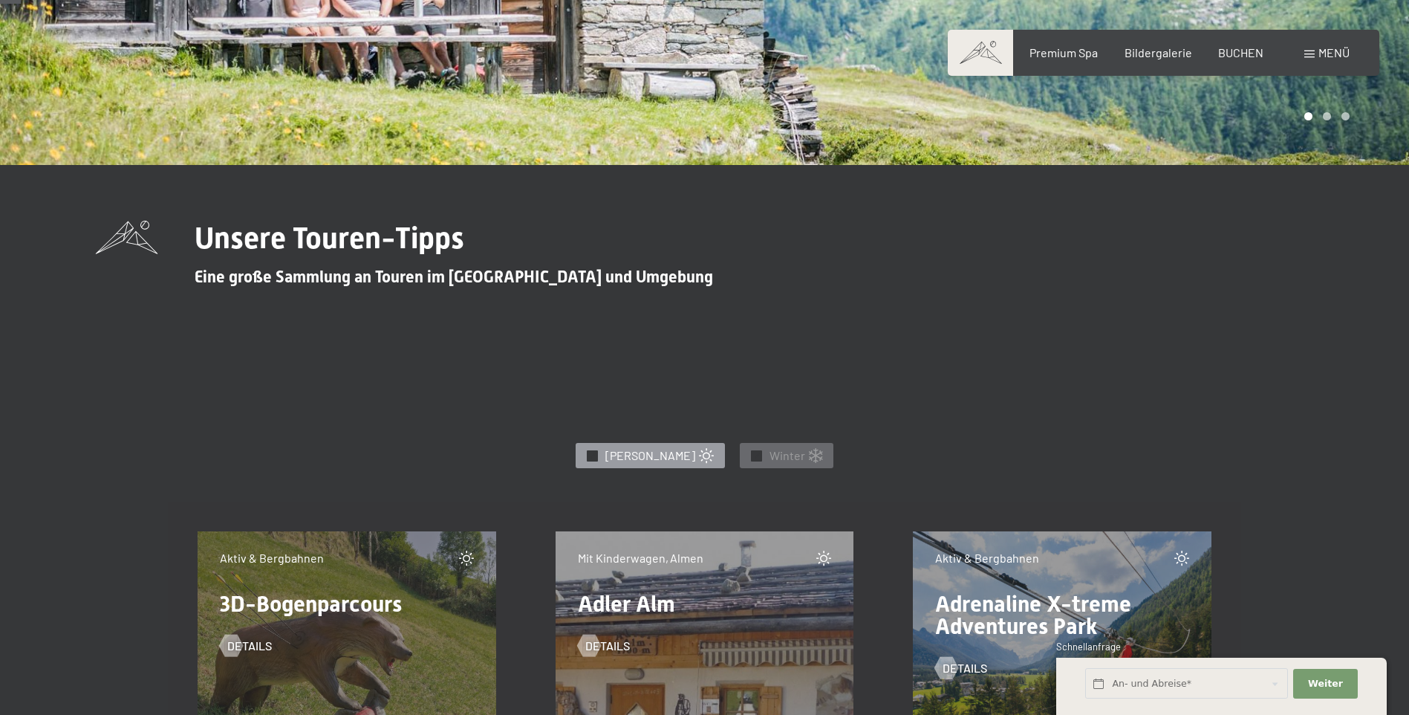
click at [596, 455] on span "✓" at bounding box center [593, 455] width 6 height 10
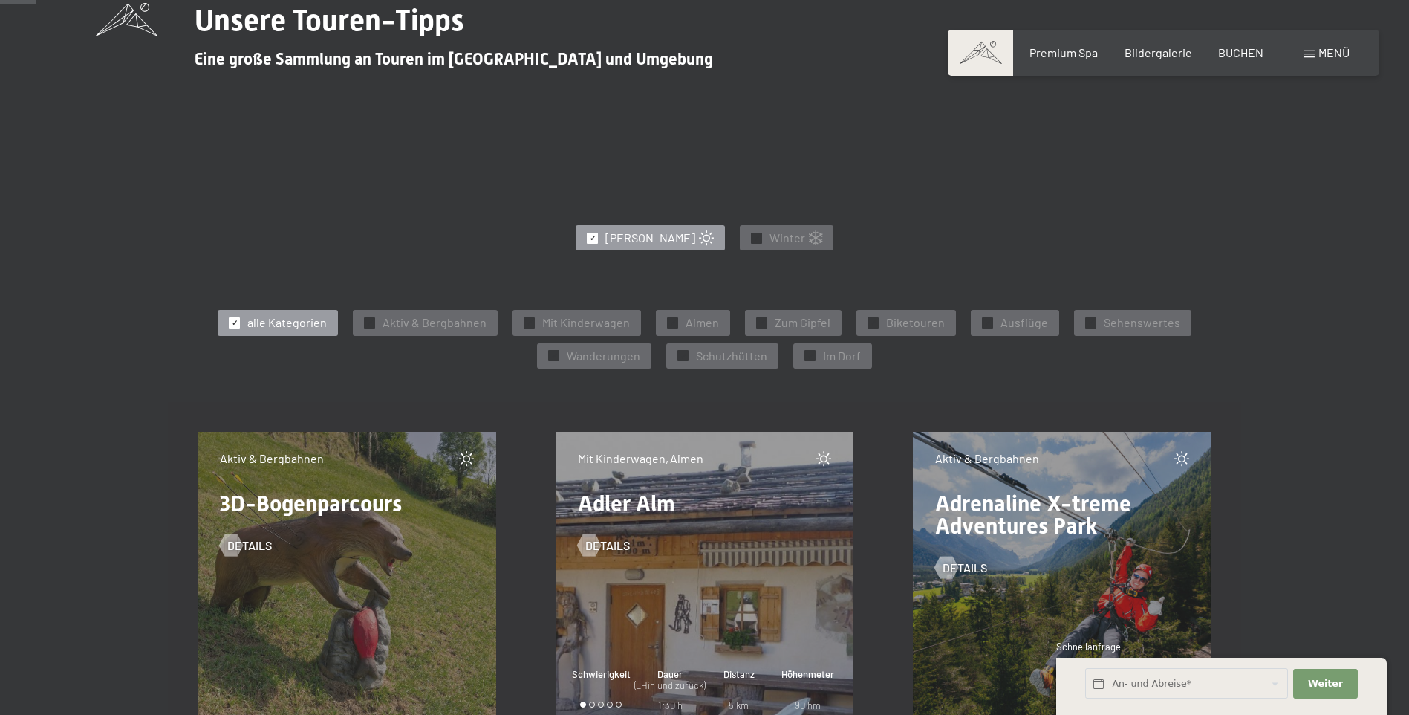
scroll to position [594, 0]
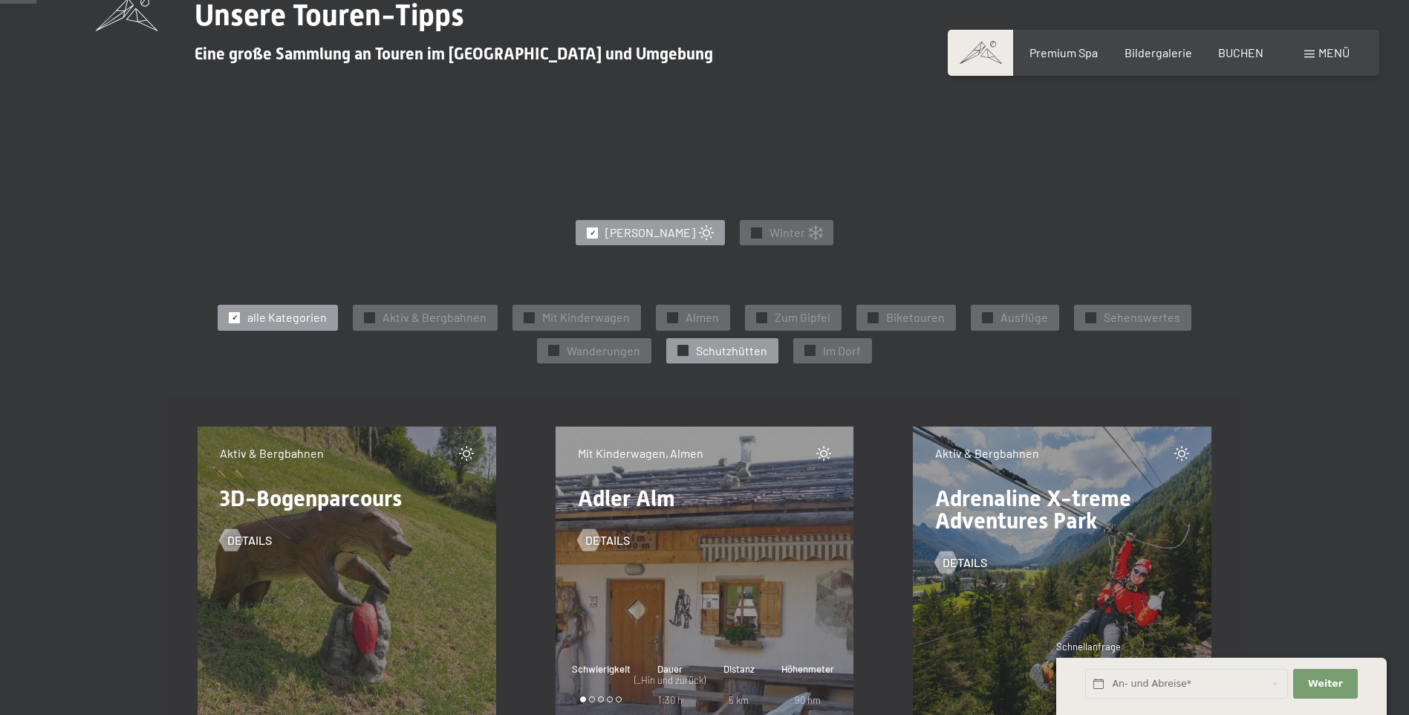
click at [685, 353] on span "✓" at bounding box center [684, 350] width 6 height 10
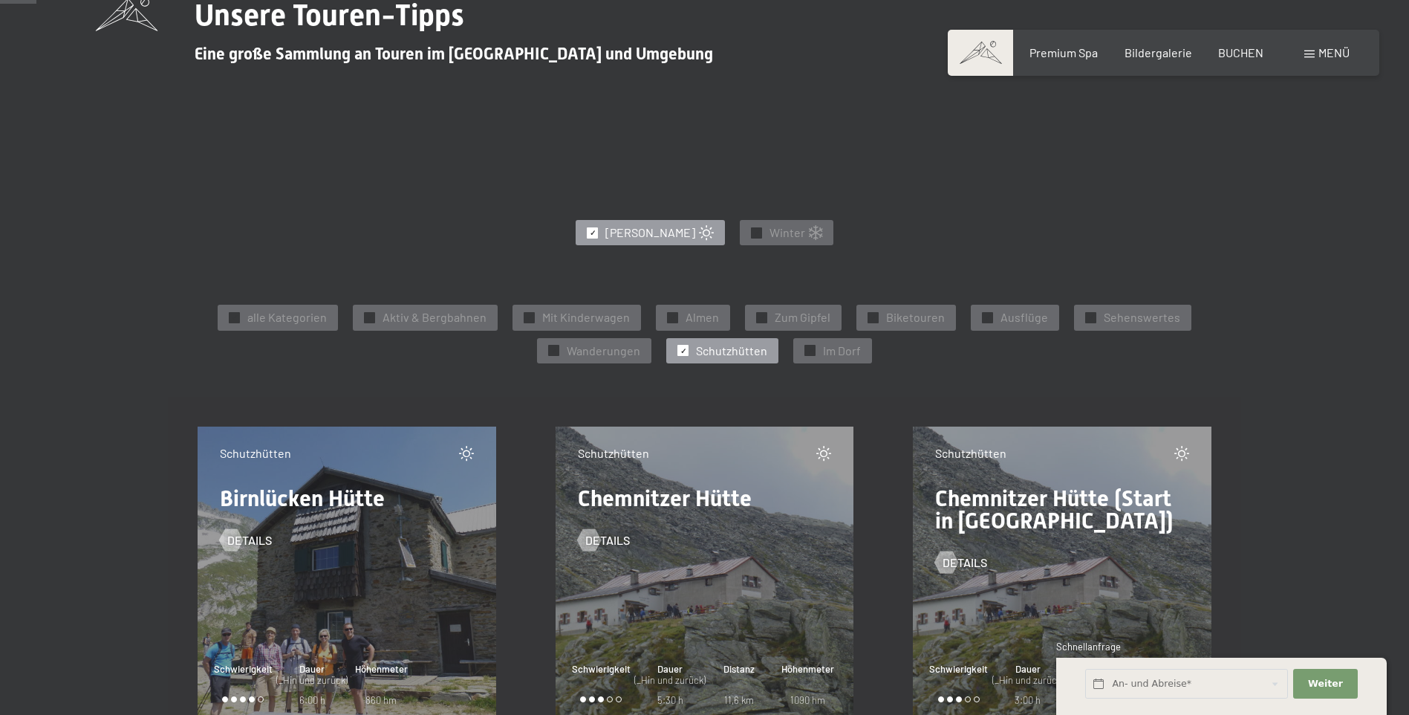
click at [685, 353] on span "✓" at bounding box center [684, 350] width 6 height 10
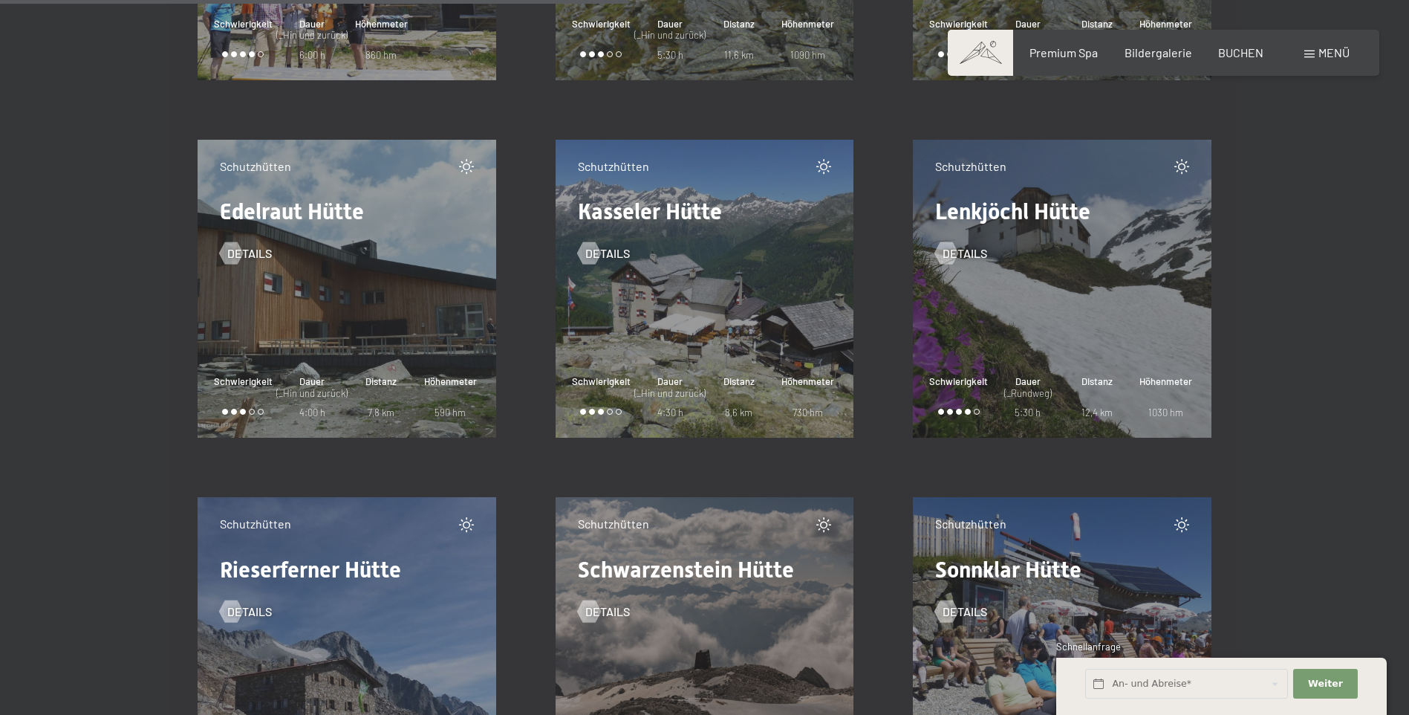
scroll to position [1263, 0]
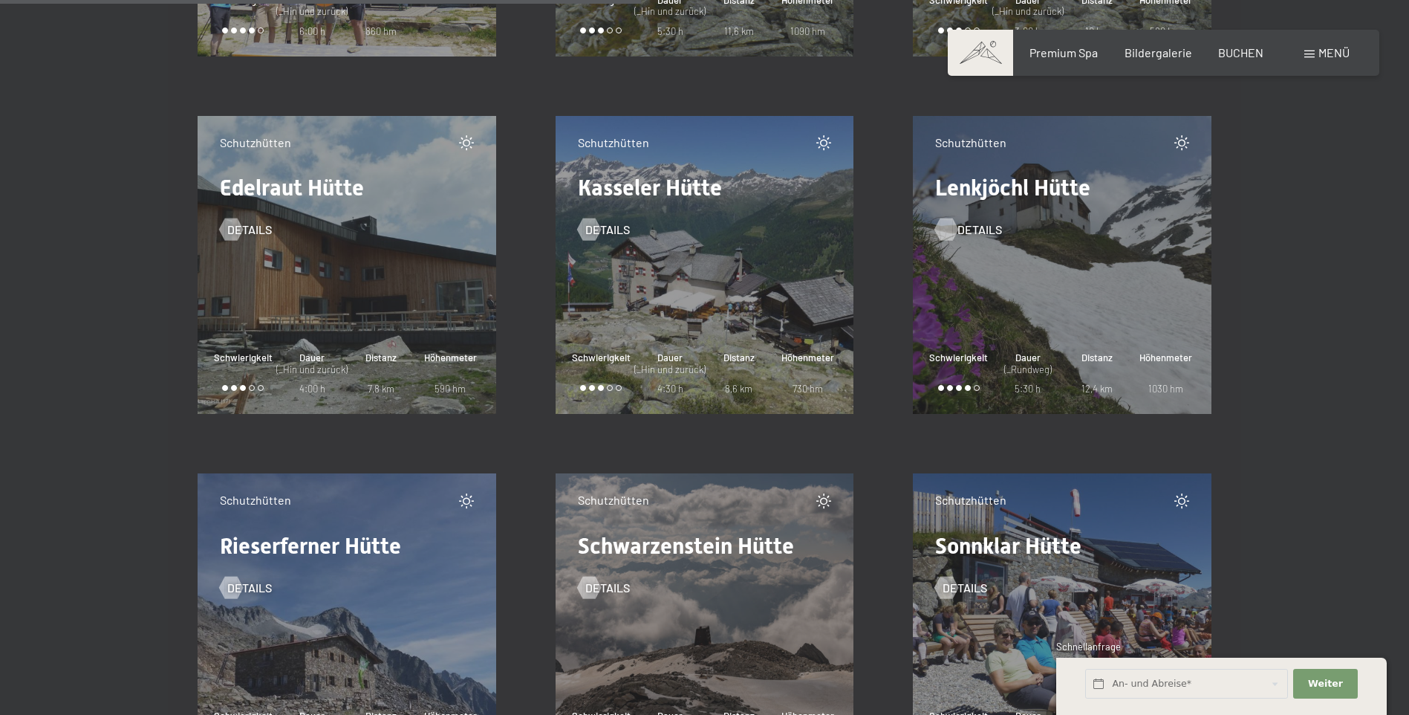
click at [953, 231] on div at bounding box center [947, 229] width 13 height 22
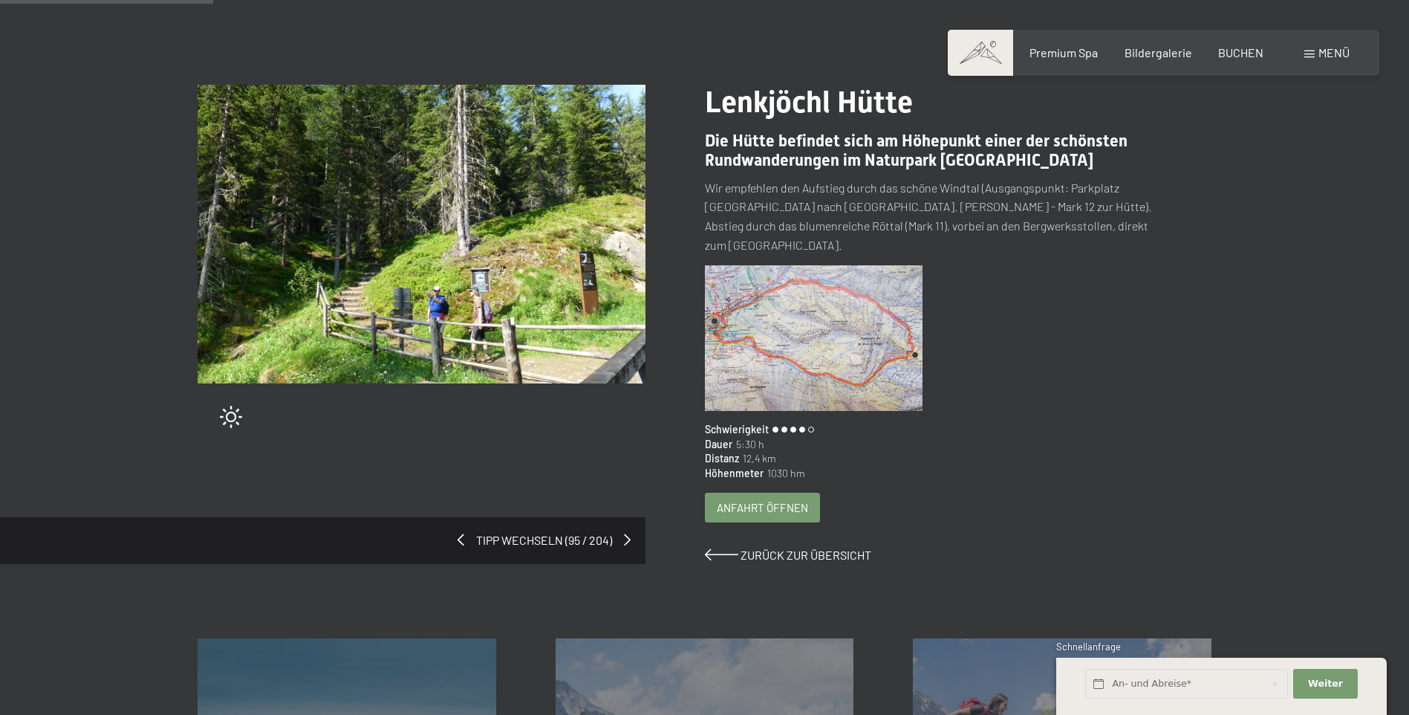
scroll to position [149, 0]
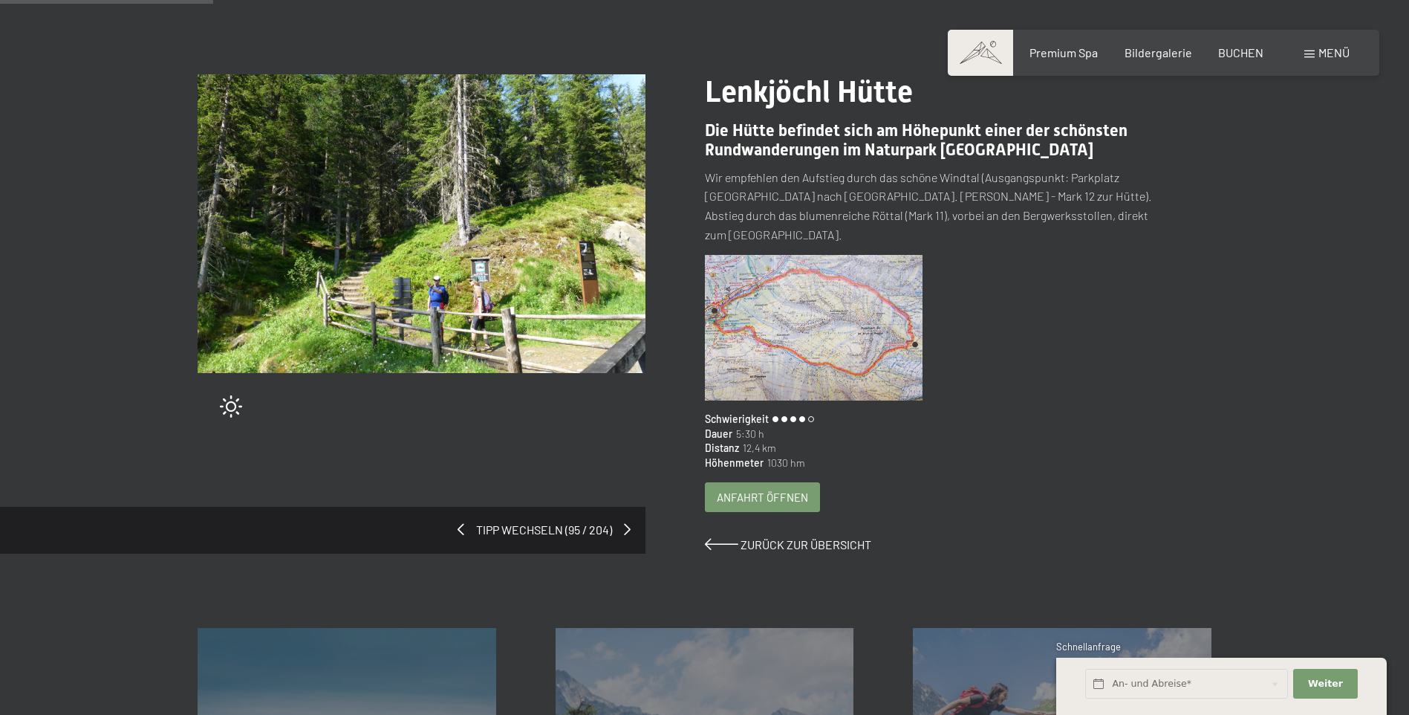
click at [778, 499] on span "Anfahrt öffnen" at bounding box center [762, 498] width 91 height 16
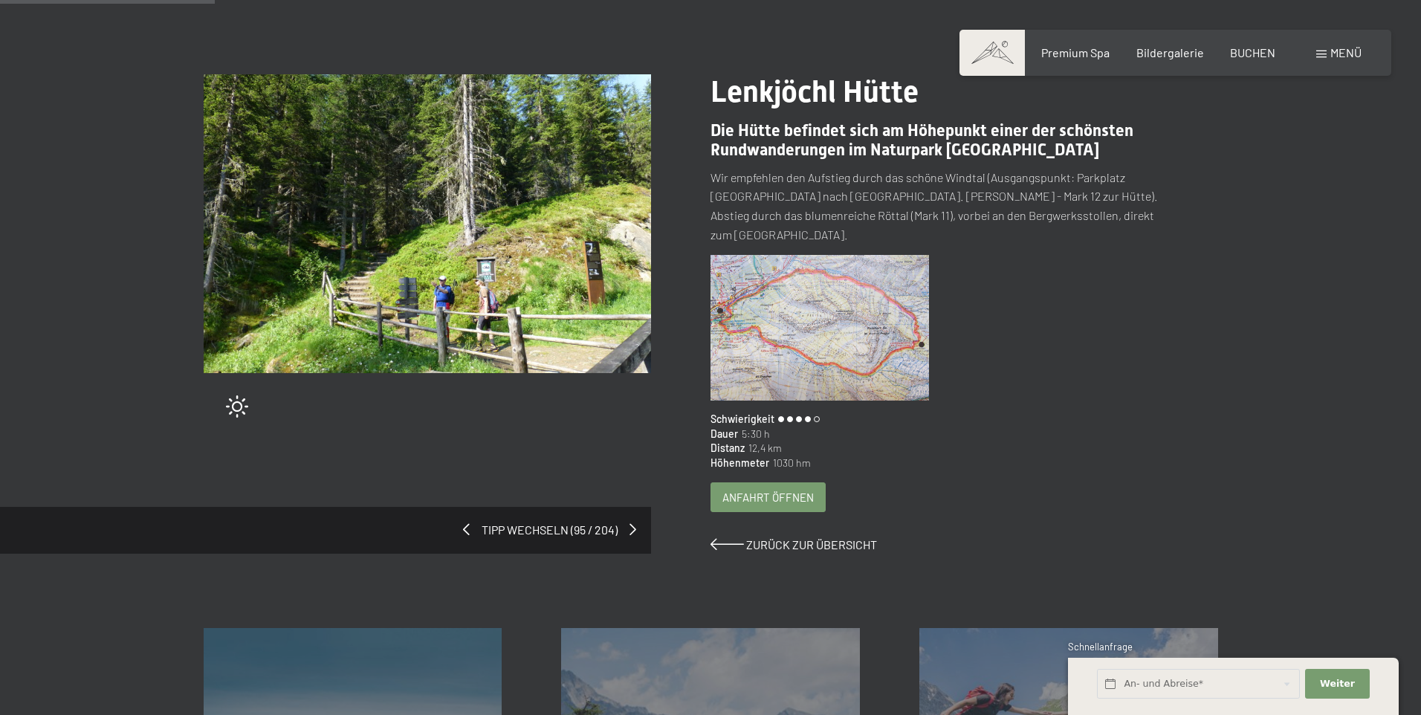
click at [778, 499] on div at bounding box center [710, 357] width 594 height 500
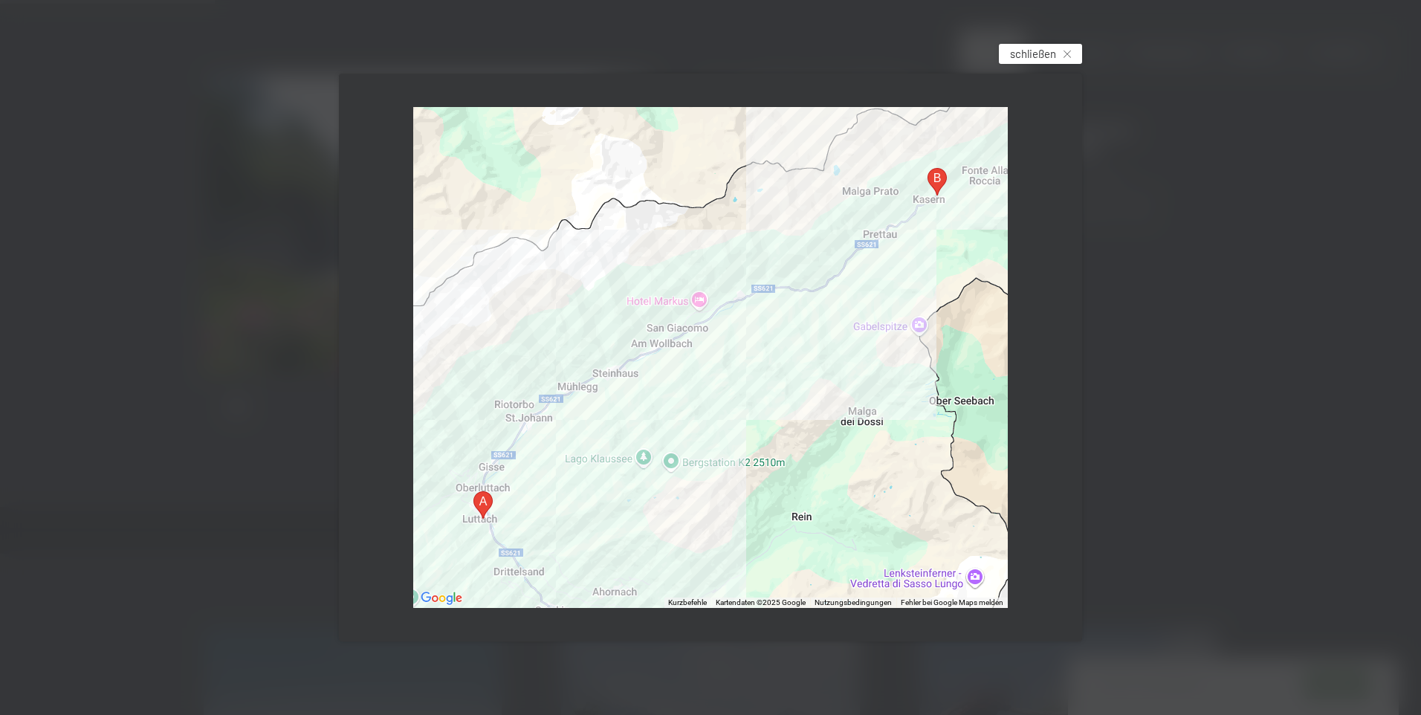
click at [1056, 57] on div "schließen" at bounding box center [1040, 54] width 83 height 20
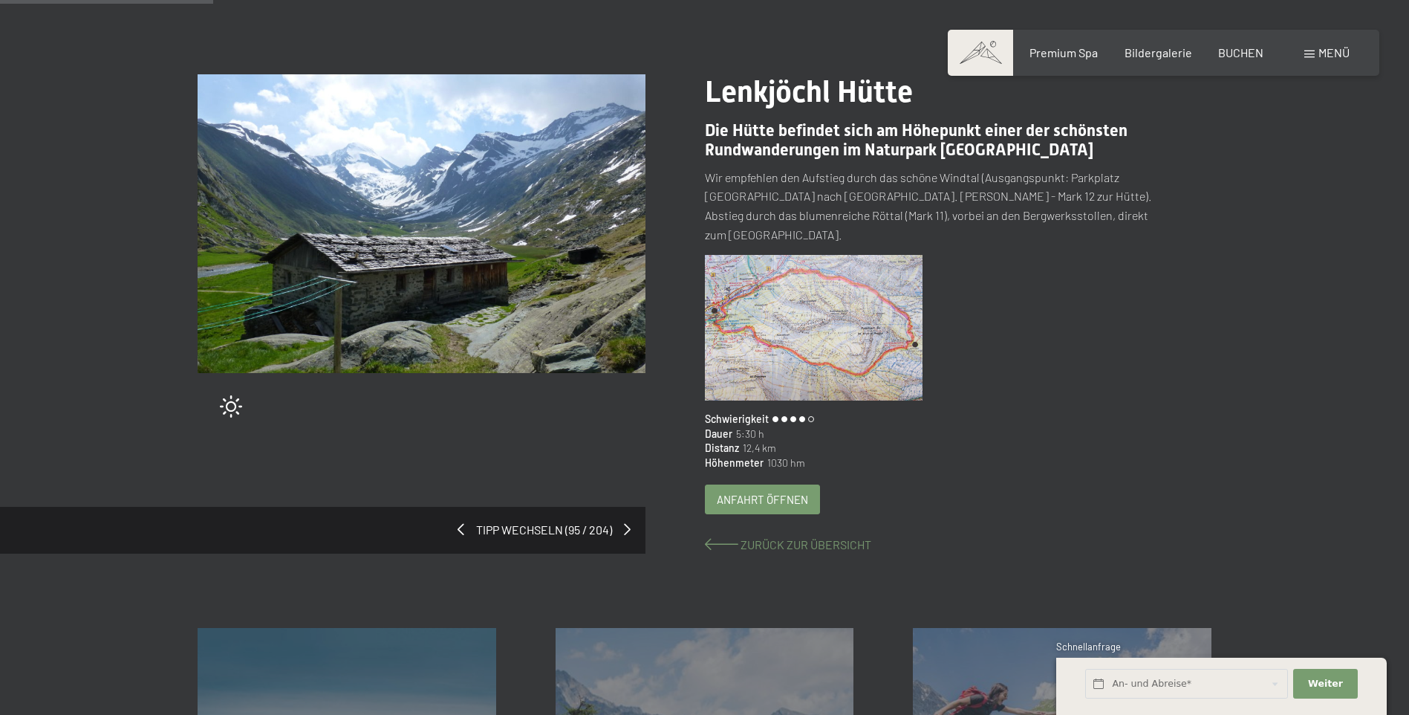
click at [776, 542] on span "Zurück zur Übersicht" at bounding box center [806, 544] width 131 height 14
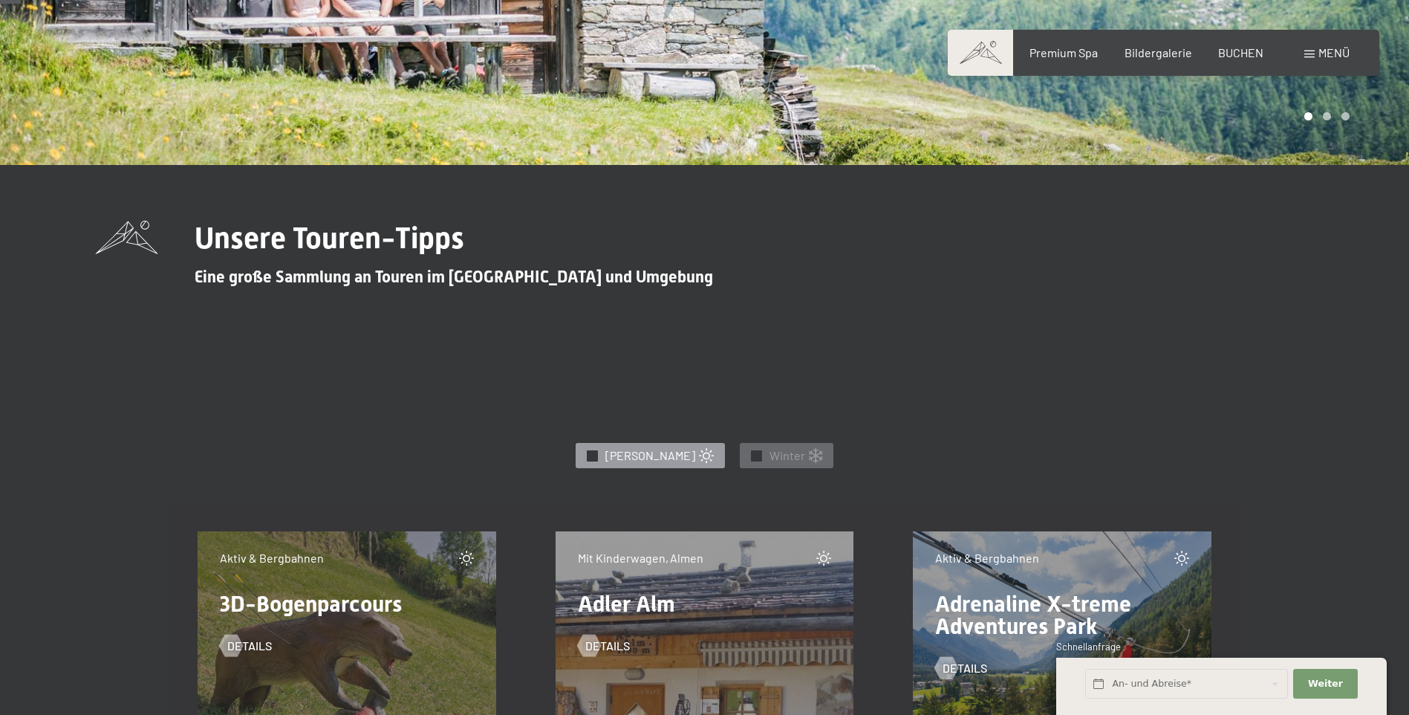
scroll to position [371, 0]
click at [598, 454] on div at bounding box center [592, 455] width 11 height 11
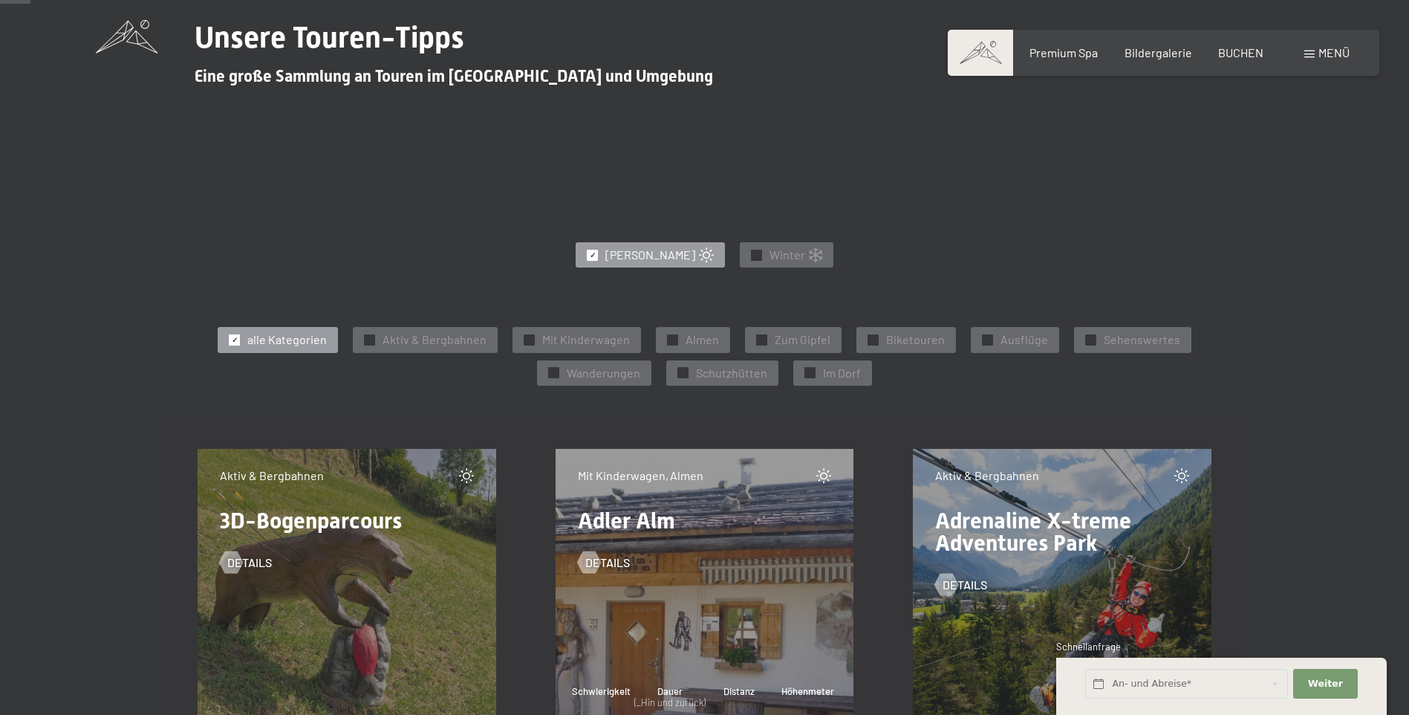
scroll to position [594, 0]
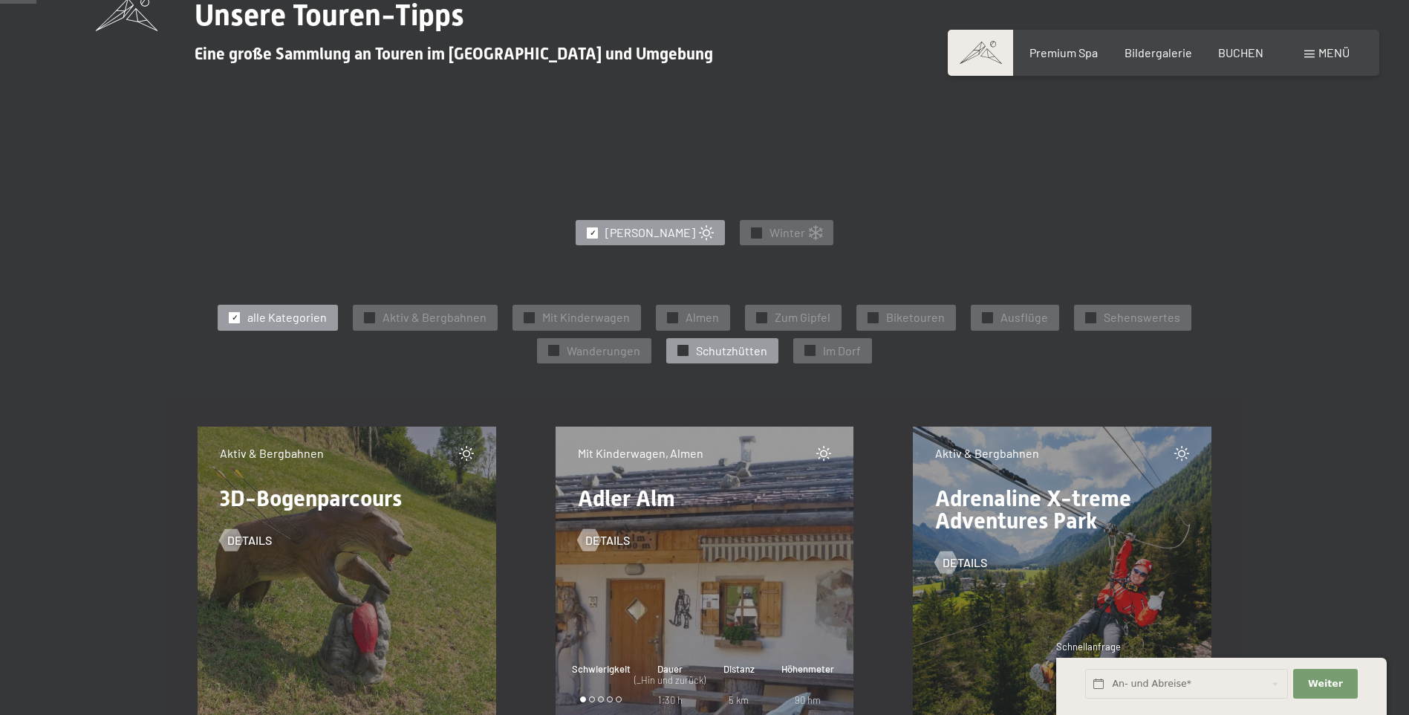
click at [691, 349] on div "✓ Schutzhütten" at bounding box center [722, 350] width 112 height 25
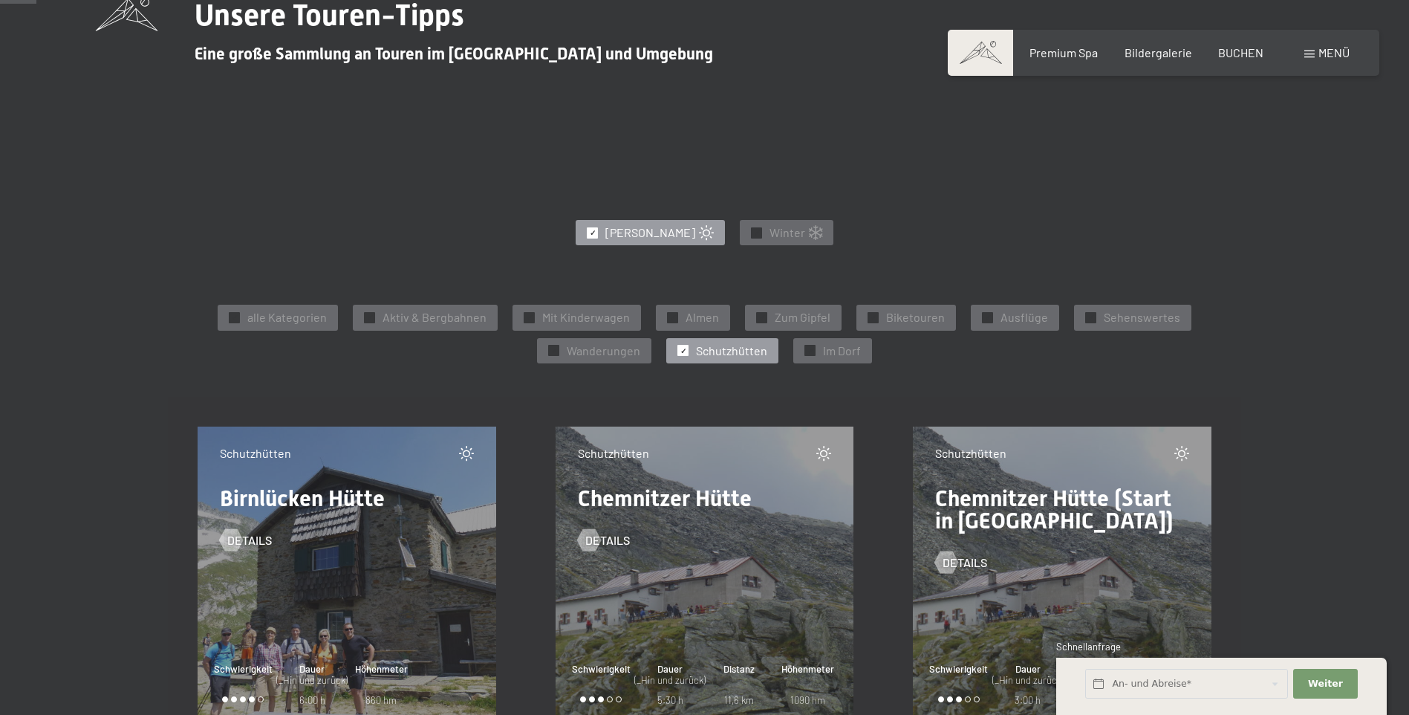
click at [689, 349] on div at bounding box center [683, 350] width 11 height 11
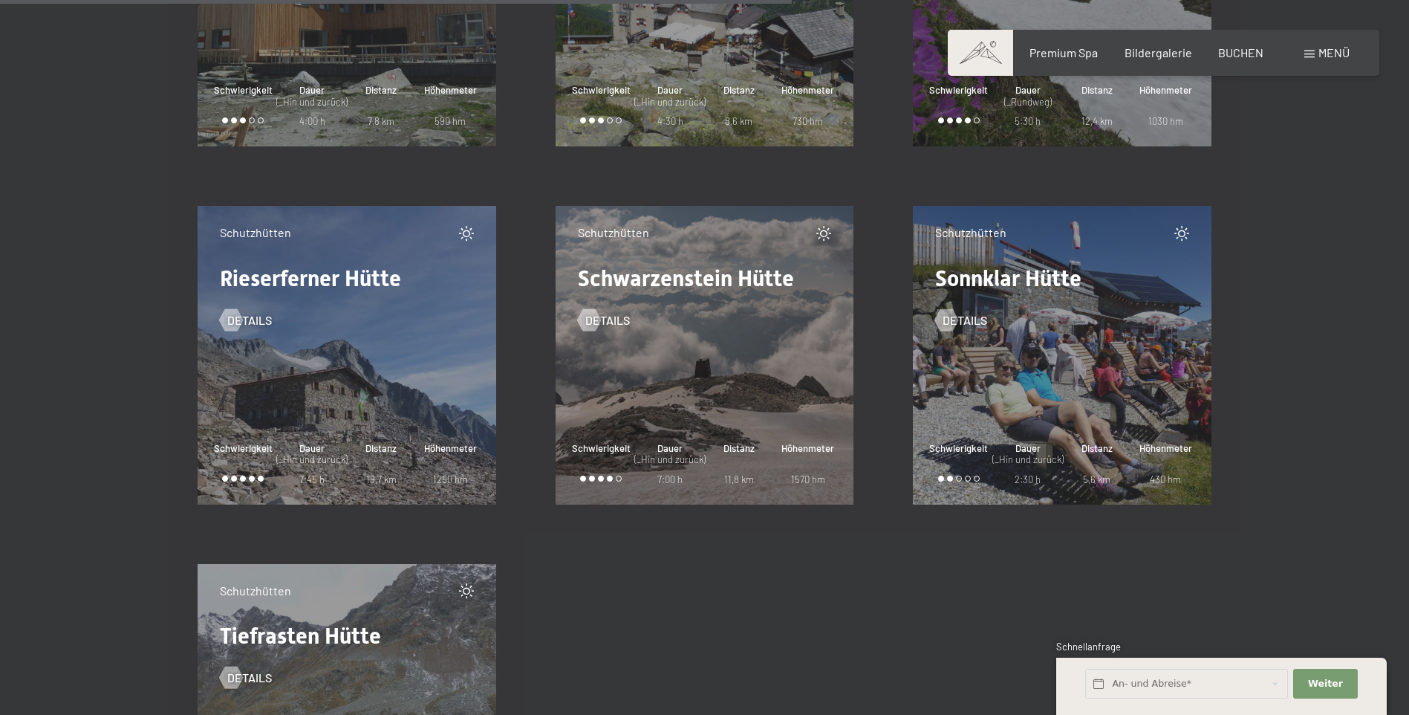
scroll to position [1560, 0]
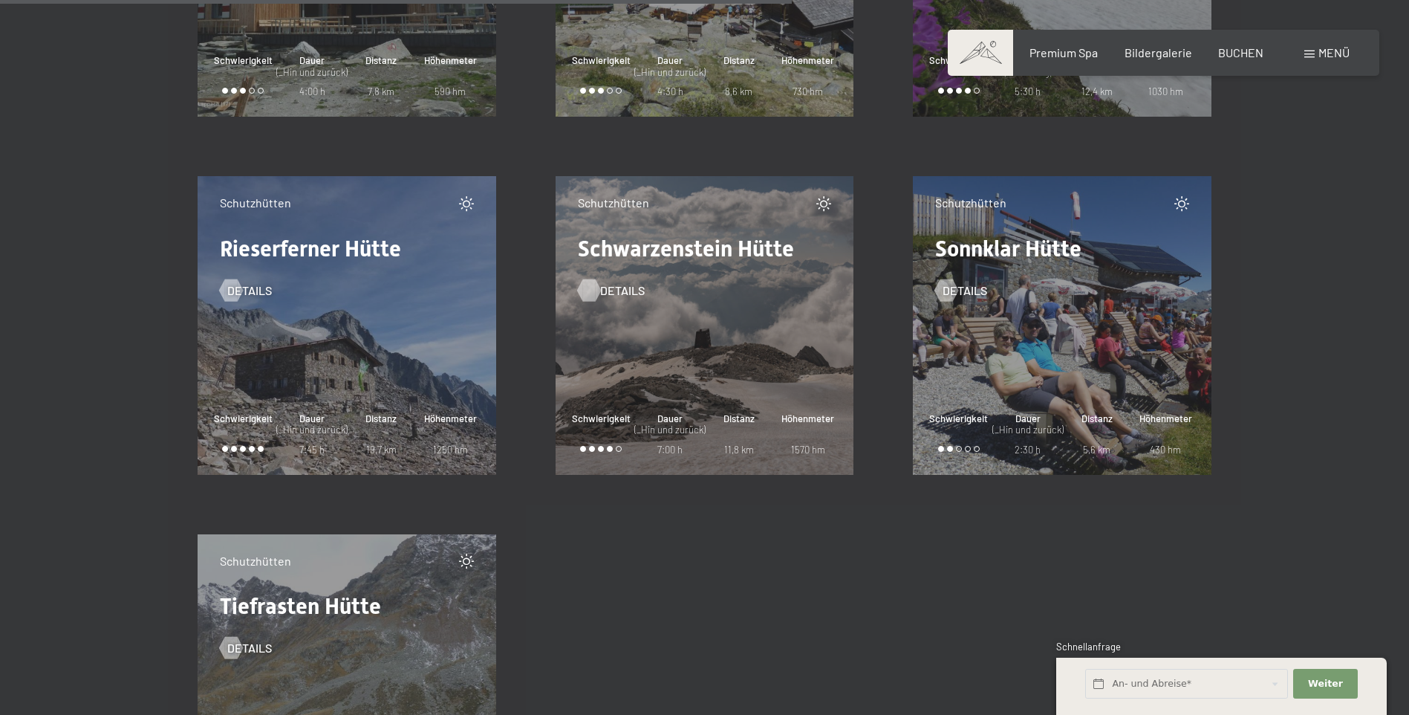
click at [606, 288] on span "Details" at bounding box center [622, 290] width 45 height 16
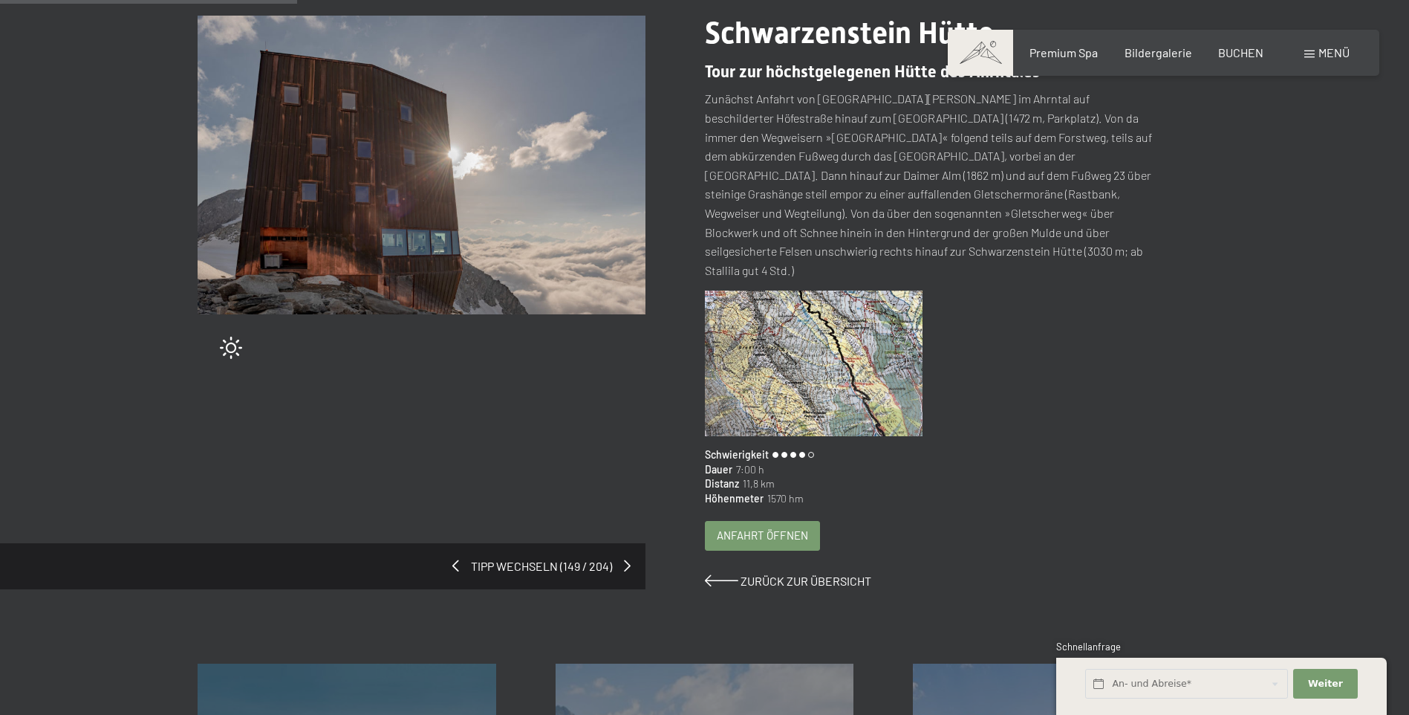
scroll to position [223, 0]
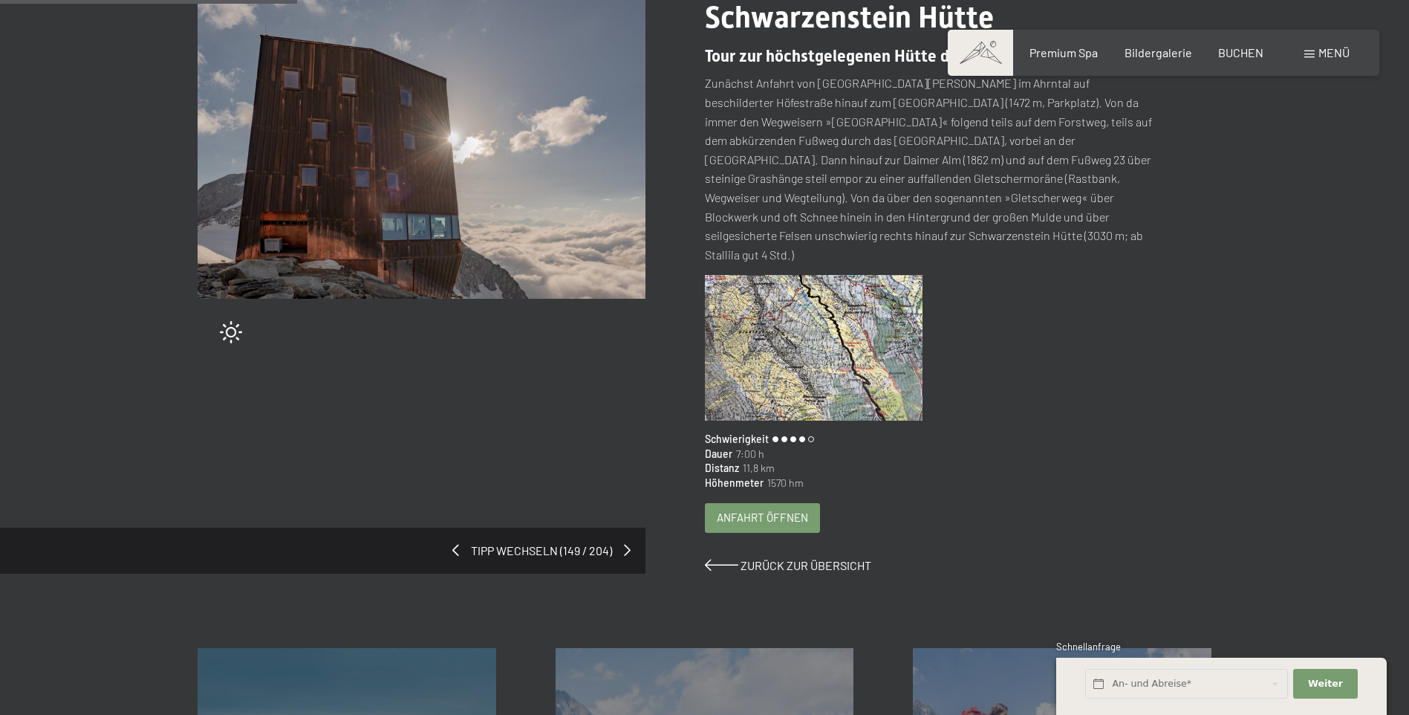
click at [763, 510] on span "Anfahrt öffnen" at bounding box center [762, 518] width 91 height 16
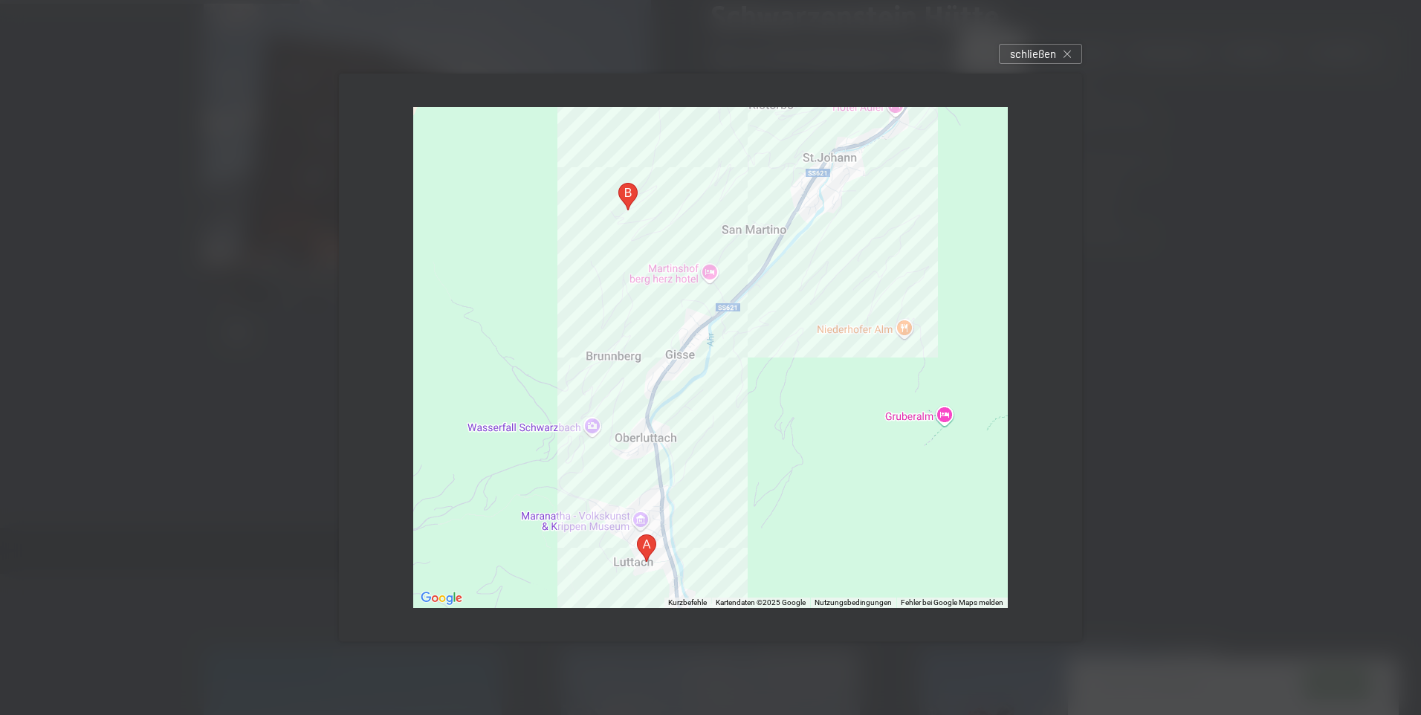
click at [763, 496] on div at bounding box center [710, 357] width 594 height 500
click at [1065, 48] on div "schließen" at bounding box center [1040, 54] width 83 height 20
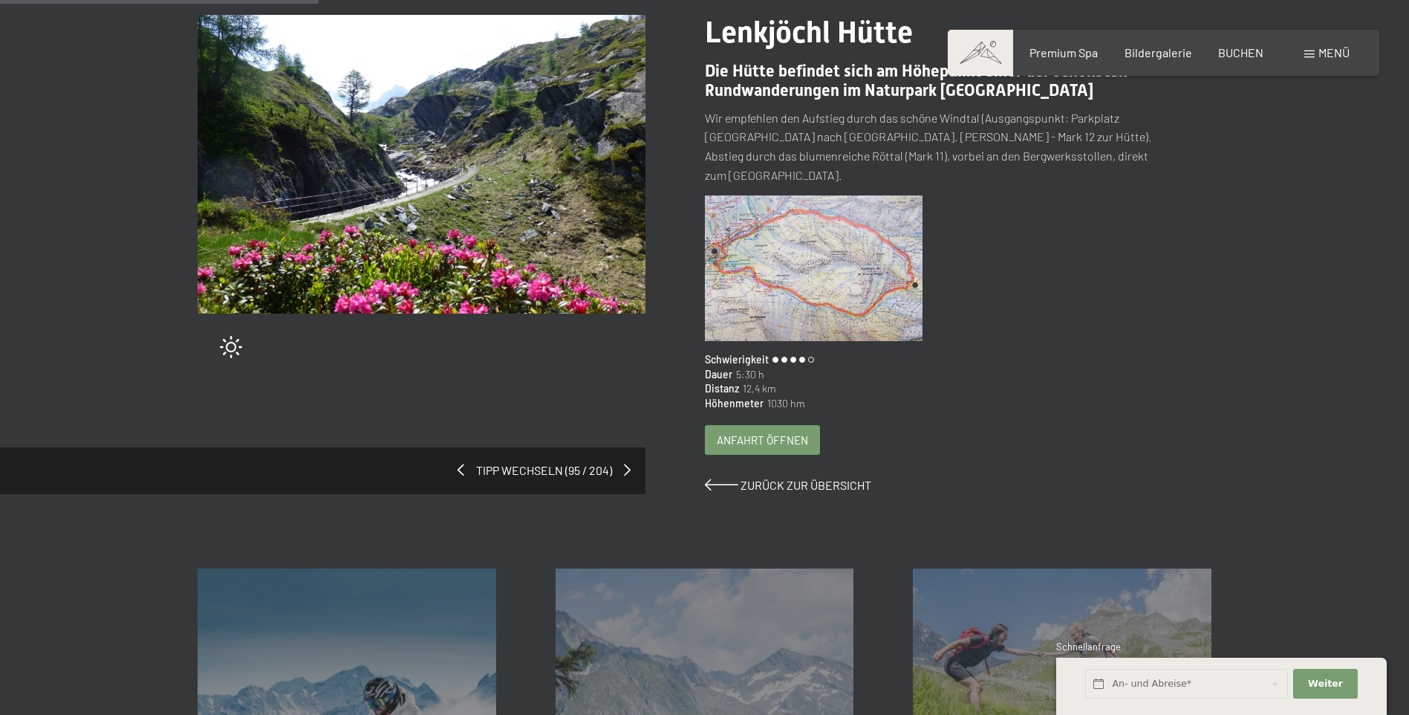
scroll to position [223, 0]
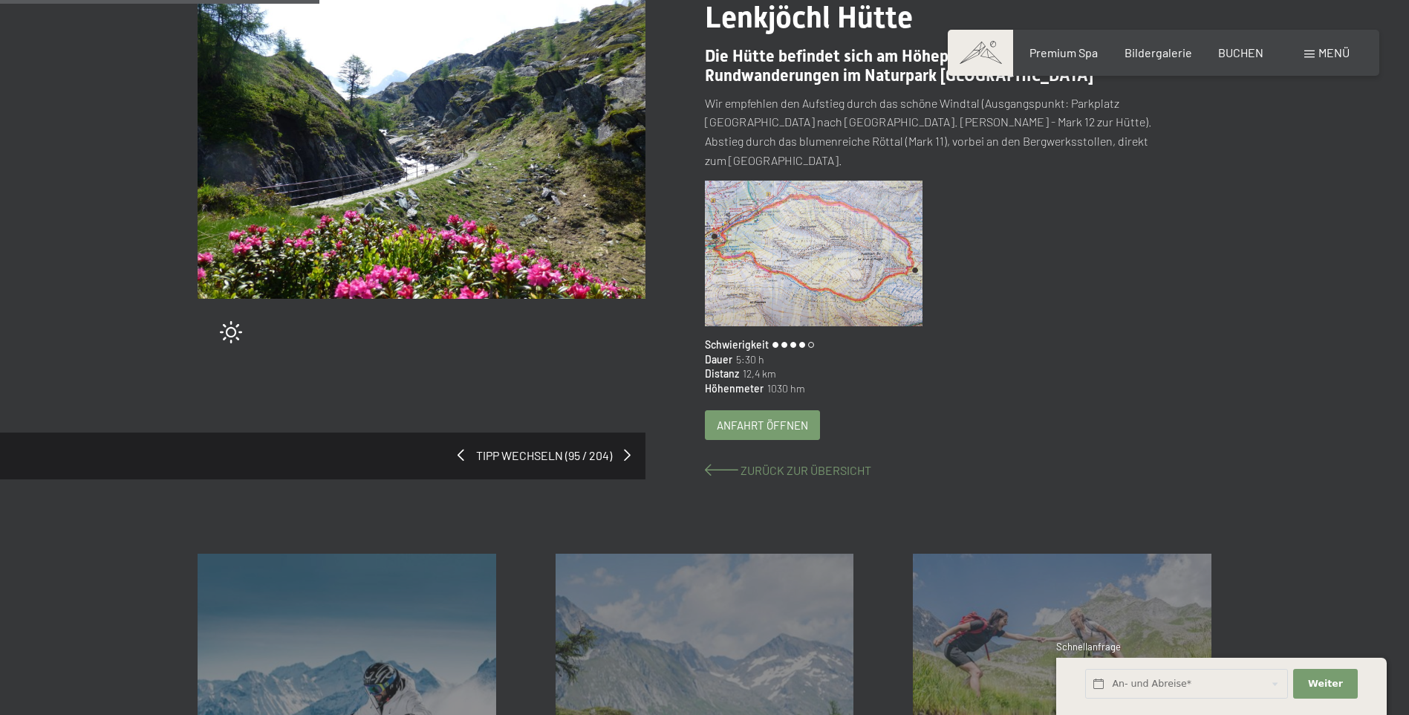
click at [782, 476] on span "Zurück zur Übersicht" at bounding box center [806, 470] width 131 height 14
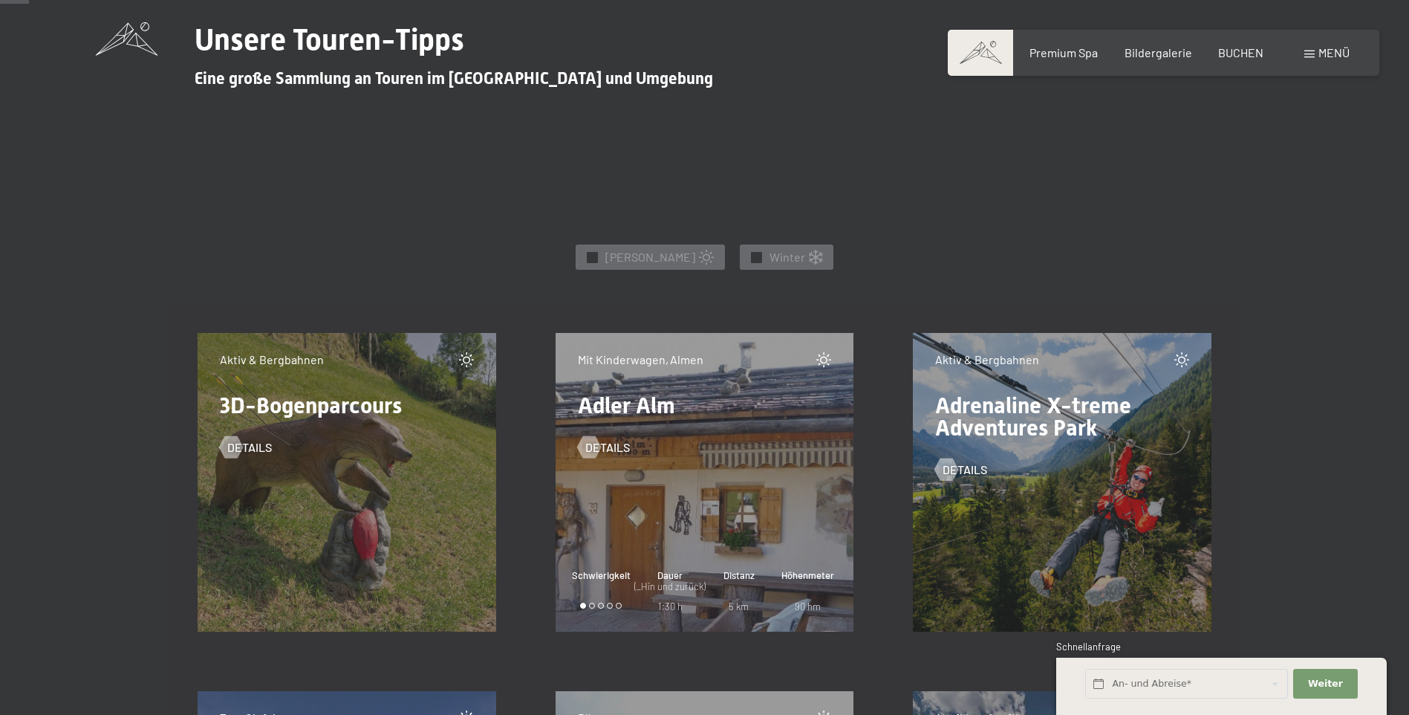
scroll to position [520, 0]
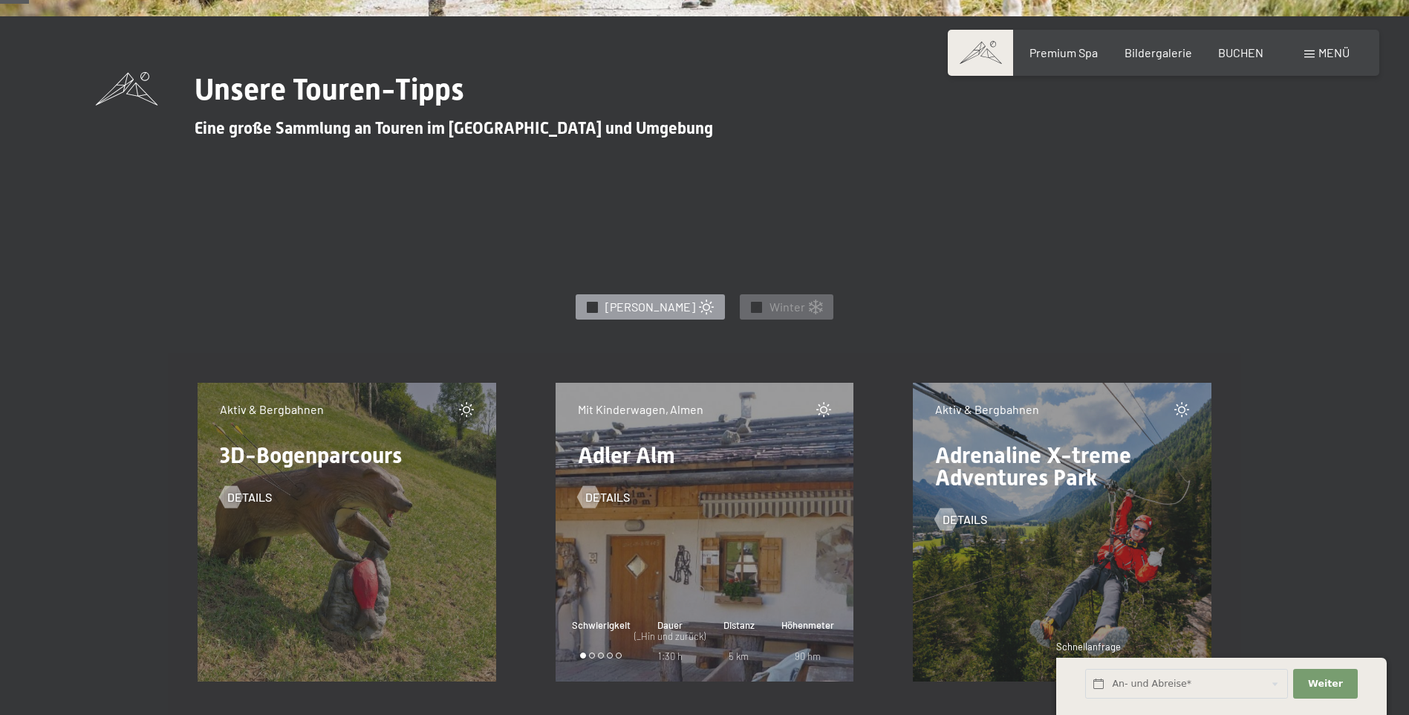
click at [623, 308] on div "✓ Sommer" at bounding box center [650, 306] width 149 height 25
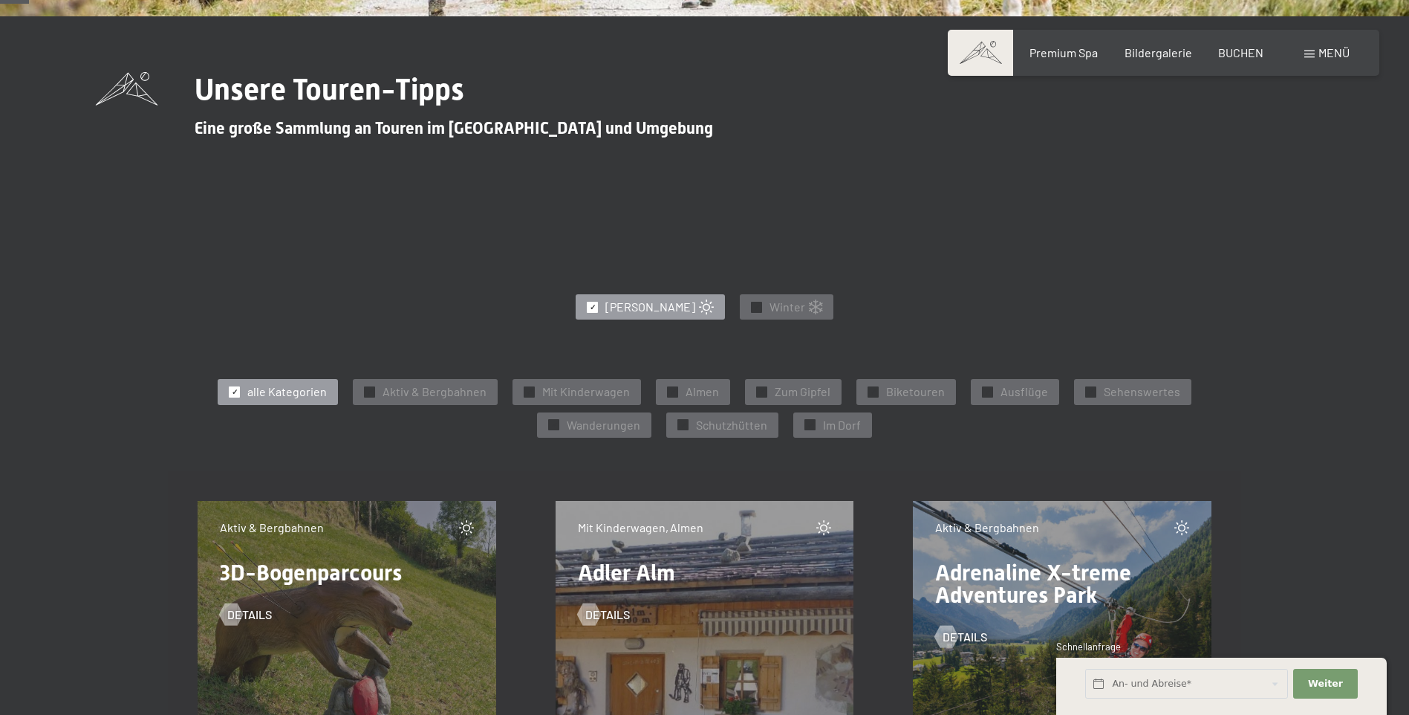
click at [598, 308] on div at bounding box center [592, 307] width 11 height 11
click at [768, 395] on div "✓ Zum Gipfel" at bounding box center [793, 391] width 97 height 25
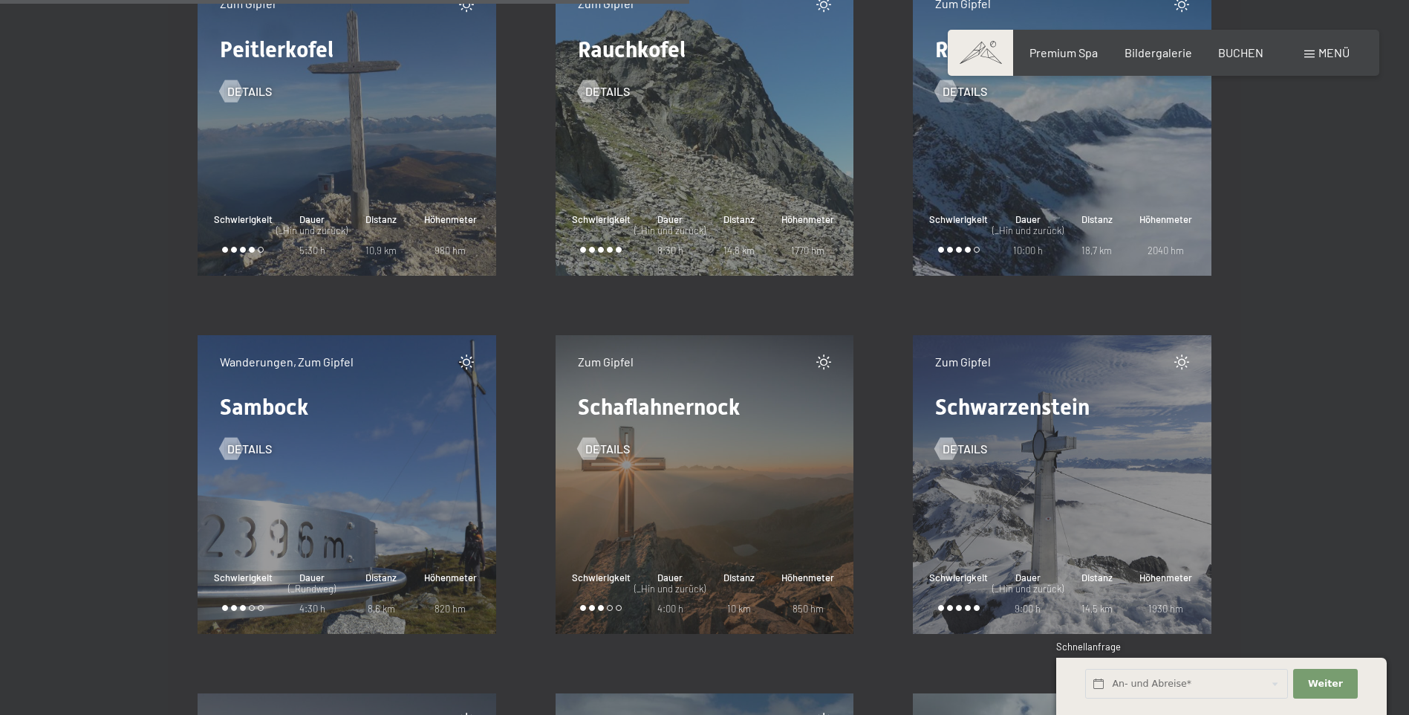
scroll to position [1783, 0]
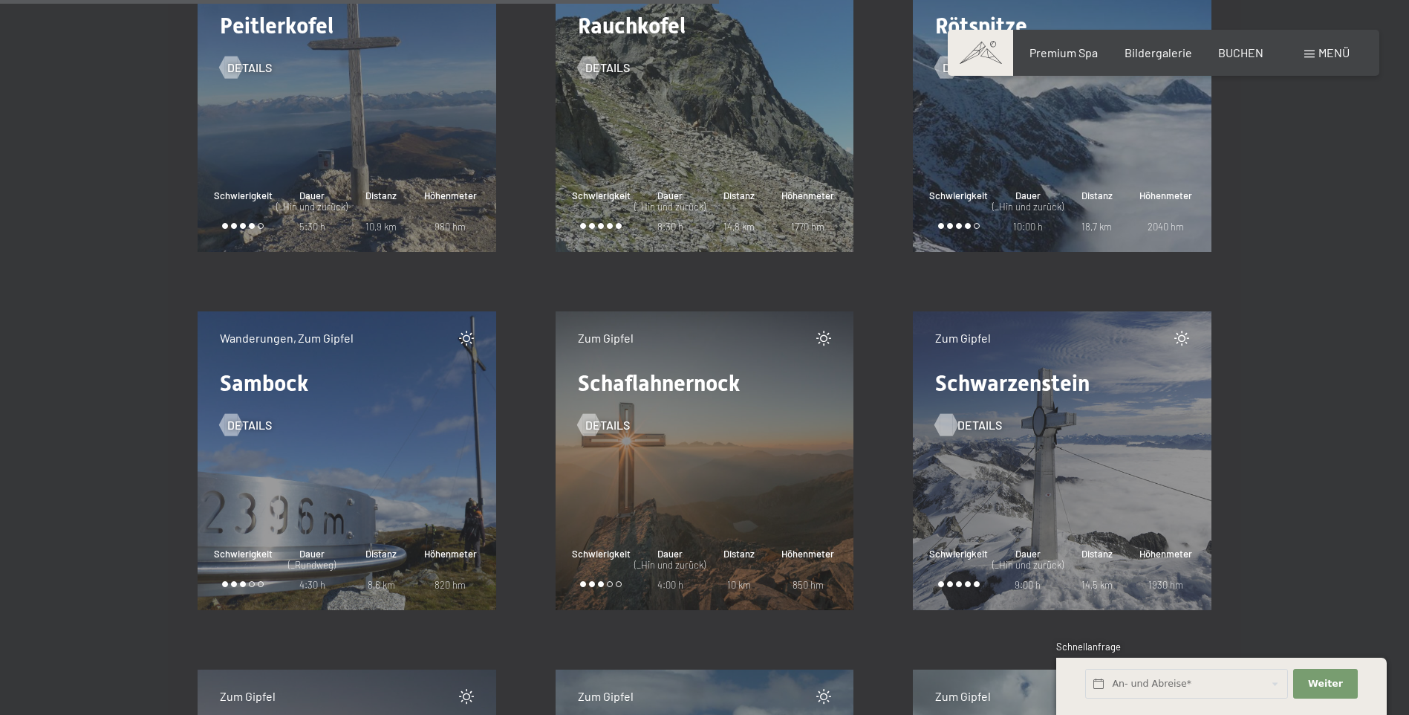
click at [976, 428] on span "Details" at bounding box center [980, 425] width 45 height 16
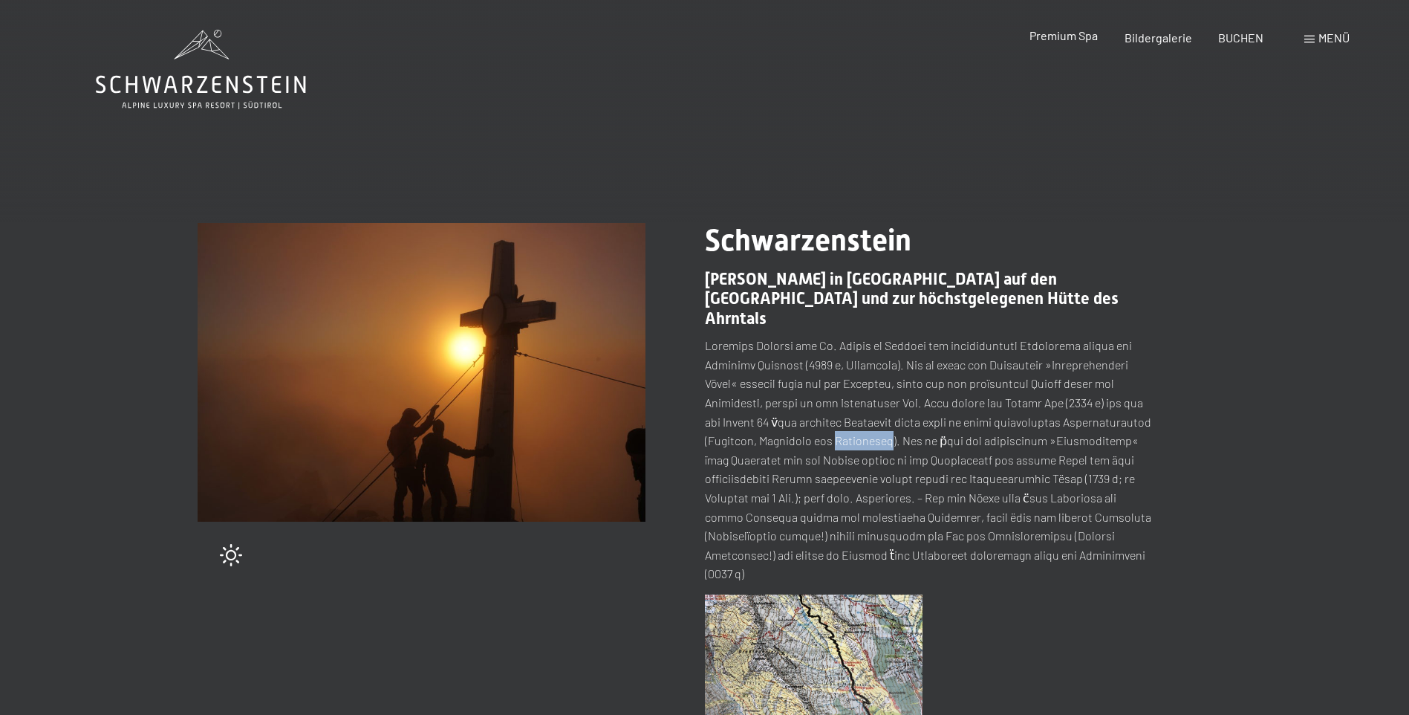
click at [1076, 42] on span "Premium Spa" at bounding box center [1064, 35] width 68 height 14
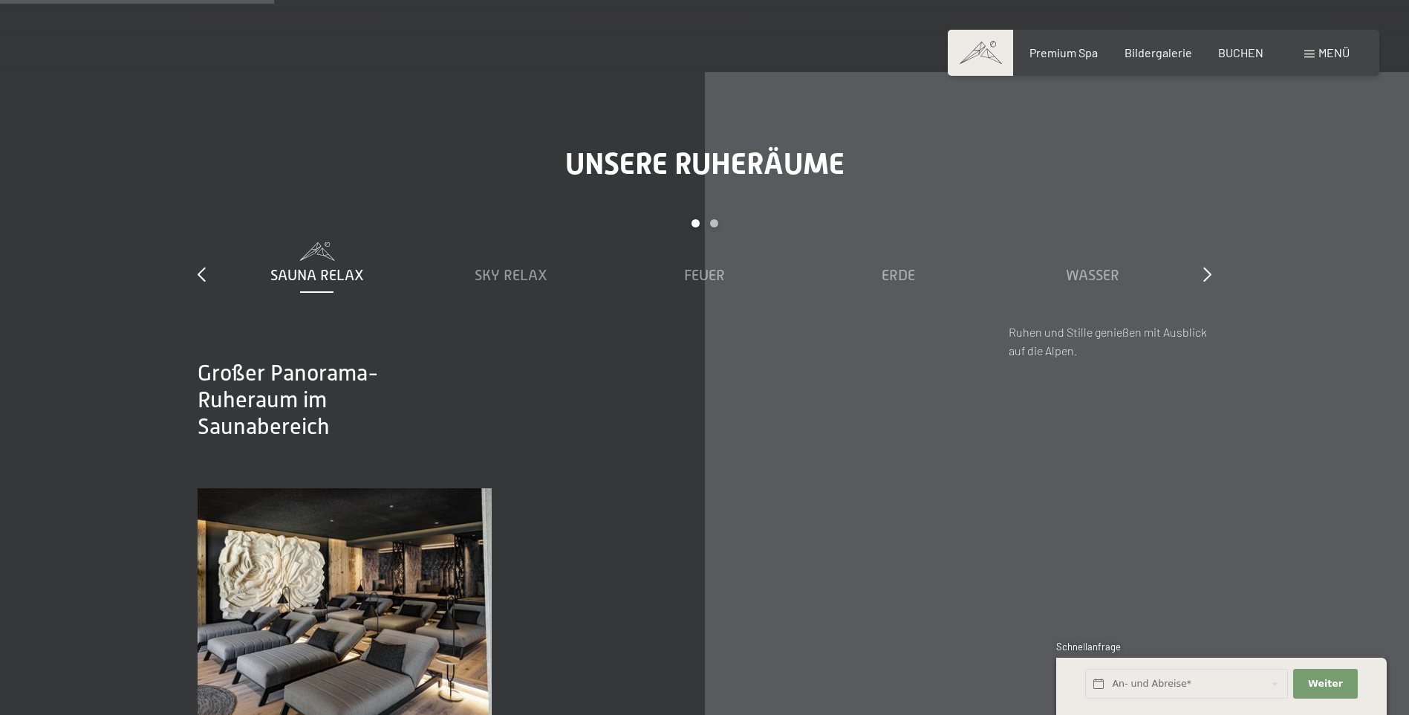
scroll to position [2303, 0]
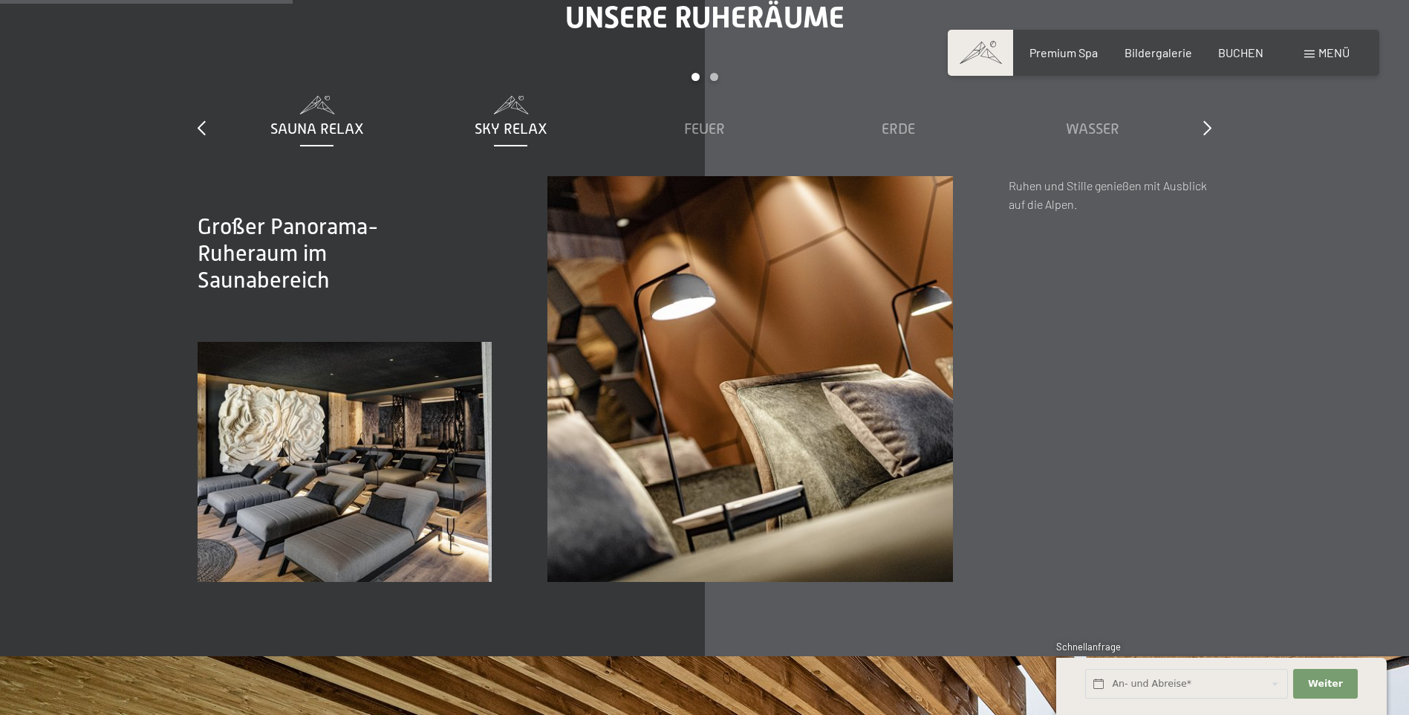
click at [537, 127] on span "Sky Relax" at bounding box center [511, 128] width 73 height 16
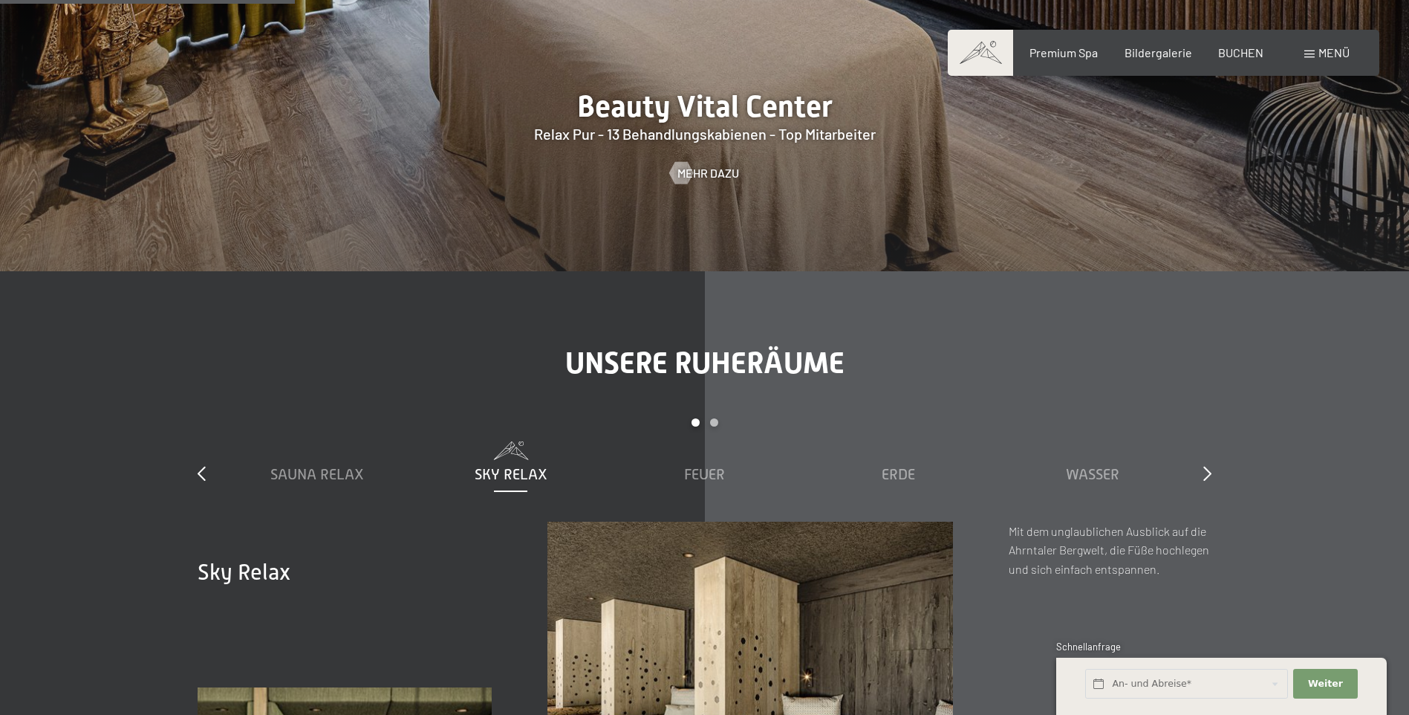
scroll to position [1932, 0]
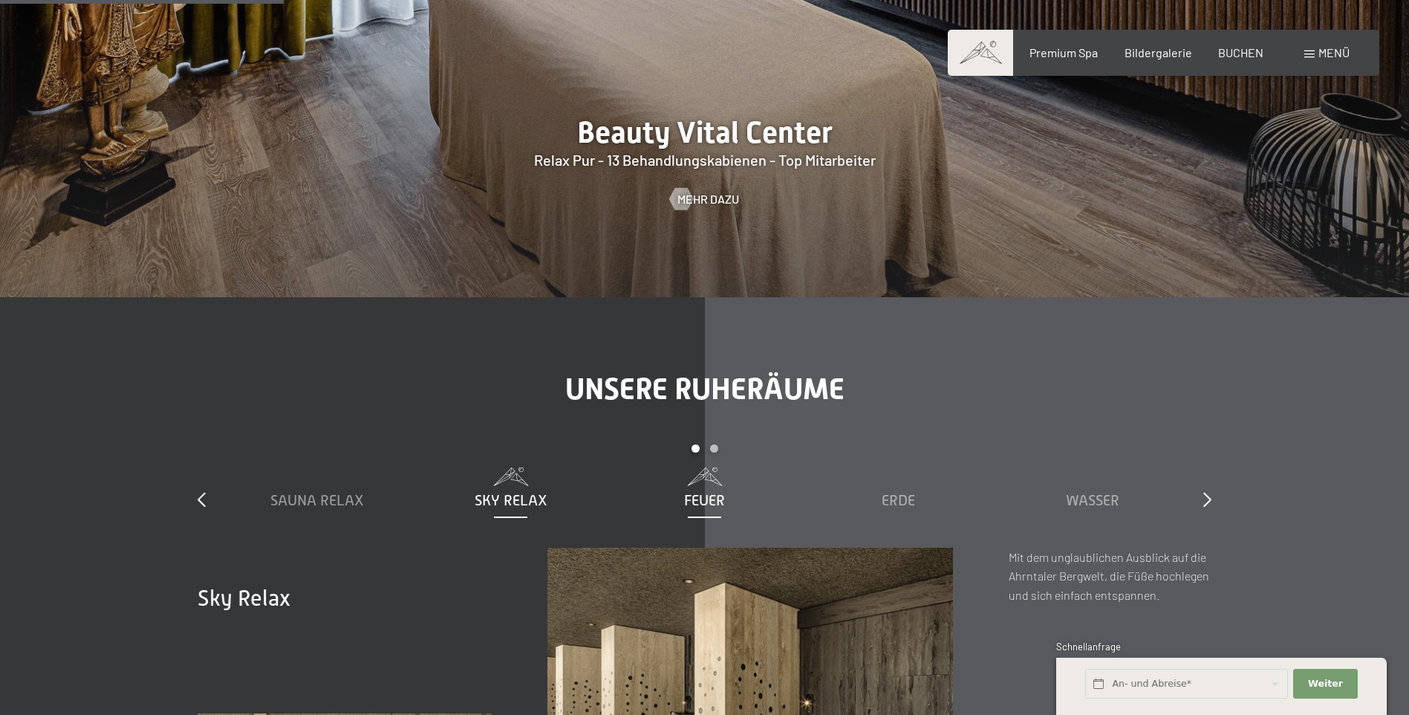
click at [720, 496] on span "Feuer" at bounding box center [704, 500] width 41 height 16
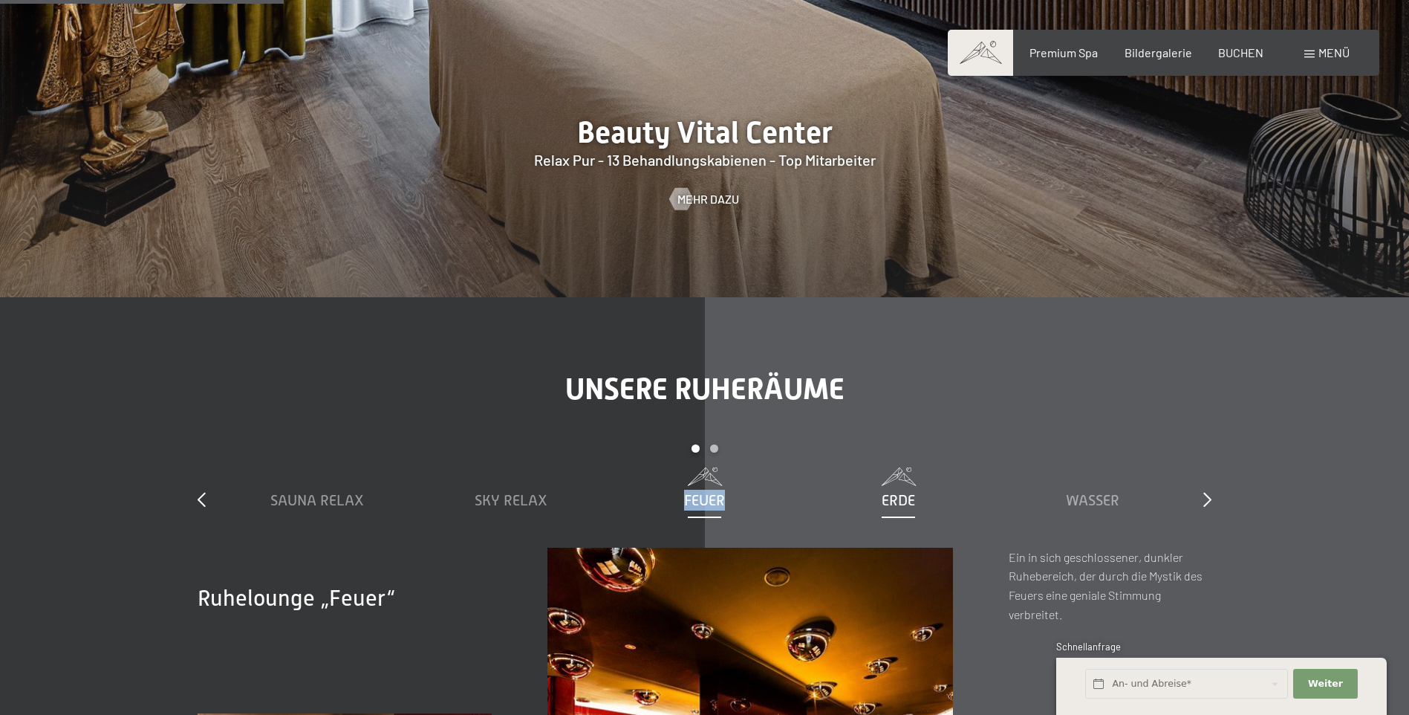
click at [917, 500] on div "Erde" at bounding box center [898, 500] width 179 height 21
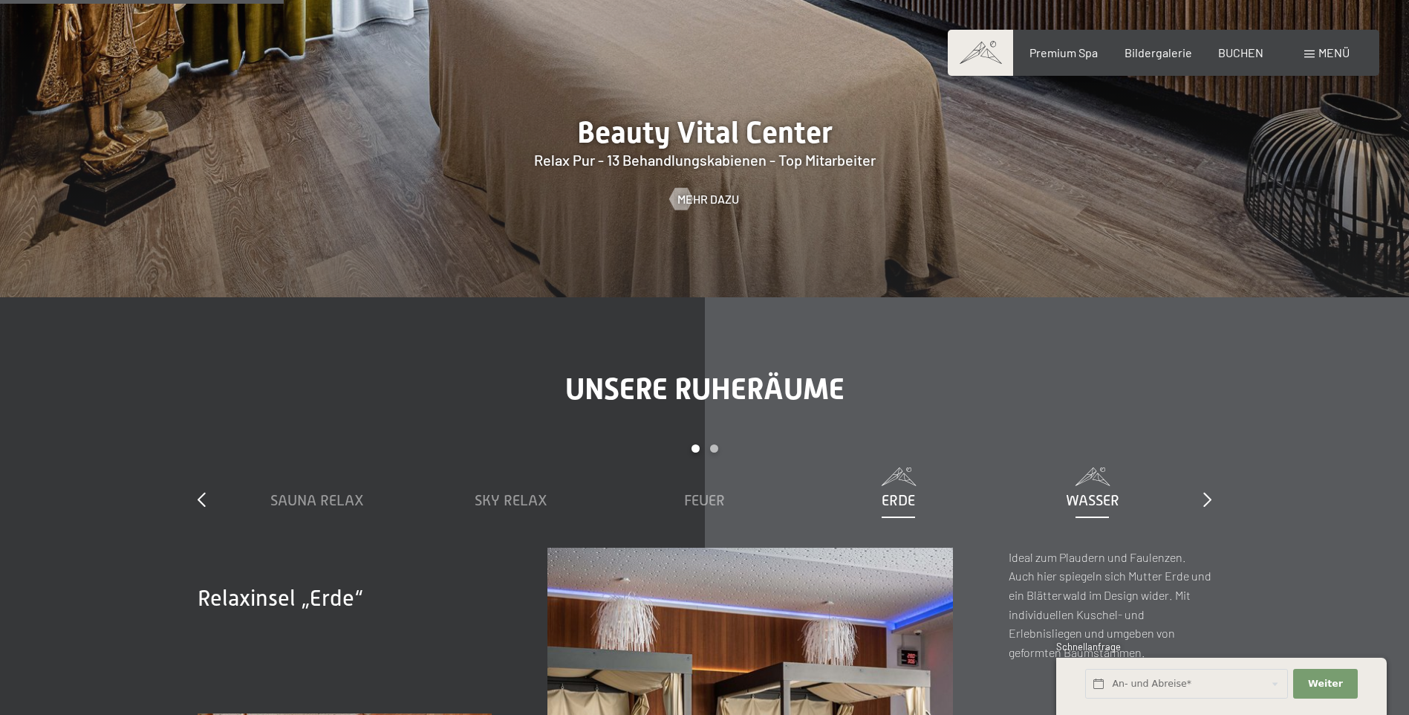
click at [1087, 493] on span "Wasser" at bounding box center [1092, 500] width 53 height 16
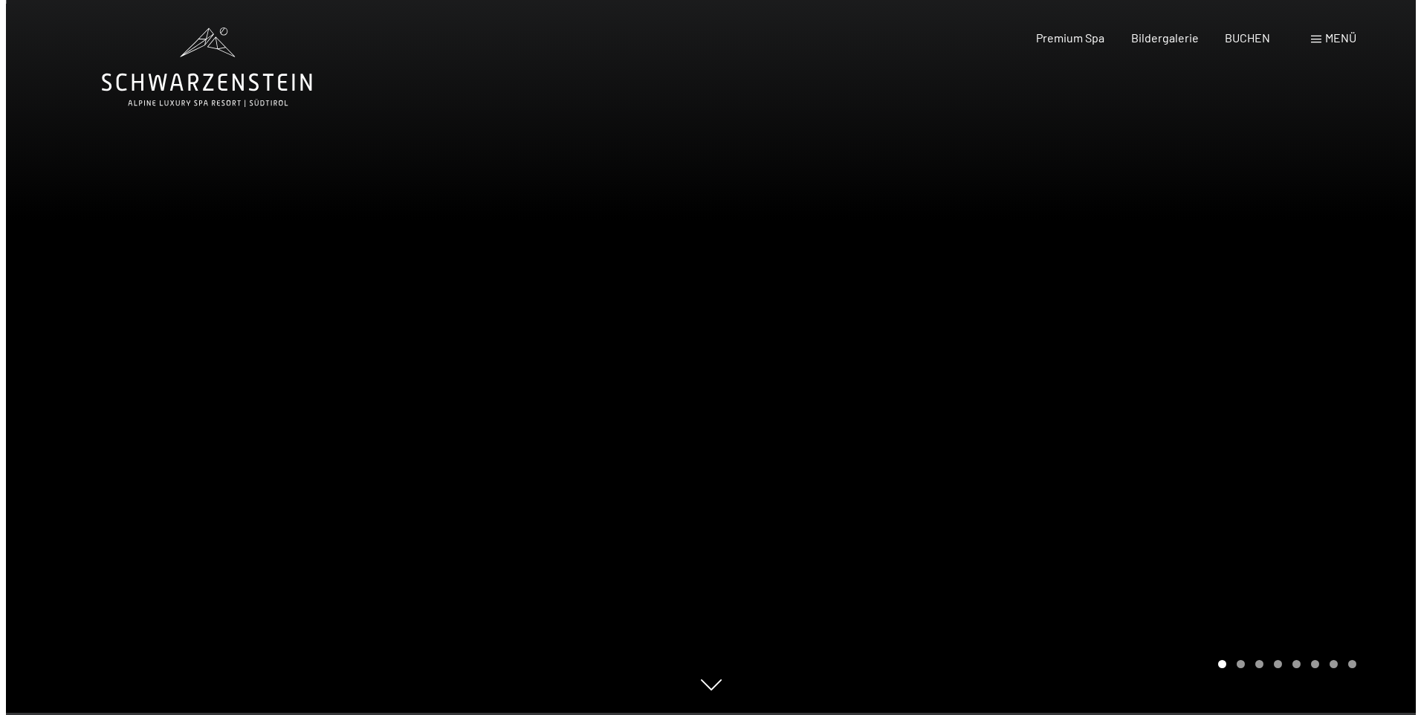
scroll to position [0, 0]
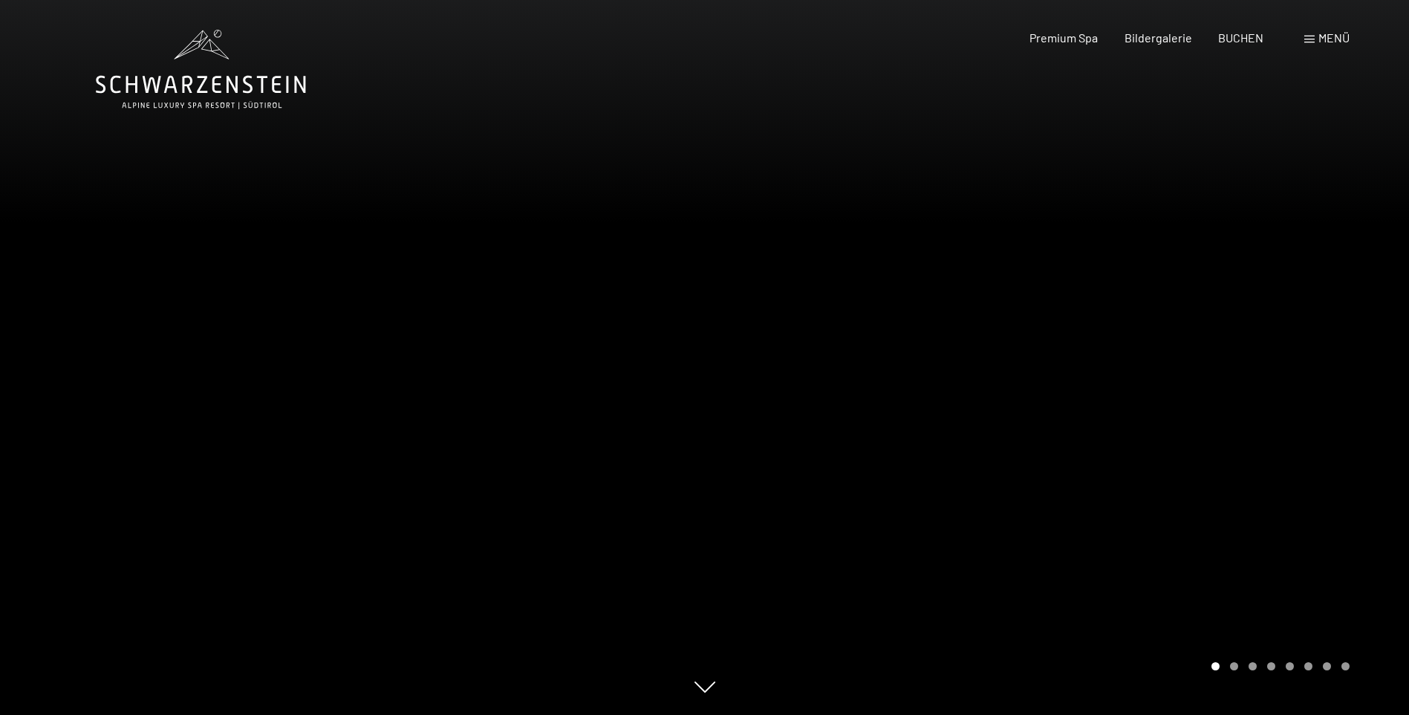
click at [1311, 36] on span at bounding box center [1310, 39] width 10 height 7
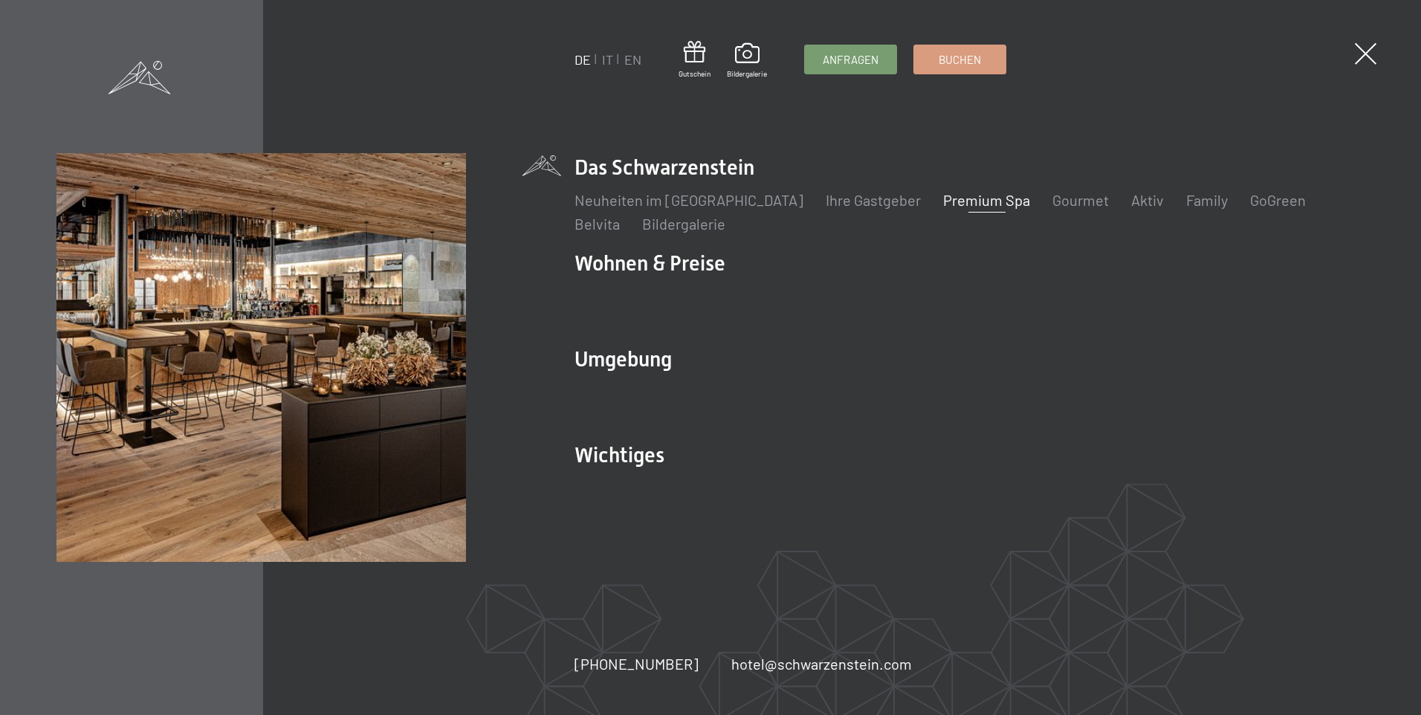
click at [366, 36] on img at bounding box center [183, 183] width 366 height 366
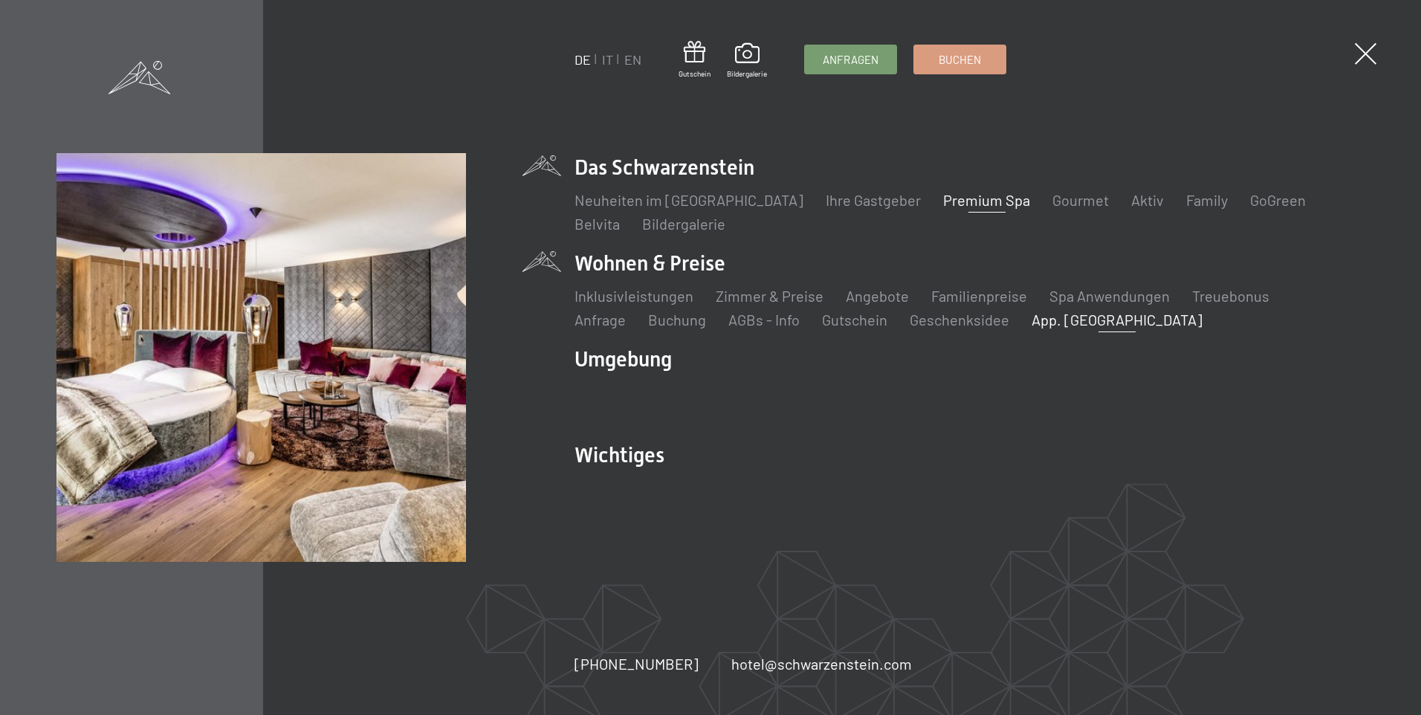
click at [1031, 321] on link "App. [GEOGRAPHIC_DATA]" at bounding box center [1116, 320] width 171 height 18
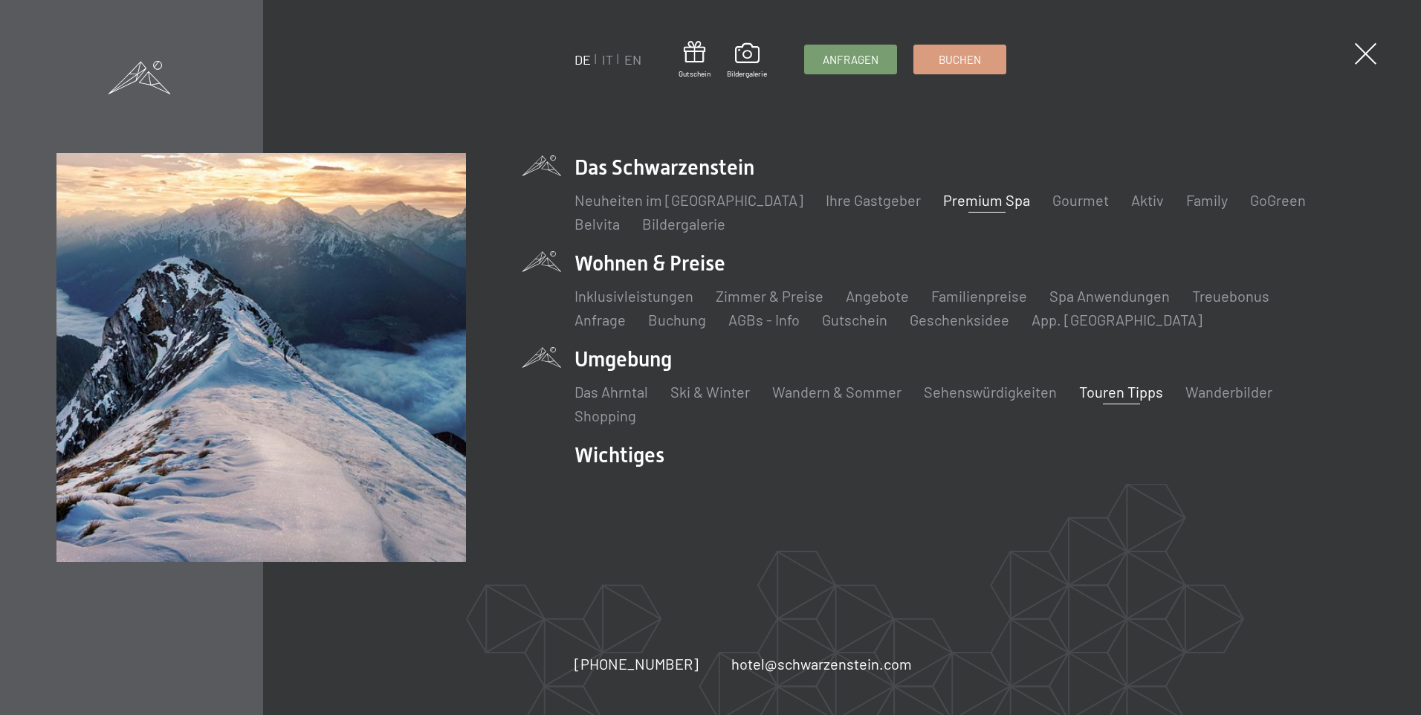
click at [1141, 394] on link "Touren Tipps" at bounding box center [1121, 392] width 84 height 18
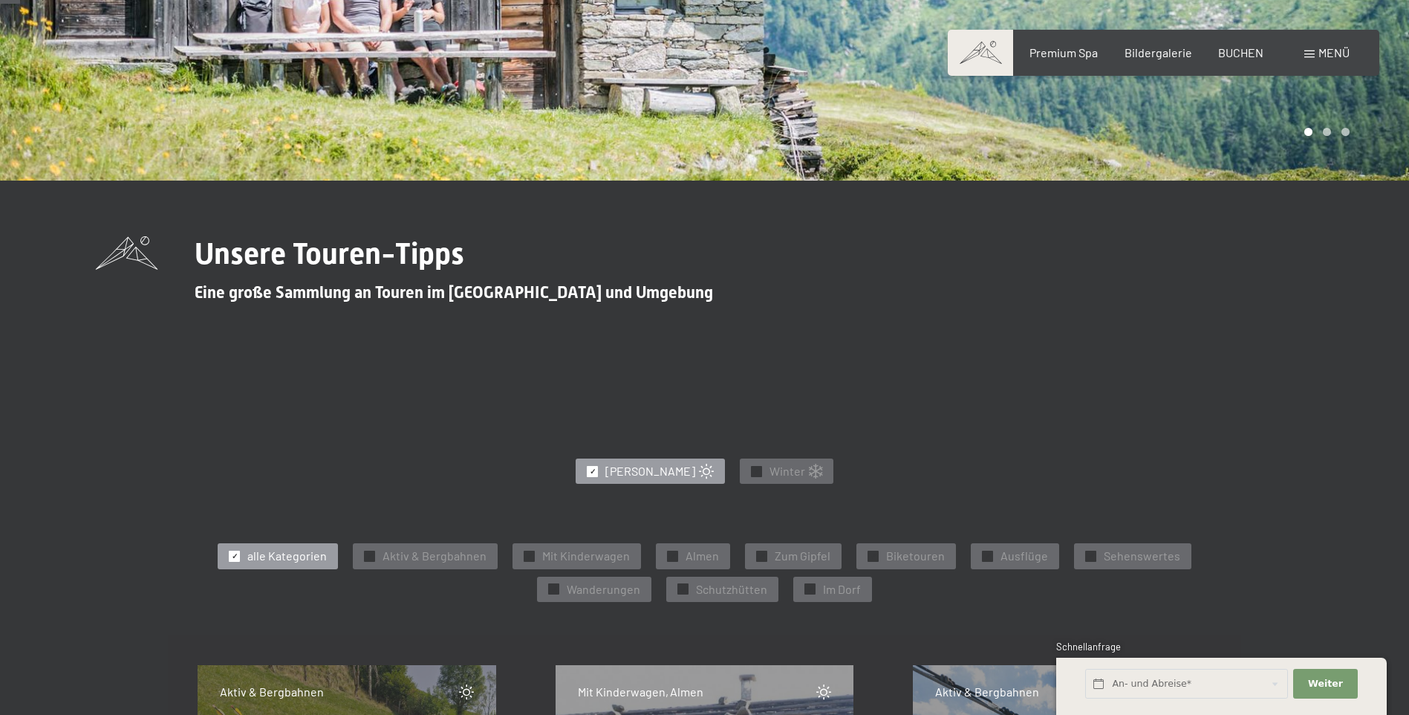
scroll to position [520, 0]
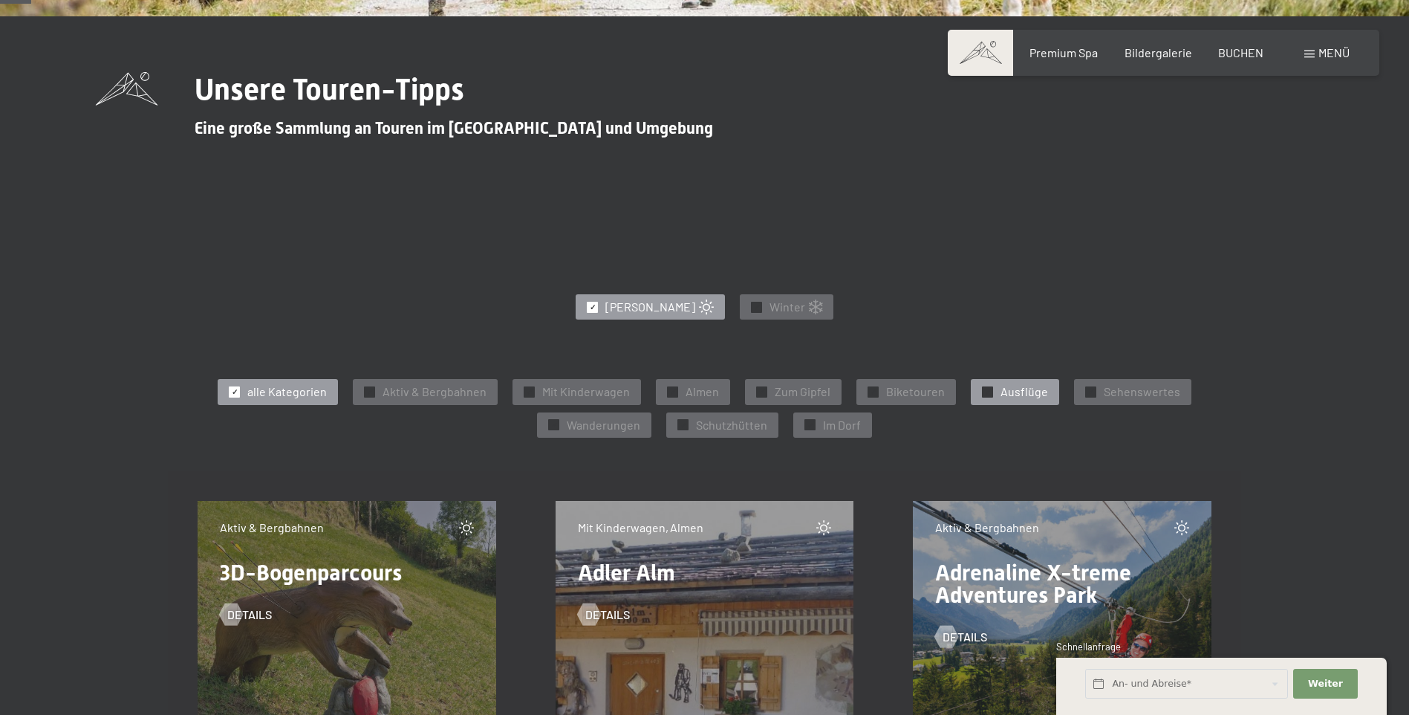
click at [985, 392] on span "✓" at bounding box center [988, 391] width 6 height 10
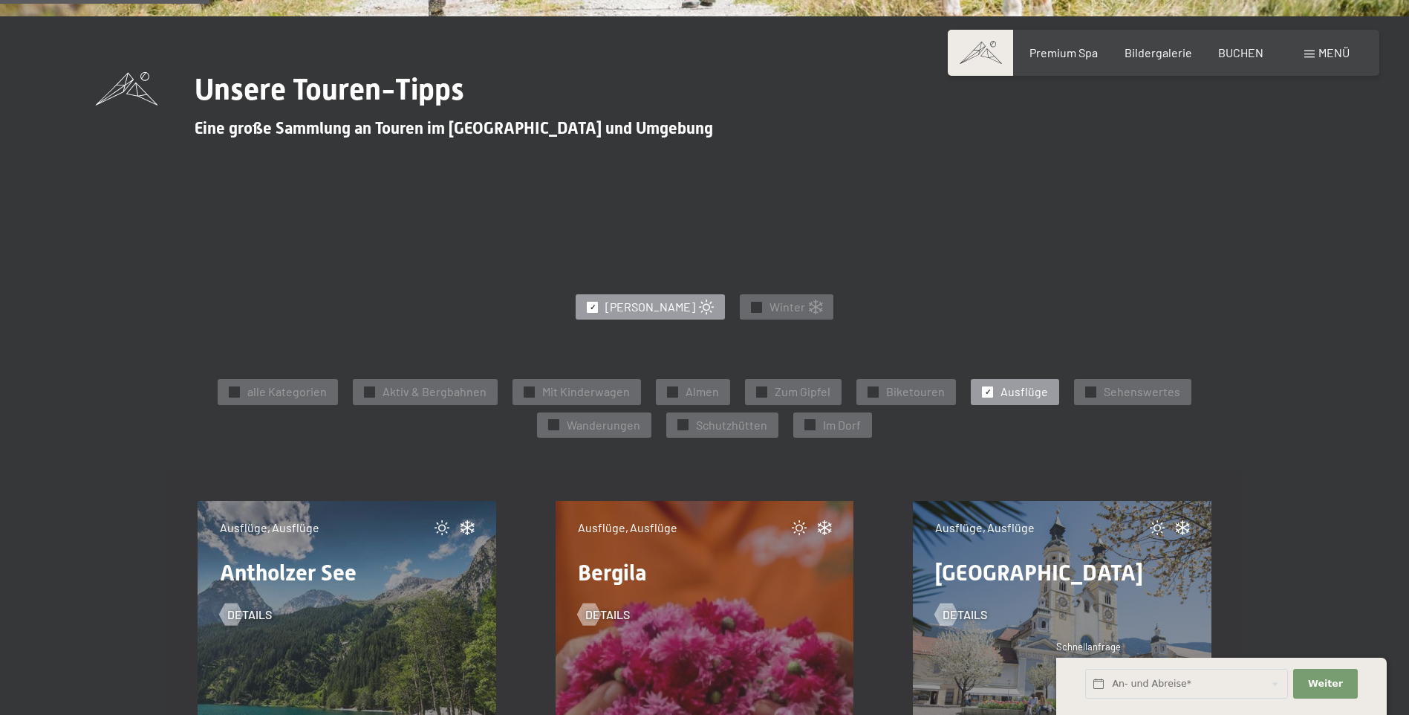
click at [1321, 52] on span "Menü" at bounding box center [1334, 52] width 31 height 14
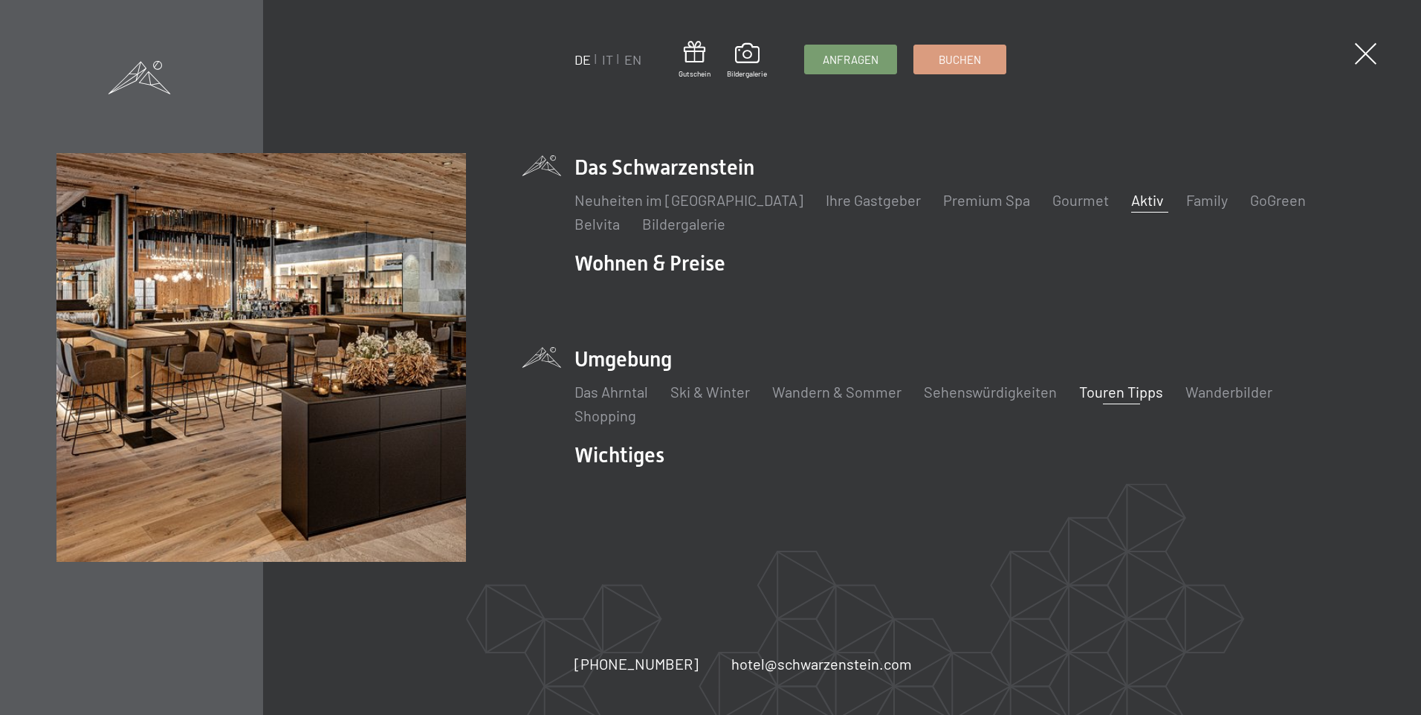
click at [1131, 198] on link "Aktiv" at bounding box center [1147, 200] width 33 height 18
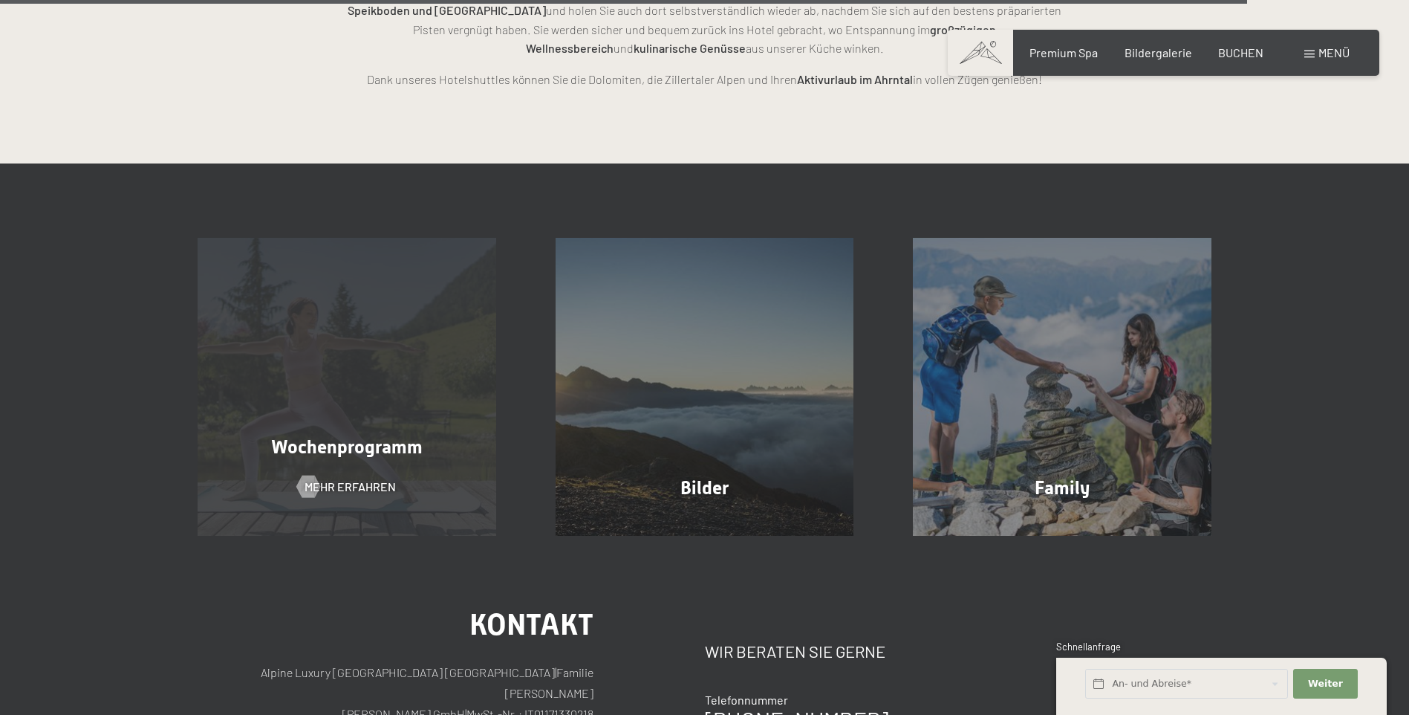
scroll to position [3789, 0]
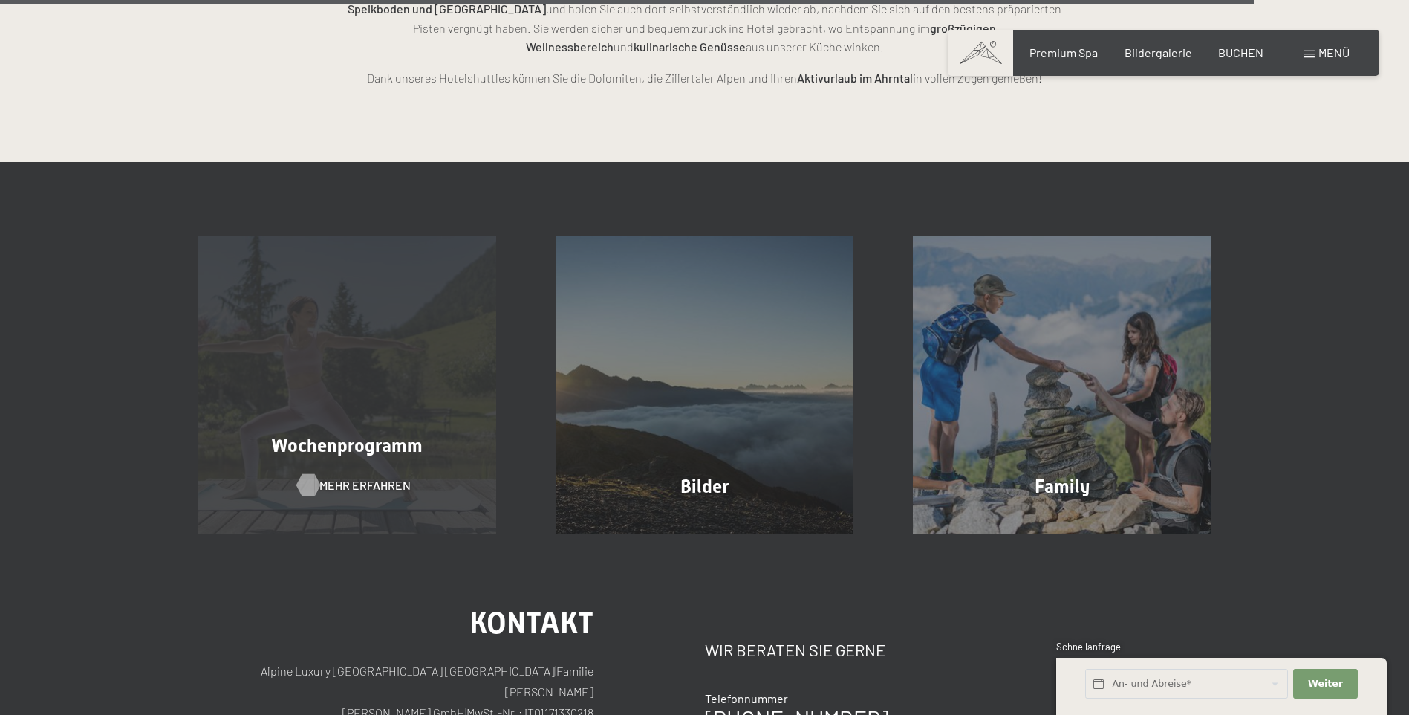
click at [344, 477] on span "Mehr erfahren" at bounding box center [364, 485] width 91 height 16
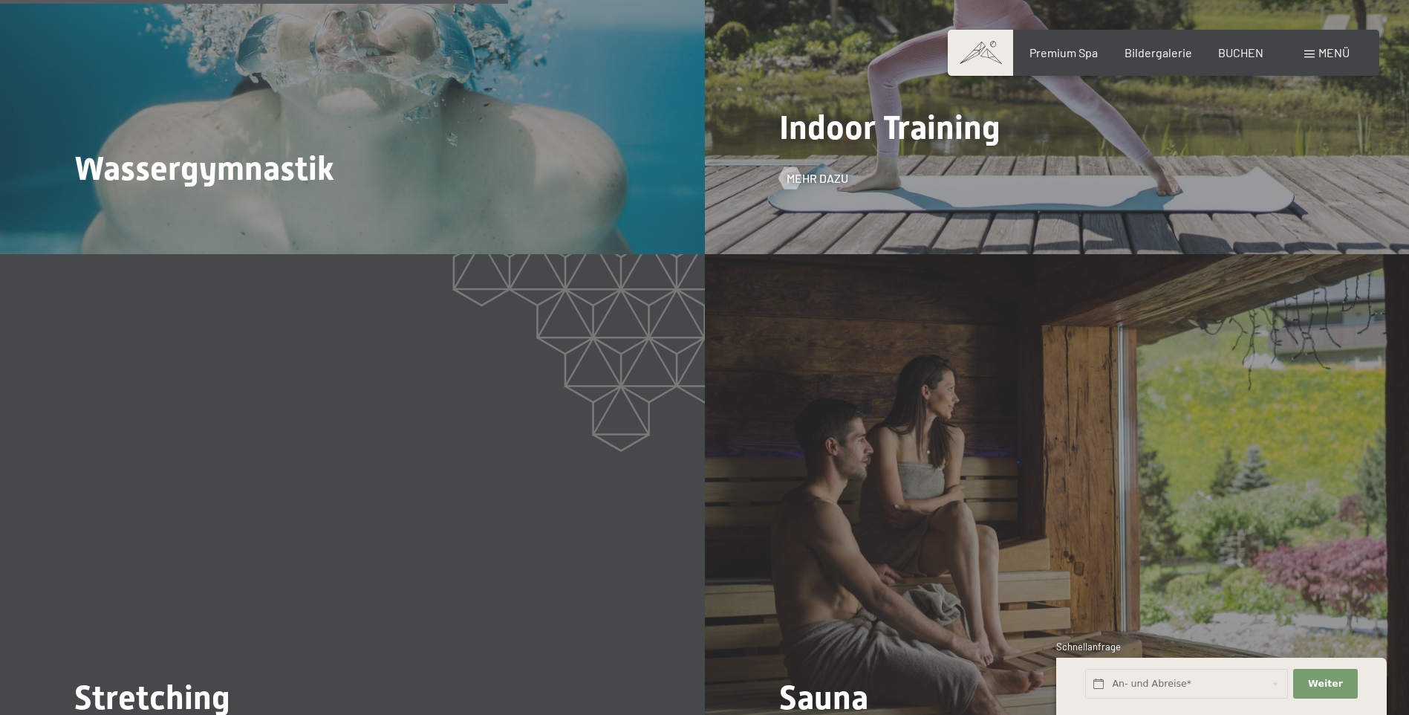
scroll to position [2378, 0]
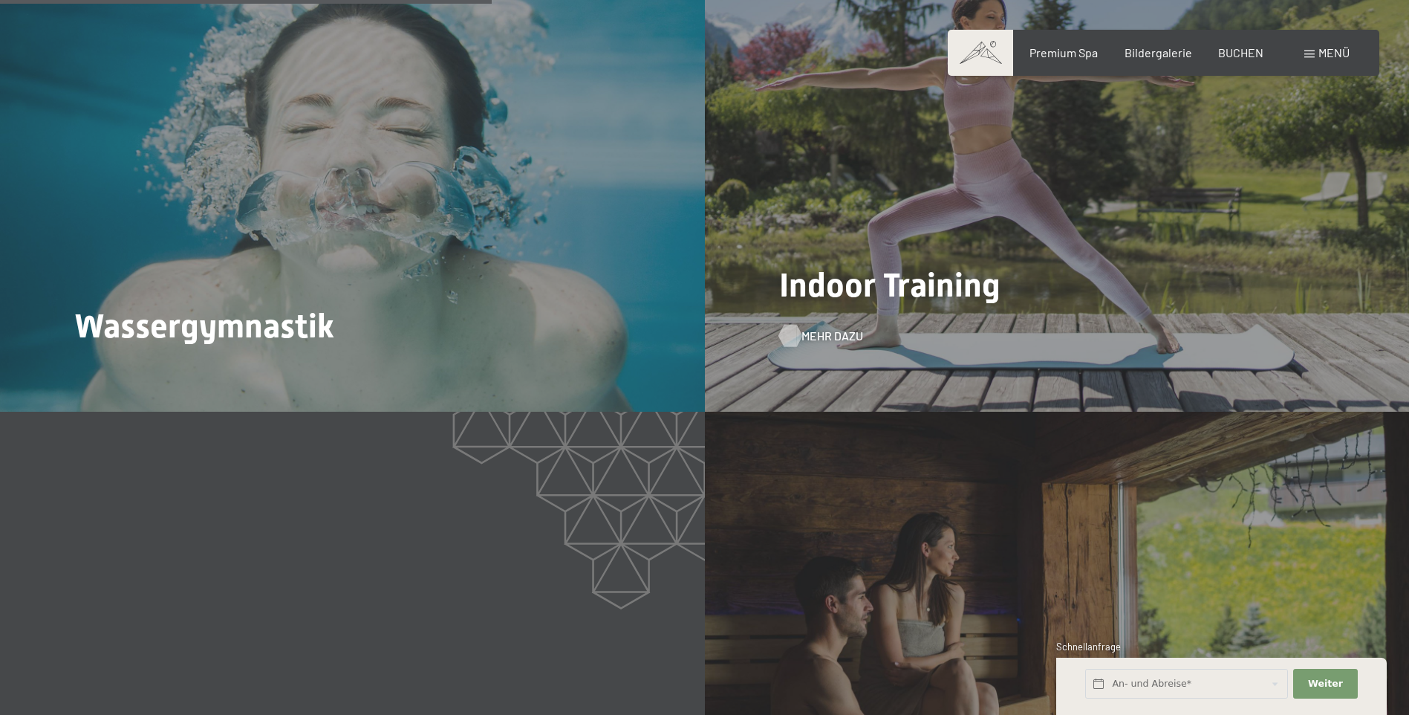
click at [826, 328] on span "Mehr dazu" at bounding box center [833, 336] width 62 height 16
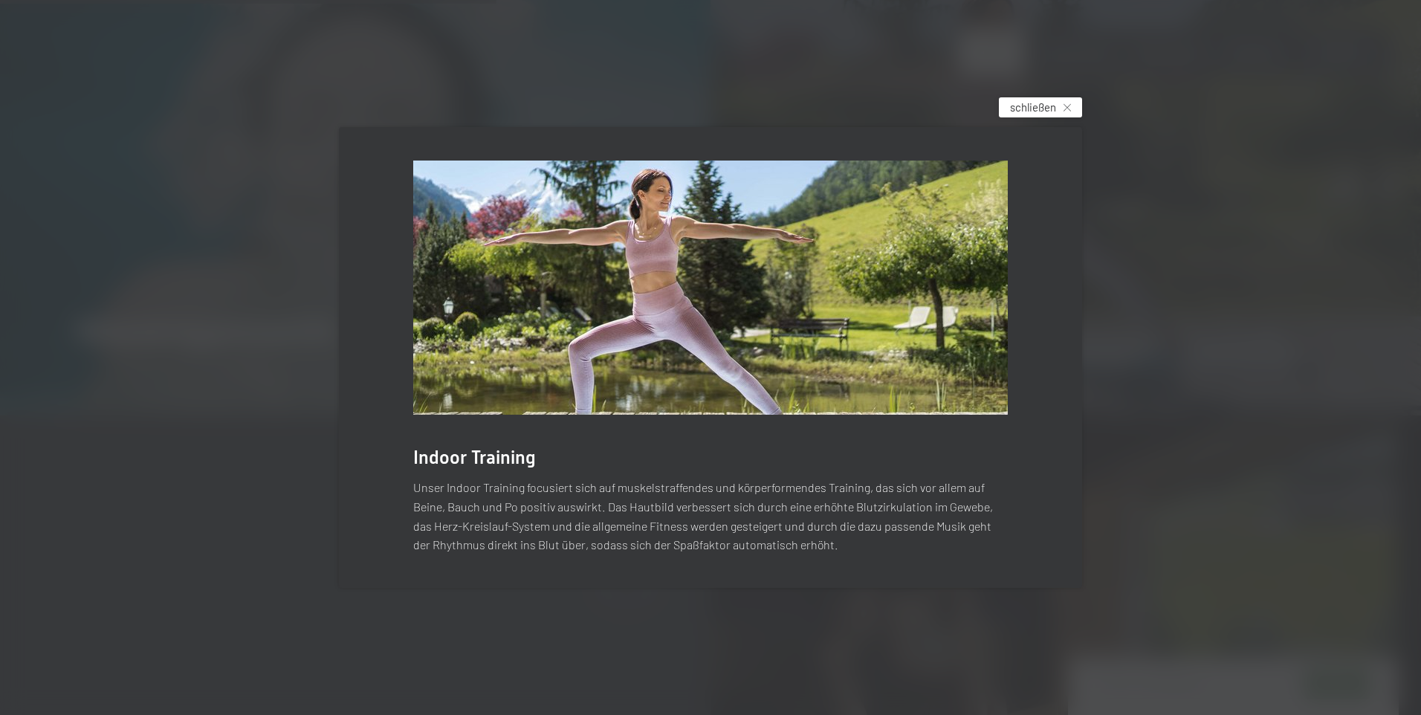
click at [1036, 107] on span "schließen" at bounding box center [1033, 108] width 46 height 16
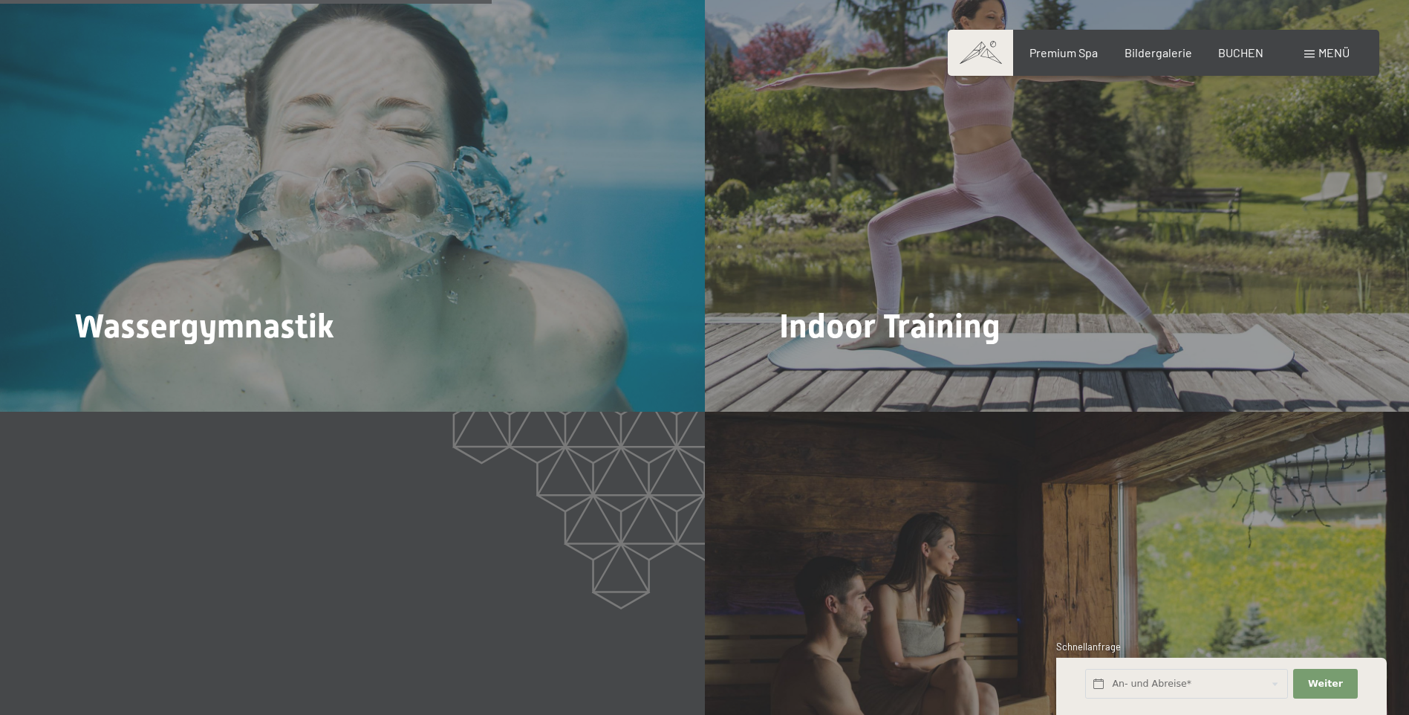
click at [1036, 107] on div "Indoor Training Mehr dazu" at bounding box center [1057, 147] width 705 height 528
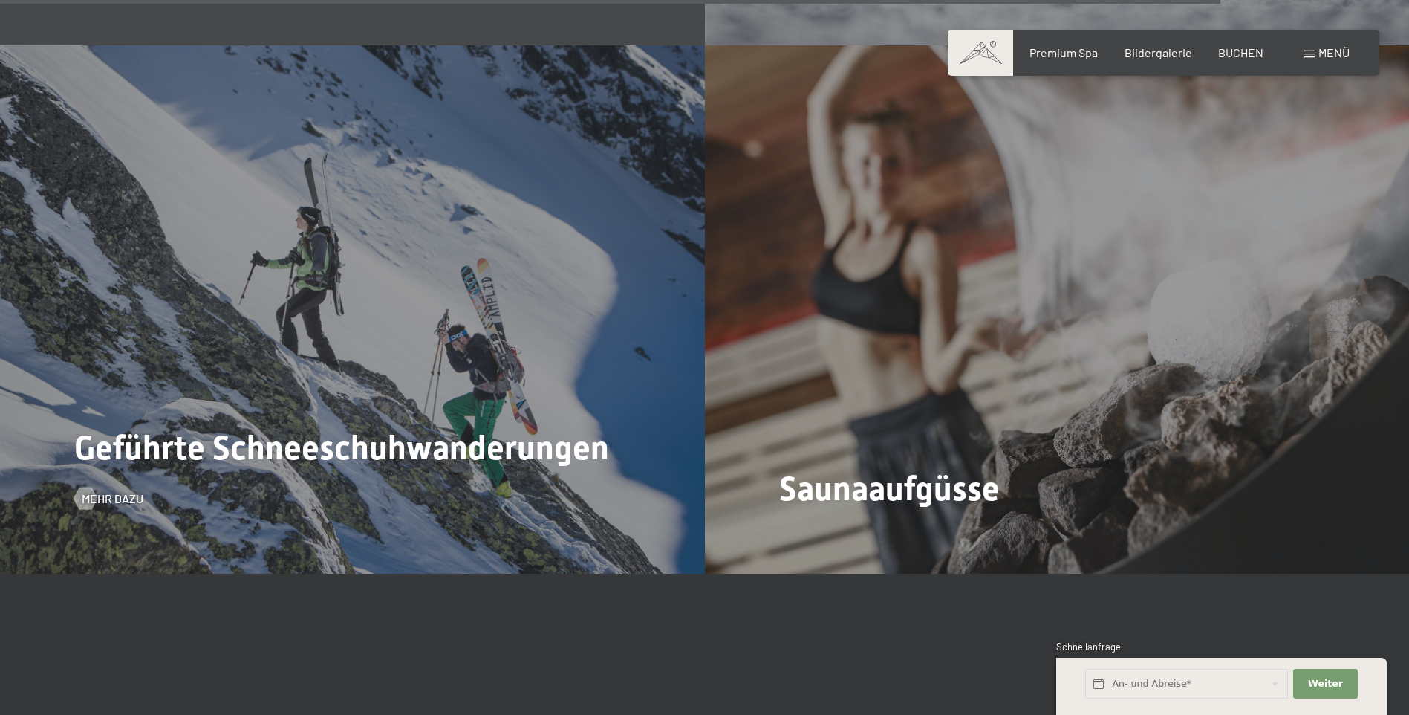
scroll to position [5944, 0]
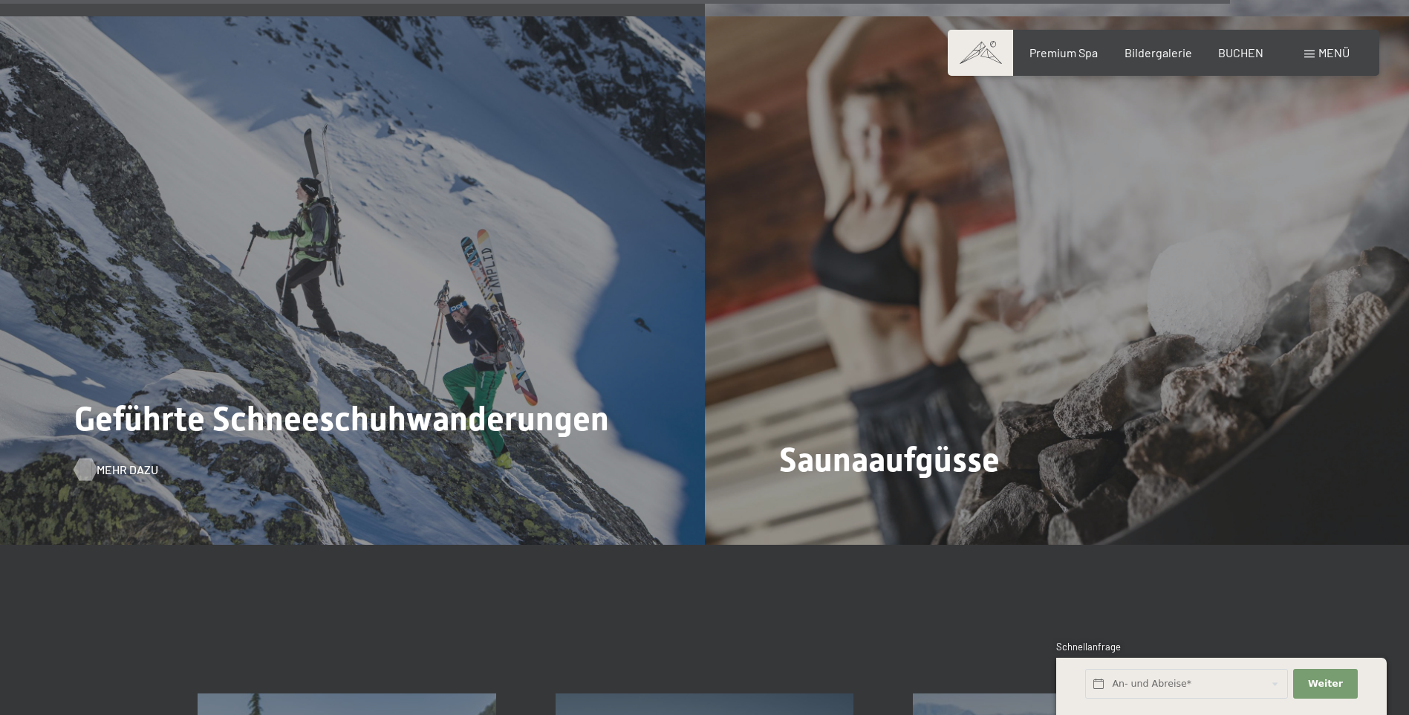
click at [113, 461] on span "Mehr dazu" at bounding box center [128, 469] width 62 height 16
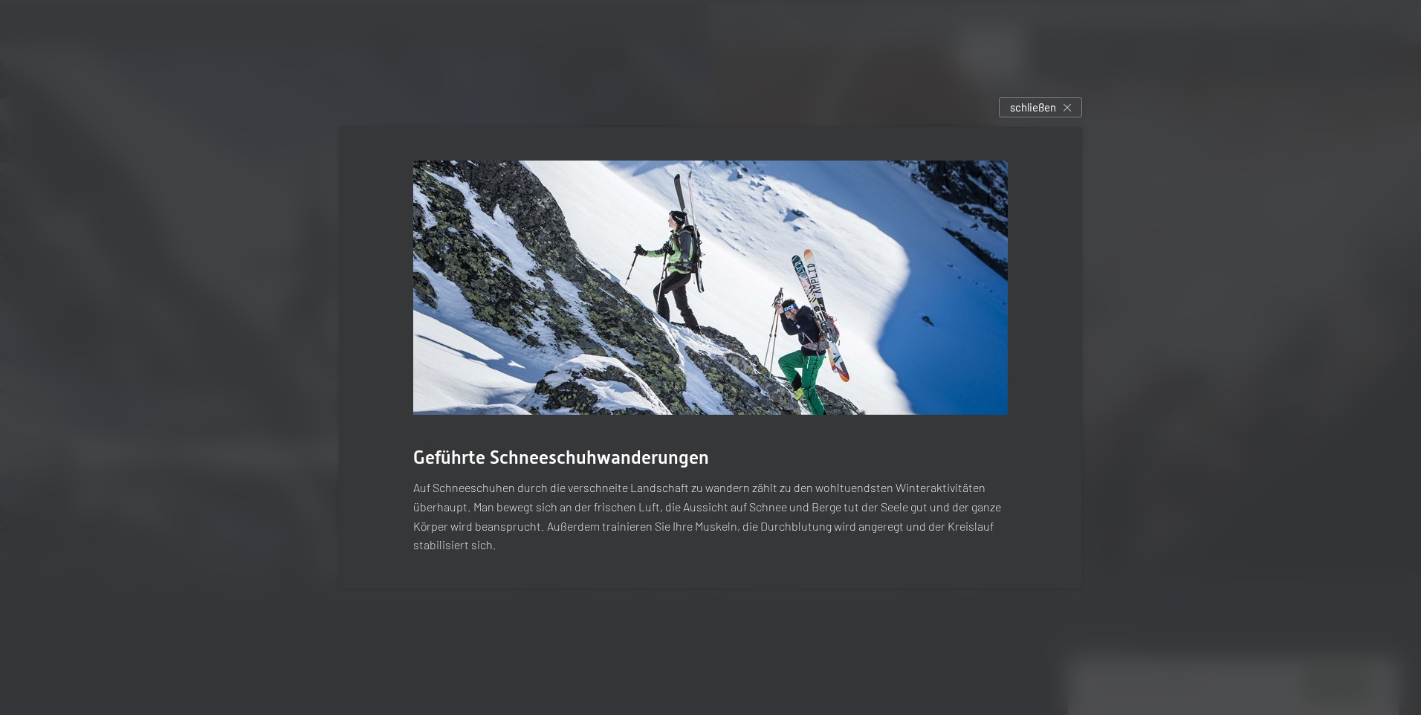
click at [112, 429] on div at bounding box center [710, 357] width 1421 height 715
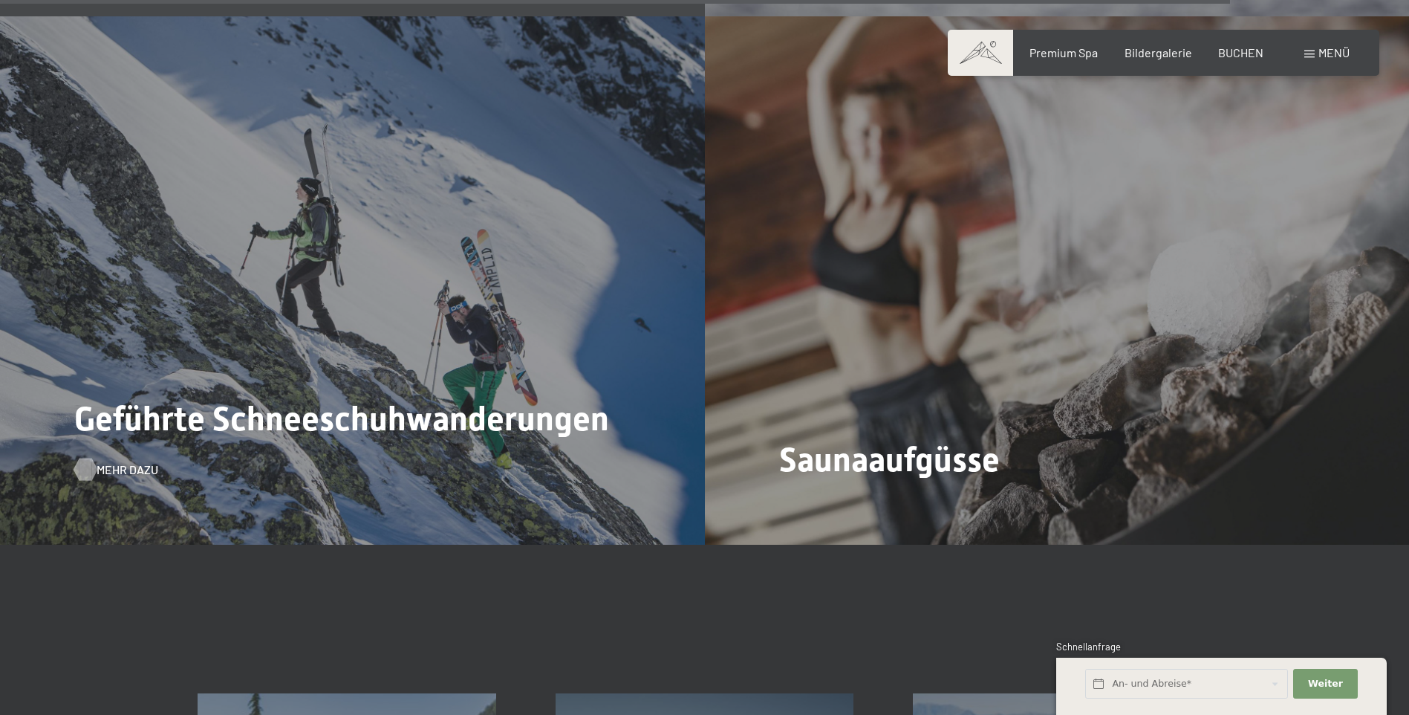
click at [100, 461] on span "Mehr dazu" at bounding box center [128, 469] width 62 height 16
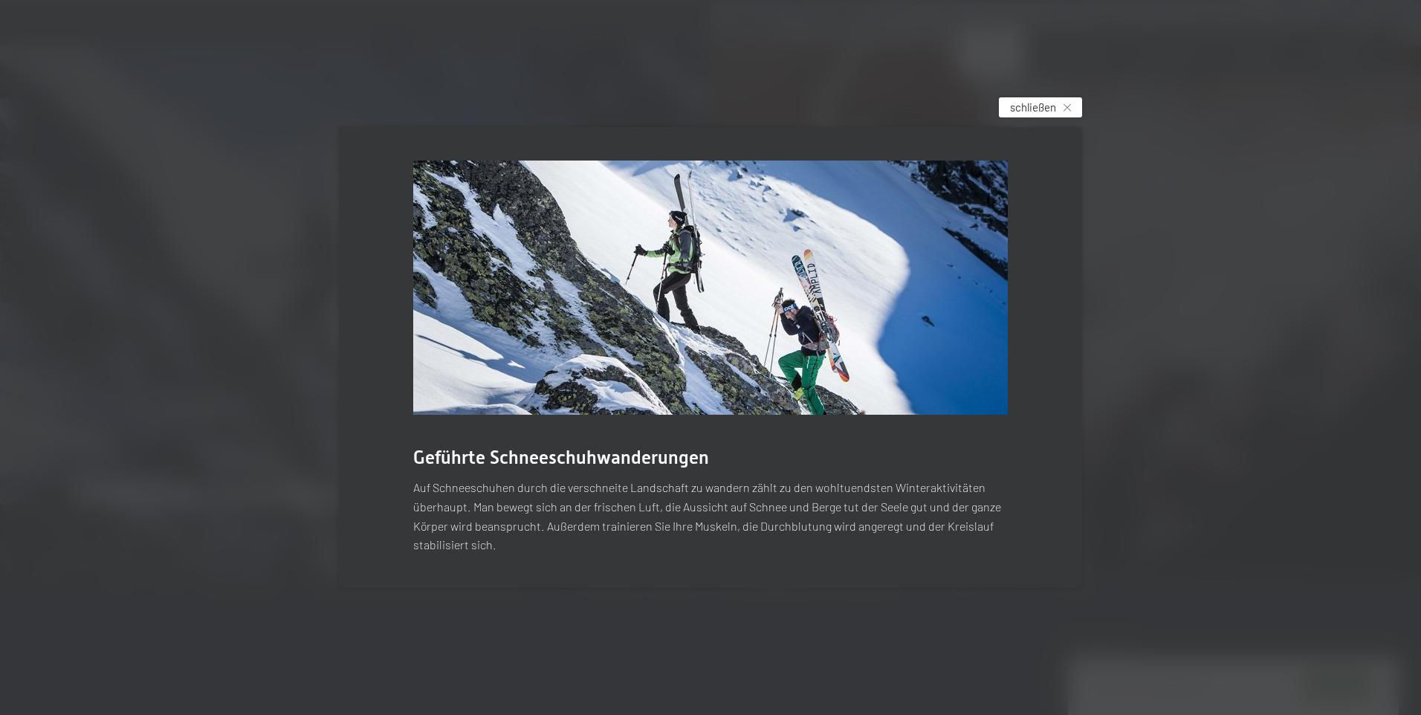
click at [1043, 112] on span "schließen" at bounding box center [1033, 108] width 46 height 16
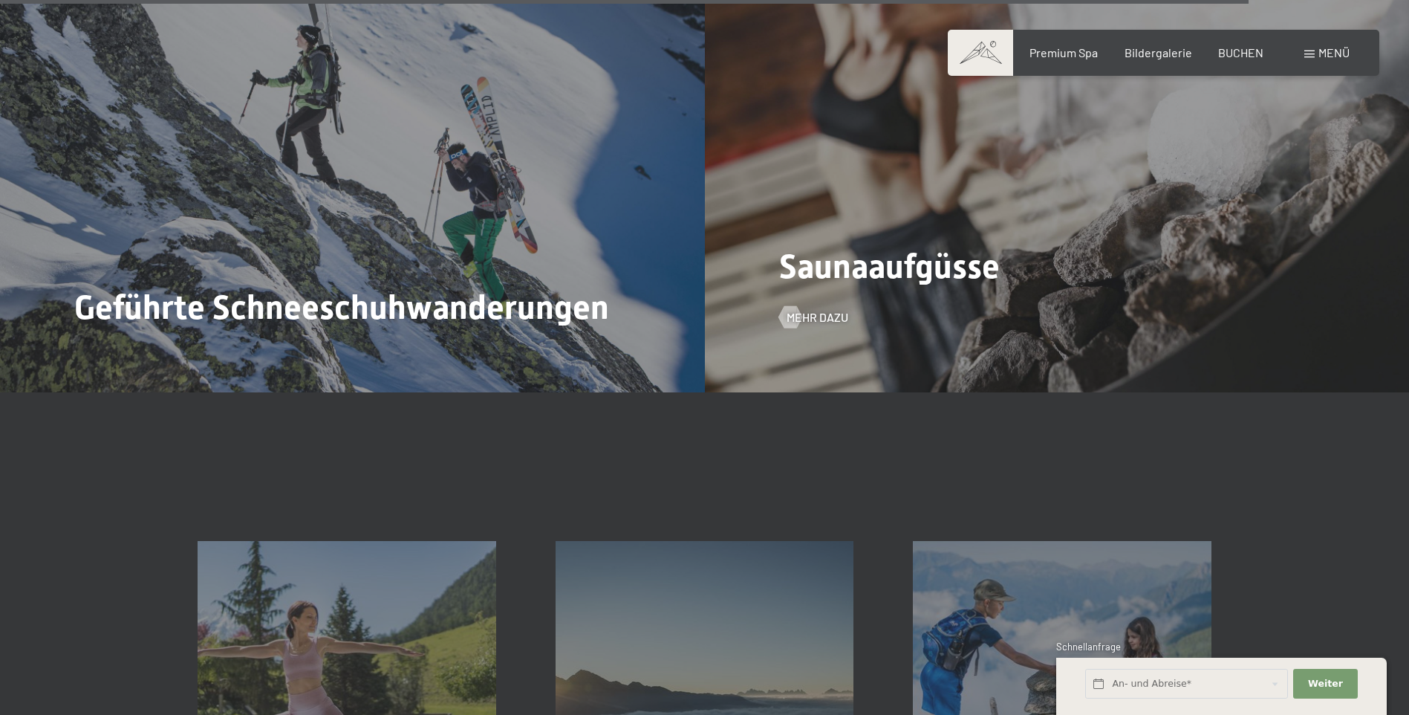
scroll to position [6092, 0]
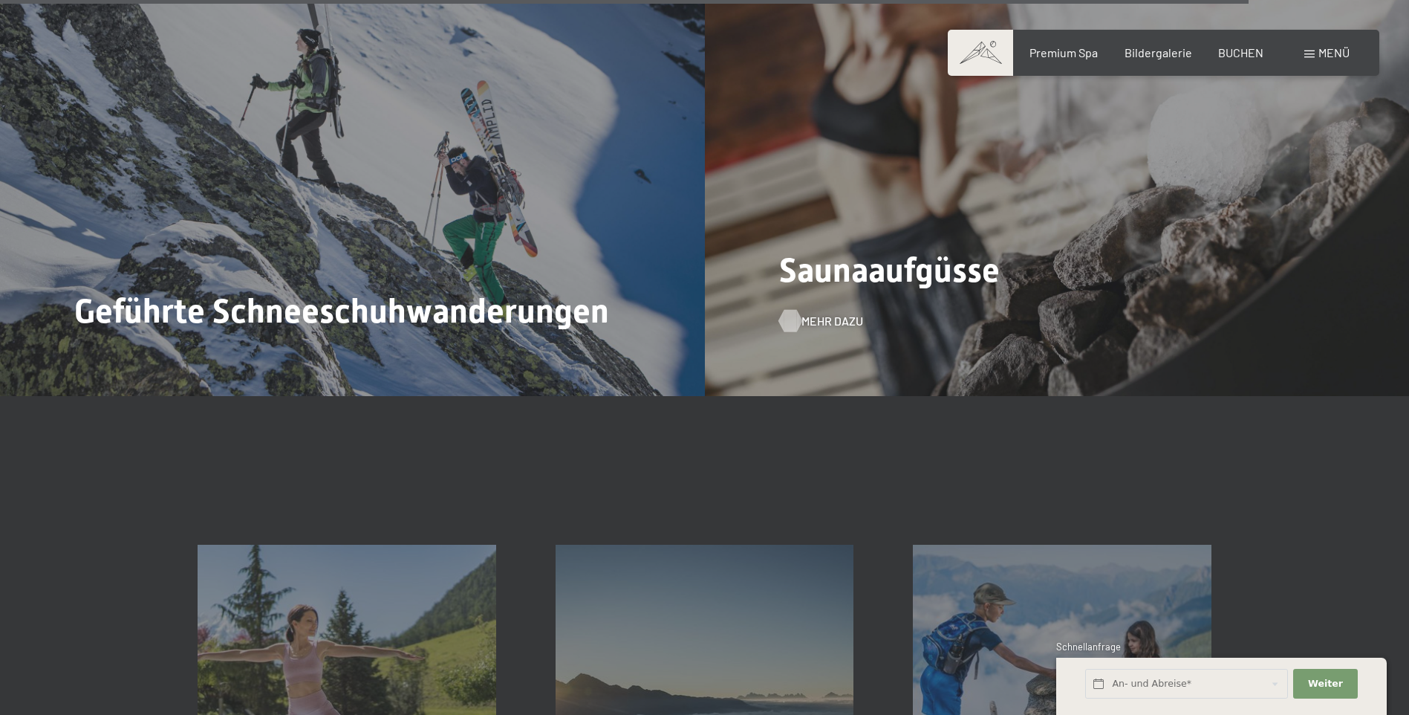
click at [796, 310] on div at bounding box center [790, 321] width 13 height 22
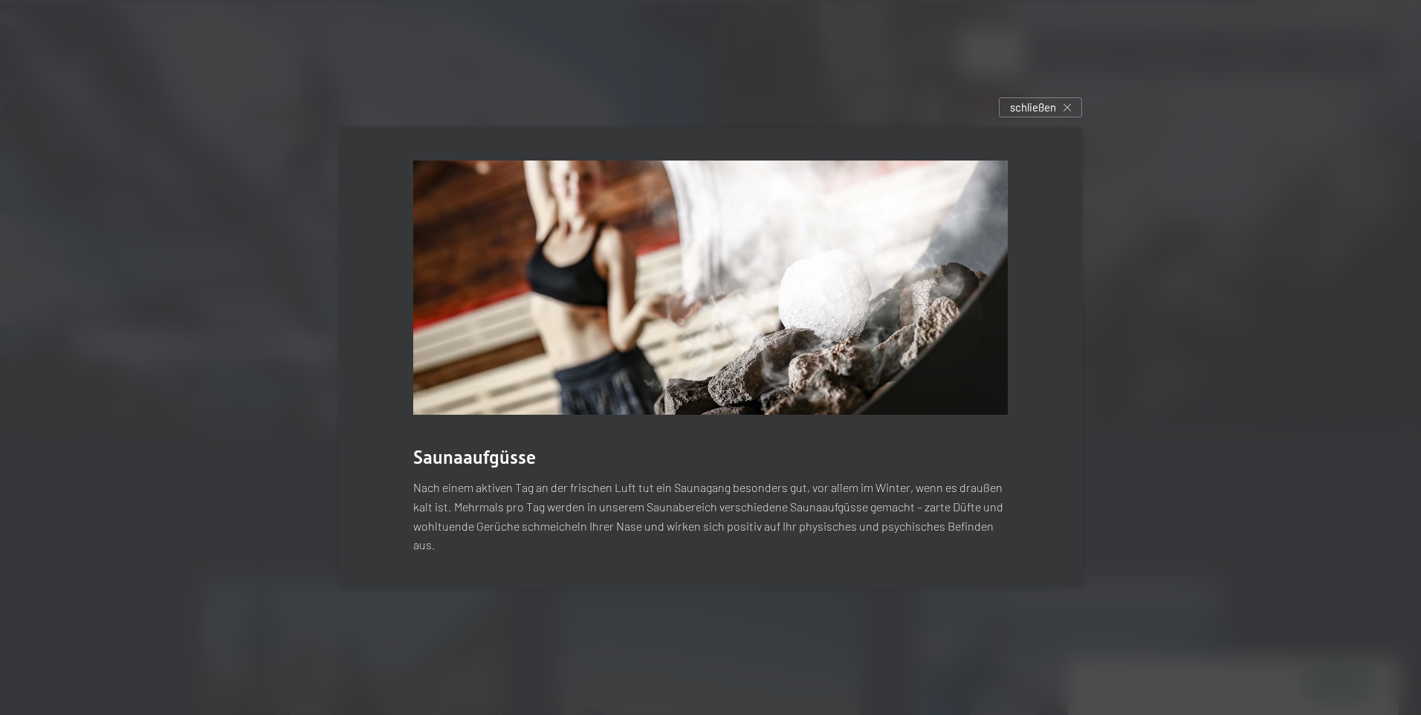
click at [799, 295] on img at bounding box center [710, 287] width 594 height 254
click at [1005, 114] on div "schließen" at bounding box center [1040, 107] width 83 height 20
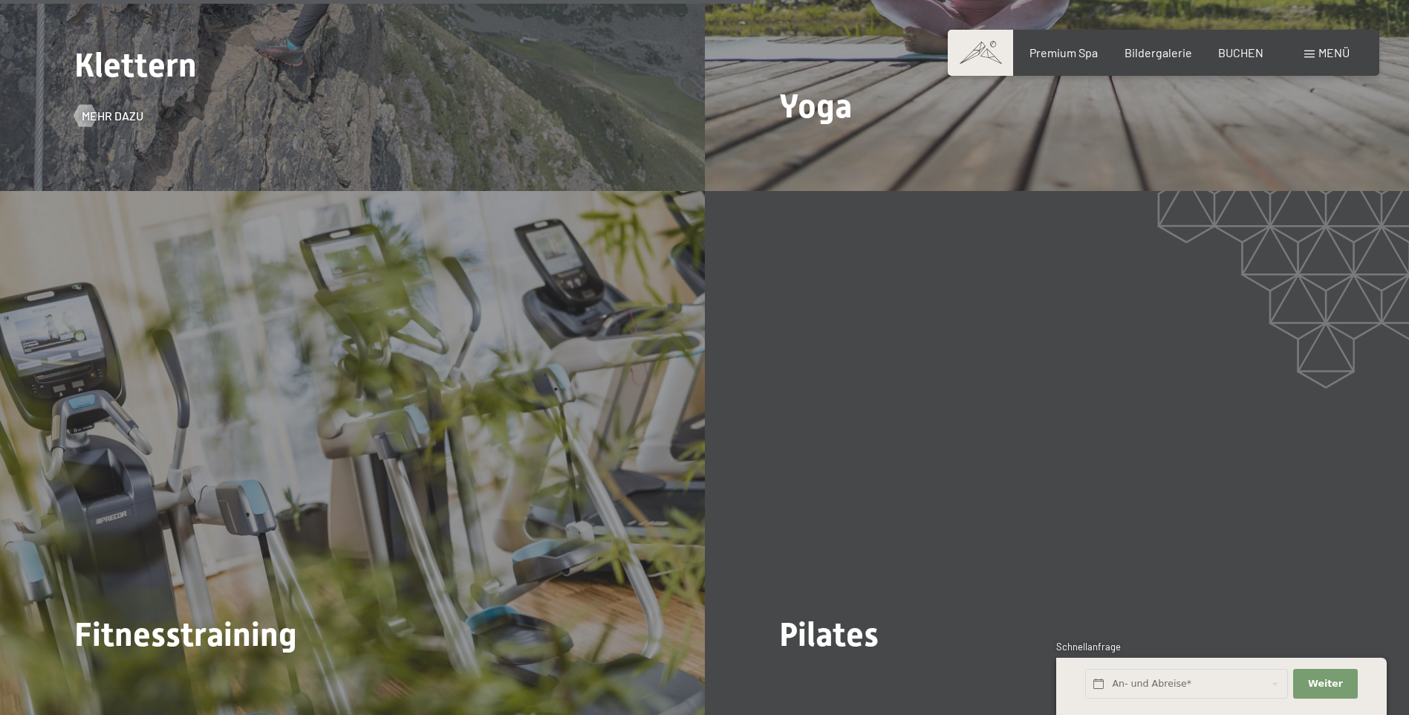
scroll to position [3679, 0]
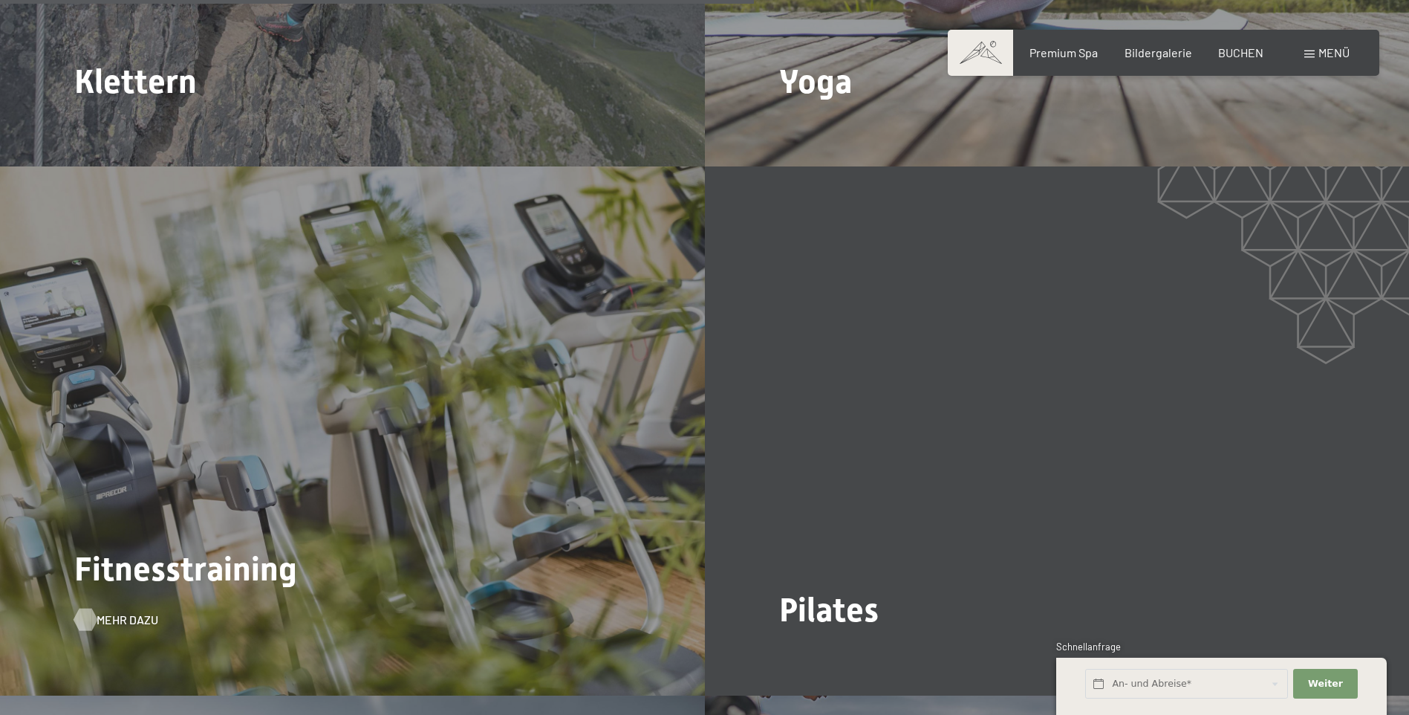
click at [100, 611] on span "Mehr dazu" at bounding box center [128, 619] width 62 height 16
click at [100, 583] on div at bounding box center [704, 357] width 1409 height 715
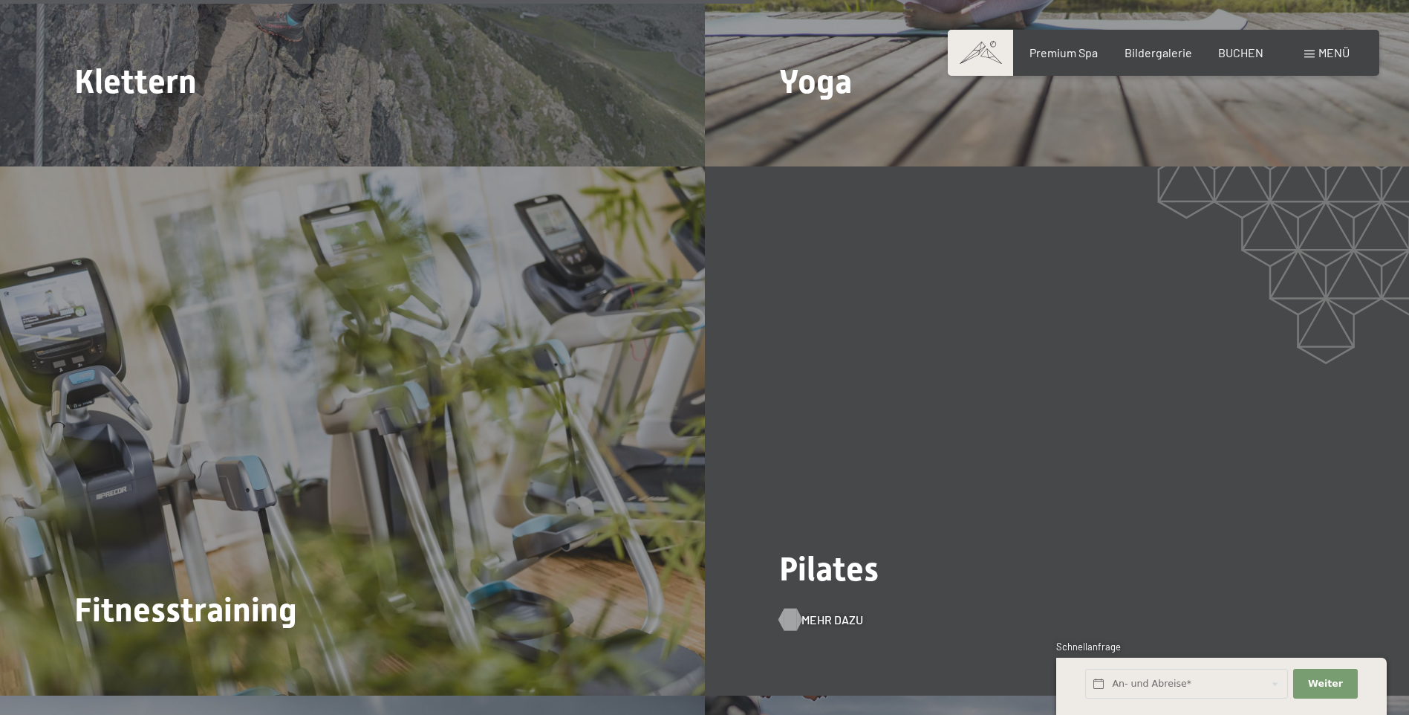
click at [815, 611] on span "Mehr dazu" at bounding box center [833, 619] width 62 height 16
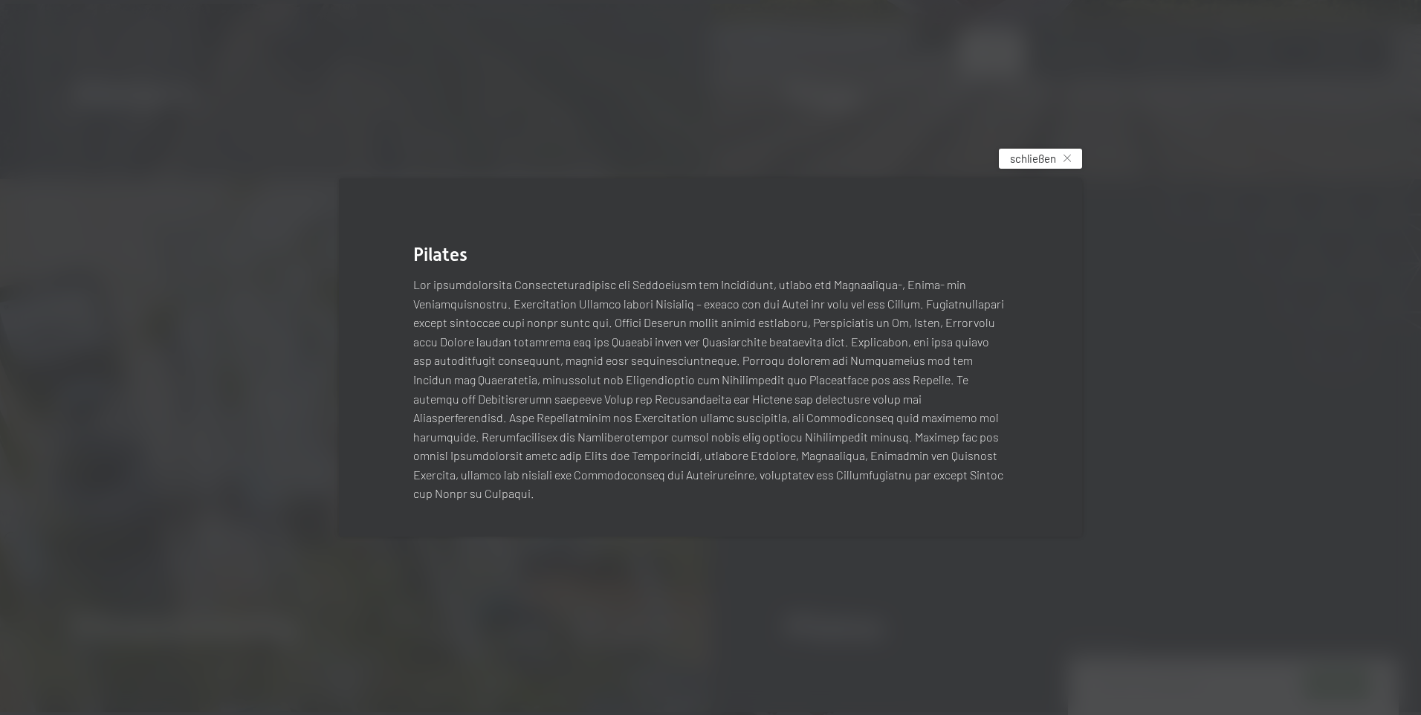
click at [1077, 158] on div "schließen" at bounding box center [1040, 159] width 83 height 20
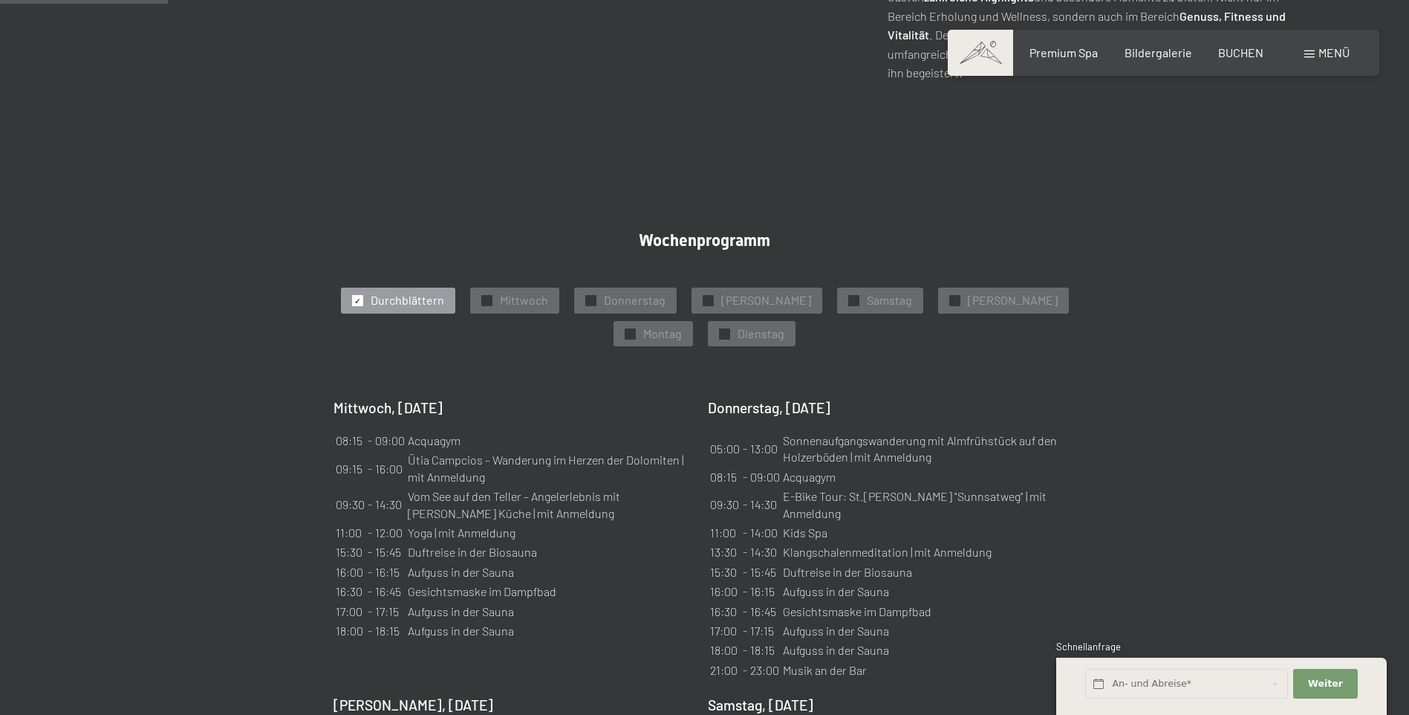
scroll to position [856, 0]
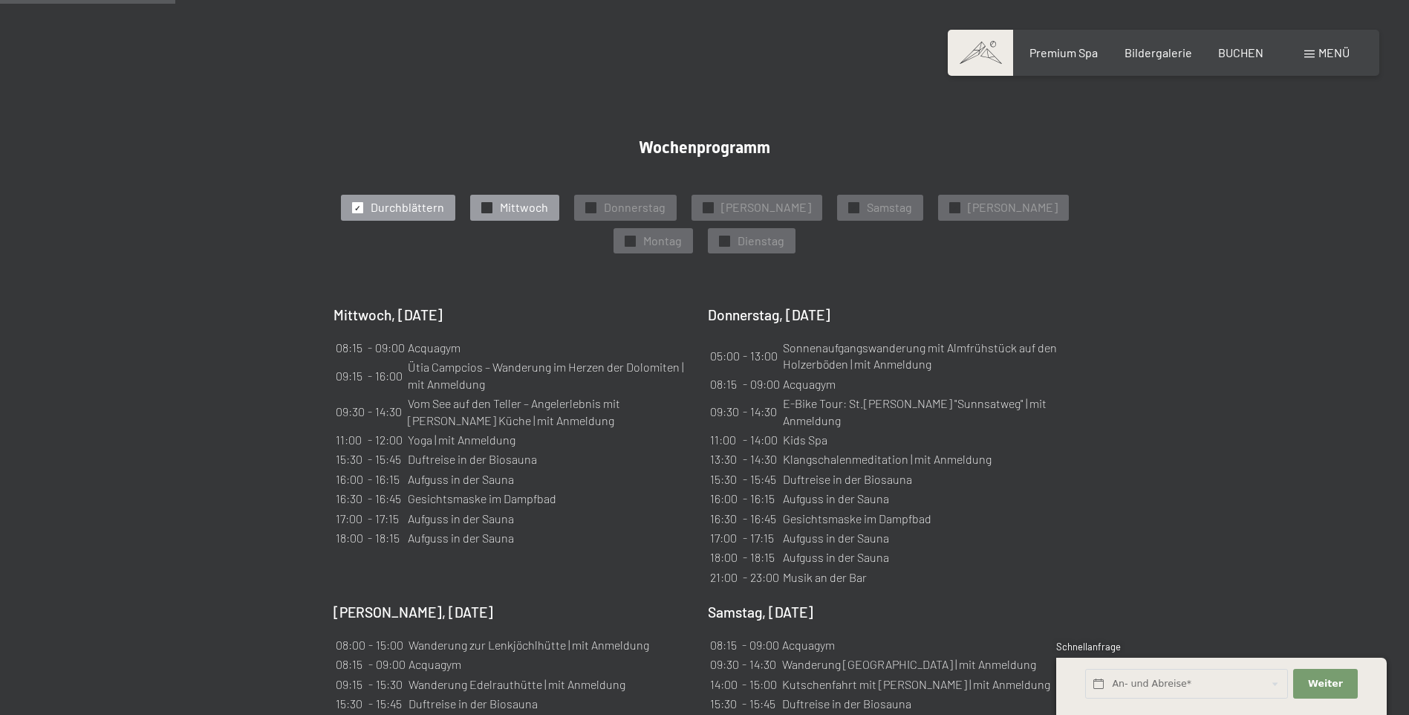
click at [496, 195] on div "✓ Mittwoch" at bounding box center [514, 207] width 89 height 25
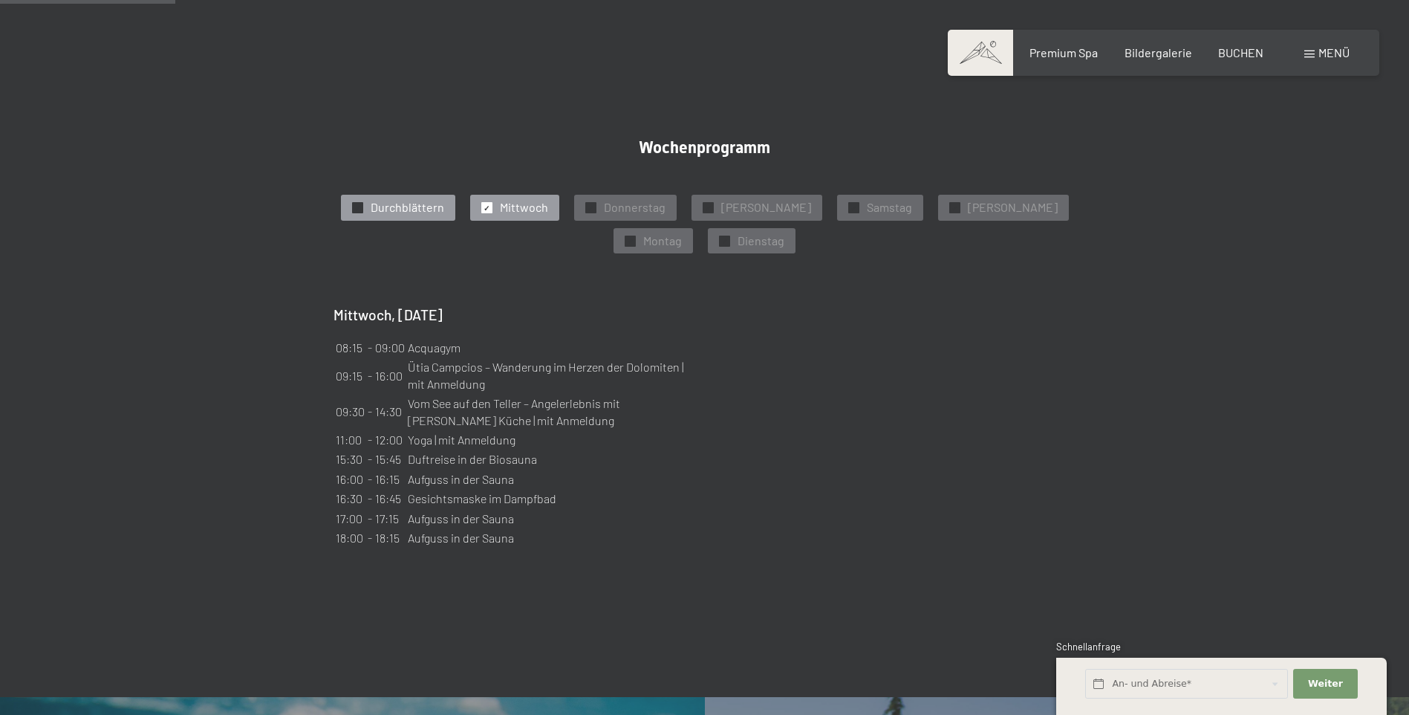
click at [369, 195] on div "✓ Durchblättern" at bounding box center [398, 207] width 114 height 25
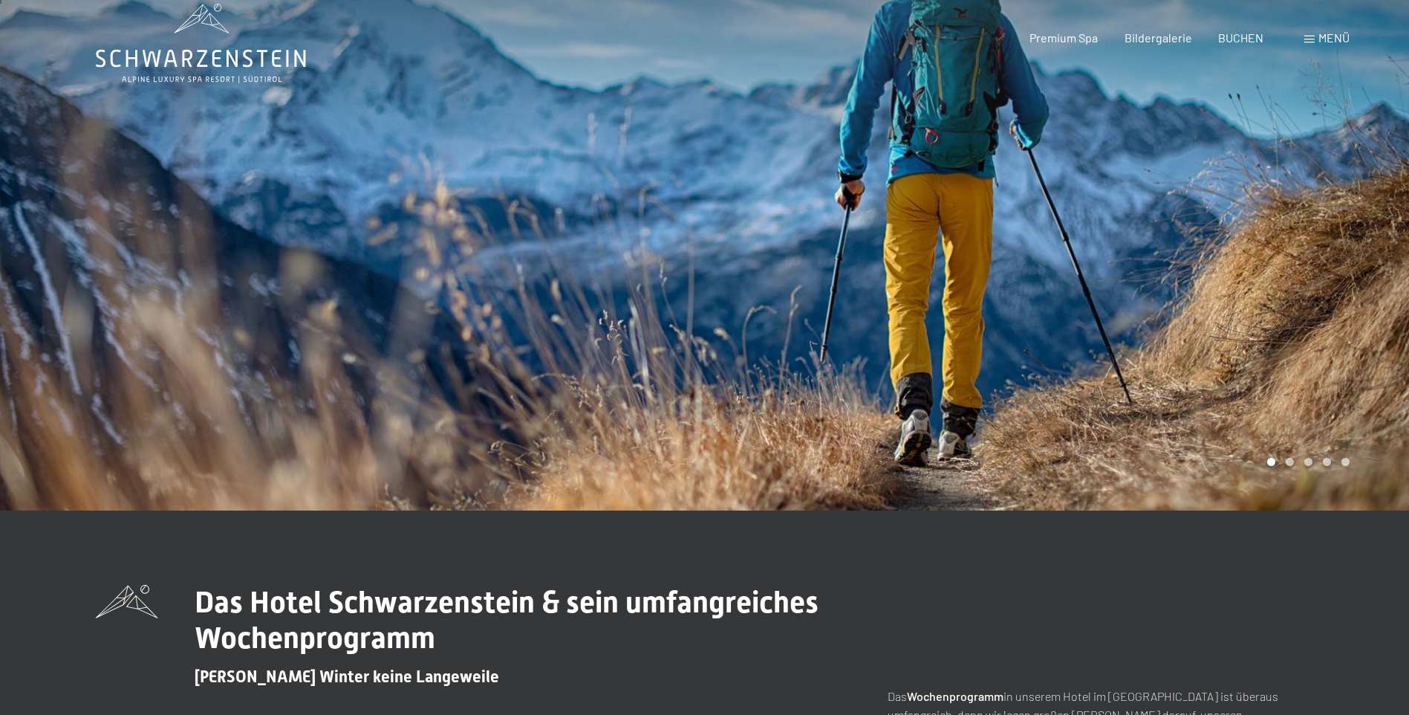
scroll to position [0, 0]
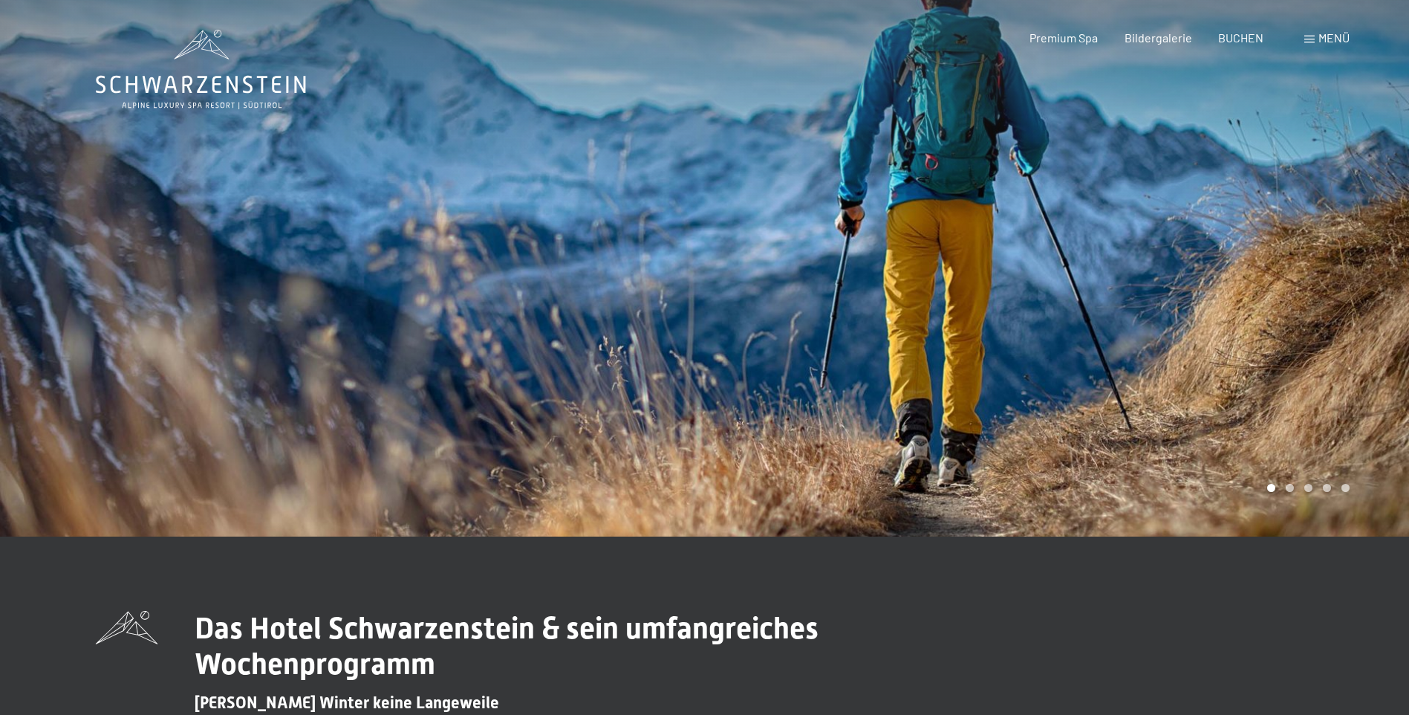
click at [1306, 274] on div at bounding box center [1057, 268] width 705 height 536
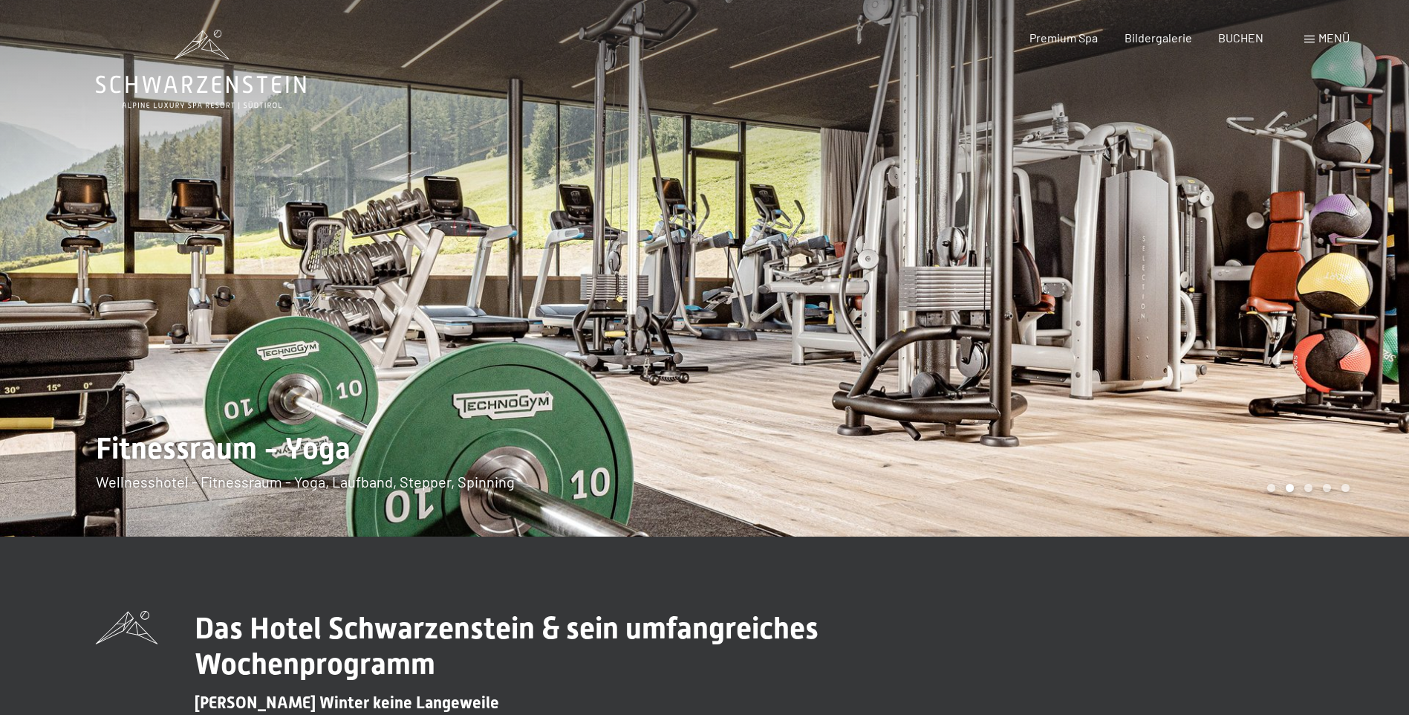
click at [1305, 275] on div at bounding box center [1057, 268] width 705 height 536
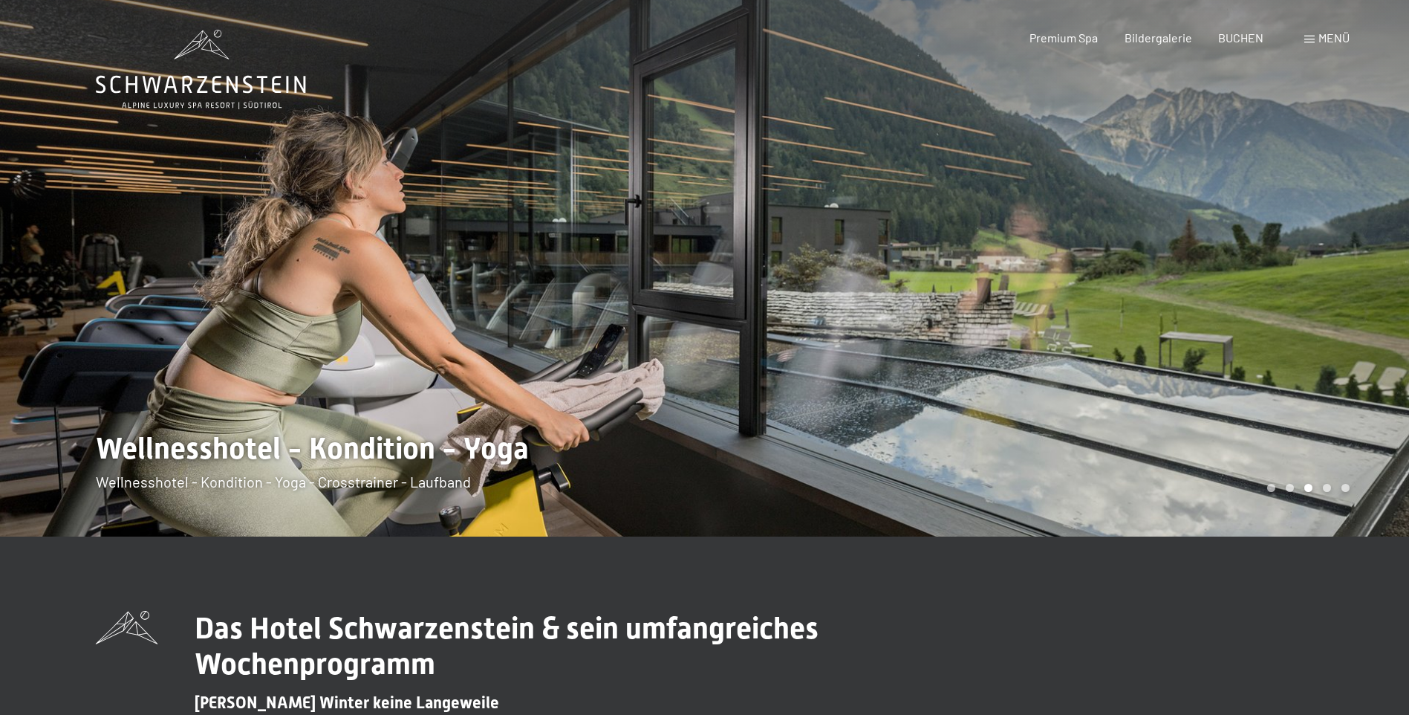
click at [1305, 275] on div at bounding box center [1057, 268] width 705 height 536
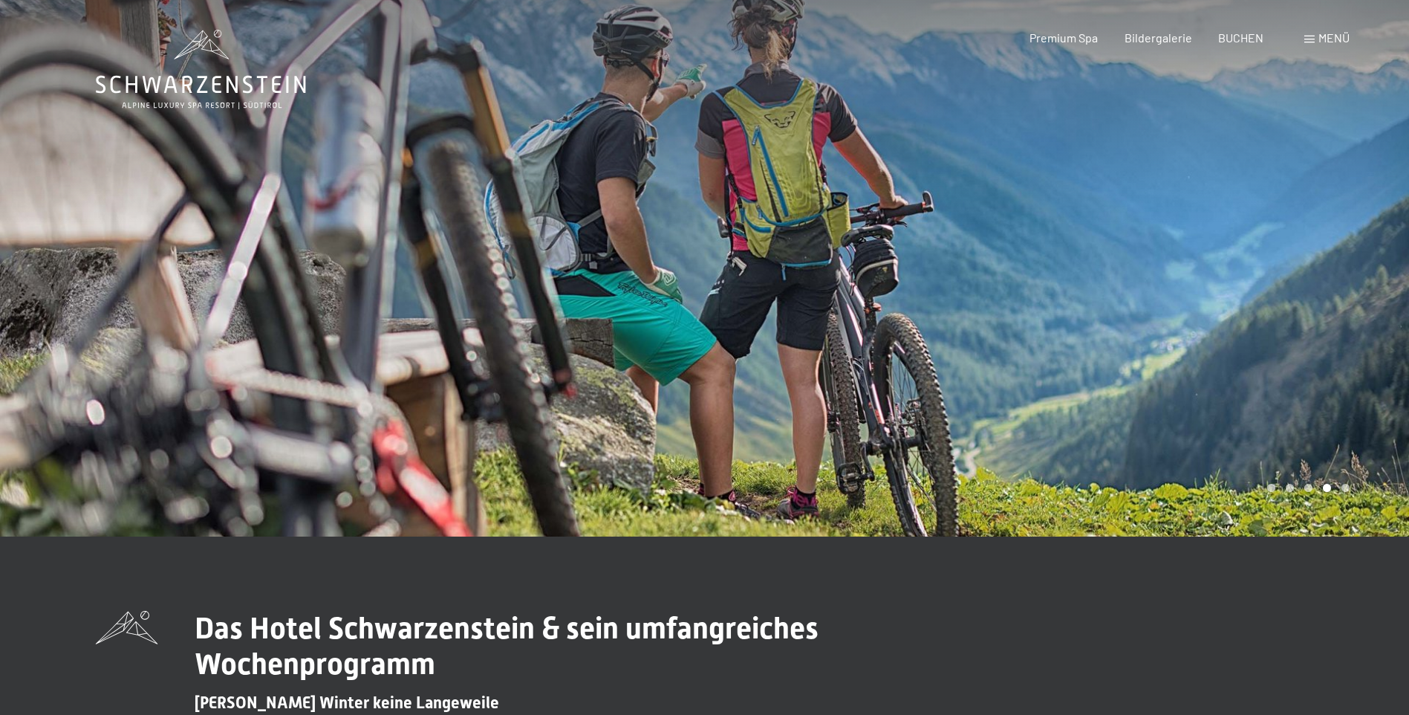
click at [1305, 275] on div at bounding box center [1057, 268] width 705 height 536
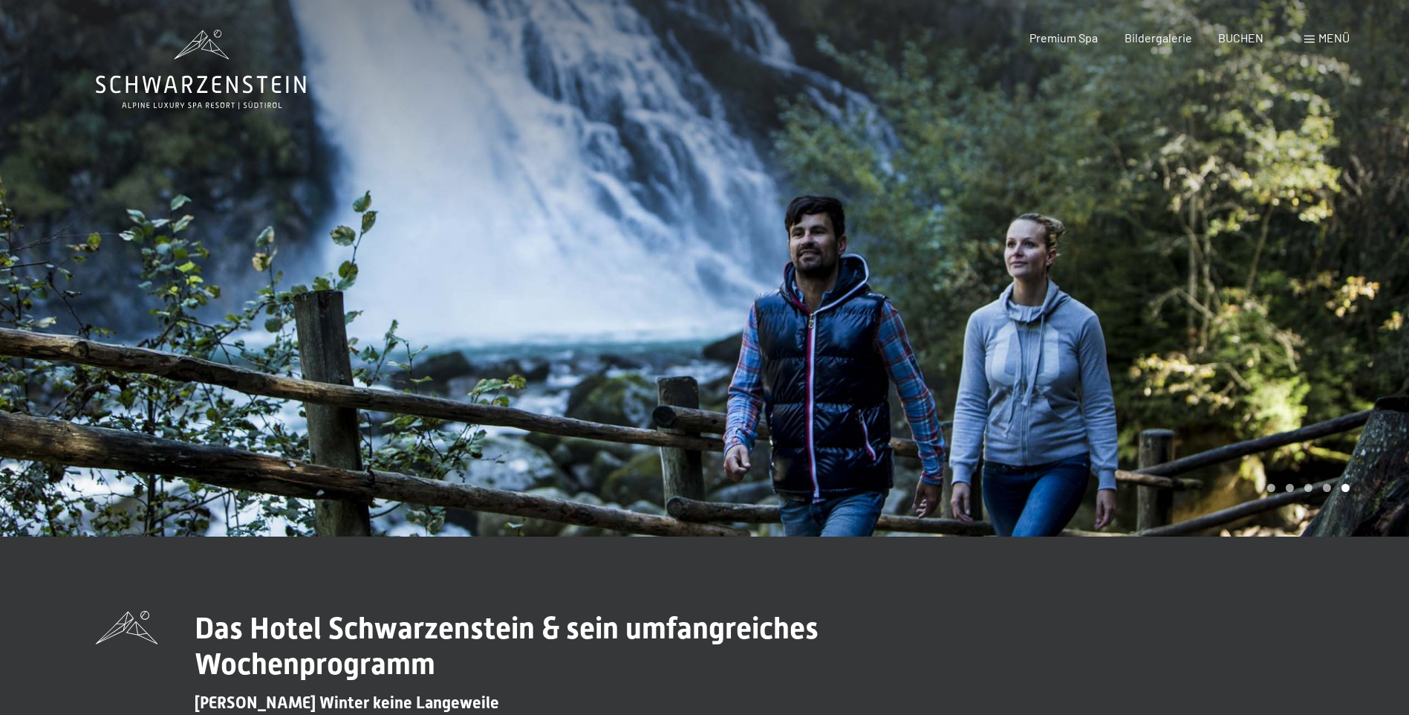
click at [1305, 275] on div at bounding box center [1057, 268] width 705 height 536
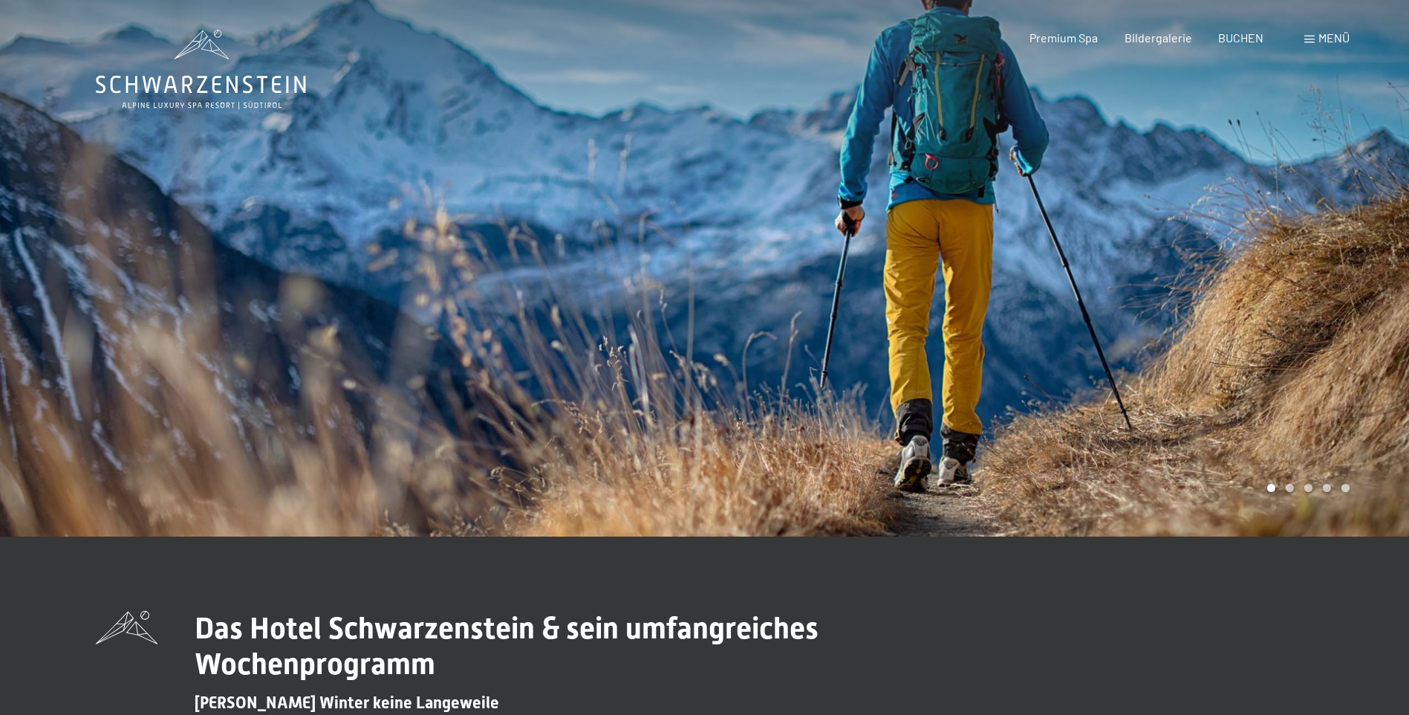
click at [1305, 275] on div at bounding box center [1057, 268] width 705 height 536
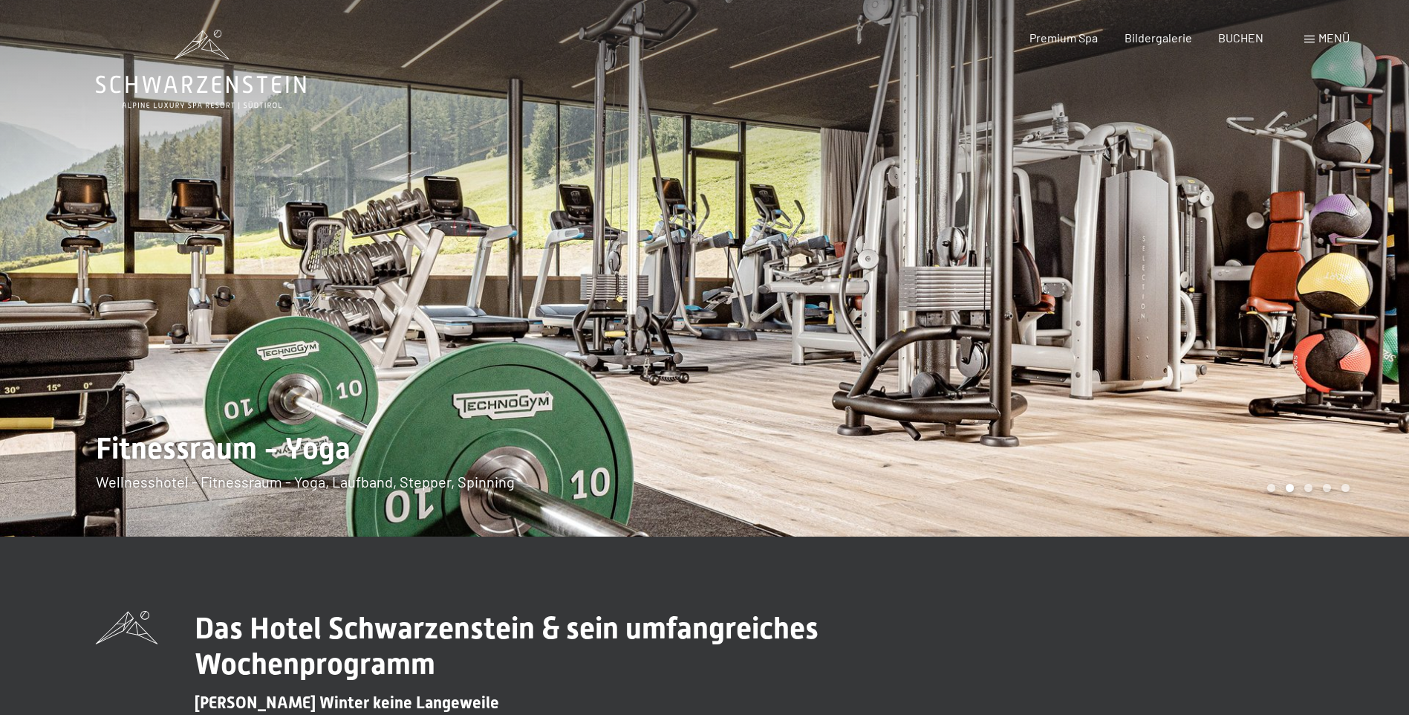
click at [1305, 275] on div at bounding box center [1057, 268] width 705 height 536
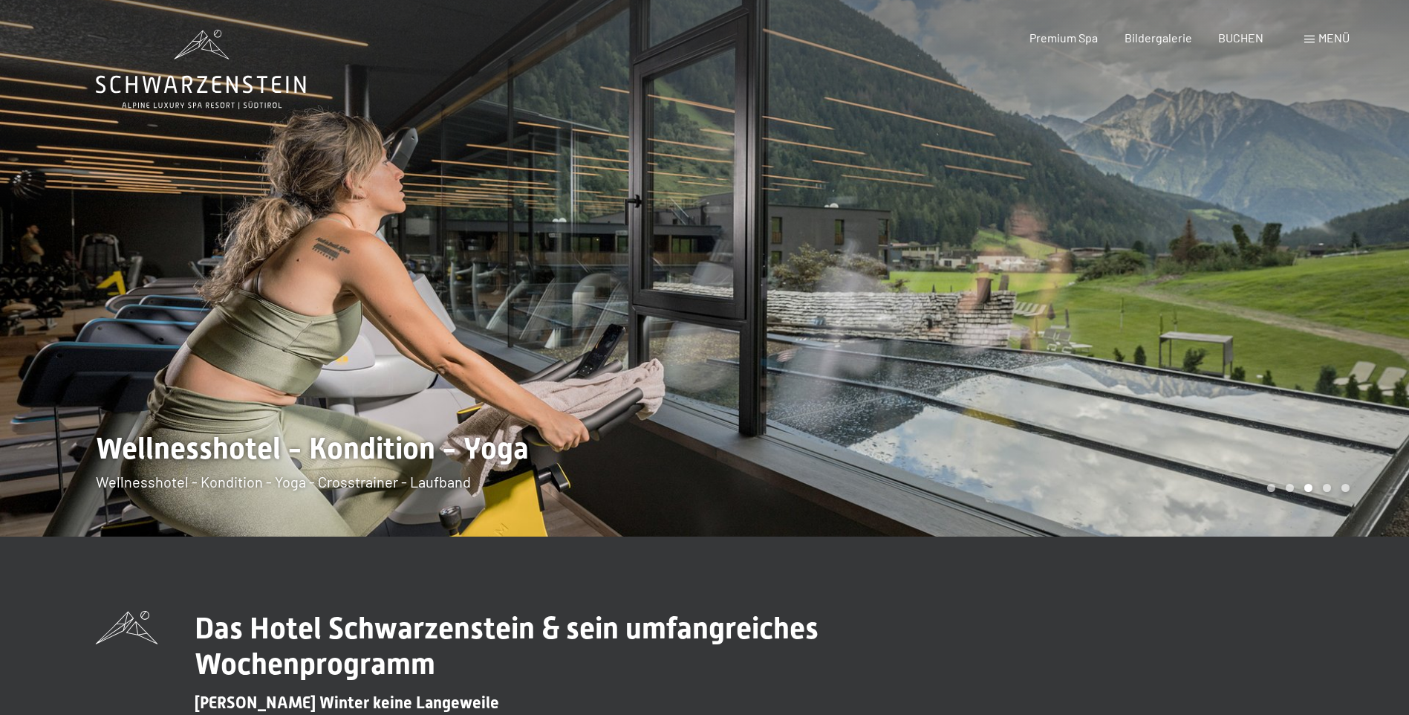
click at [1317, 259] on div at bounding box center [1057, 268] width 705 height 536
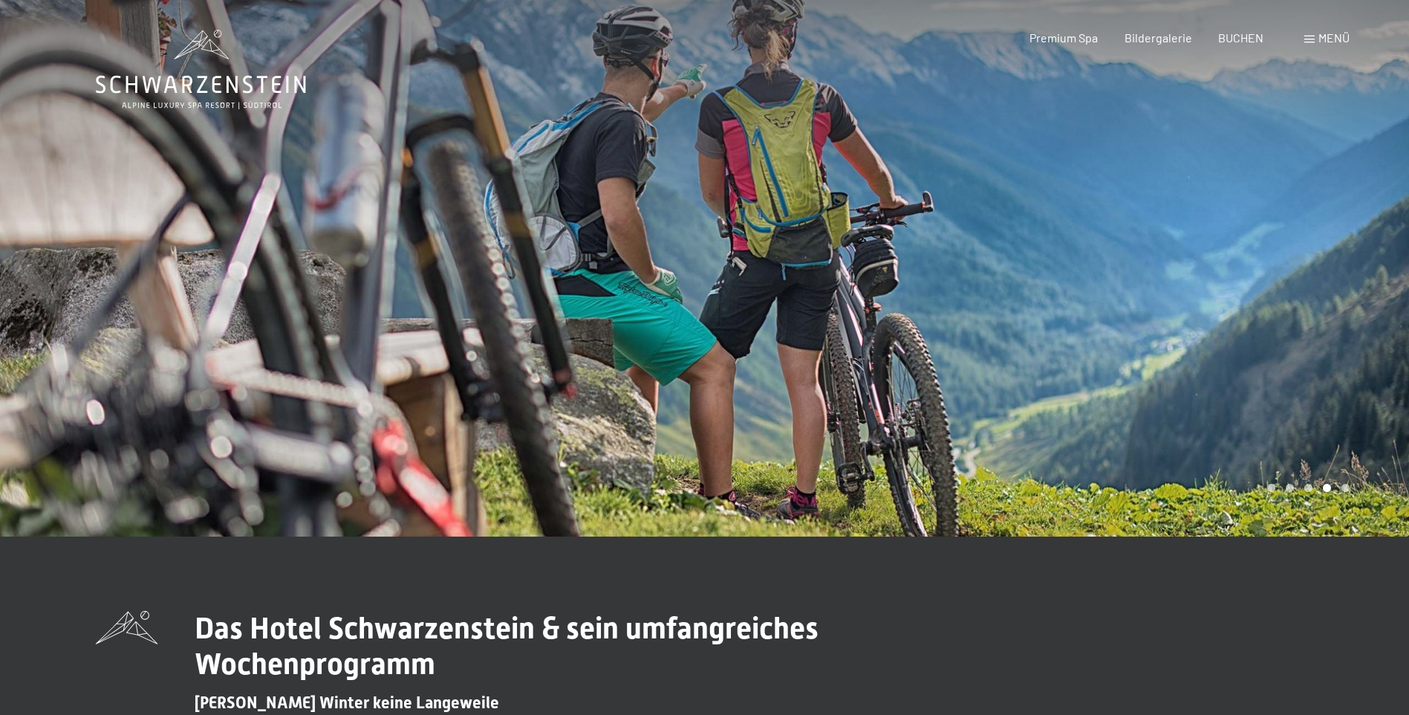
click at [1317, 259] on div at bounding box center [1057, 268] width 705 height 536
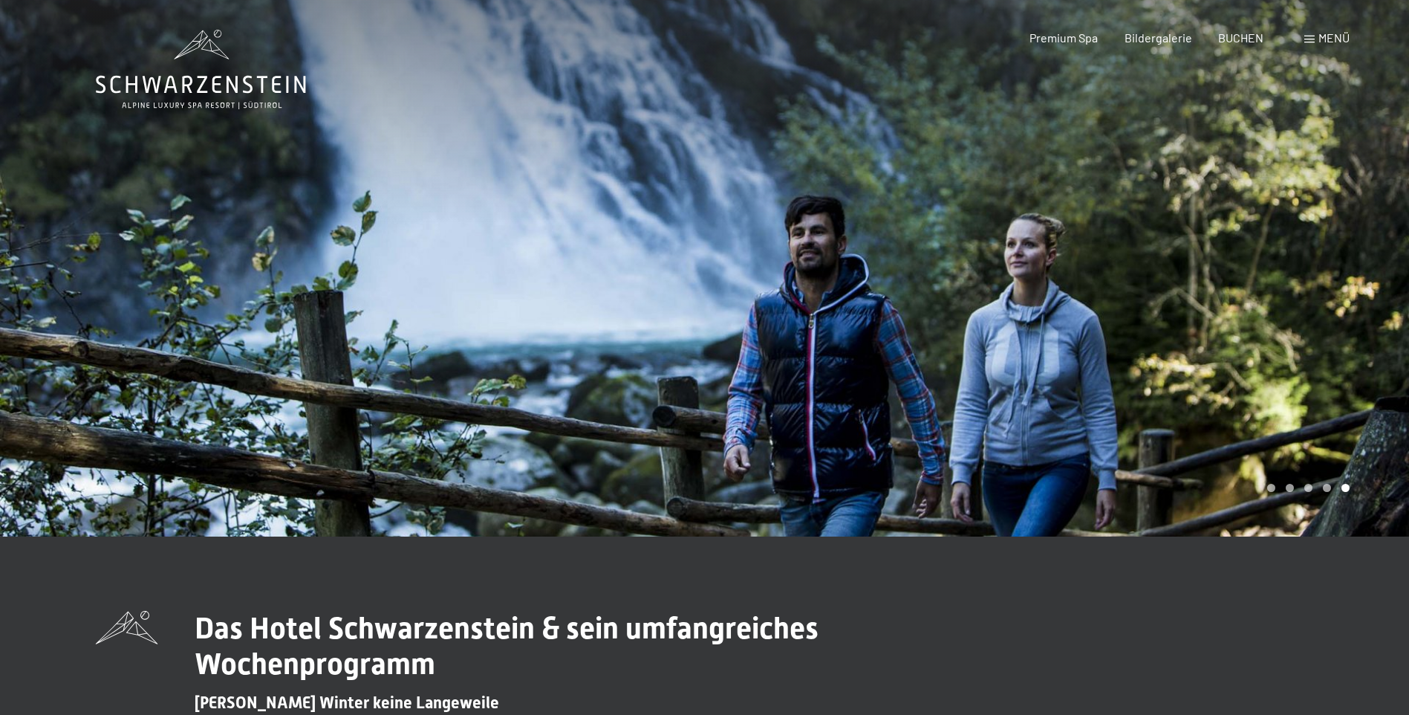
click at [1317, 259] on div at bounding box center [1057, 268] width 705 height 536
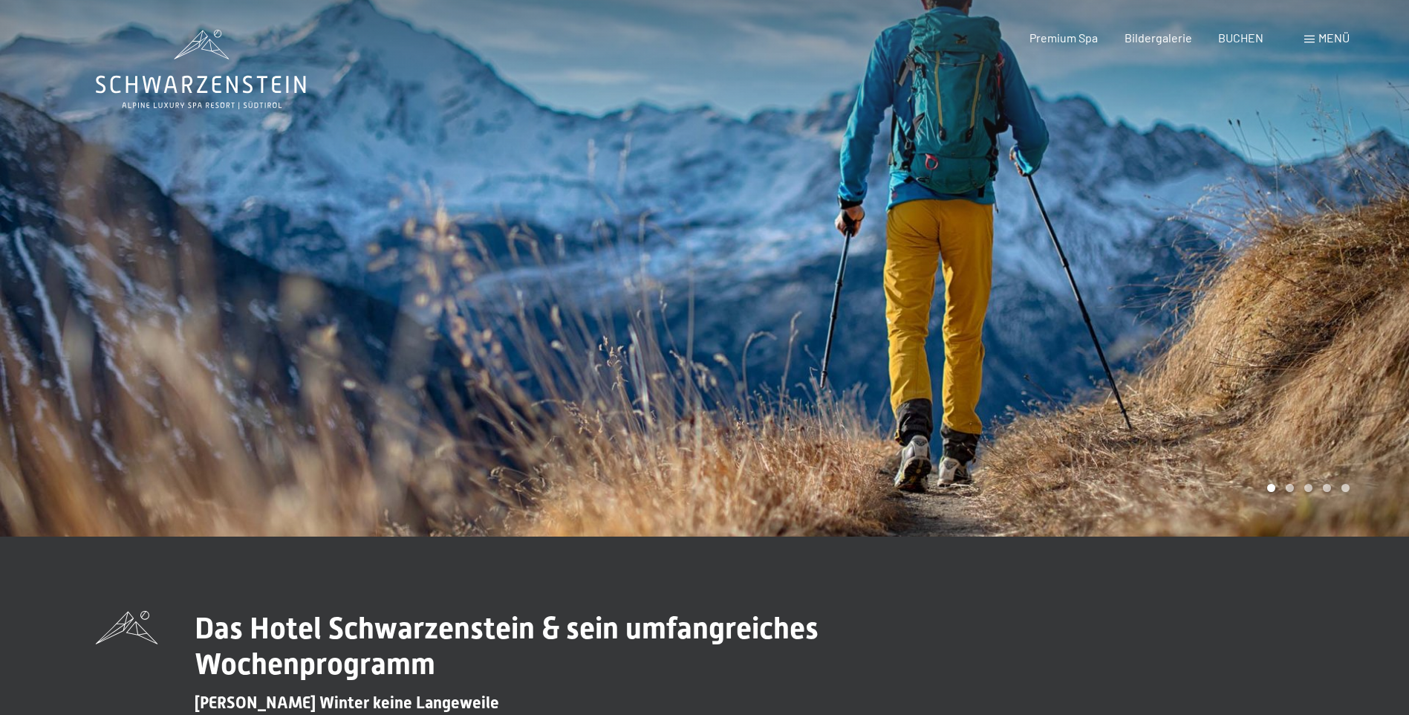
click at [1317, 259] on div at bounding box center [1057, 268] width 705 height 536
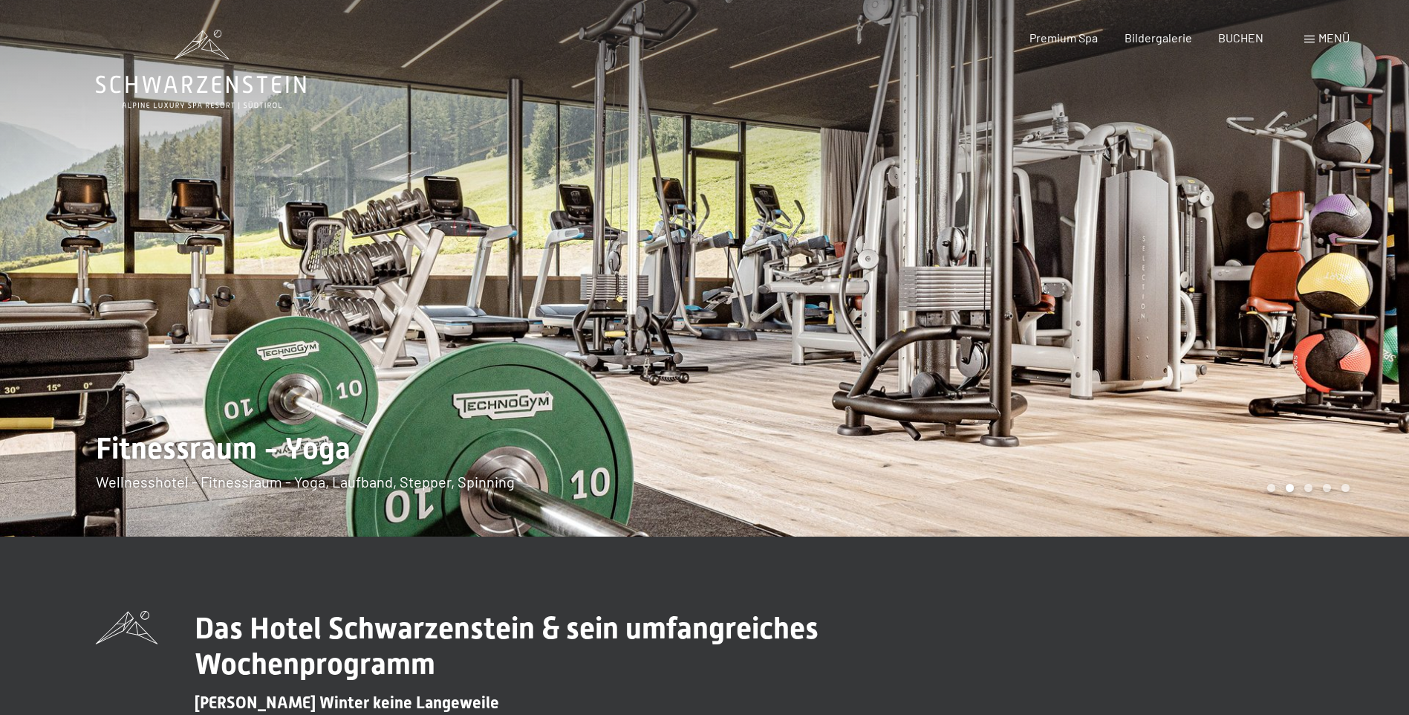
click at [1317, 259] on div at bounding box center [1057, 268] width 705 height 536
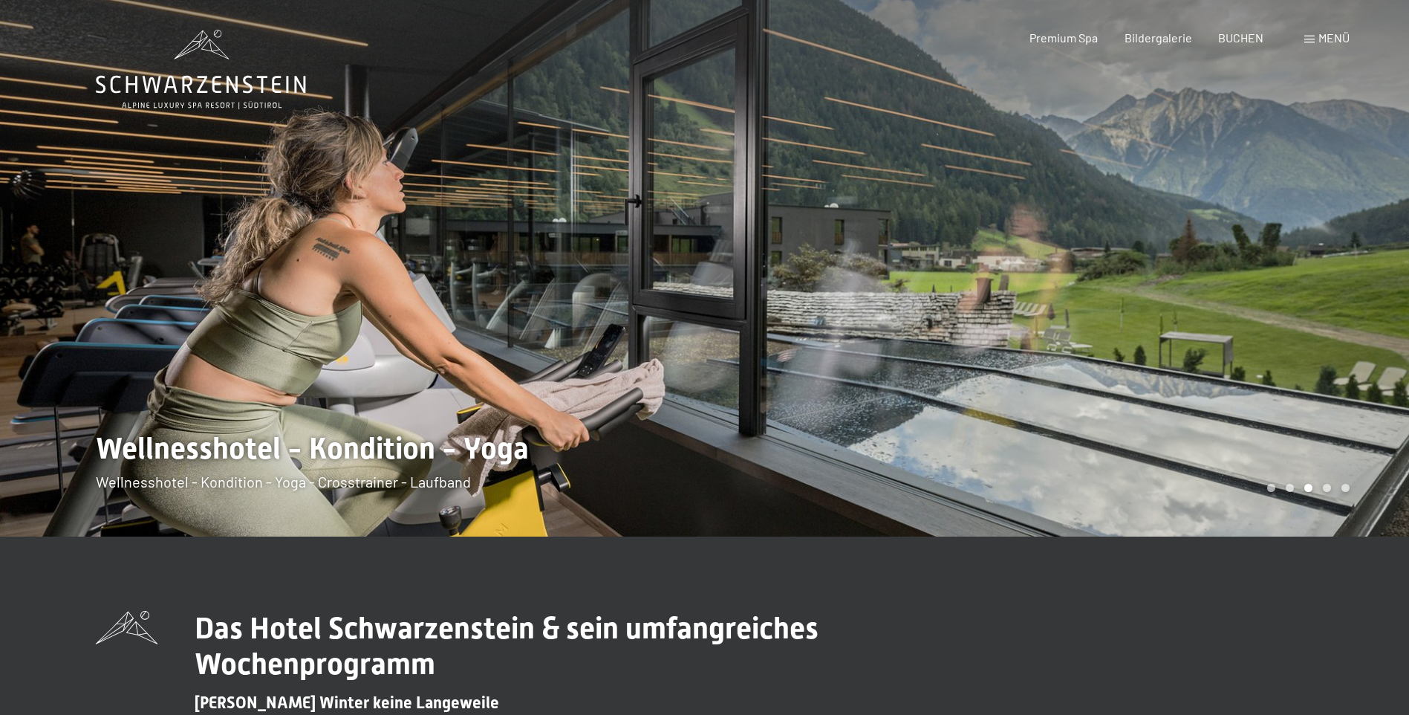
click at [1317, 259] on div at bounding box center [1057, 268] width 705 height 536
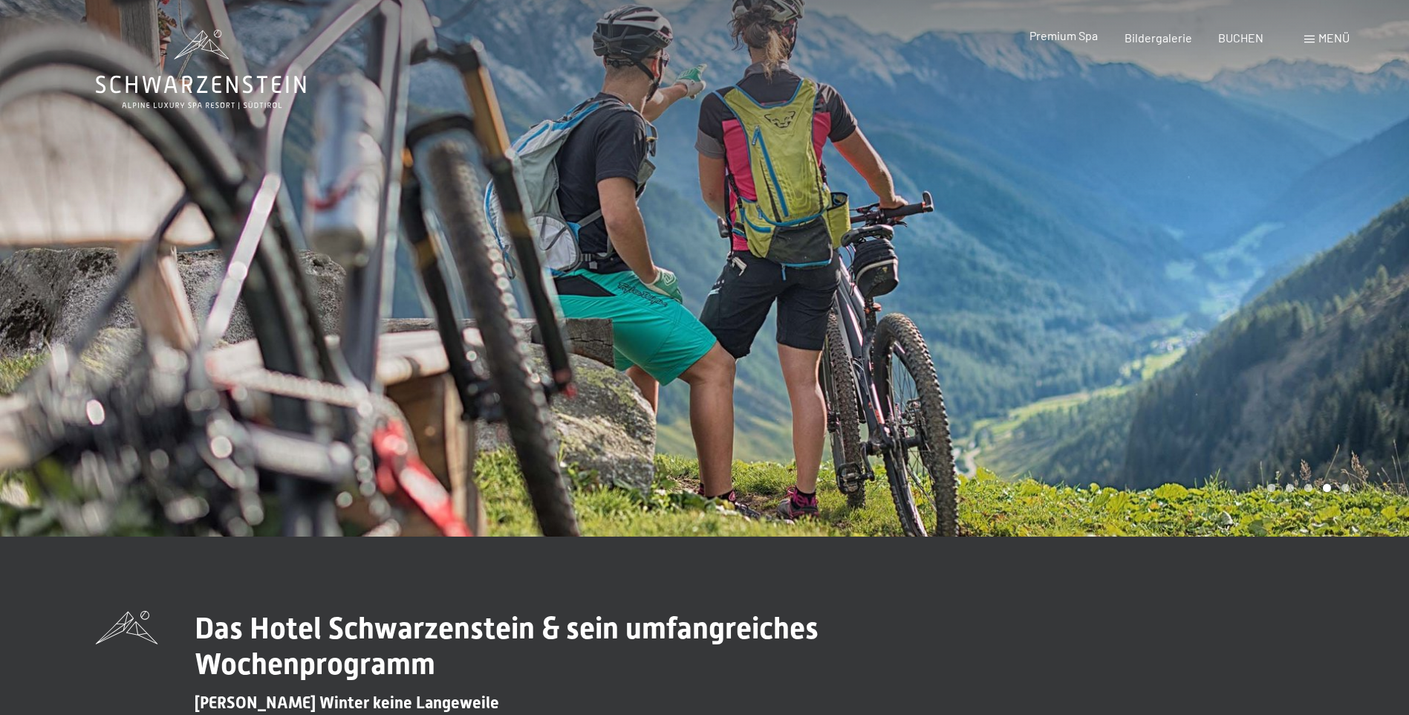
click at [1048, 40] on span "Premium Spa" at bounding box center [1064, 35] width 68 height 14
